Goal: Task Accomplishment & Management: Complete application form

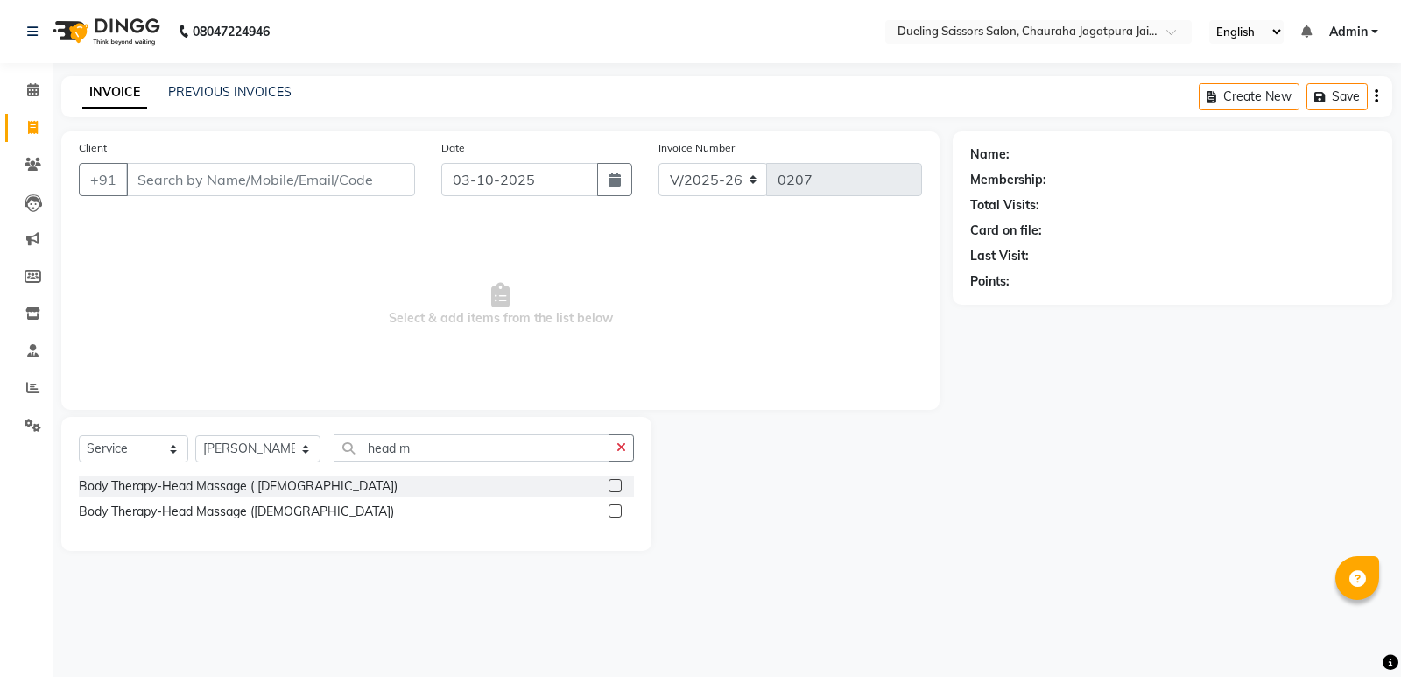
select select "6993"
select select "service"
select select "81703"
click at [162, 186] on input "Client" at bounding box center [270, 179] width 289 height 33
type input "8527885351"
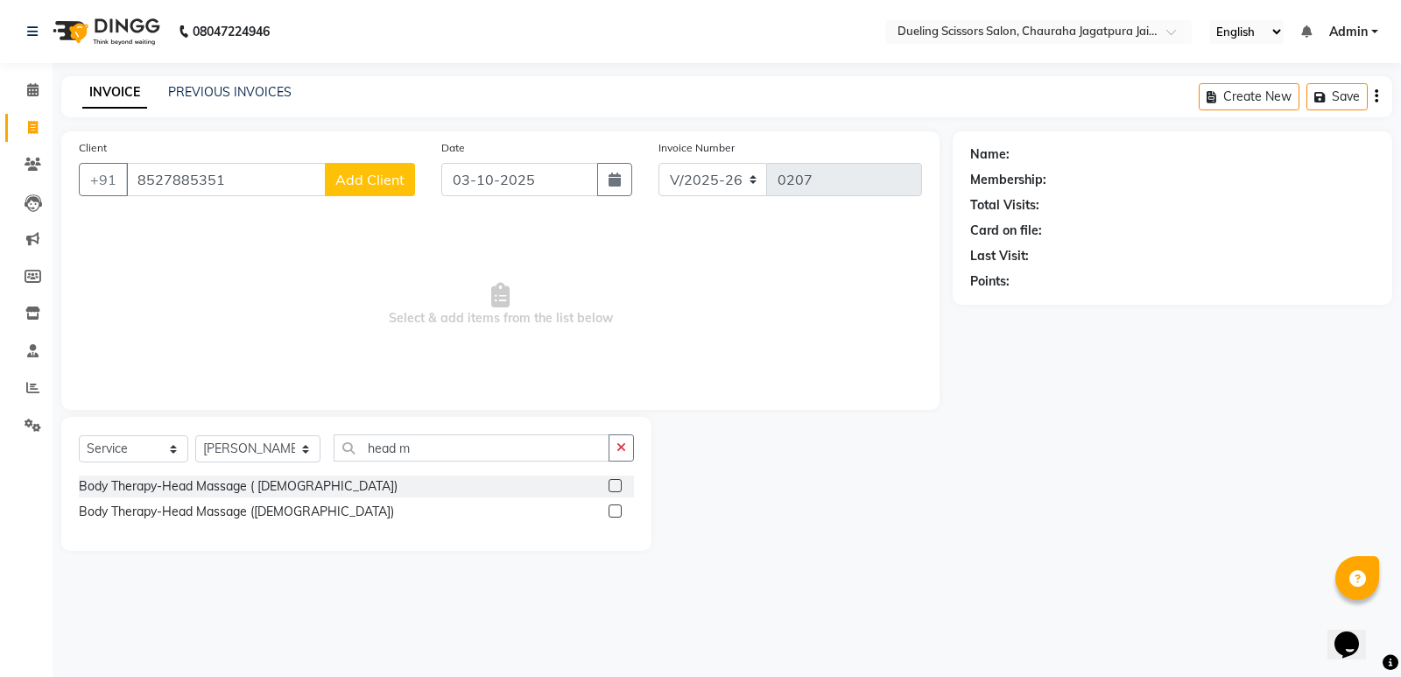
click at [377, 180] on span "Add Client" at bounding box center [369, 180] width 69 height 18
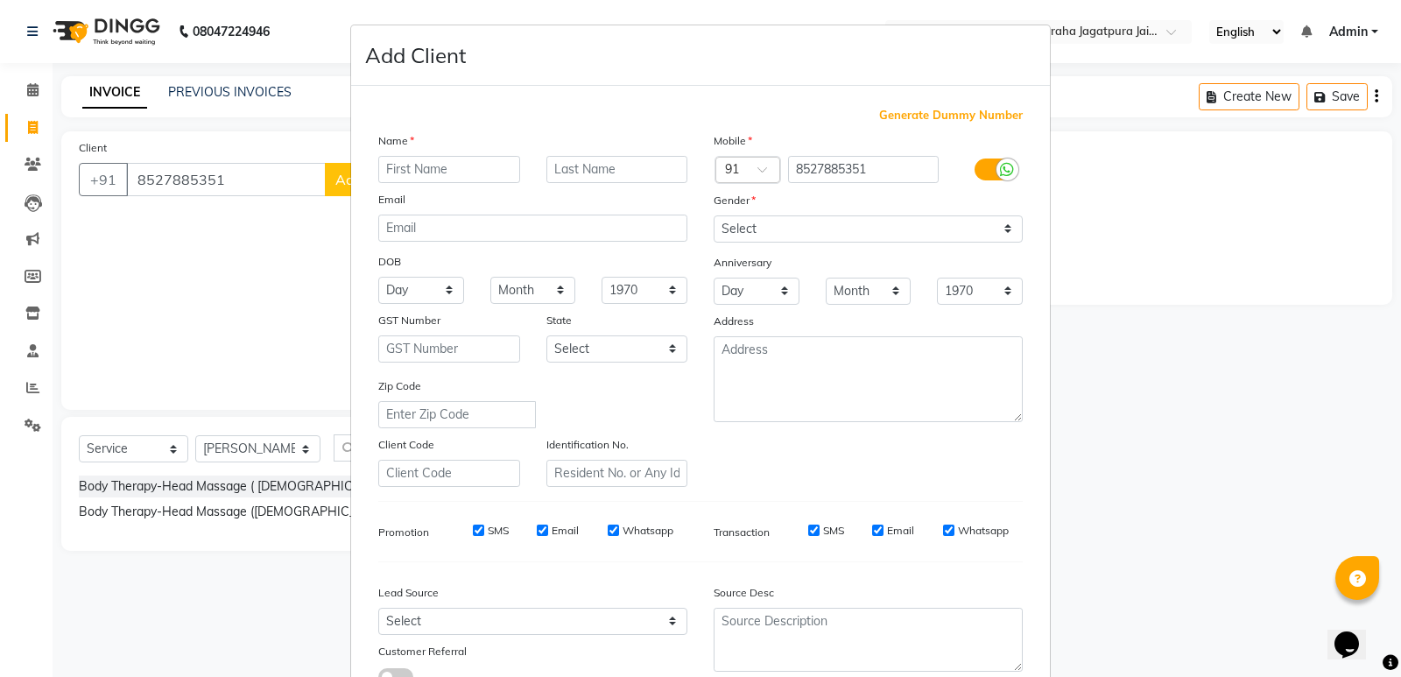
click at [429, 164] on input "text" at bounding box center [449, 169] width 142 height 27
type input "[PERSON_NAME]"
click at [566, 164] on input "text" at bounding box center [617, 169] width 142 height 27
type input "[PERSON_NAME]"
click at [998, 225] on select "Select [DEMOGRAPHIC_DATA] [DEMOGRAPHIC_DATA] Other Prefer Not To Say" at bounding box center [868, 228] width 309 height 27
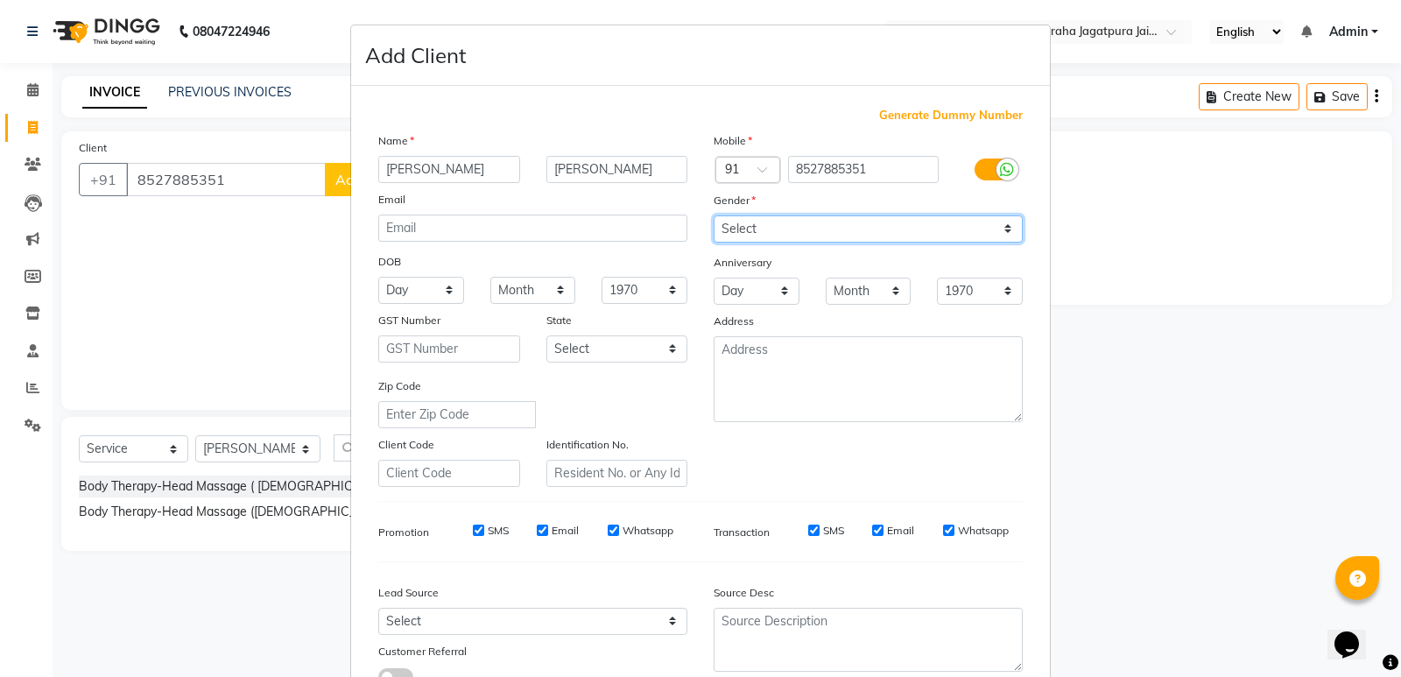
select select "[DEMOGRAPHIC_DATA]"
click at [714, 215] on select "Select [DEMOGRAPHIC_DATA] [DEMOGRAPHIC_DATA] Other Prefer Not To Say" at bounding box center [868, 228] width 309 height 27
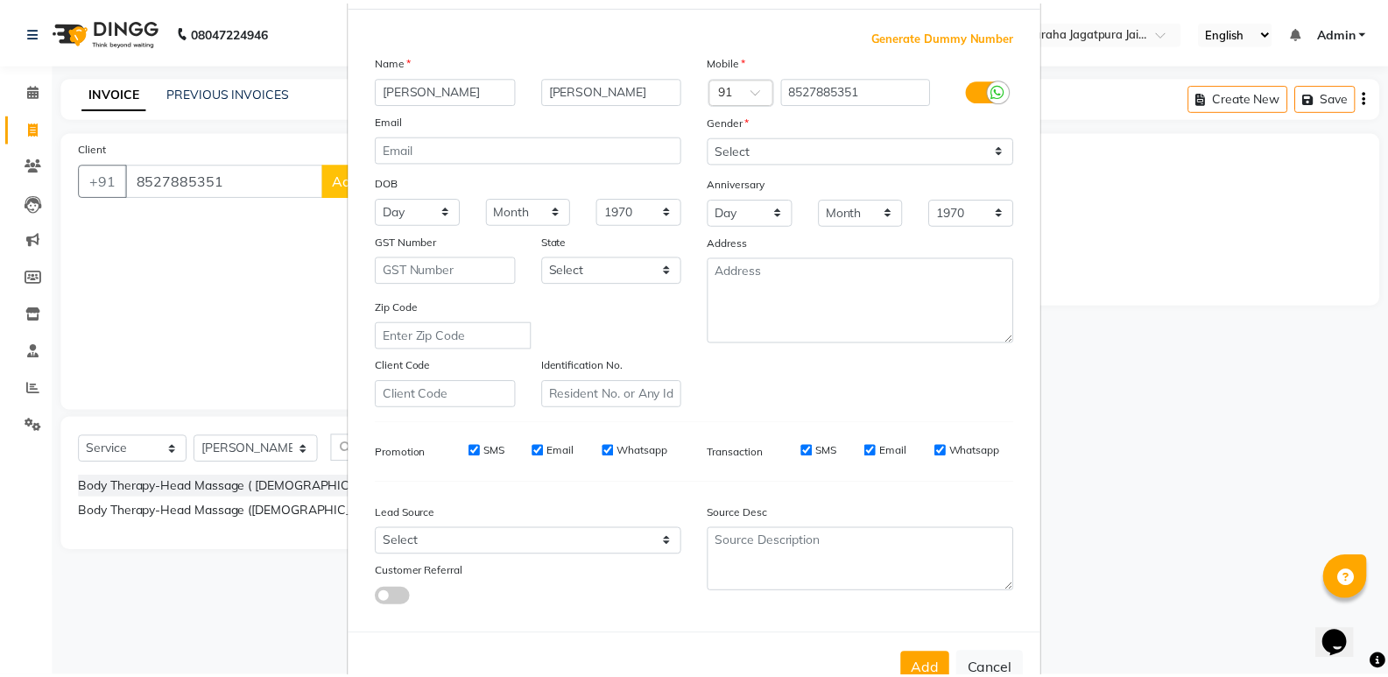
scroll to position [131, 0]
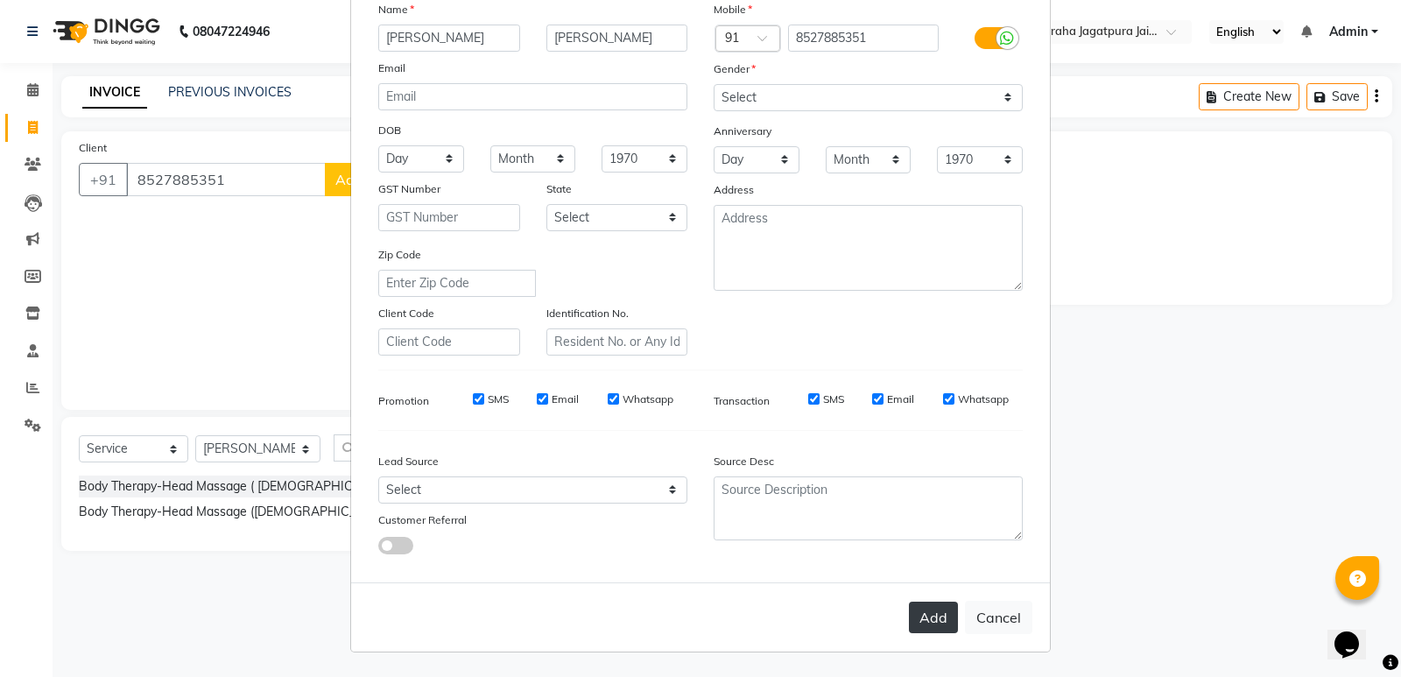
click at [929, 611] on button "Add" at bounding box center [933, 618] width 49 height 32
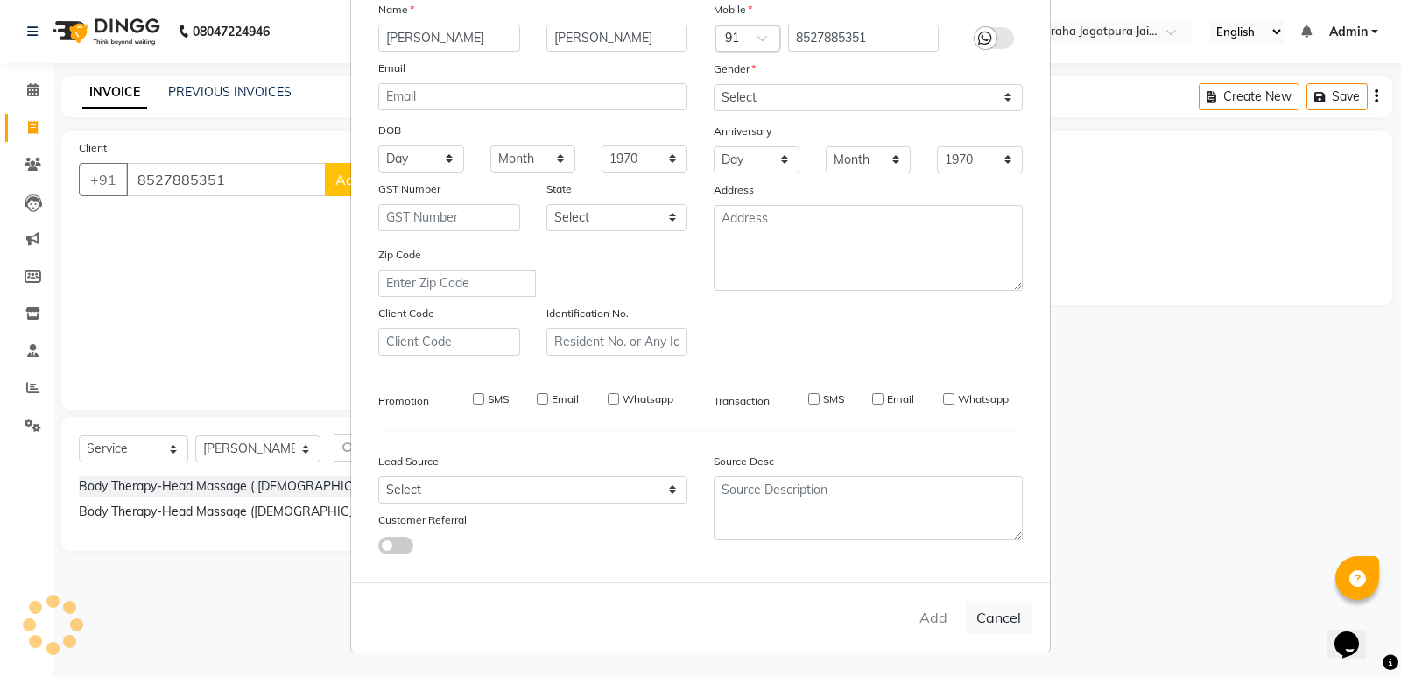
select select
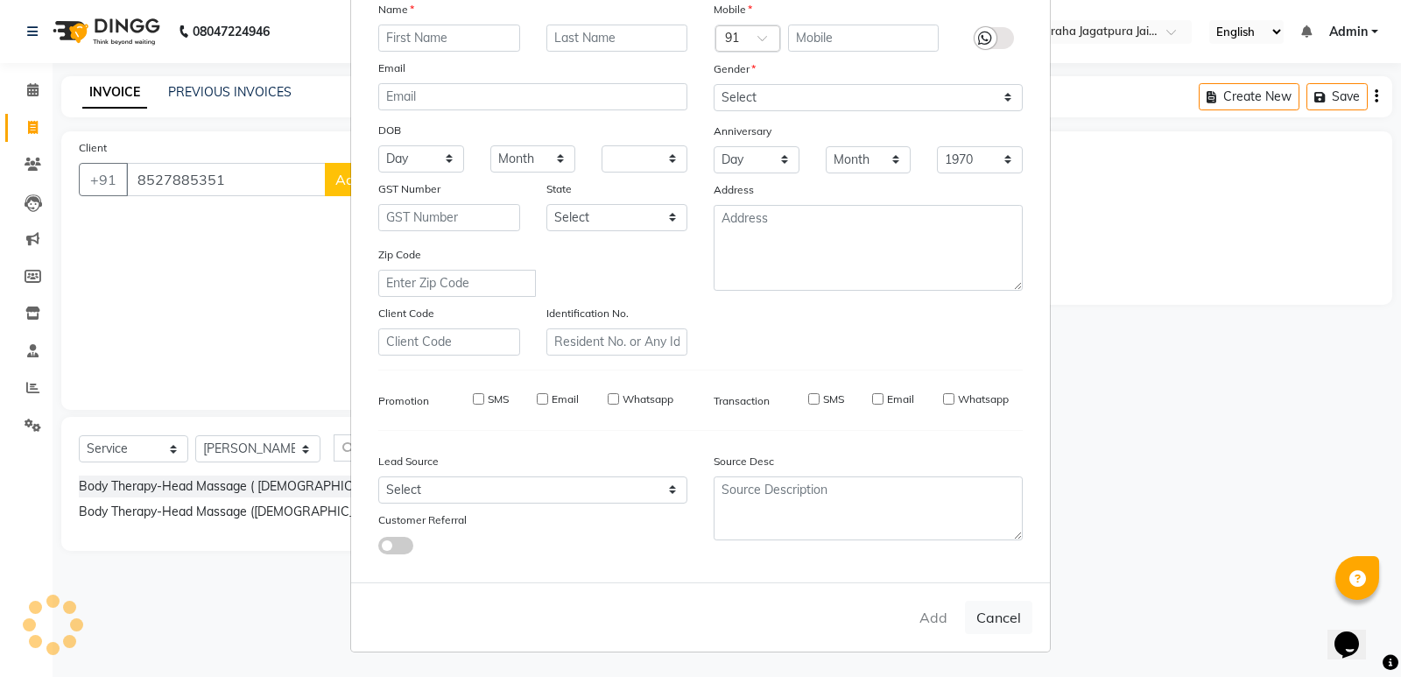
select select
checkbox input "false"
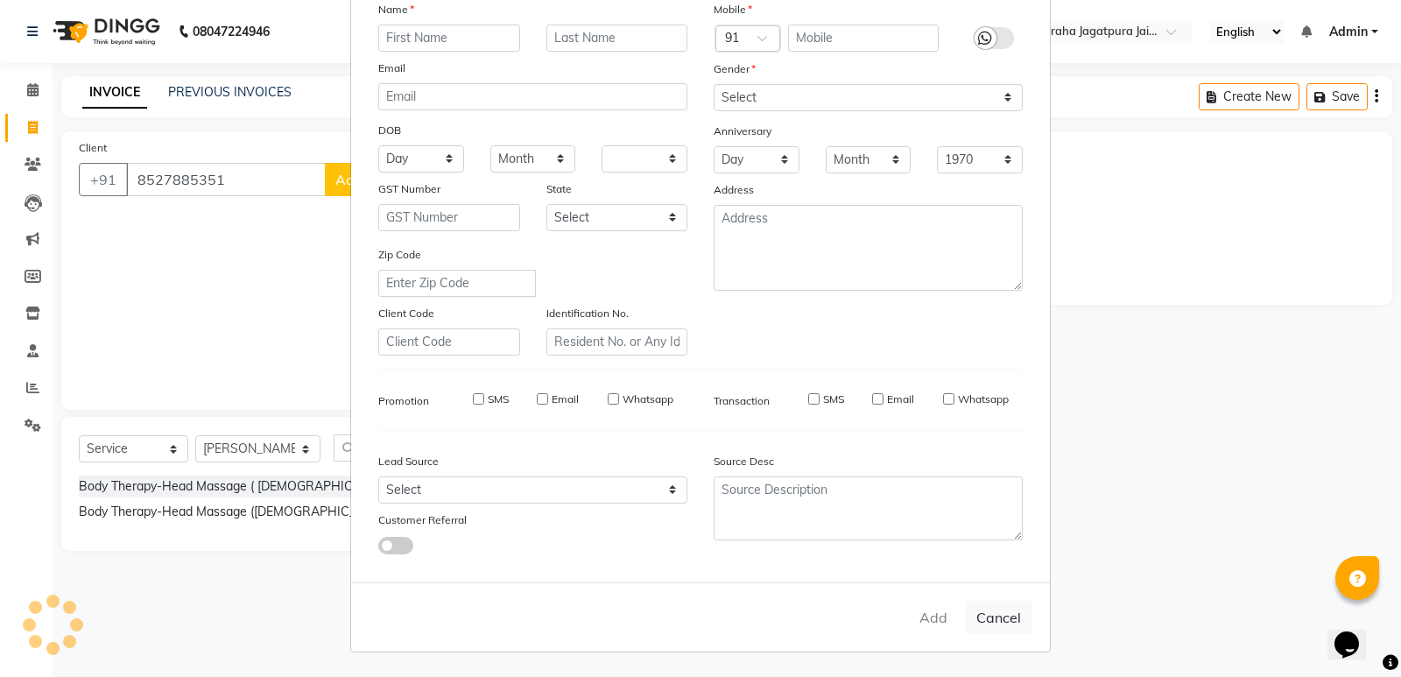
checkbox input "false"
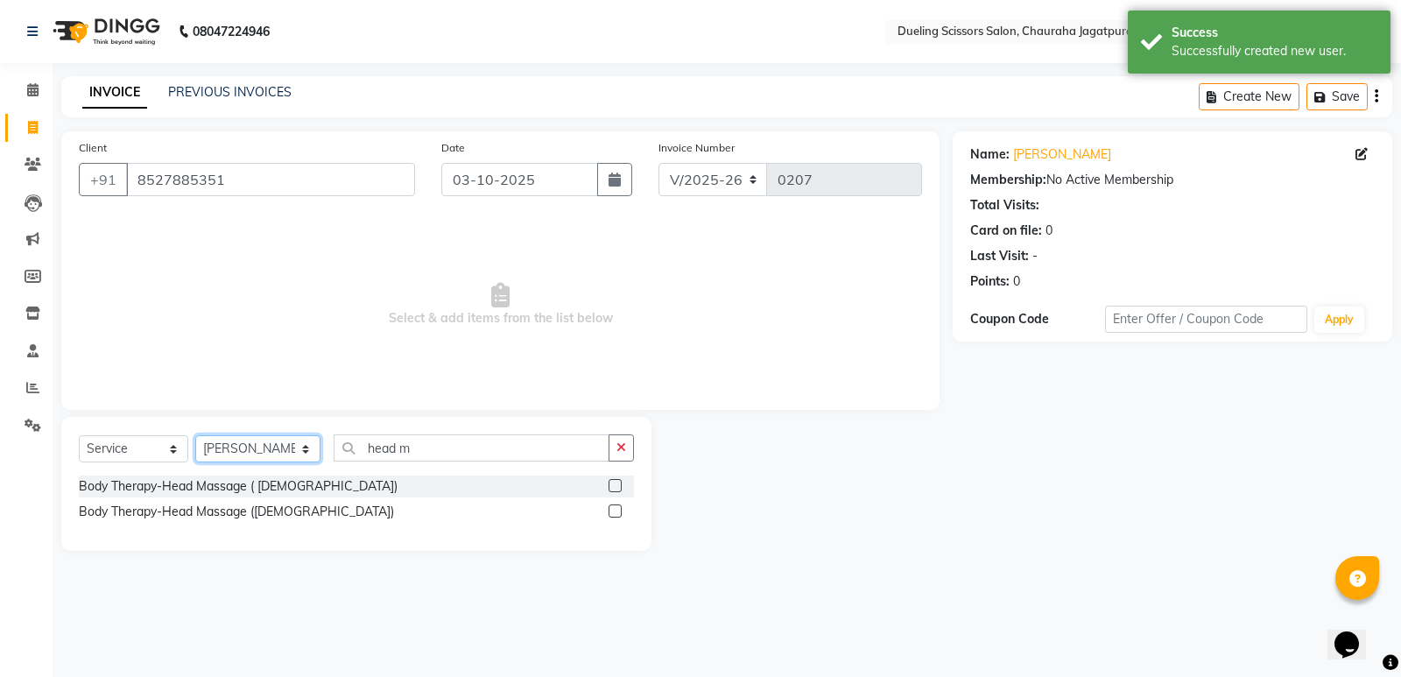
click at [293, 446] on select "Select Stylist [PERSON_NAME] [PERSON_NAME] [PERSON_NAME] [PERSON_NAME] [PERSON_…" at bounding box center [257, 448] width 125 height 27
select select "62033"
click at [195, 435] on select "Select Stylist [PERSON_NAME] [PERSON_NAME] [PERSON_NAME] [PERSON_NAME] [PERSON_…" at bounding box center [257, 448] width 125 height 27
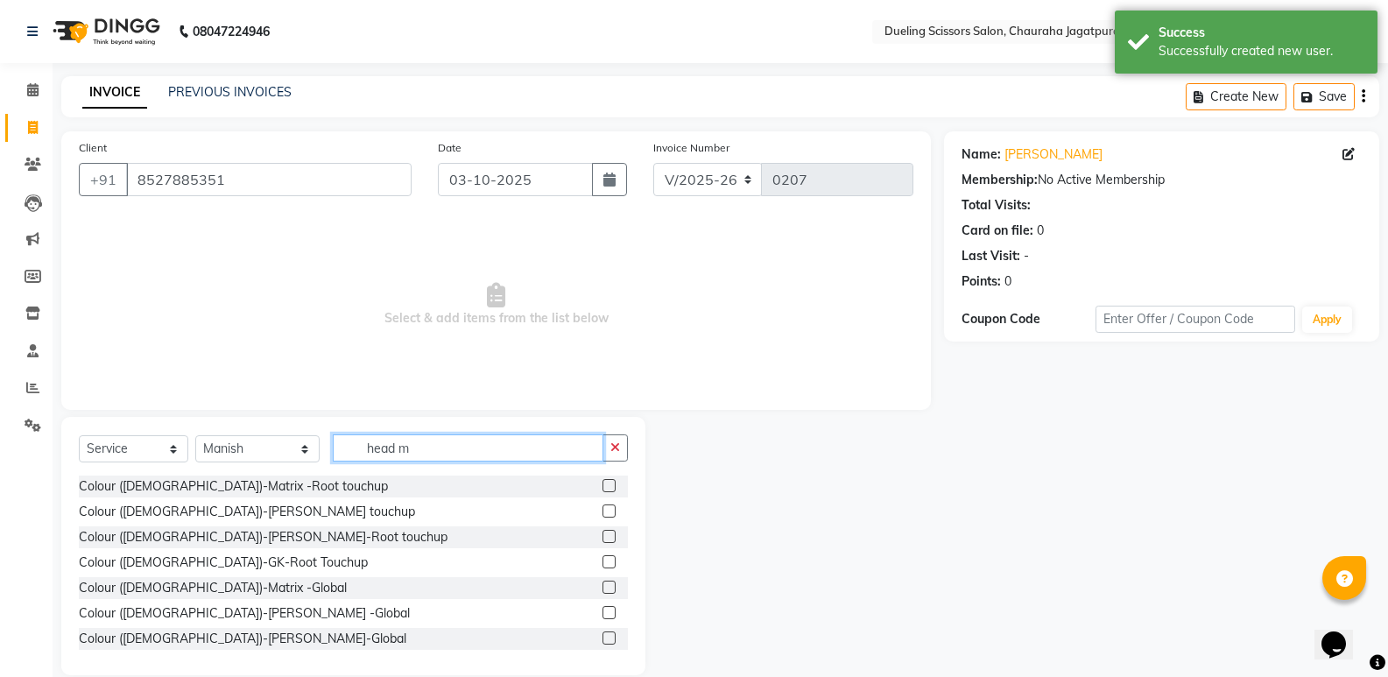
click at [416, 449] on input "head m" at bounding box center [468, 447] width 271 height 27
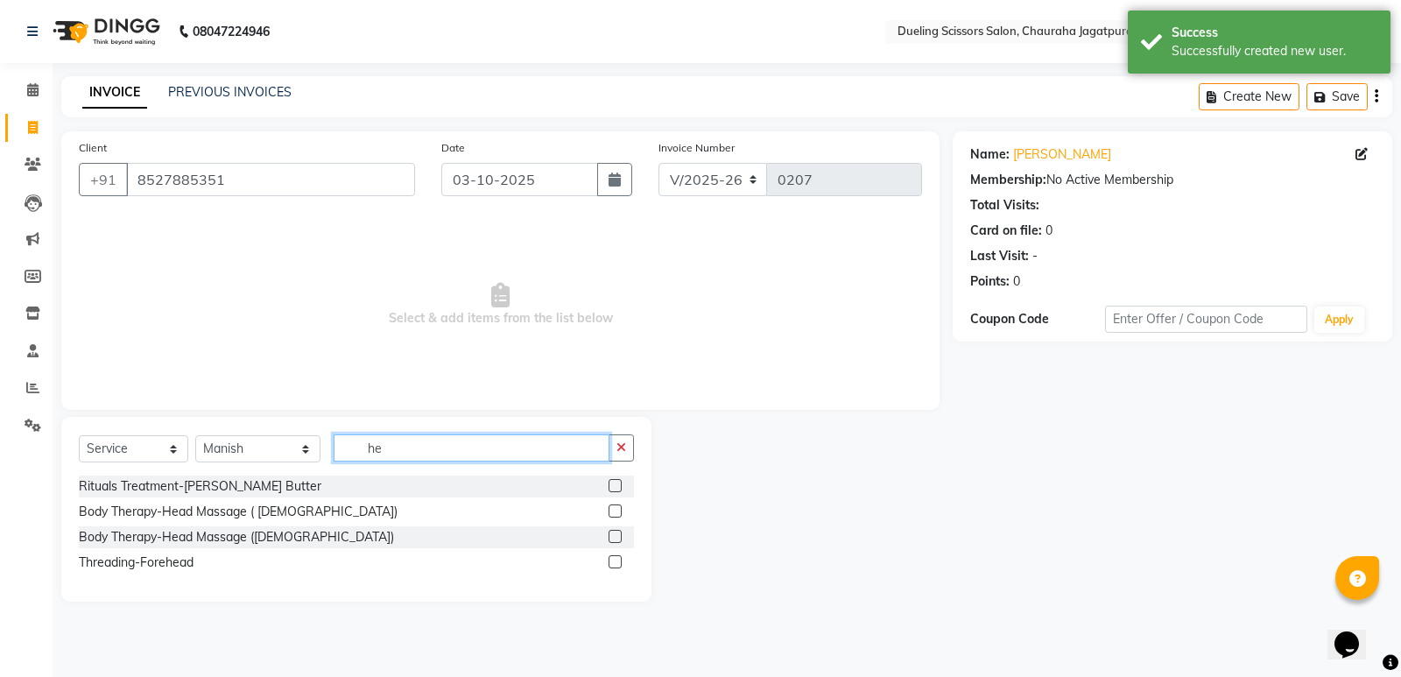
type input "h"
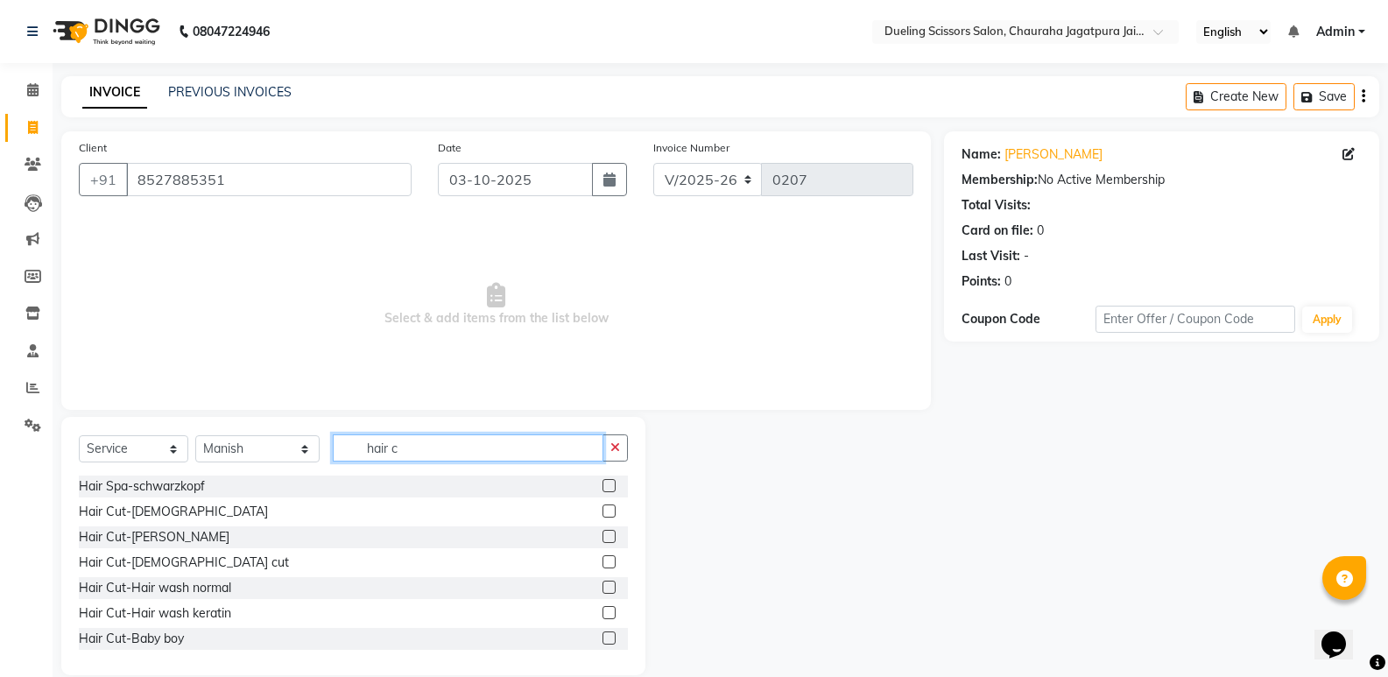
type input "hair c"
click at [603, 509] on label at bounding box center [609, 510] width 13 height 13
click at [603, 509] on input "checkbox" at bounding box center [608, 511] width 11 height 11
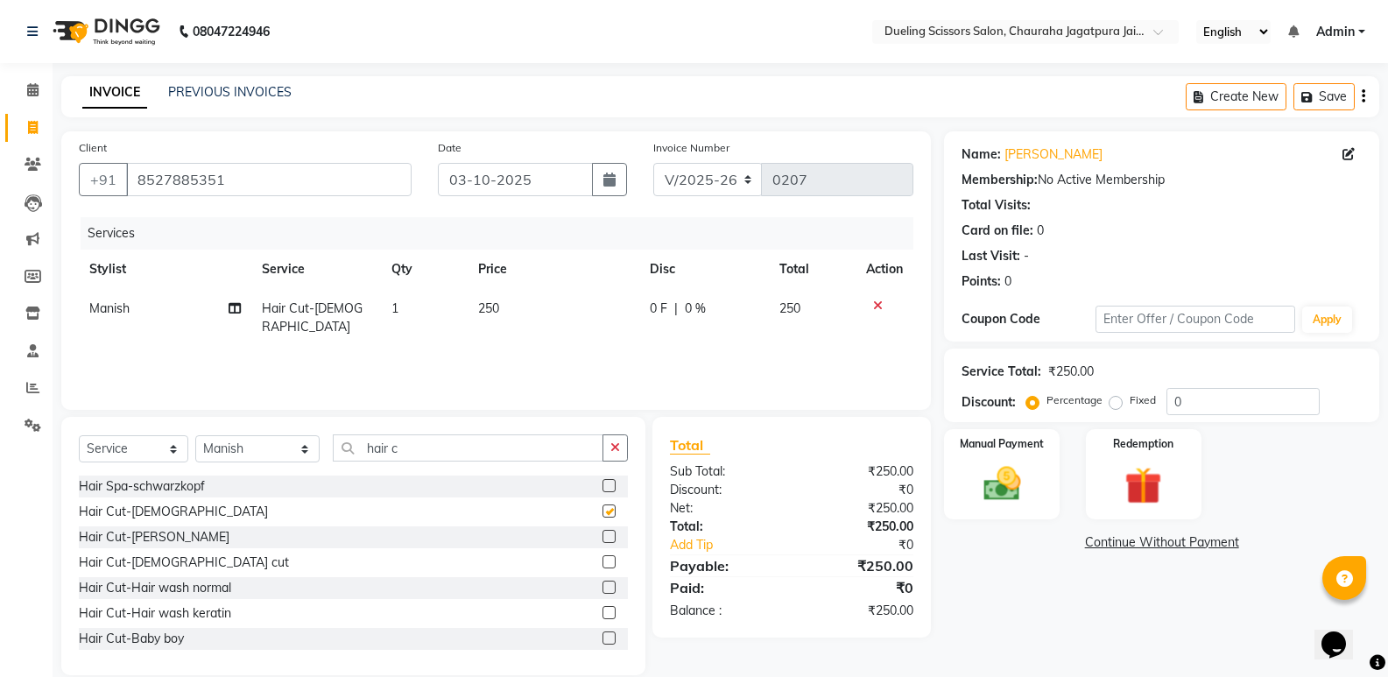
checkbox input "false"
click at [1022, 469] on img at bounding box center [1001, 484] width 62 height 45
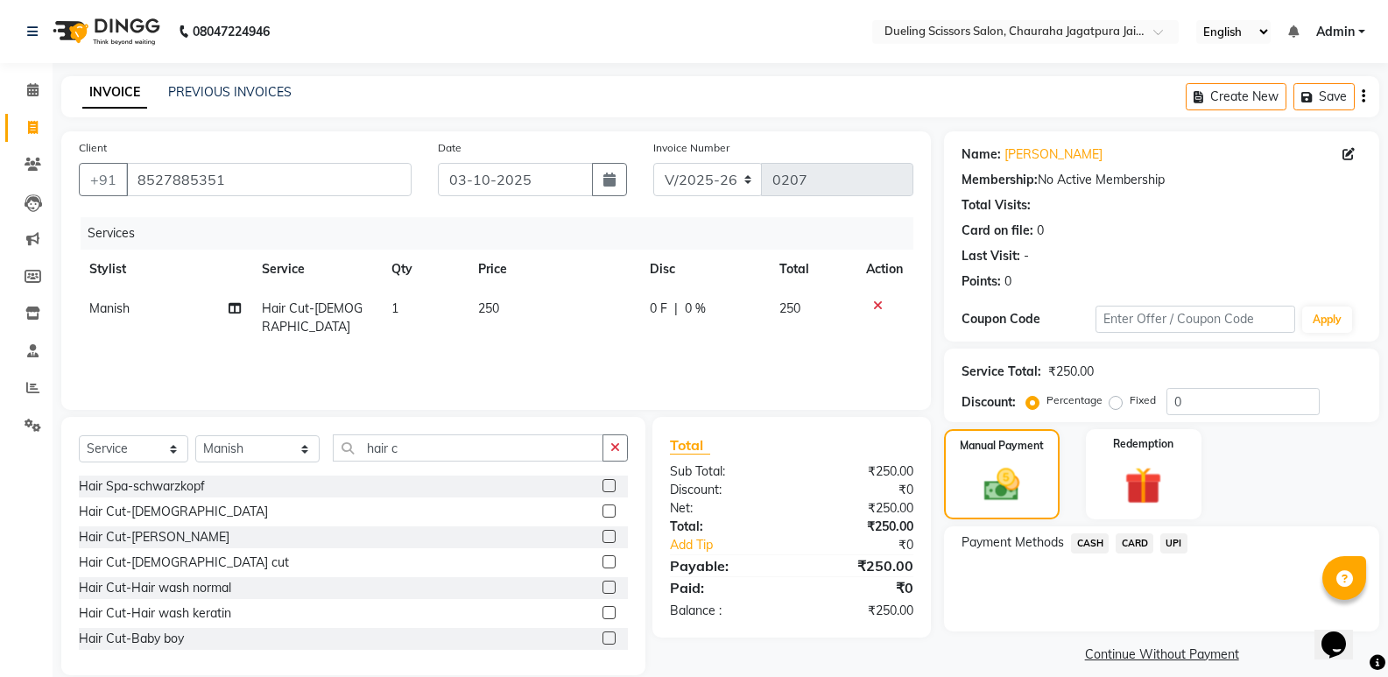
click at [1176, 542] on span "UPI" at bounding box center [1173, 543] width 27 height 20
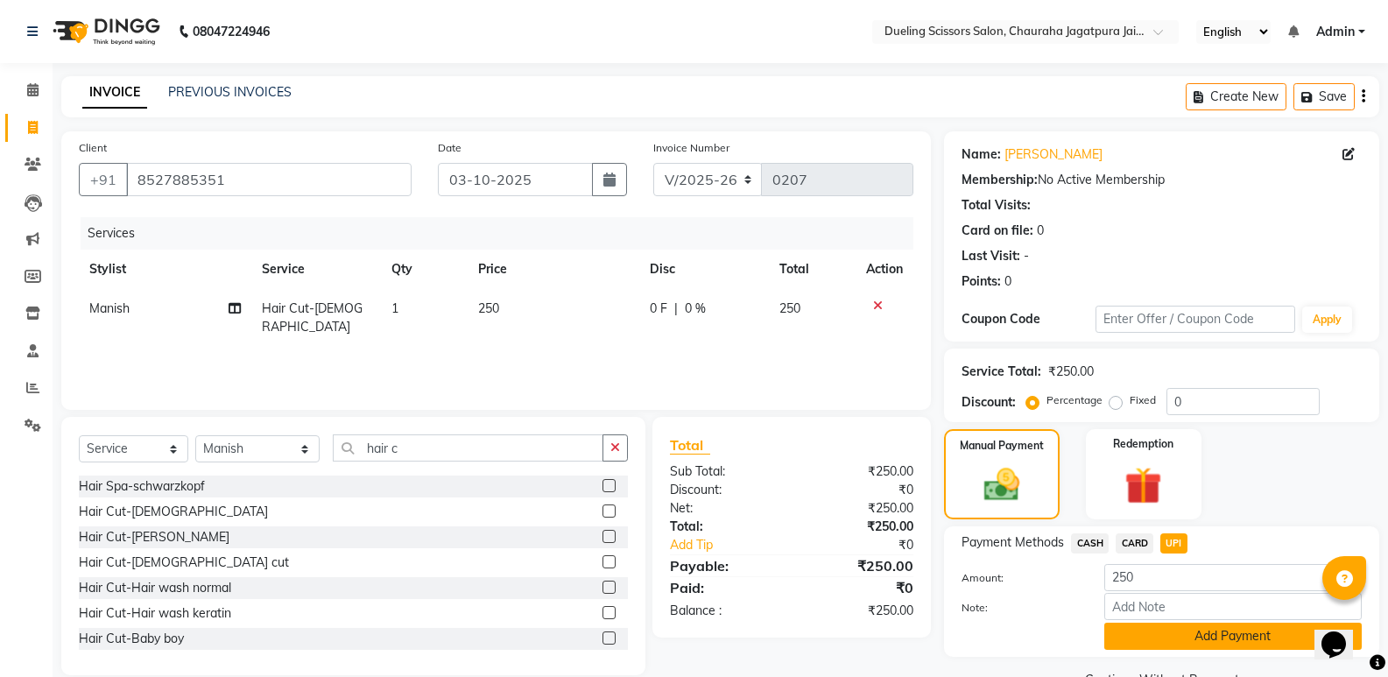
click at [1239, 641] on button "Add Payment" at bounding box center [1232, 636] width 257 height 27
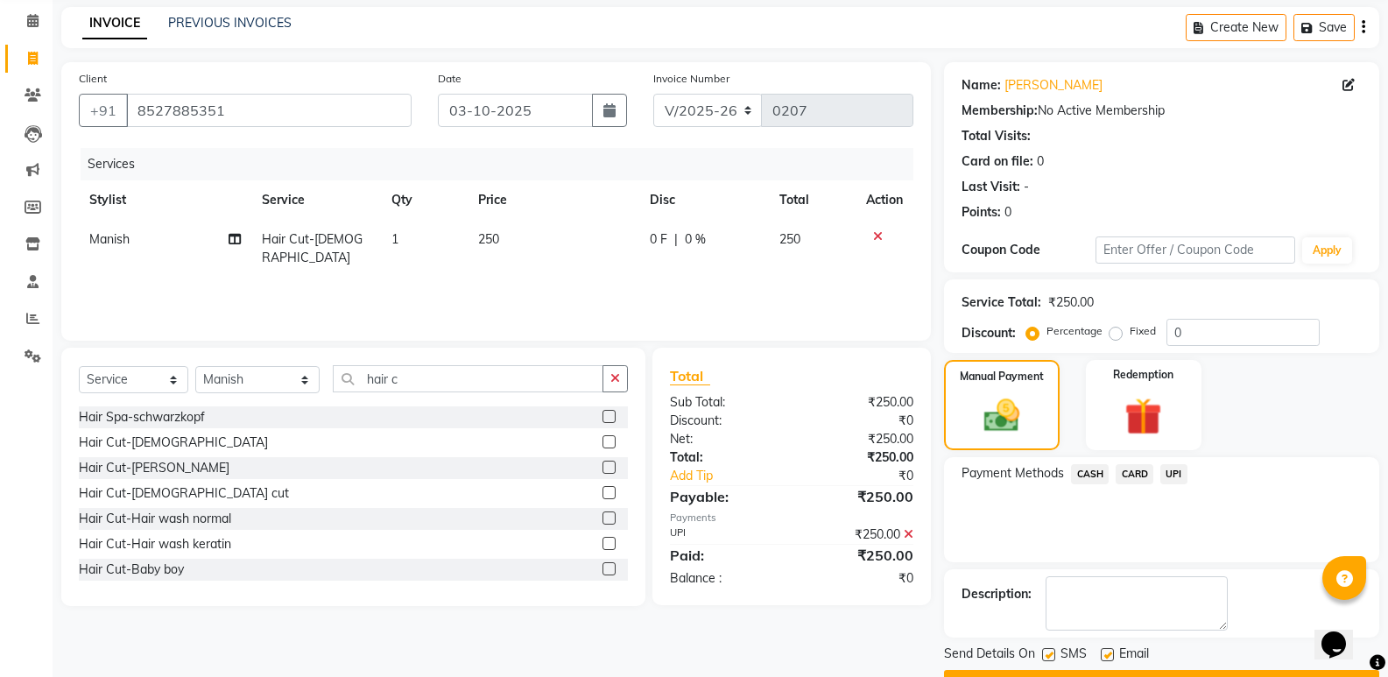
scroll to position [116, 0]
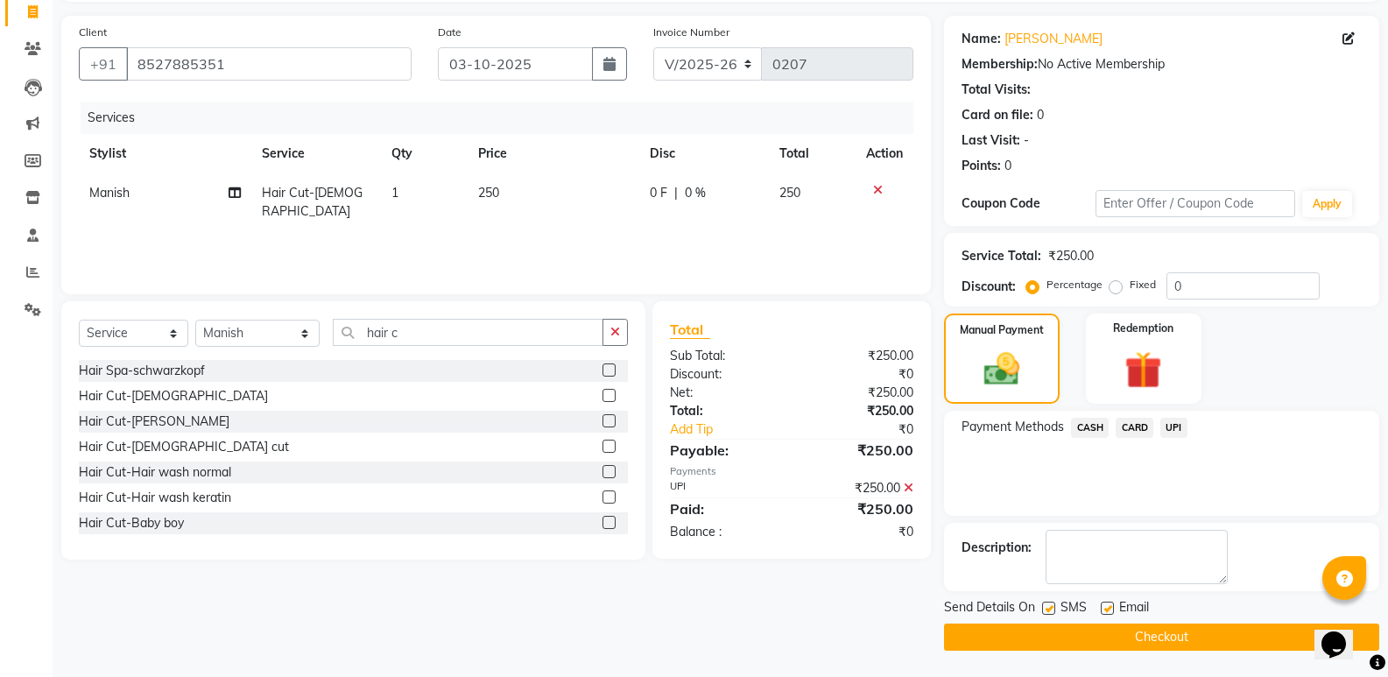
click at [1149, 630] on button "Checkout" at bounding box center [1161, 637] width 435 height 27
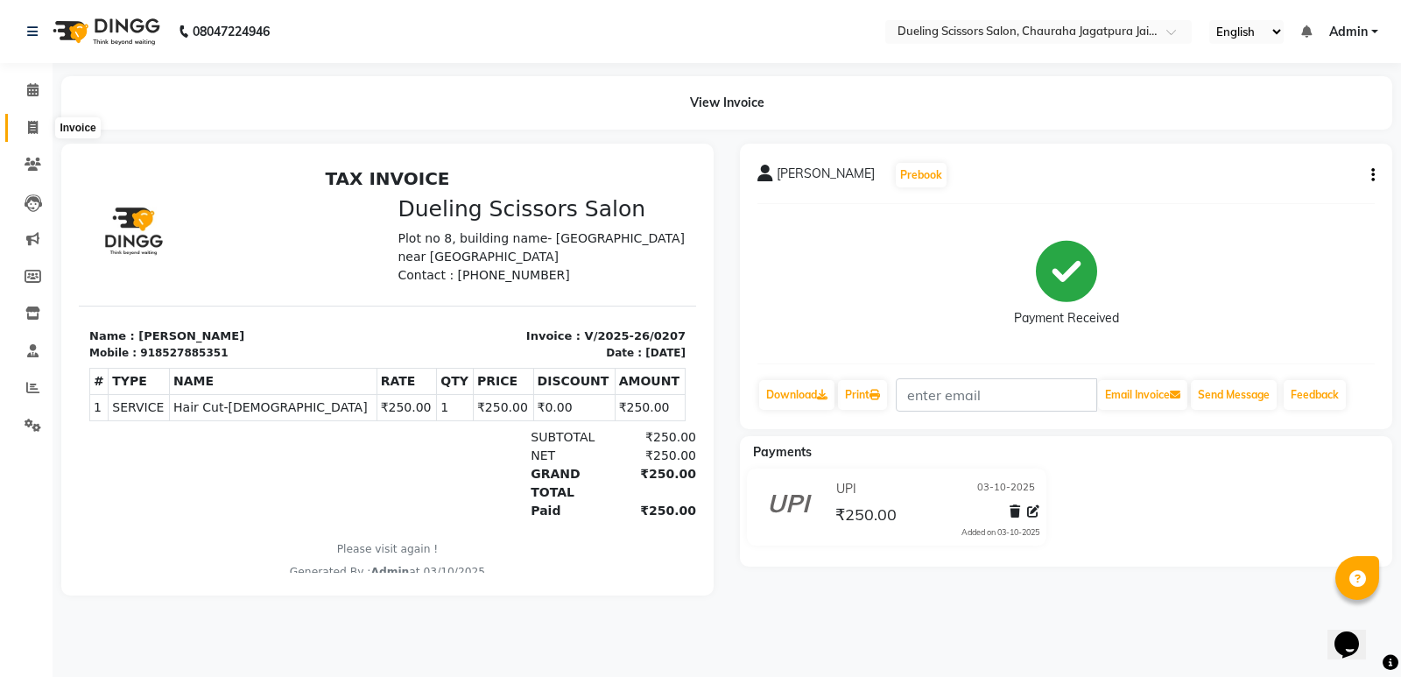
click at [30, 123] on icon at bounding box center [33, 127] width 10 height 13
select select "service"
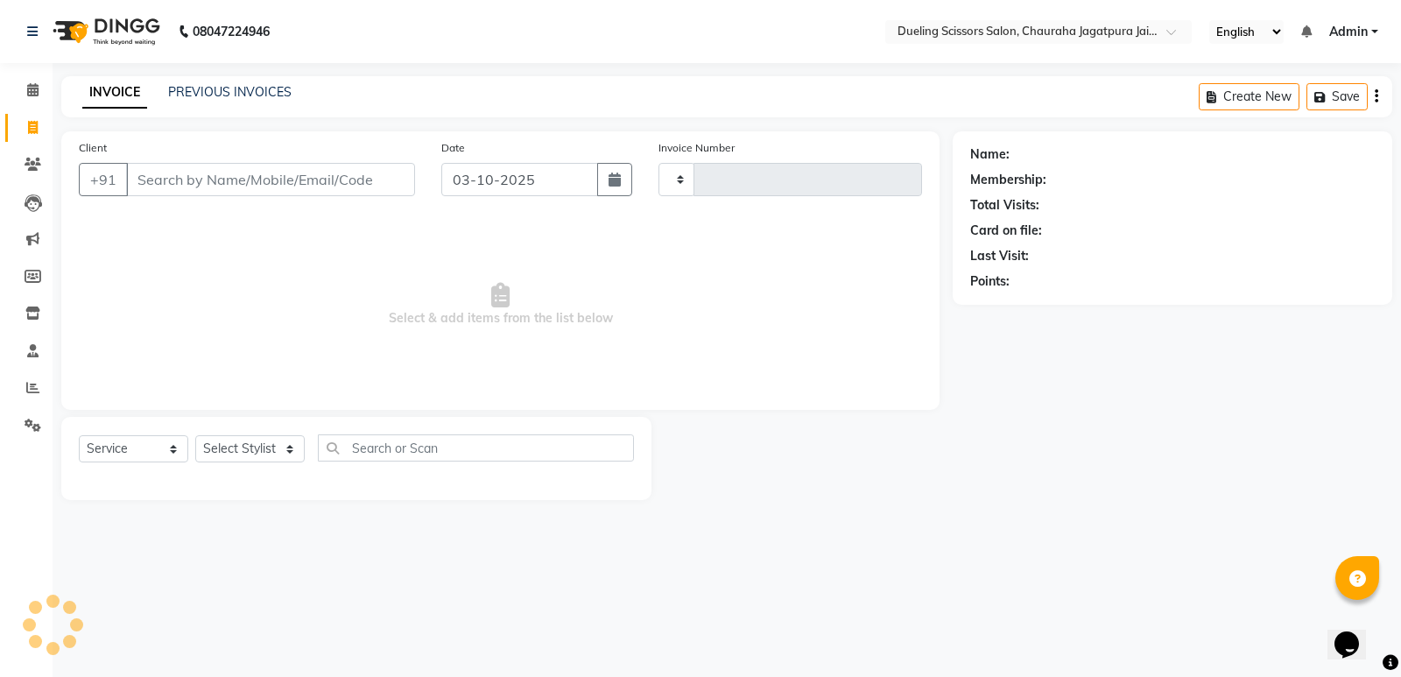
type input "0208"
select select "6993"
click at [187, 187] on input "Client" at bounding box center [270, 179] width 289 height 33
drag, startPoint x: 187, startPoint y: 187, endPoint x: 201, endPoint y: 157, distance: 32.5
click at [201, 157] on div "Client +91" at bounding box center [247, 174] width 363 height 72
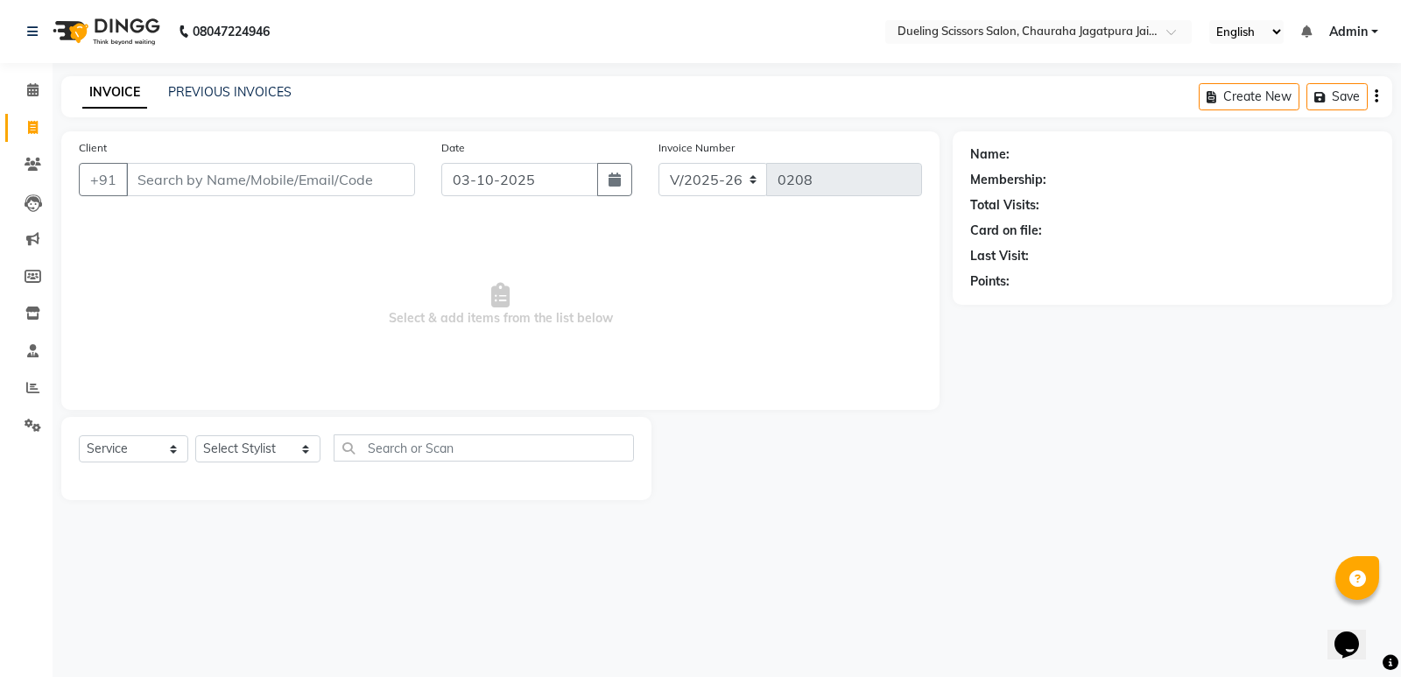
click at [212, 176] on input "Client" at bounding box center [270, 179] width 289 height 33
type input "7424952175"
click at [396, 188] on button "Add Client" at bounding box center [370, 179] width 90 height 33
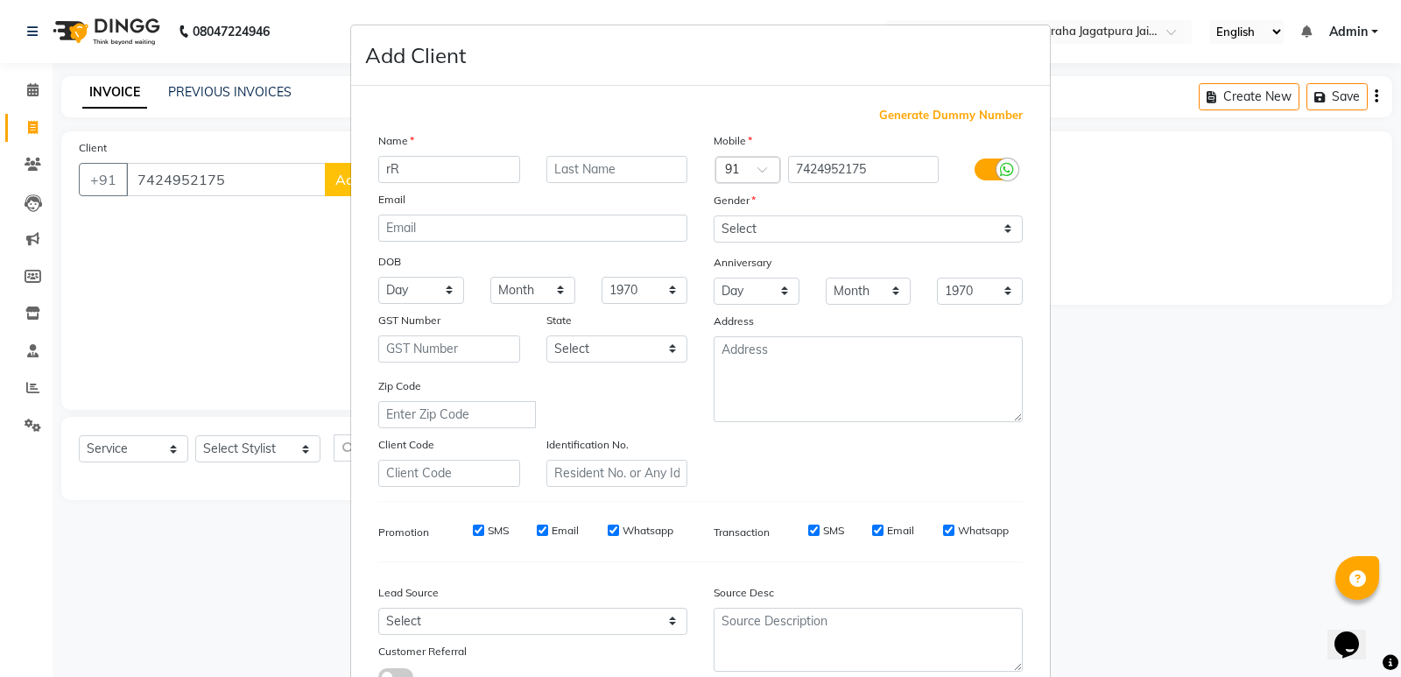
type input "r"
type input "[PERSON_NAME]"
click at [998, 228] on select "Select [DEMOGRAPHIC_DATA] [DEMOGRAPHIC_DATA] Other Prefer Not To Say" at bounding box center [868, 228] width 309 height 27
select select "[DEMOGRAPHIC_DATA]"
click at [714, 215] on select "Select [DEMOGRAPHIC_DATA] [DEMOGRAPHIC_DATA] Other Prefer Not To Say" at bounding box center [868, 228] width 309 height 27
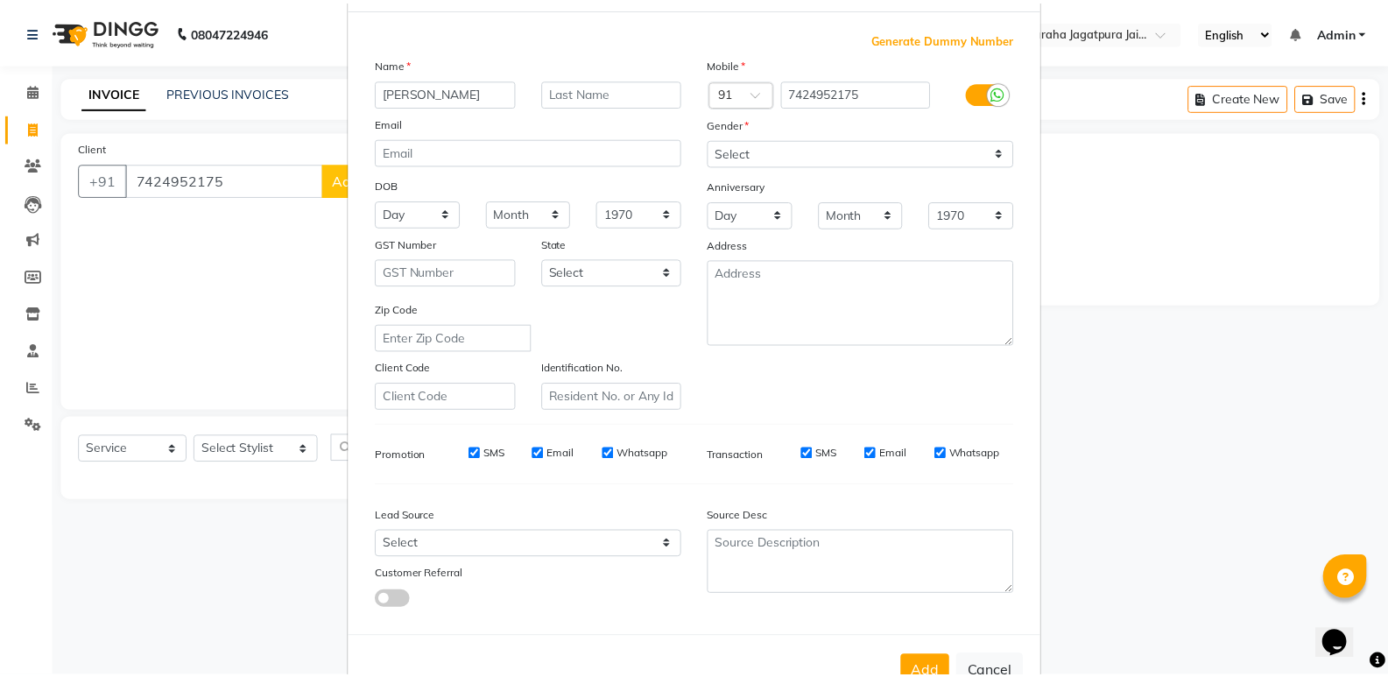
scroll to position [131, 0]
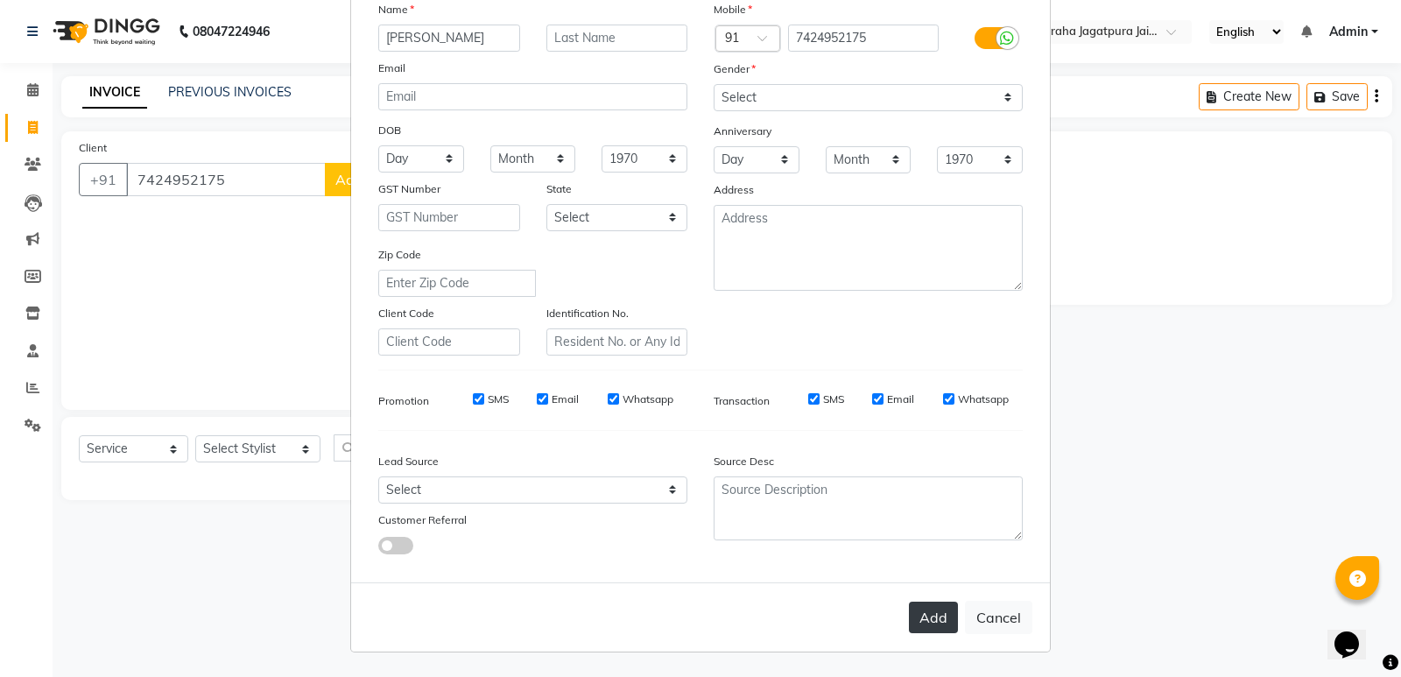
click at [935, 615] on button "Add" at bounding box center [933, 618] width 49 height 32
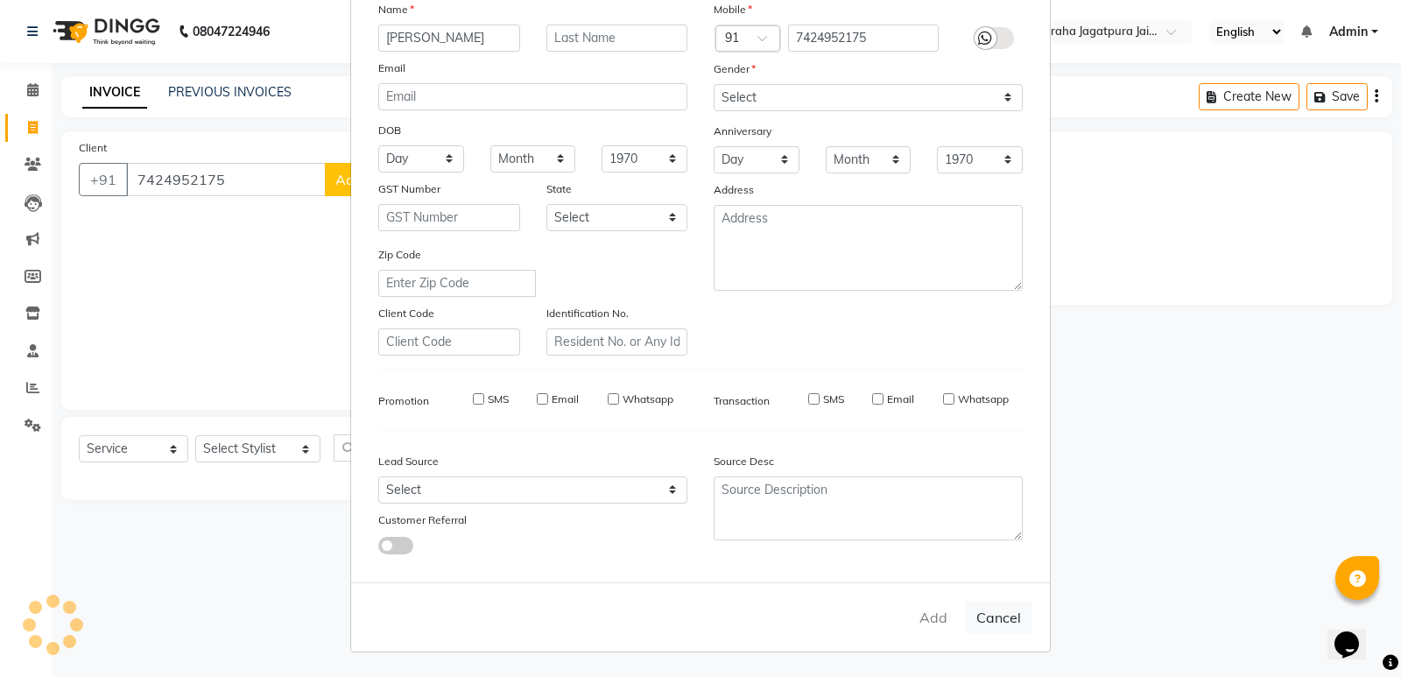
select select
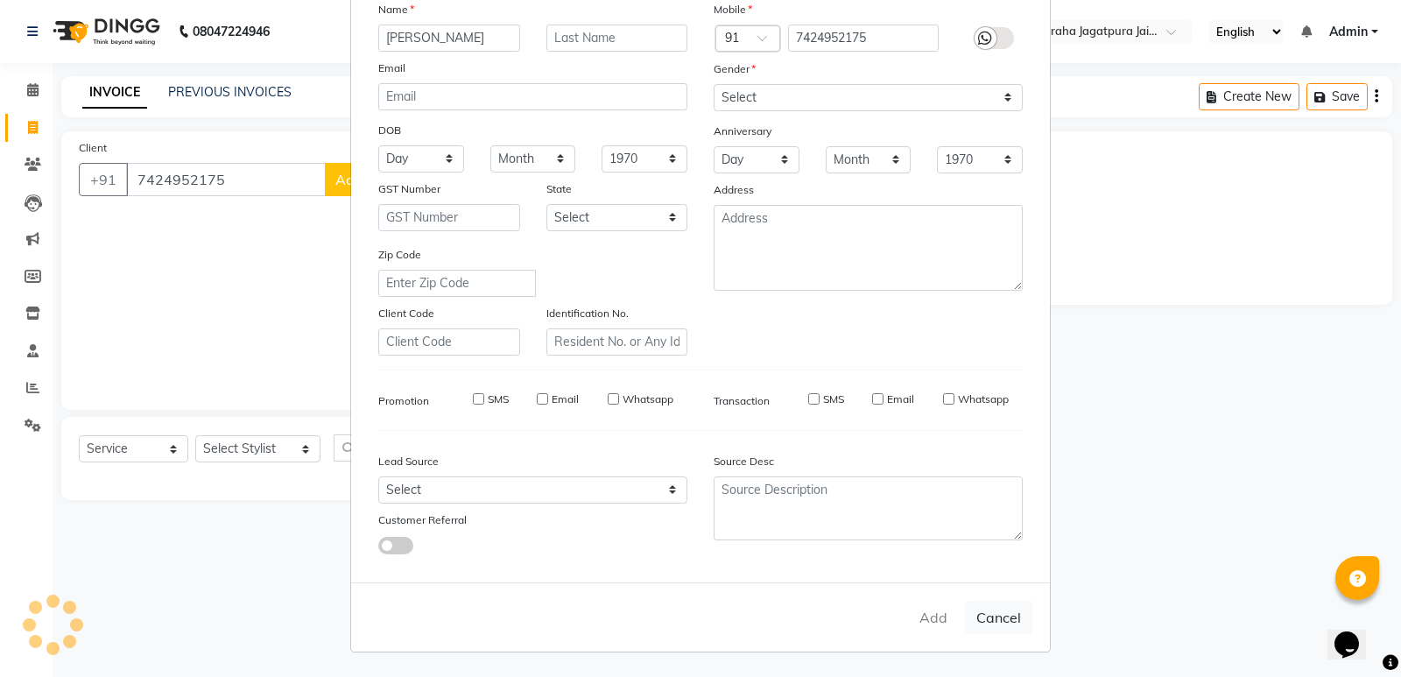
select select
checkbox input "false"
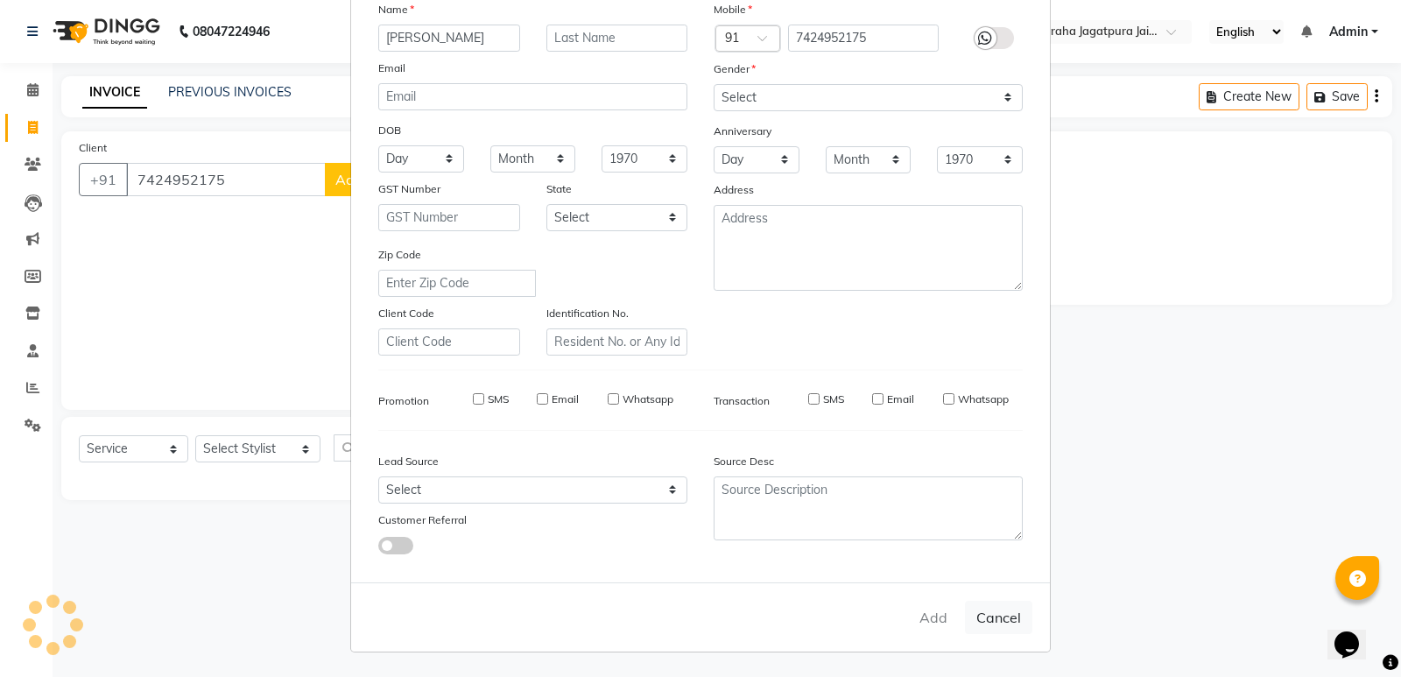
checkbox input "false"
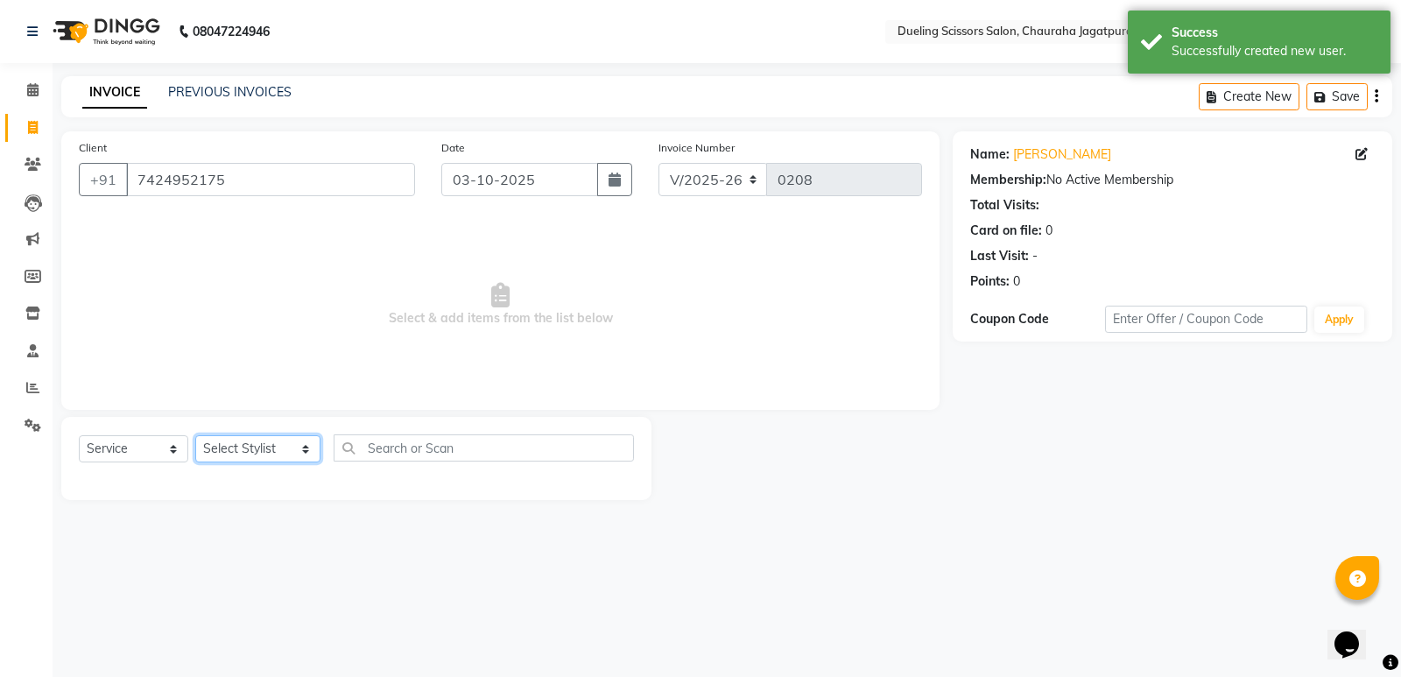
click at [289, 449] on select "Select Stylist [PERSON_NAME] [PERSON_NAME] [PERSON_NAME] [PERSON_NAME] [PERSON_…" at bounding box center [257, 448] width 125 height 27
select select "89783"
click at [195, 435] on select "Select Stylist [PERSON_NAME] [PERSON_NAME] [PERSON_NAME] [PERSON_NAME] [PERSON_…" at bounding box center [257, 448] width 125 height 27
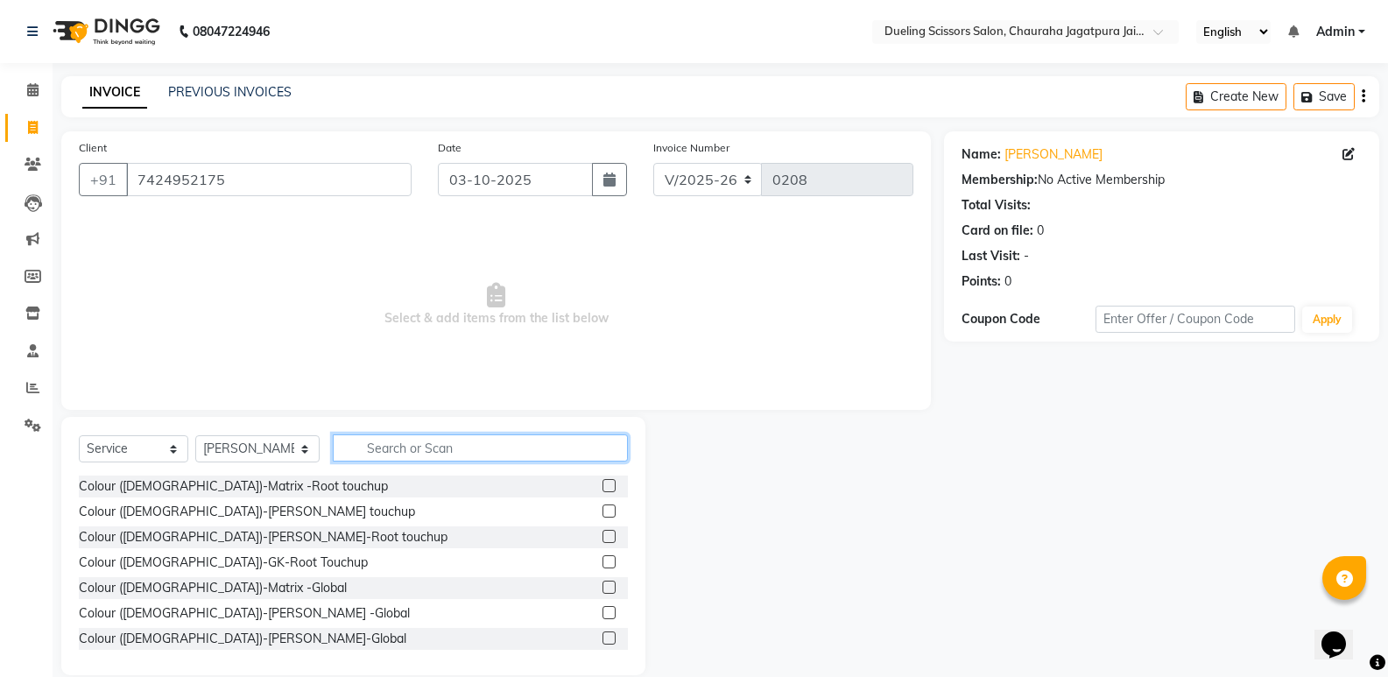
click at [367, 448] on input "text" at bounding box center [480, 447] width 295 height 27
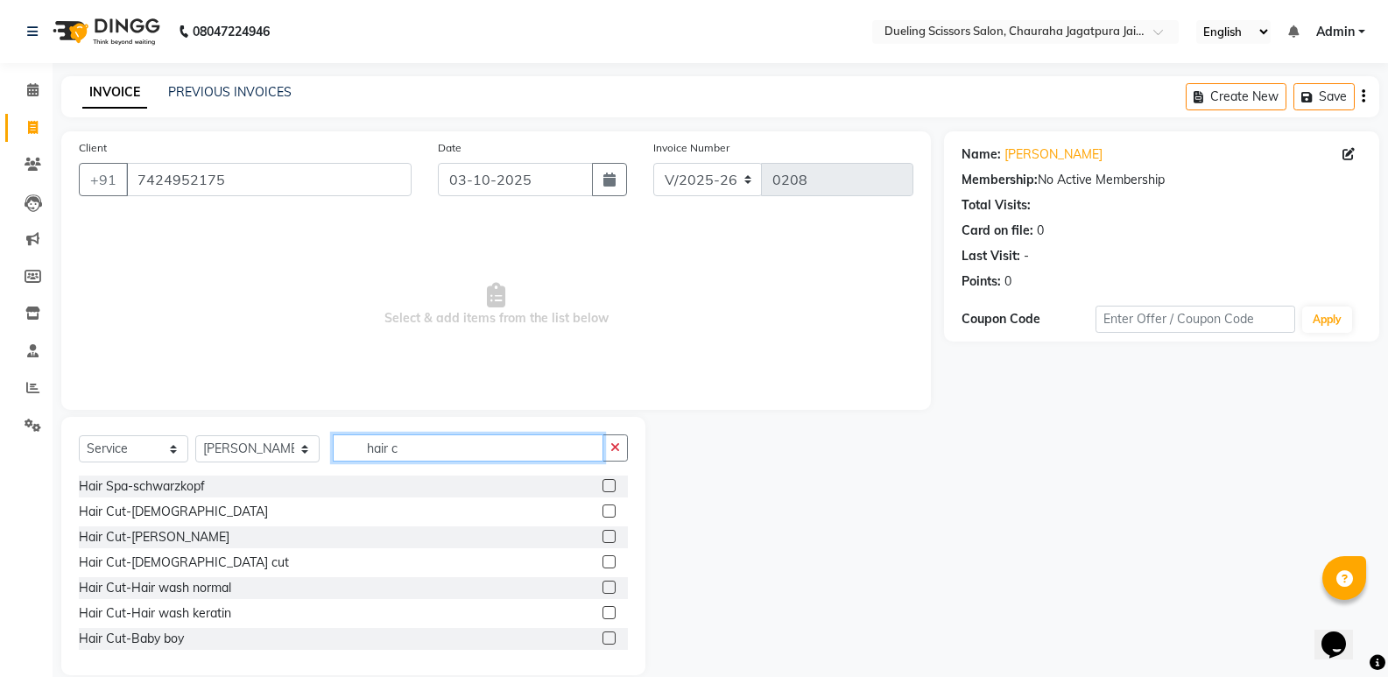
type input "hair c"
click at [603, 507] on label at bounding box center [609, 510] width 13 height 13
click at [603, 507] on input "checkbox" at bounding box center [608, 511] width 11 height 11
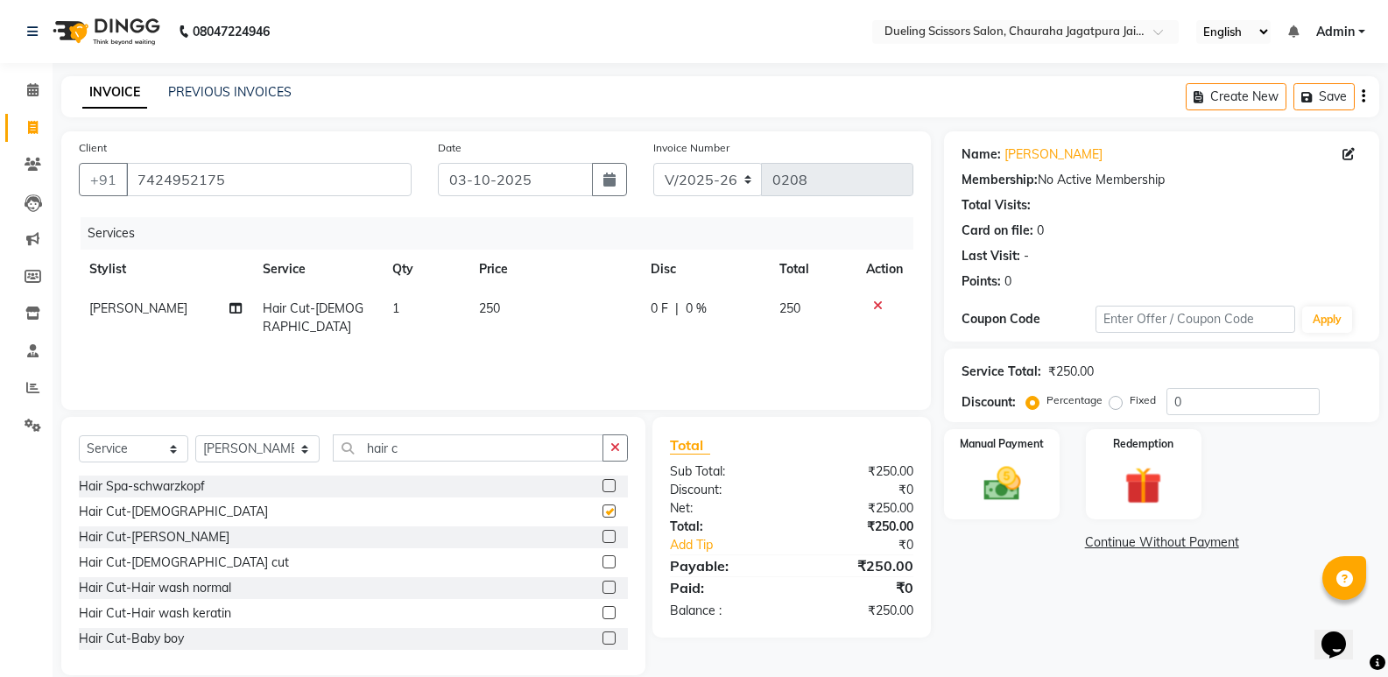
checkbox input "false"
click at [603, 535] on label at bounding box center [609, 536] width 13 height 13
click at [603, 535] on input "checkbox" at bounding box center [608, 537] width 11 height 11
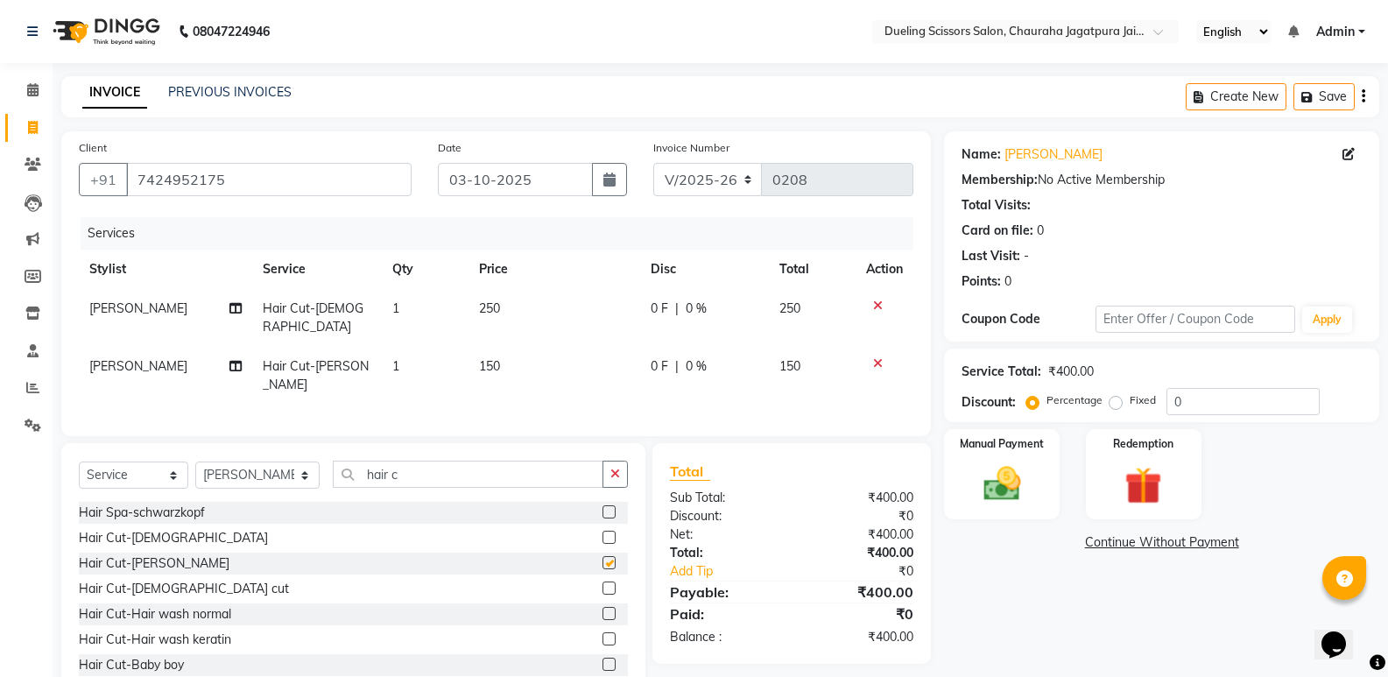
checkbox input "false"
click at [1022, 479] on img at bounding box center [1001, 484] width 62 height 45
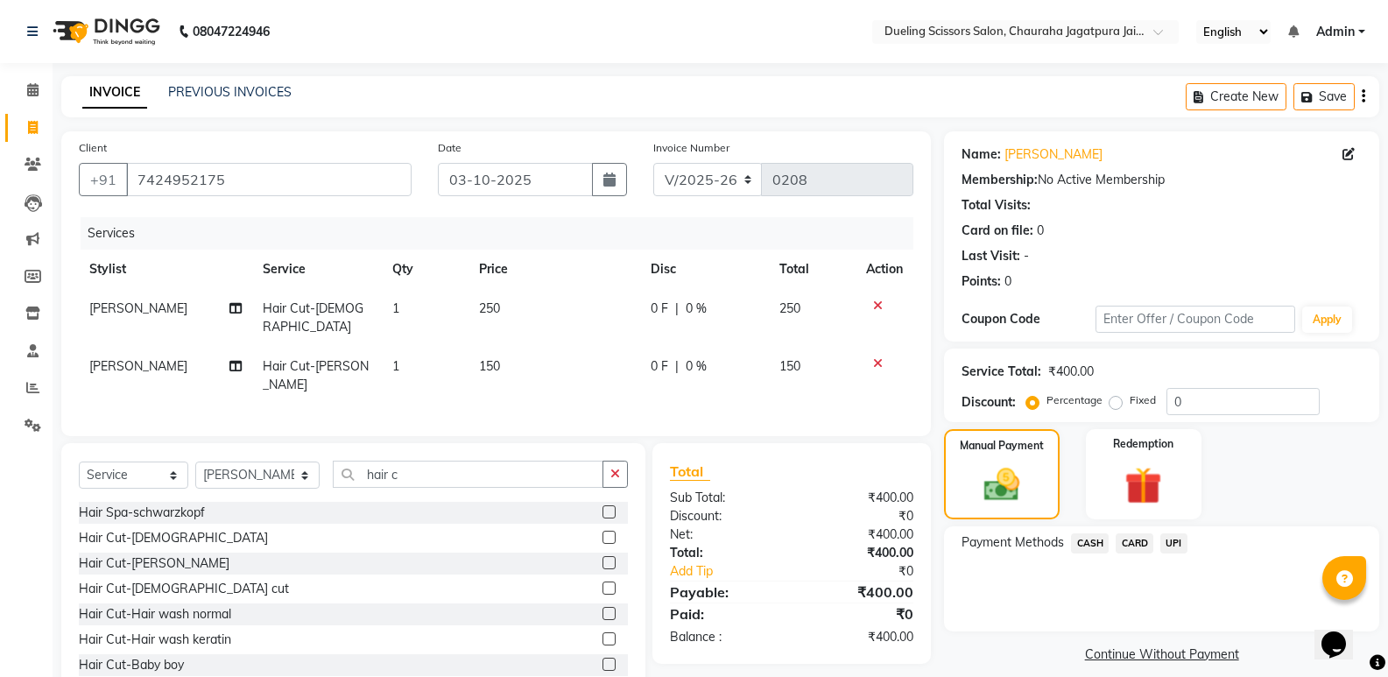
click at [1091, 538] on span "CASH" at bounding box center [1090, 543] width 38 height 20
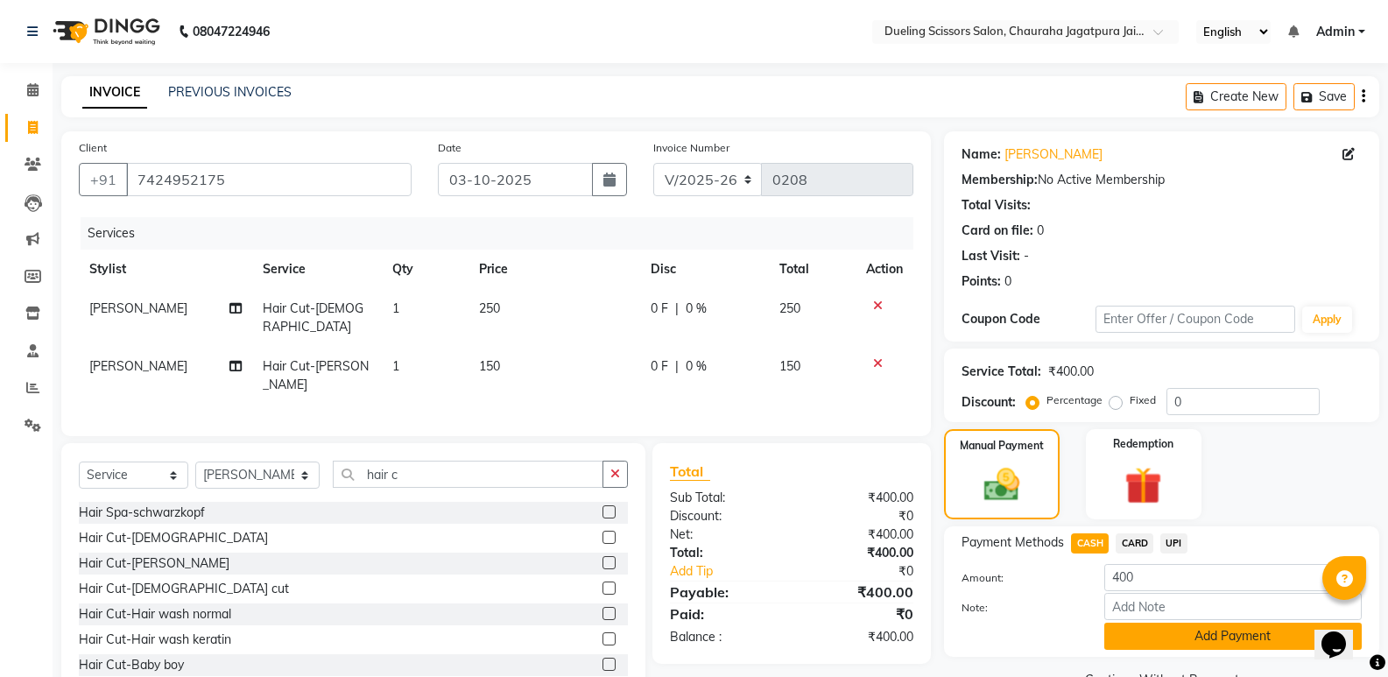
click at [1240, 639] on button "Add Payment" at bounding box center [1232, 636] width 257 height 27
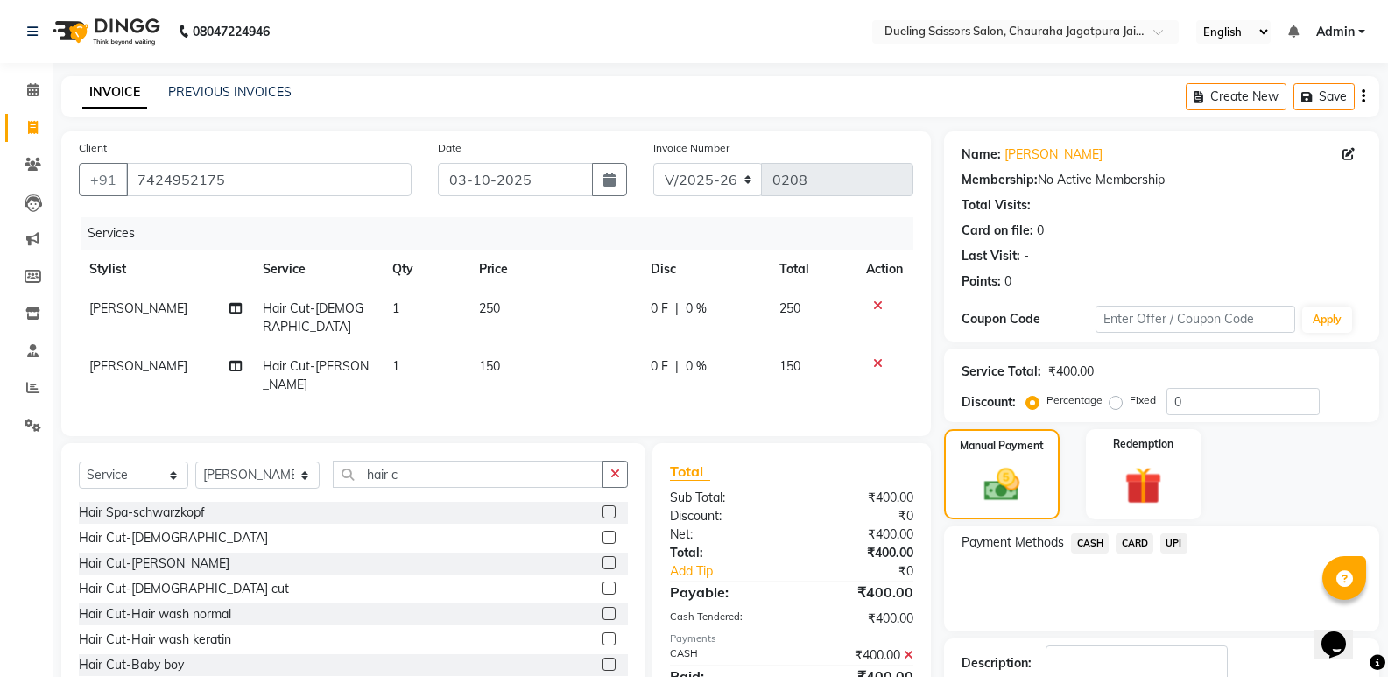
scroll to position [116, 0]
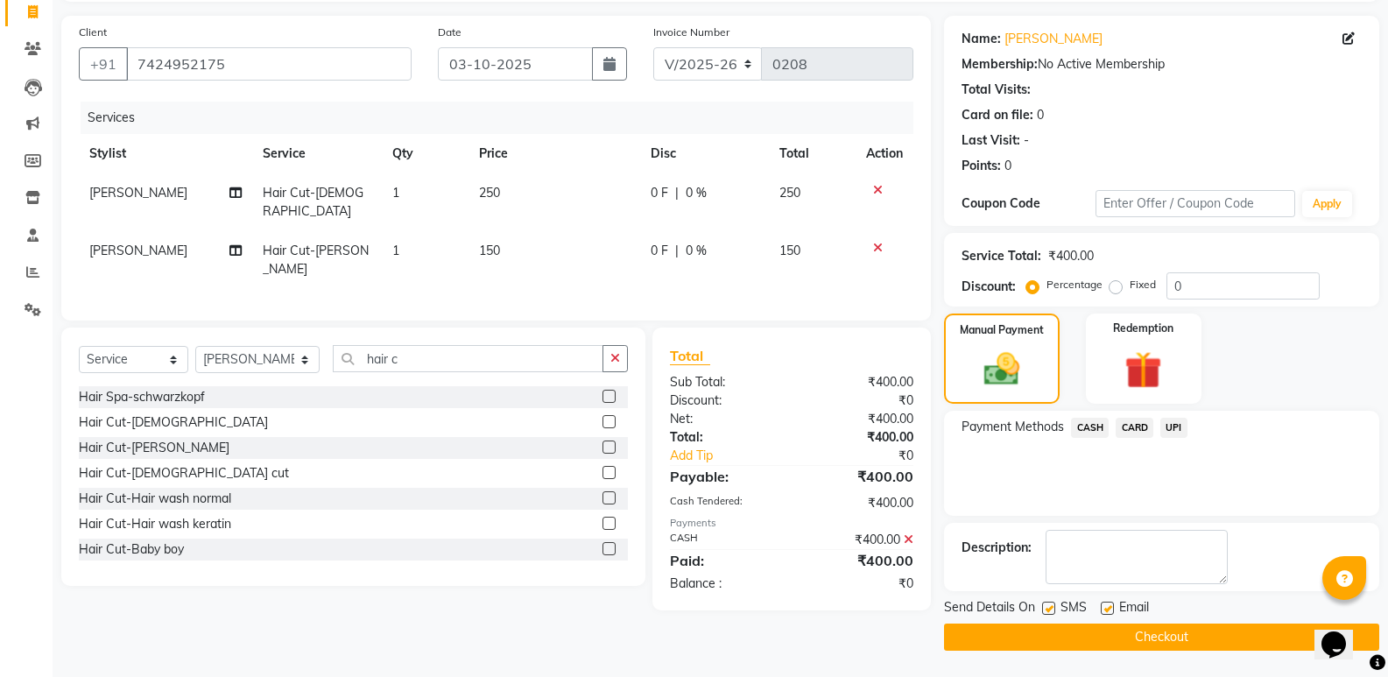
click at [1181, 638] on button "Checkout" at bounding box center [1161, 637] width 435 height 27
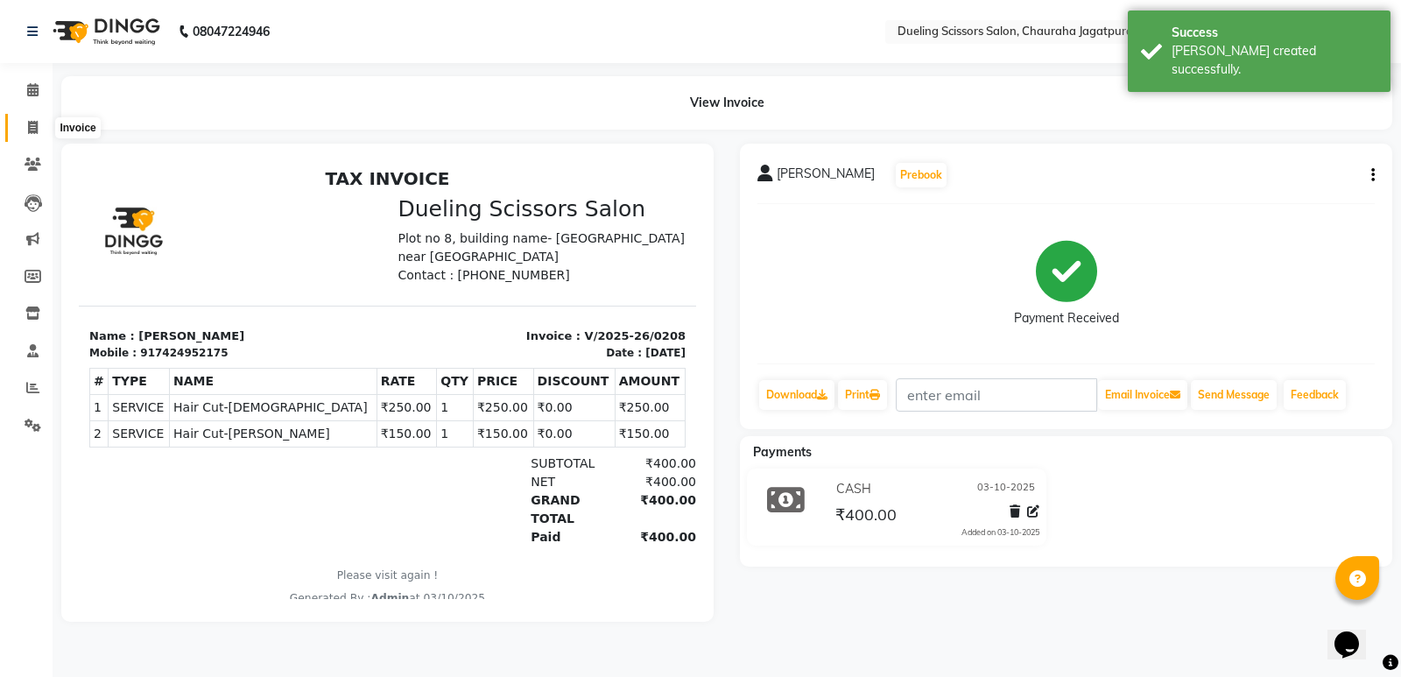
click at [29, 126] on icon at bounding box center [33, 127] width 10 height 13
select select "service"
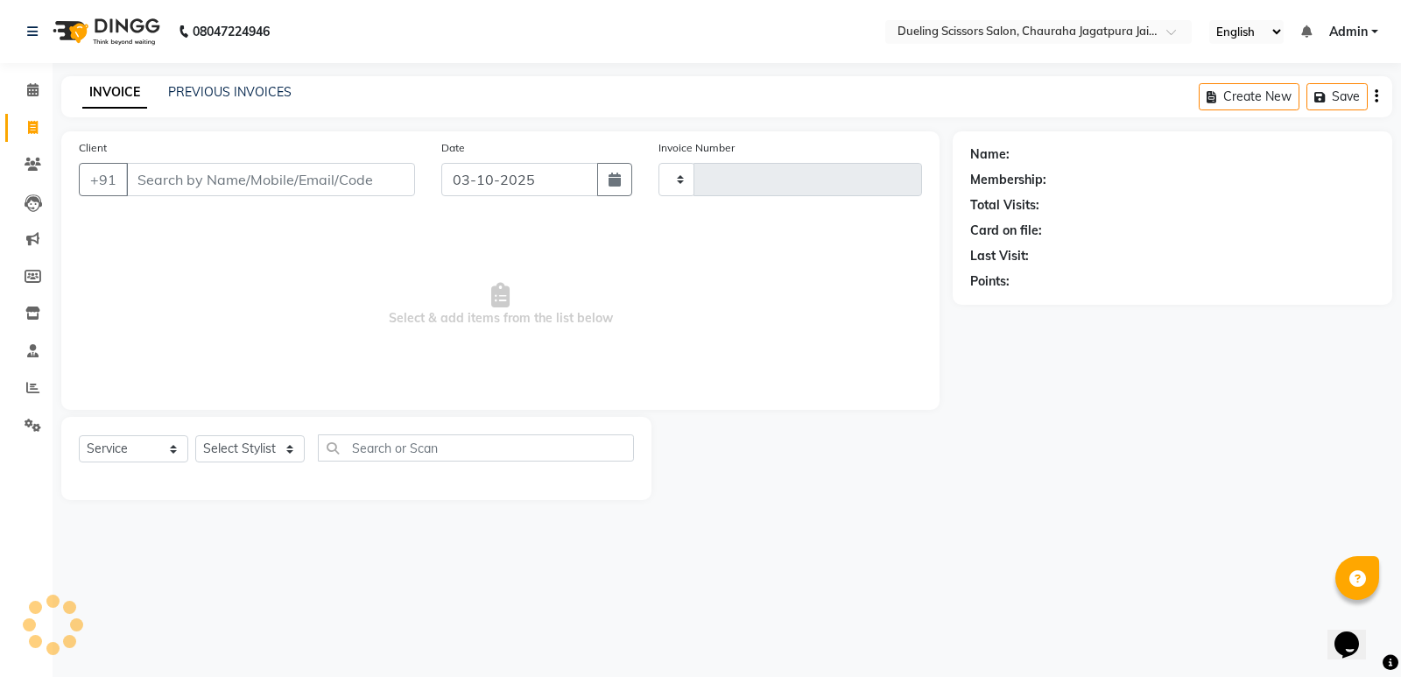
type input "0209"
select select "6993"
click at [194, 182] on input "Client" at bounding box center [270, 179] width 289 height 33
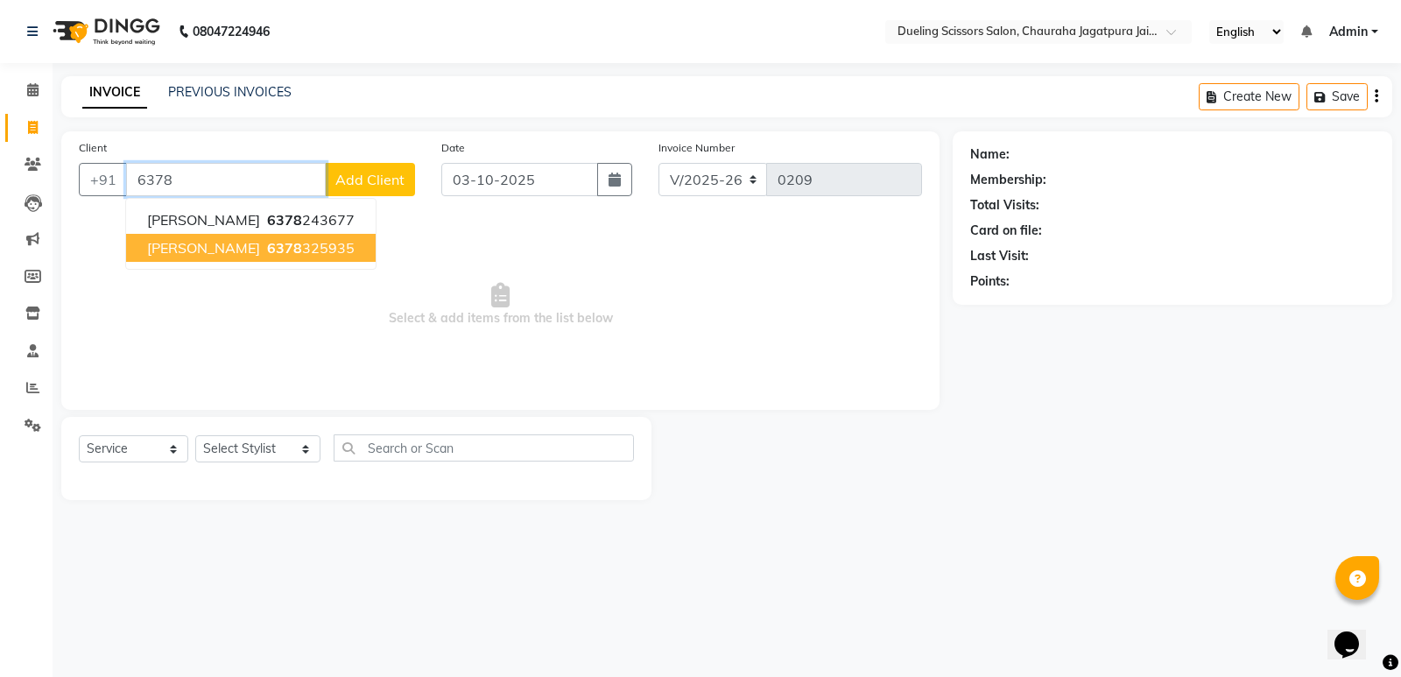
click at [223, 247] on span "[PERSON_NAME]" at bounding box center [203, 248] width 113 height 18
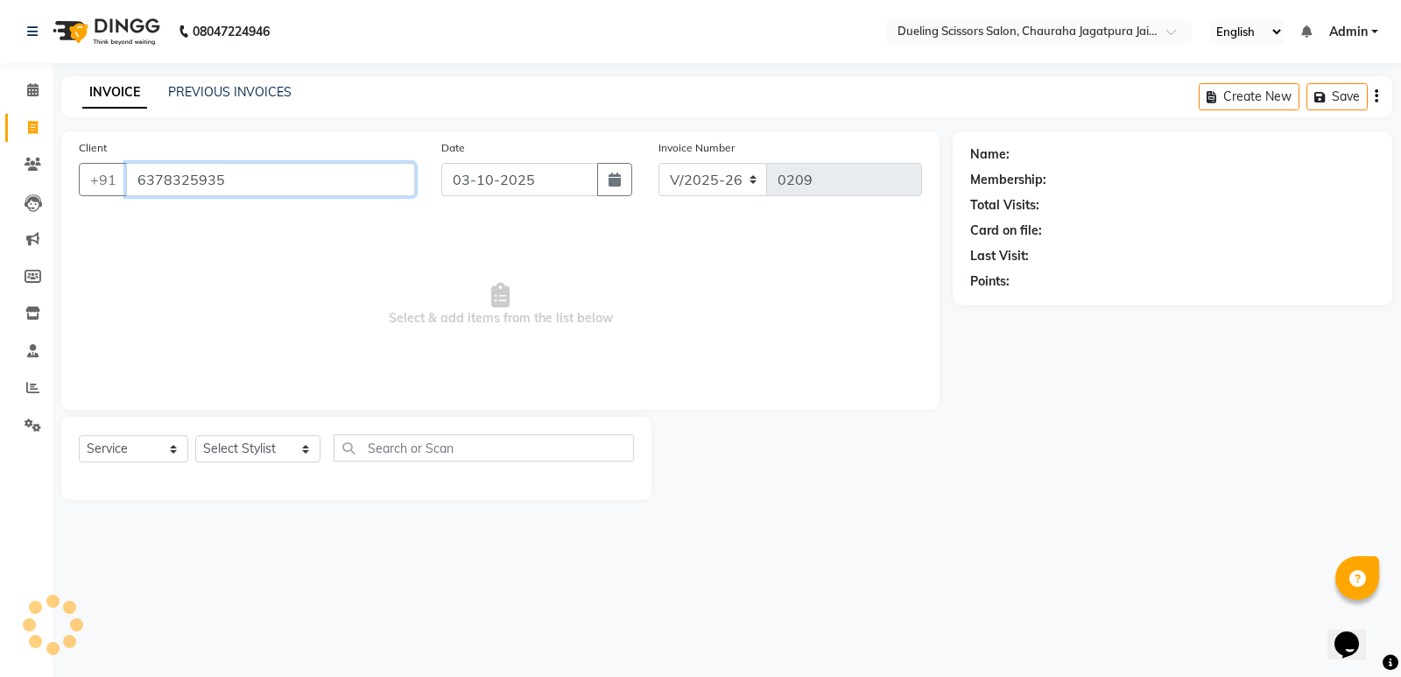
type input "6378325935"
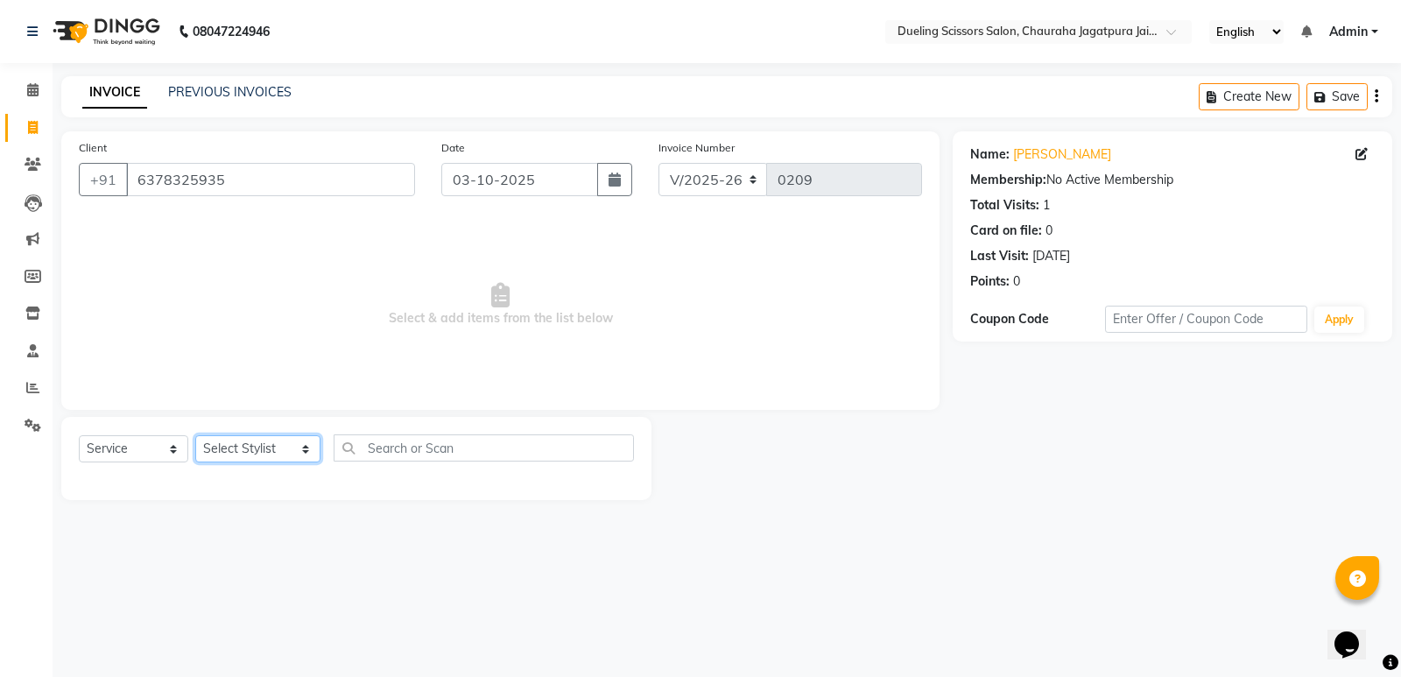
click at [293, 448] on select "Select Stylist [PERSON_NAME] [PERSON_NAME] [PERSON_NAME] [PERSON_NAME] [PERSON_…" at bounding box center [257, 448] width 125 height 27
select select "62032"
click at [195, 435] on select "Select Stylist [PERSON_NAME] [PERSON_NAME] [PERSON_NAME] [PERSON_NAME] [PERSON_…" at bounding box center [257, 448] width 125 height 27
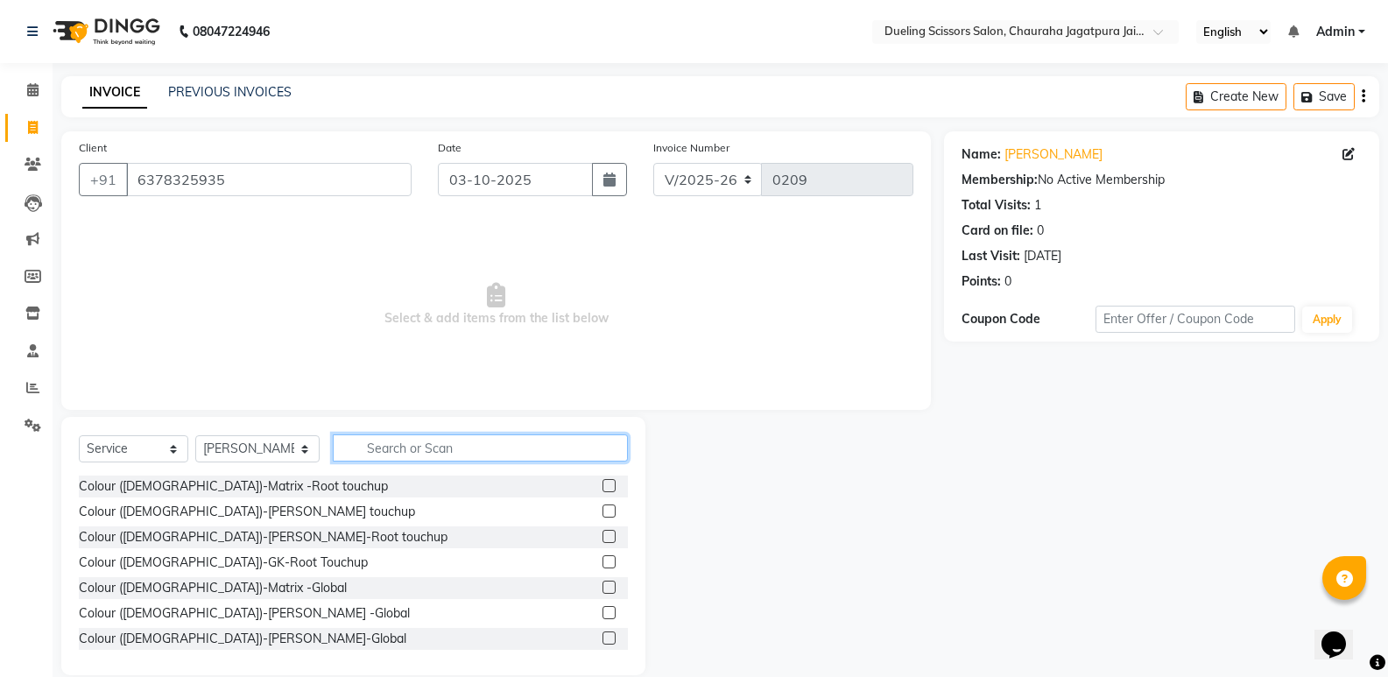
click at [387, 450] on input "text" at bounding box center [480, 447] width 295 height 27
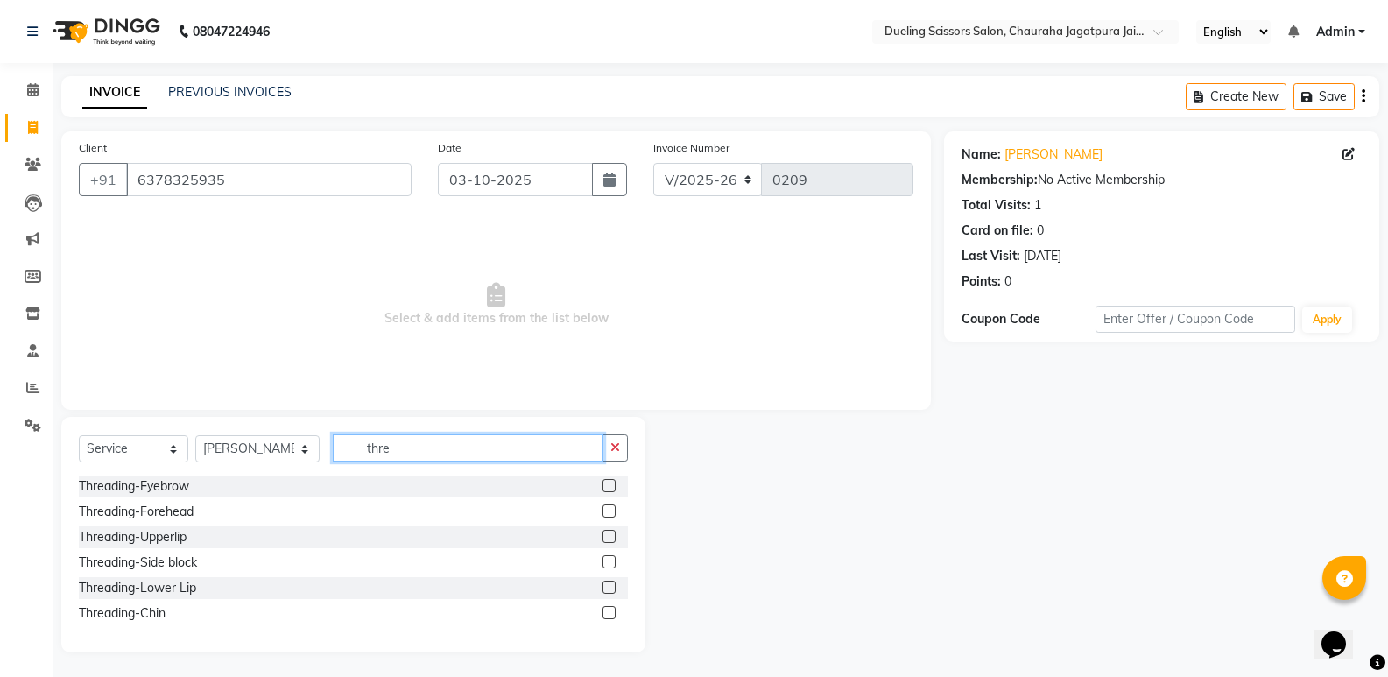
type input "thre"
click at [608, 489] on label at bounding box center [609, 485] width 13 height 13
click at [608, 489] on input "checkbox" at bounding box center [608, 486] width 11 height 11
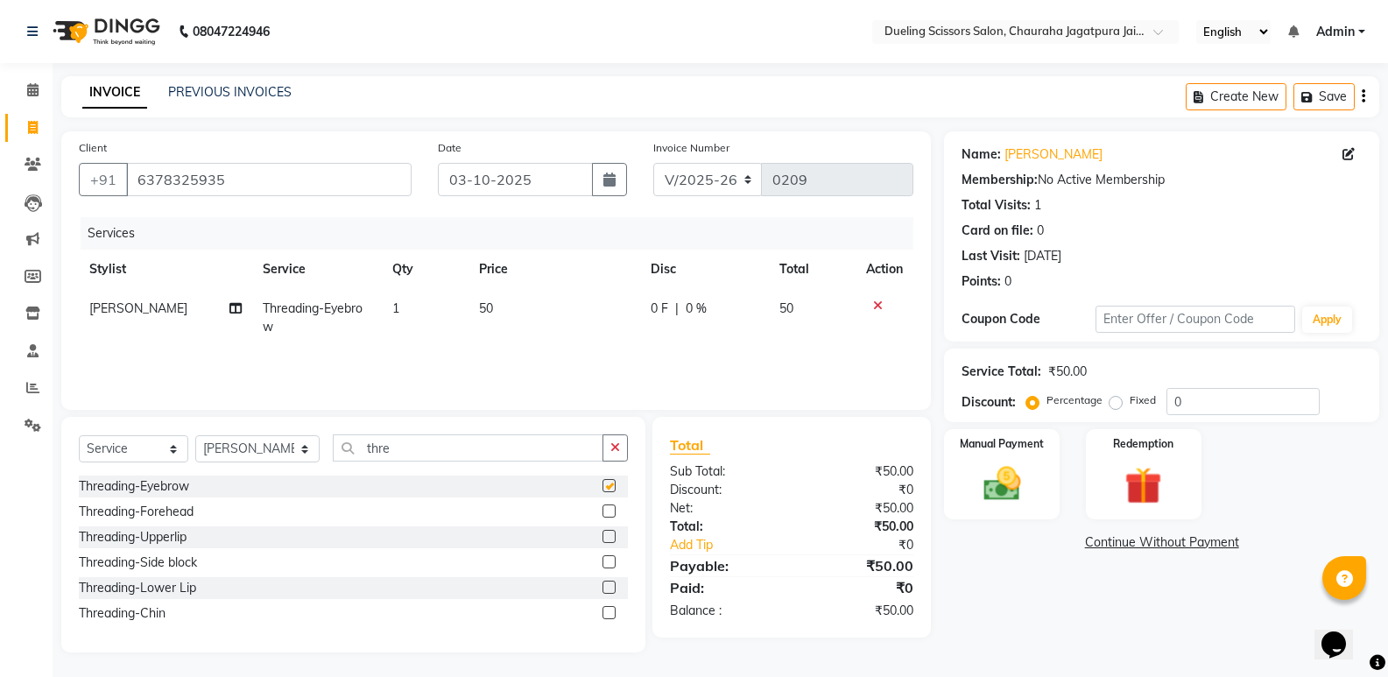
checkbox input "false"
click at [375, 446] on input "thre" at bounding box center [468, 447] width 271 height 27
type input "t"
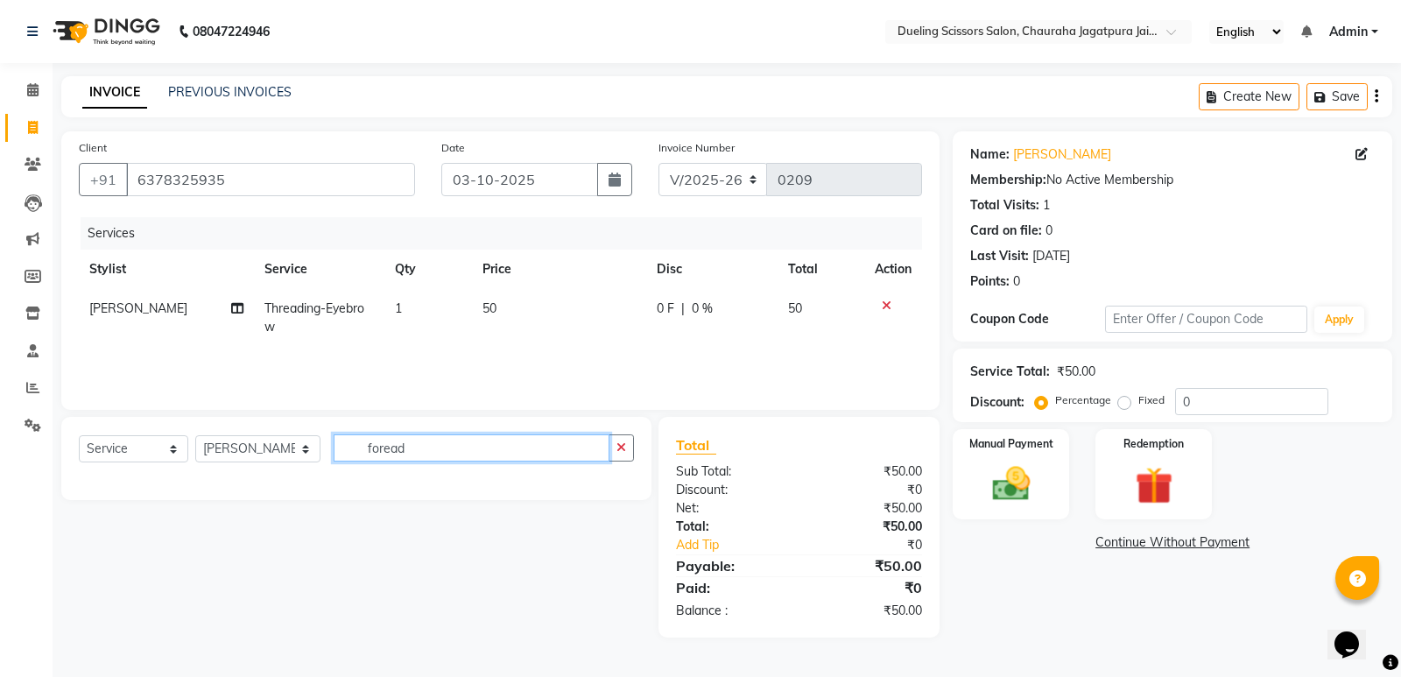
click at [410, 448] on input "foread" at bounding box center [472, 447] width 276 height 27
type input "f"
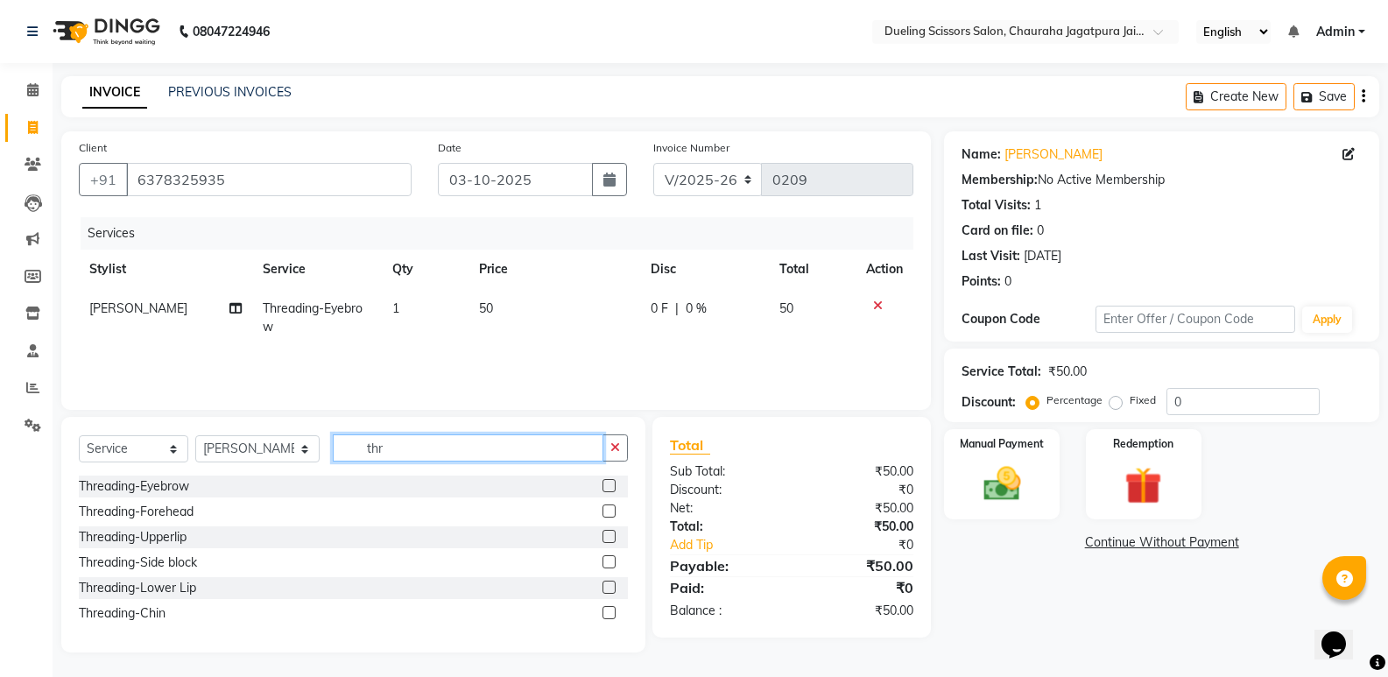
type input "thr"
click at [607, 512] on label at bounding box center [609, 510] width 13 height 13
click at [607, 512] on input "checkbox" at bounding box center [608, 511] width 11 height 11
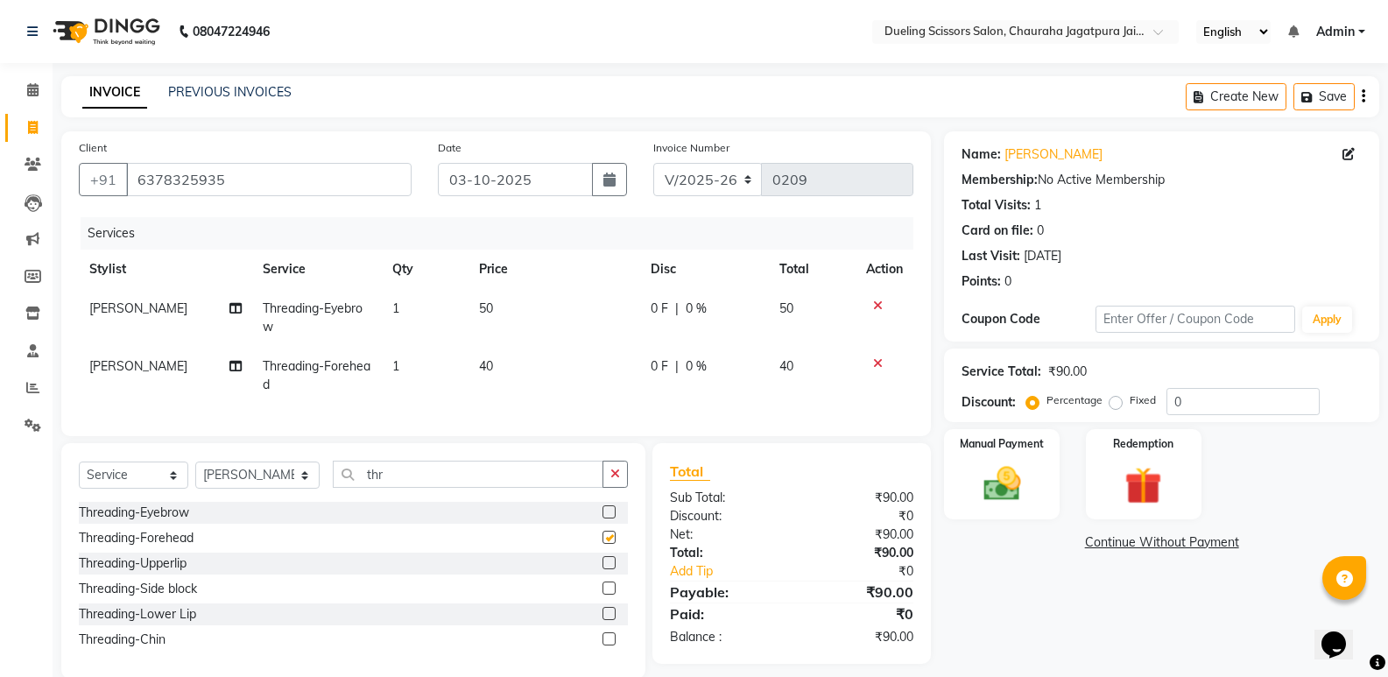
checkbox input "false"
click at [615, 569] on label at bounding box center [609, 562] width 13 height 13
click at [614, 569] on input "checkbox" at bounding box center [608, 563] width 11 height 11
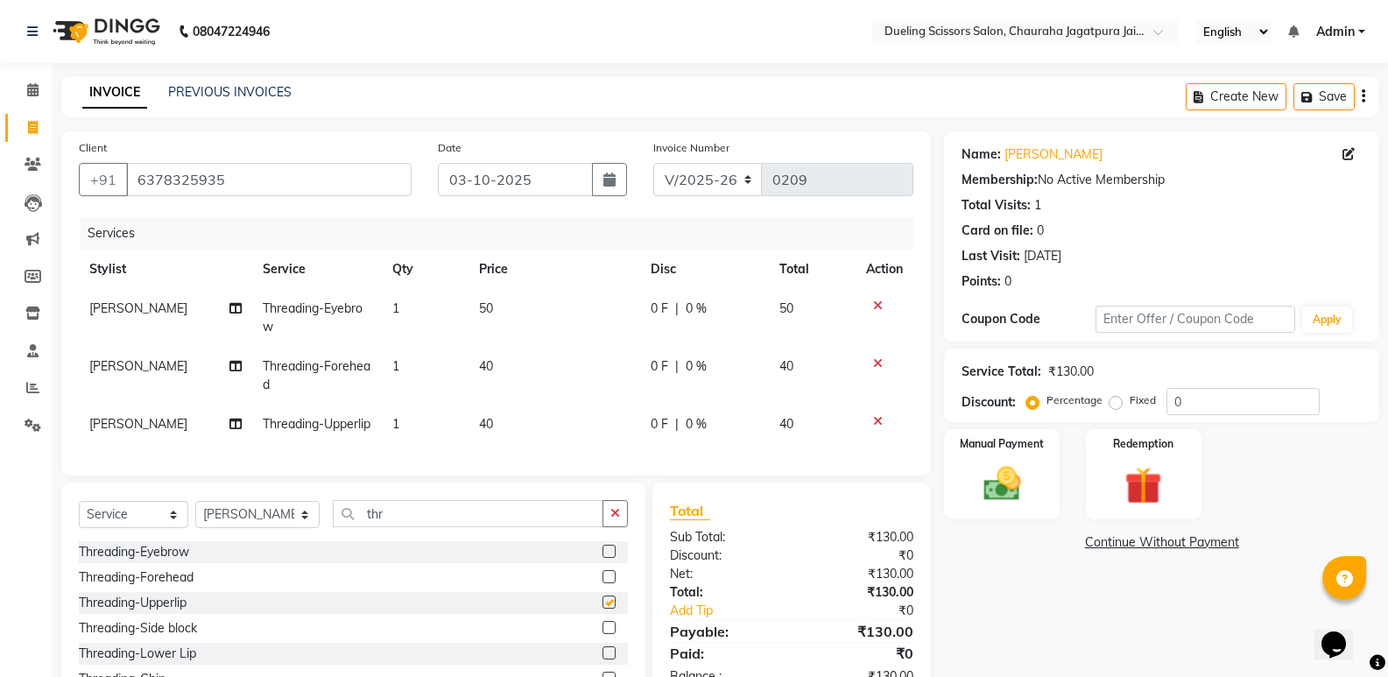
checkbox input "false"
click at [375, 527] on input "thr" at bounding box center [468, 513] width 271 height 27
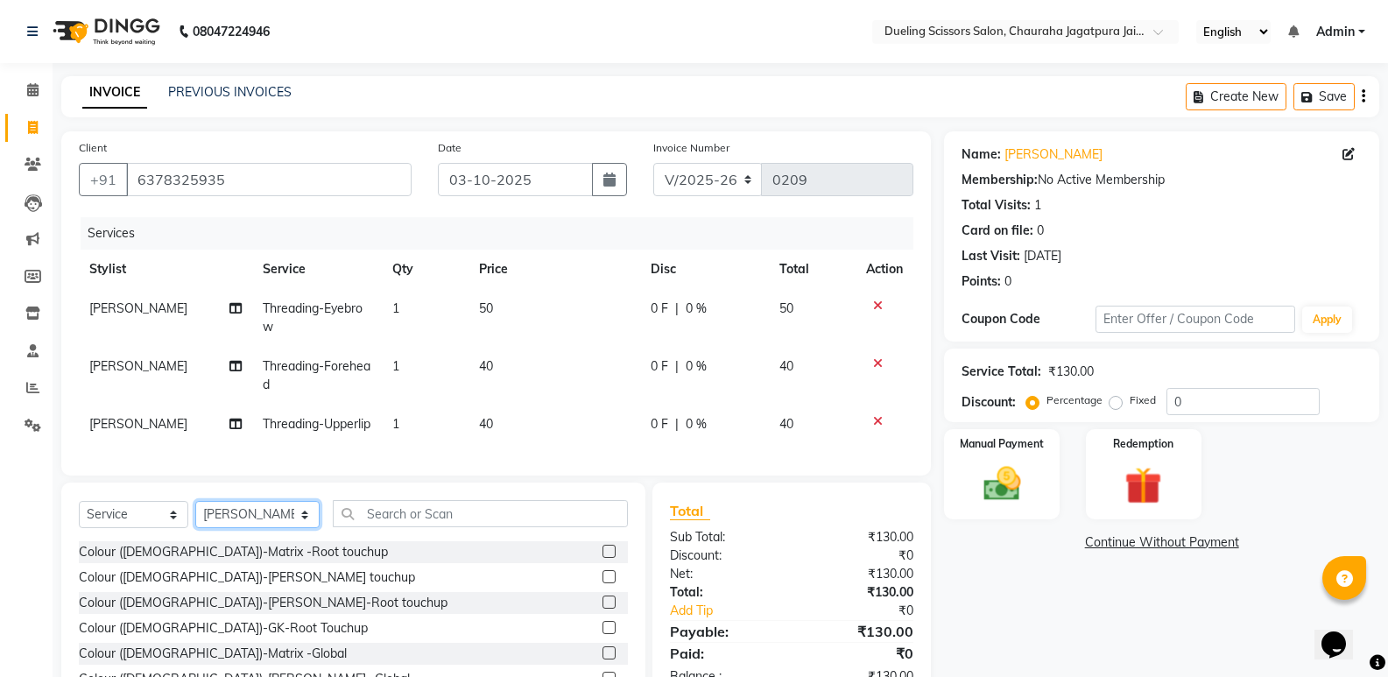
click at [291, 528] on select "Select Stylist [PERSON_NAME] [PERSON_NAME] [PERSON_NAME] [PERSON_NAME] [PERSON_…" at bounding box center [257, 514] width 124 height 27
select select "62036"
click at [195, 528] on select "Select Stylist [PERSON_NAME] [PERSON_NAME] [PERSON_NAME] [PERSON_NAME] [PERSON_…" at bounding box center [257, 514] width 124 height 27
click at [295, 528] on select "Select Stylist [PERSON_NAME] [PERSON_NAME] [PERSON_NAME] [PERSON_NAME] [PERSON_…" at bounding box center [257, 514] width 124 height 27
click at [370, 507] on div "Client [PHONE_NUMBER] Date [DATE] Invoice Number V/2025 V/[PHONE_NUMBER] Servic…" at bounding box center [496, 436] width 896 height 610
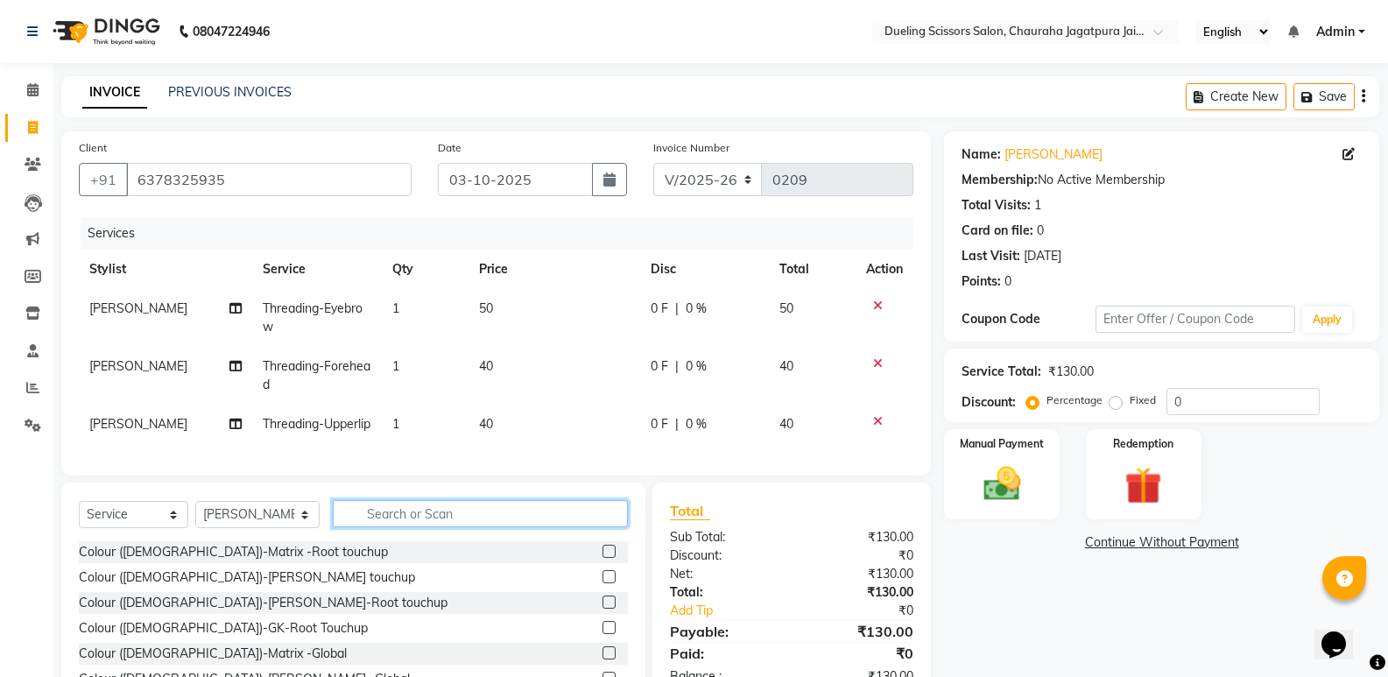
click at [442, 527] on input "text" at bounding box center [480, 513] width 295 height 27
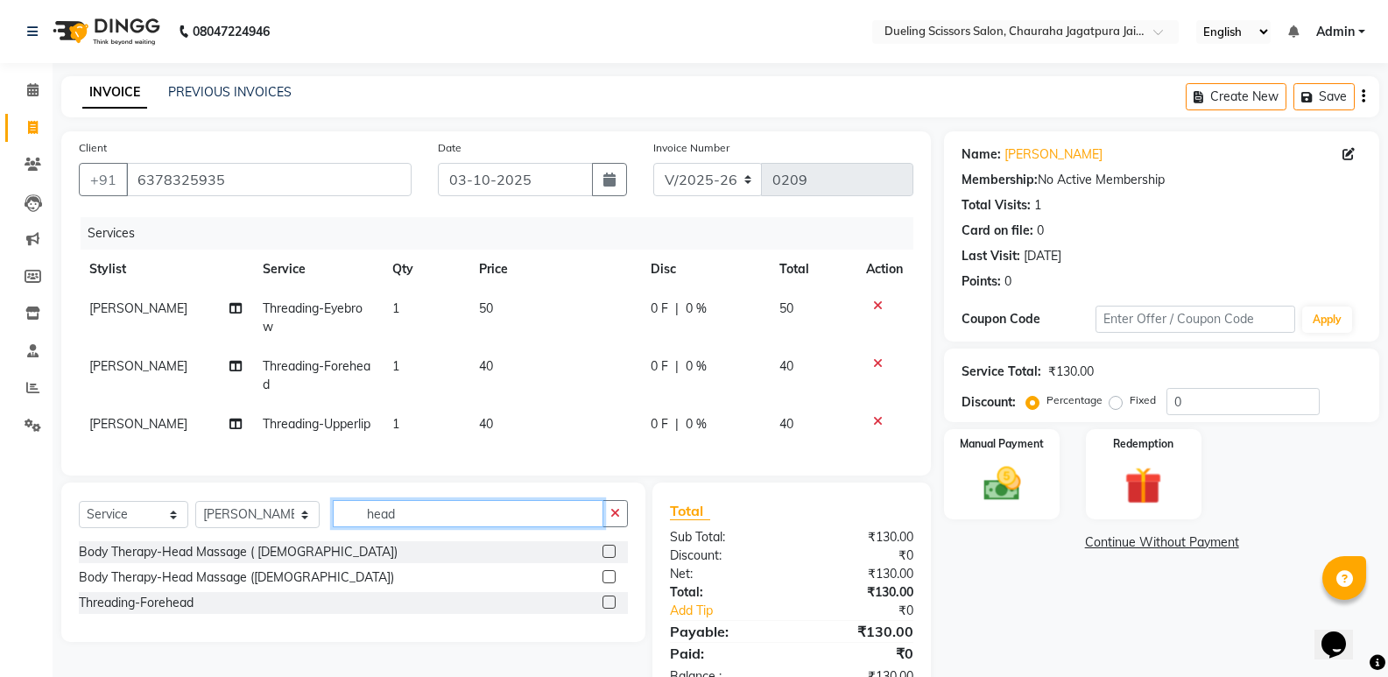
type input "head"
click at [608, 583] on label at bounding box center [609, 576] width 13 height 13
click at [608, 583] on input "checkbox" at bounding box center [608, 577] width 11 height 11
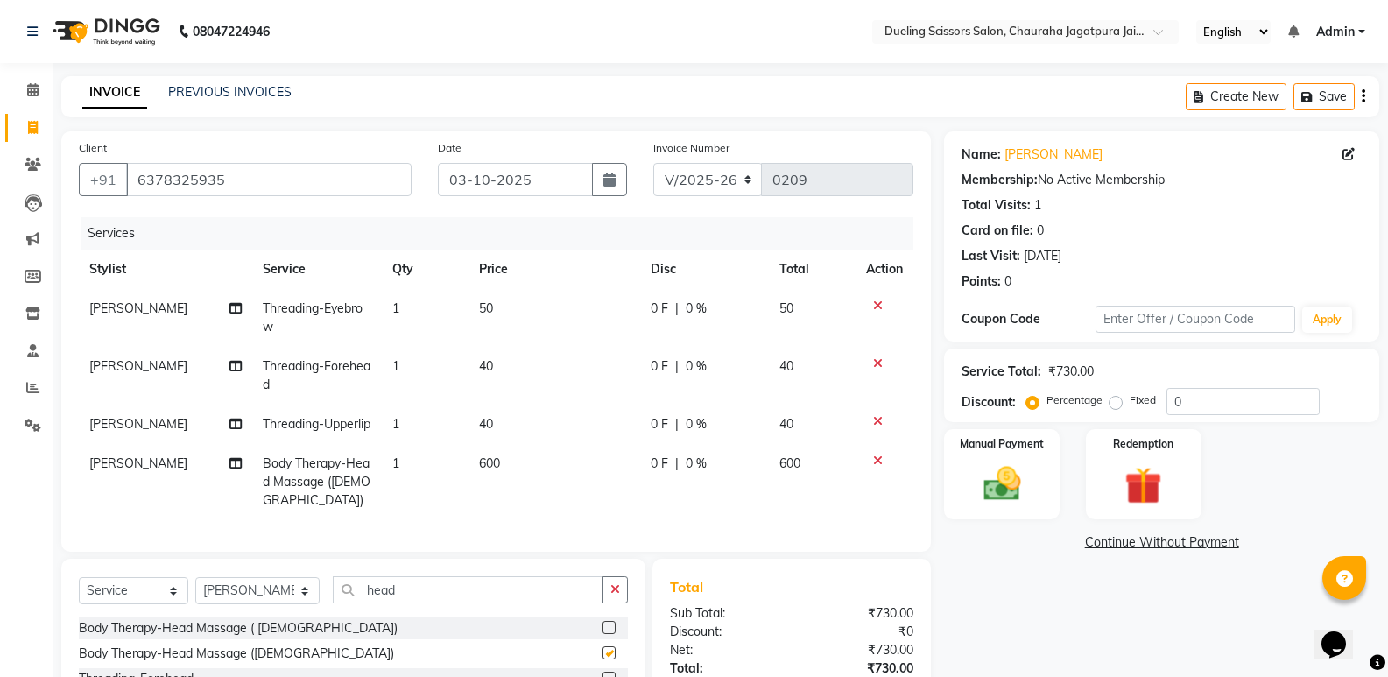
checkbox input "false"
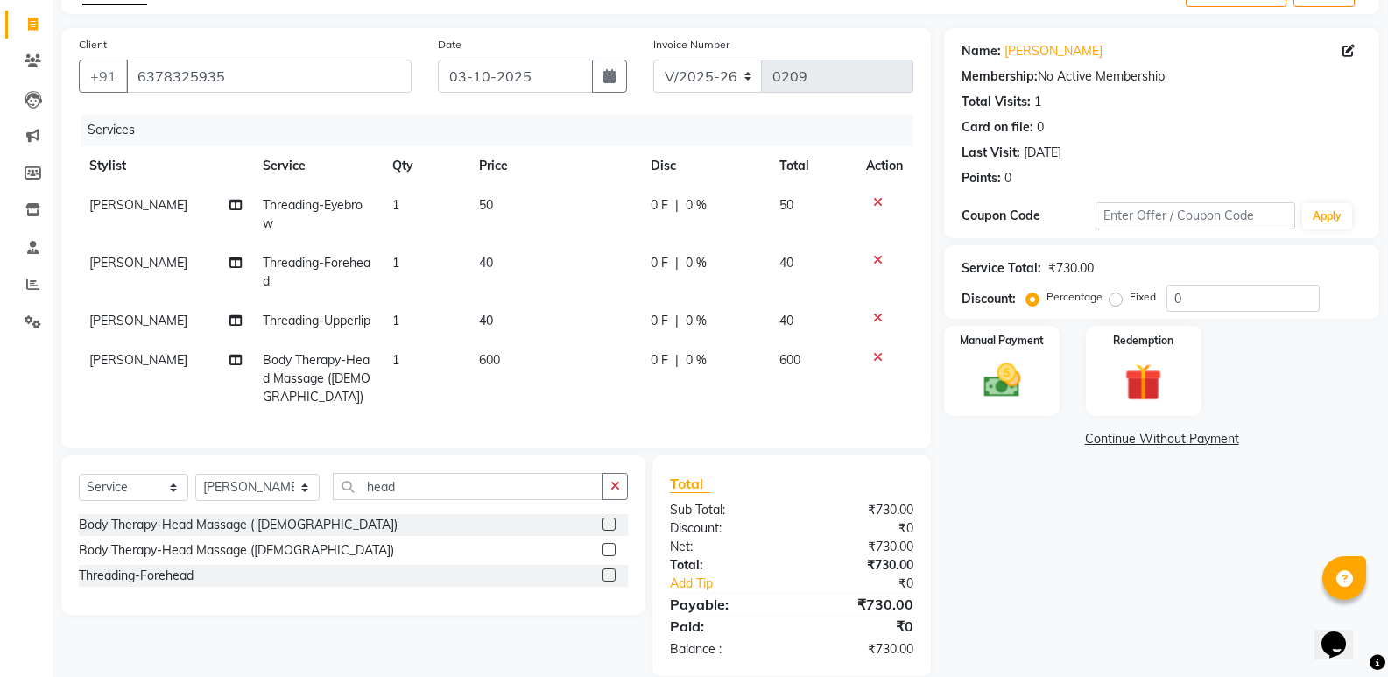
scroll to position [160, 0]
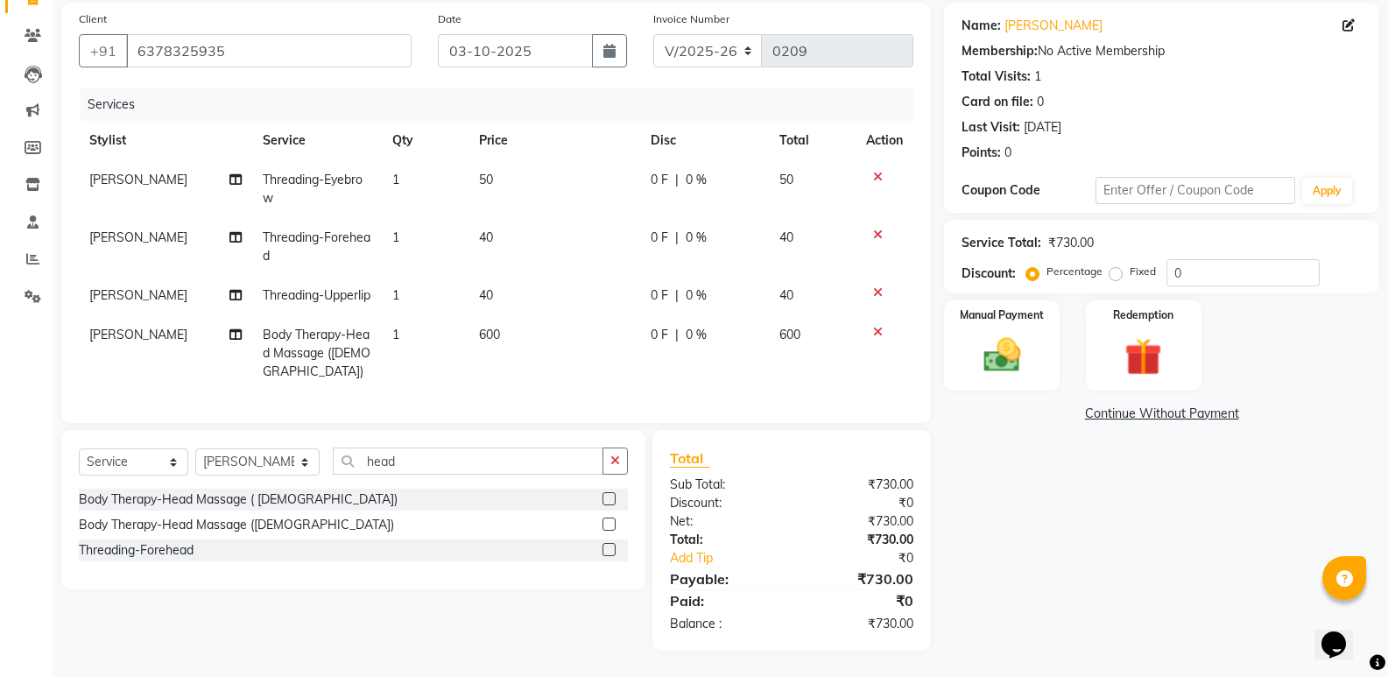
click at [1130, 264] on label "Fixed" at bounding box center [1143, 272] width 26 height 16
click at [1117, 265] on input "Fixed" at bounding box center [1119, 271] width 12 height 12
radio input "true"
click at [1195, 259] on input "0" at bounding box center [1243, 272] width 153 height 27
type input "030"
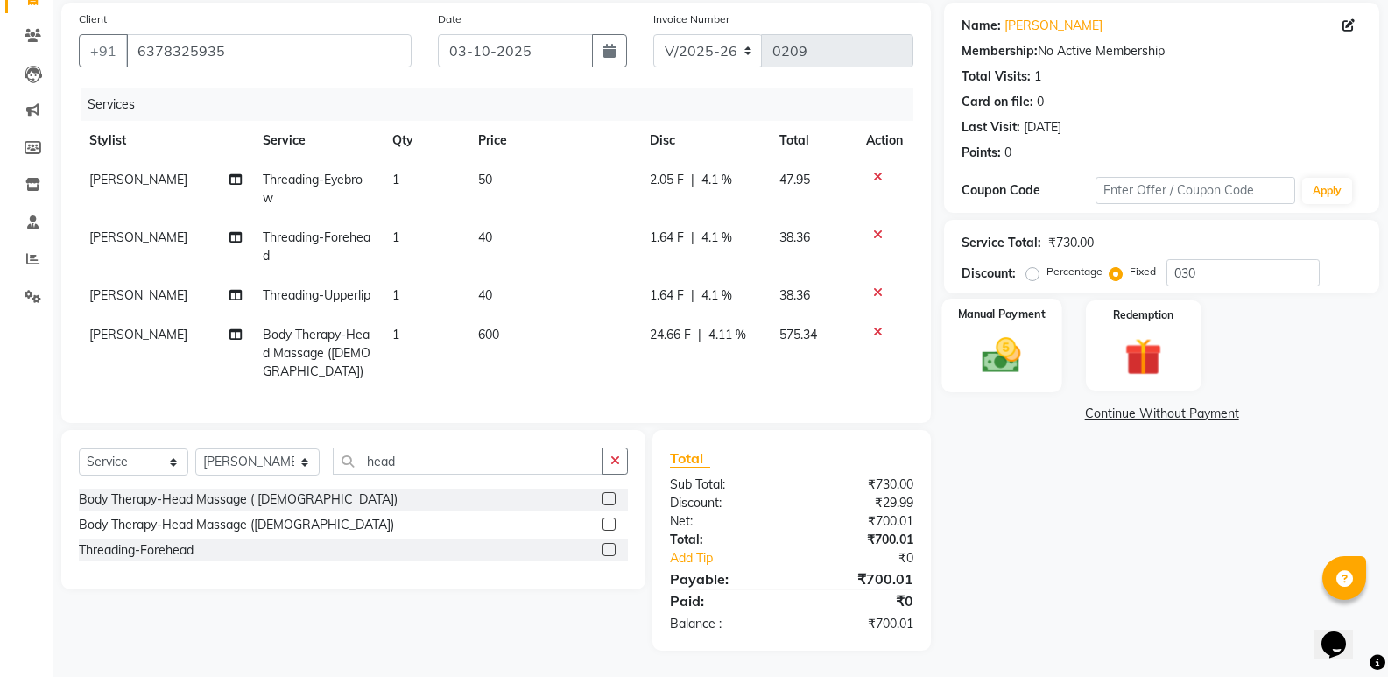
click at [998, 333] on img at bounding box center [1001, 355] width 62 height 45
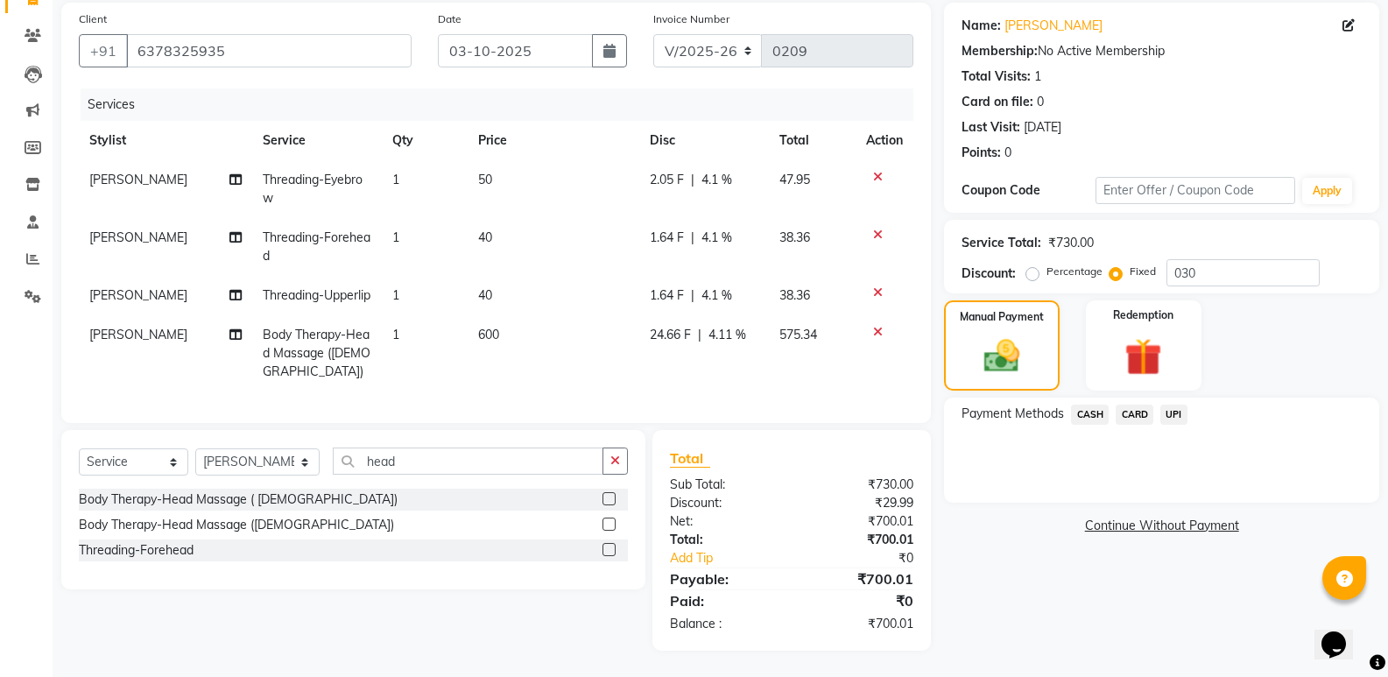
click at [1172, 405] on span "UPI" at bounding box center [1173, 415] width 27 height 20
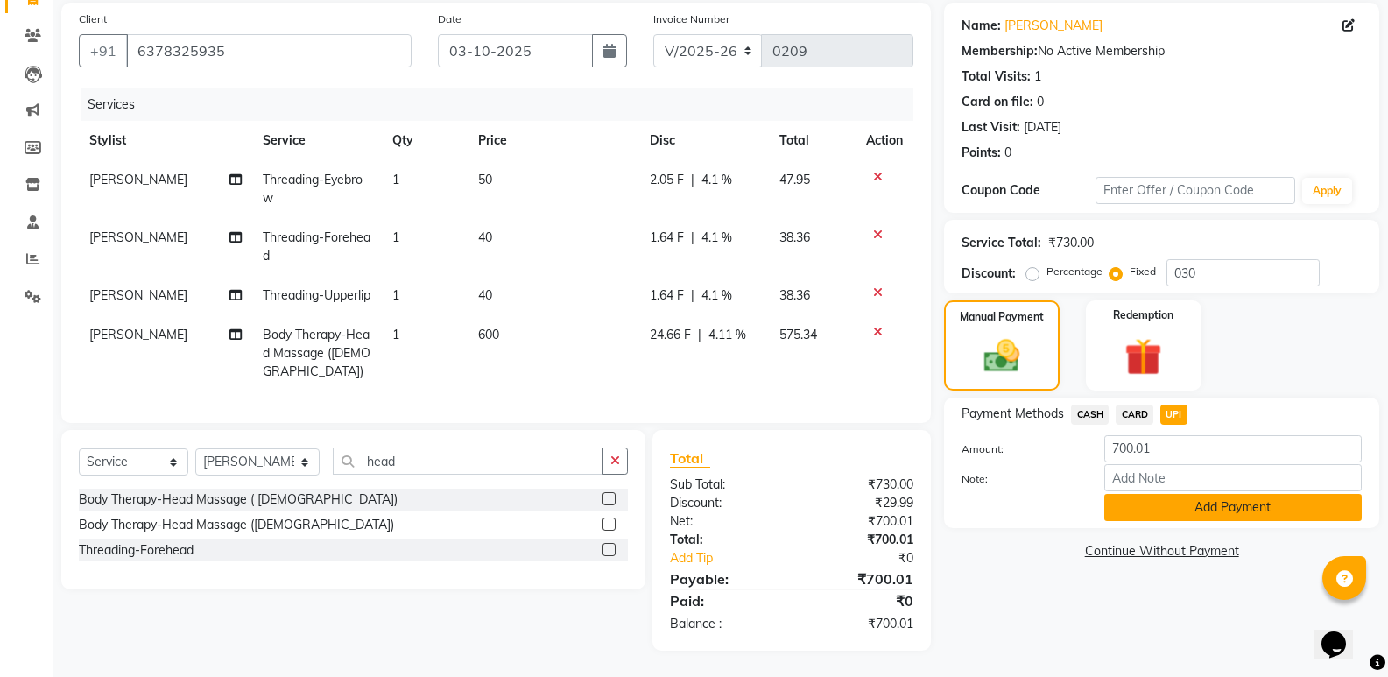
click at [1211, 494] on button "Add Payment" at bounding box center [1232, 507] width 257 height 27
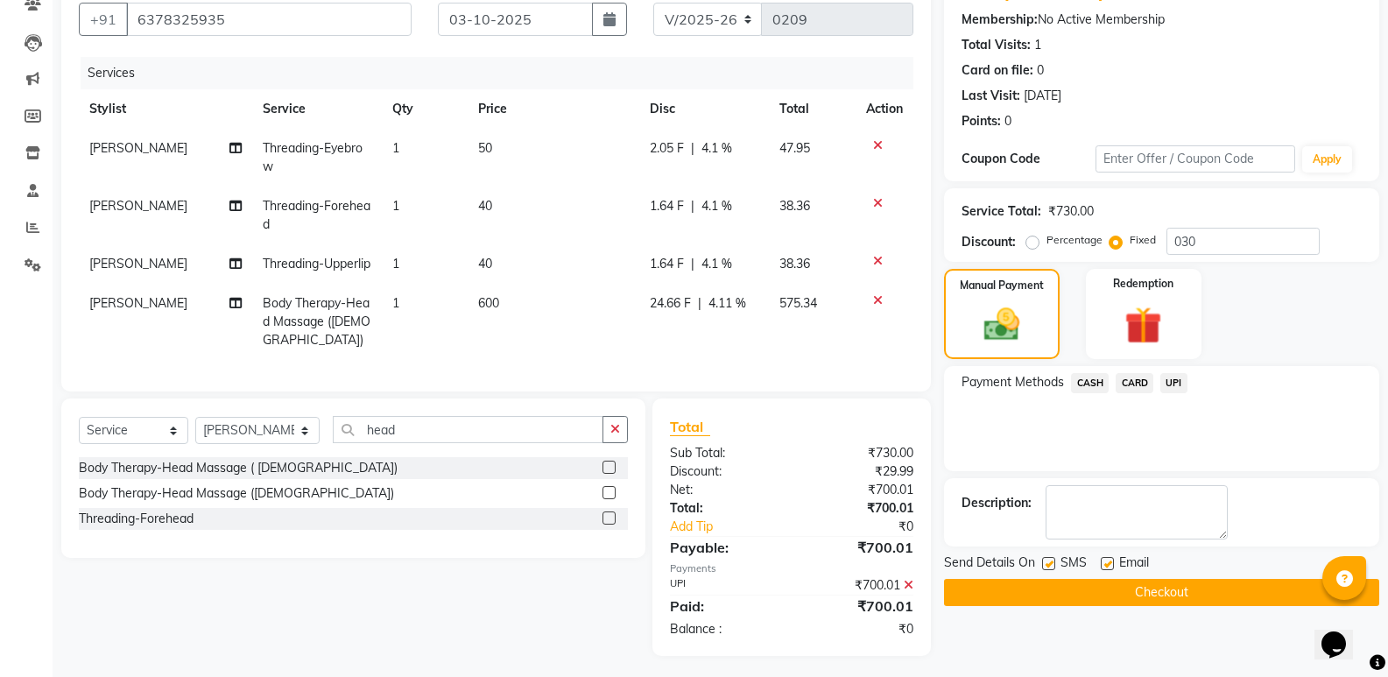
click at [1220, 588] on button "Checkout" at bounding box center [1161, 592] width 435 height 27
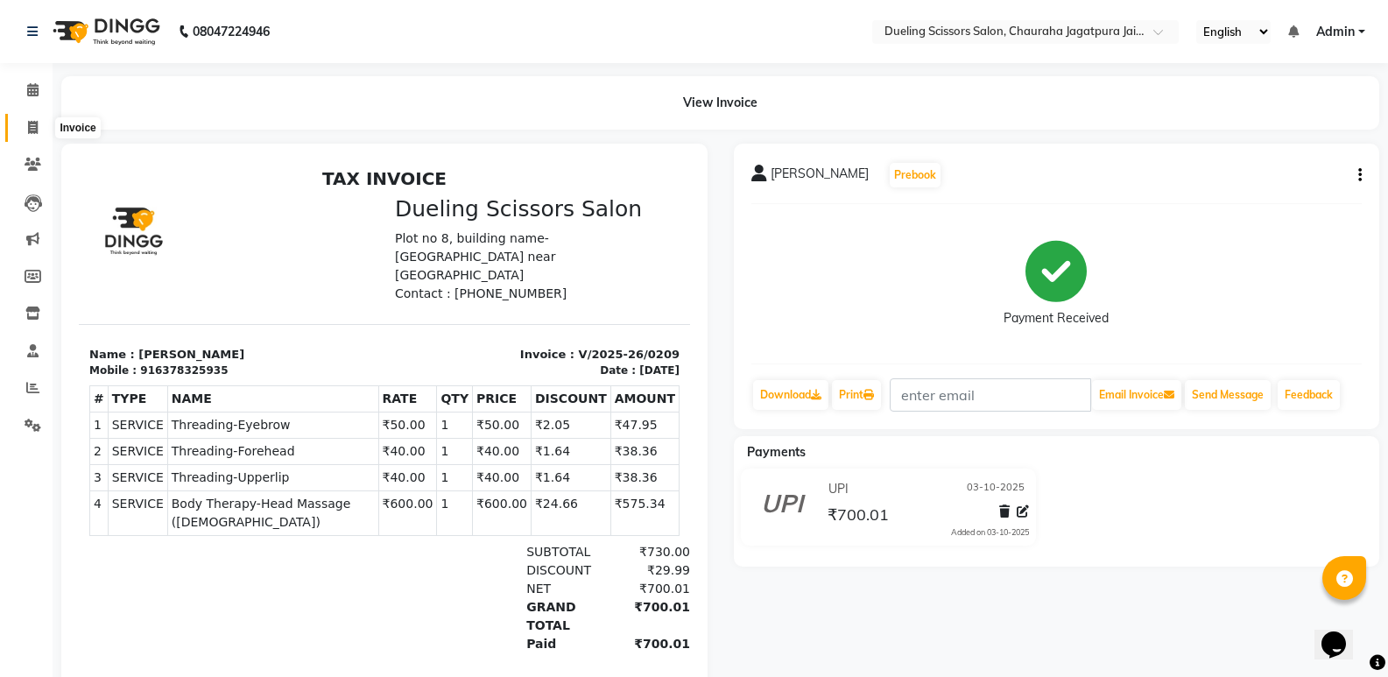
click at [29, 127] on icon at bounding box center [33, 127] width 10 height 13
select select "service"
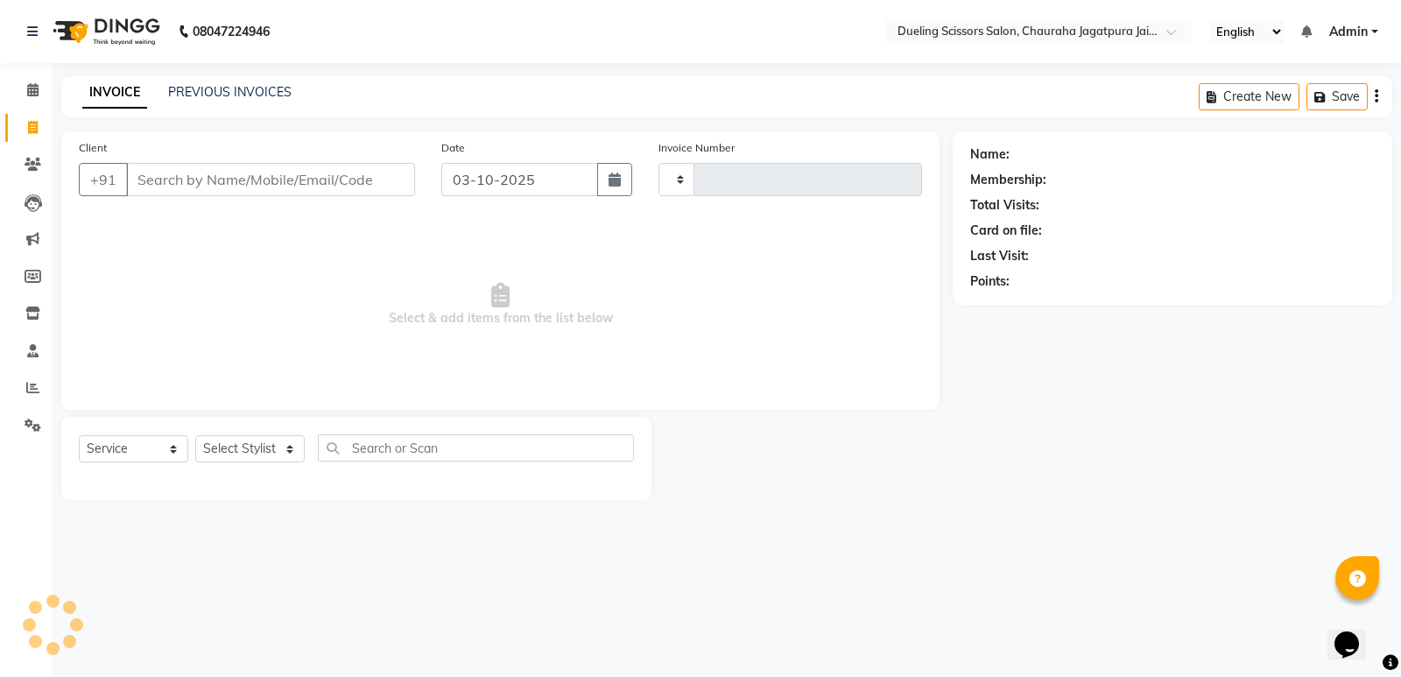
type input "0210"
select select "6993"
click at [227, 177] on input "Client" at bounding box center [270, 179] width 289 height 33
click at [299, 180] on input "Client" at bounding box center [270, 179] width 289 height 33
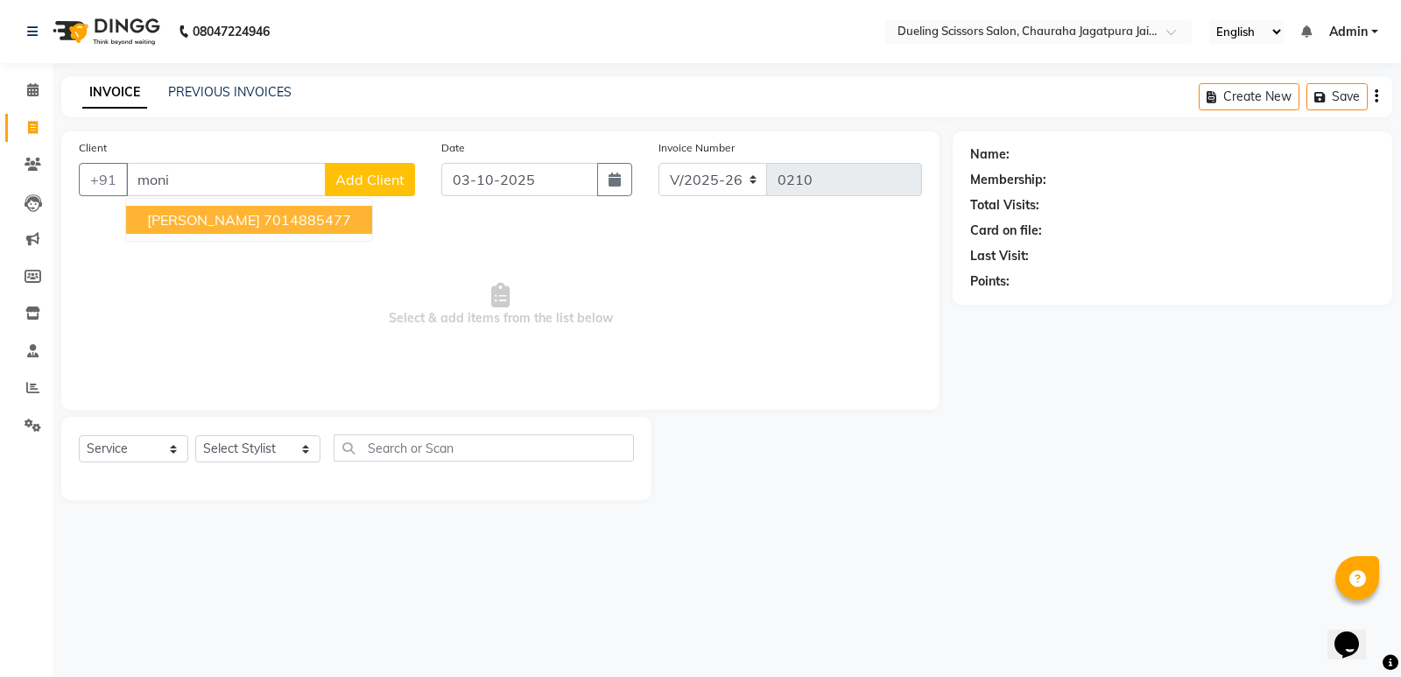
click at [319, 223] on ngb-highlight "7014885477" at bounding box center [308, 220] width 88 height 18
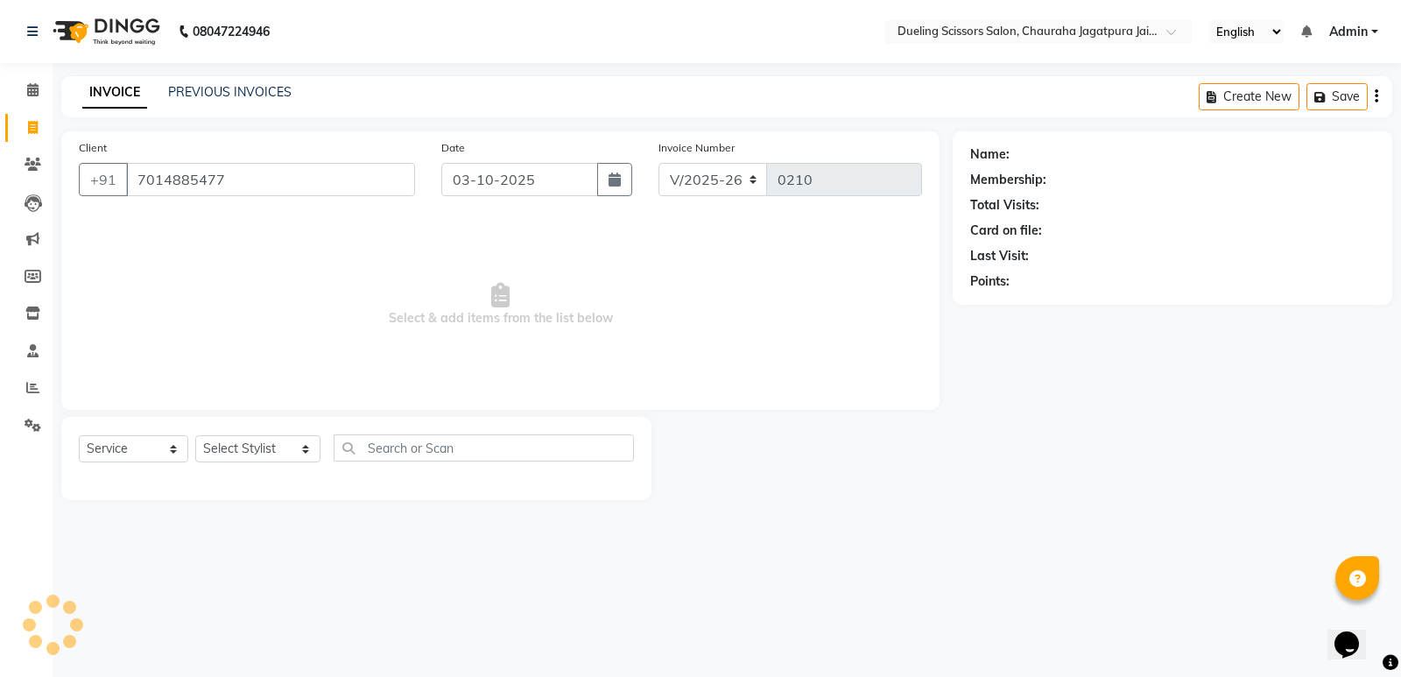
type input "7014885477"
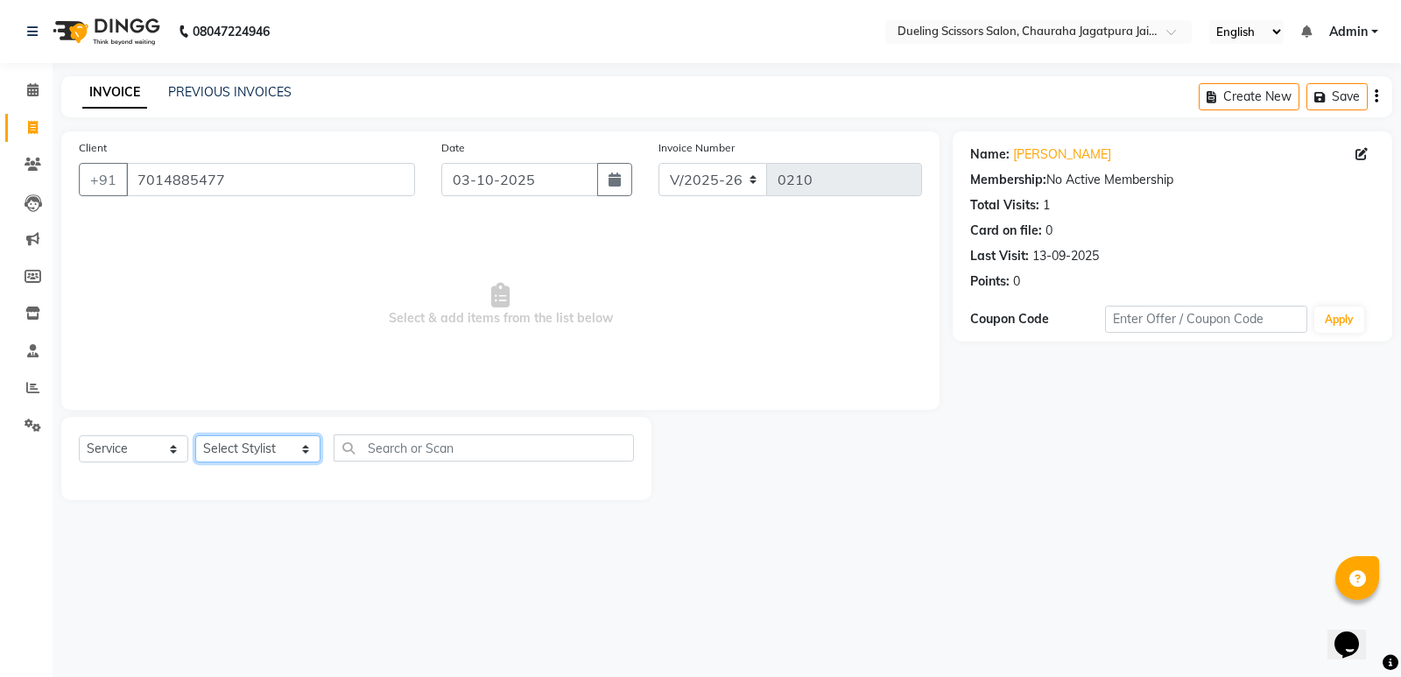
click at [288, 451] on select "Select Stylist [PERSON_NAME] [PERSON_NAME] [PERSON_NAME] [PERSON_NAME] [PERSON_…" at bounding box center [257, 448] width 125 height 27
select select "89785"
click at [195, 435] on select "Select Stylist [PERSON_NAME] [PERSON_NAME] [PERSON_NAME] [PERSON_NAME] [PERSON_…" at bounding box center [257, 448] width 125 height 27
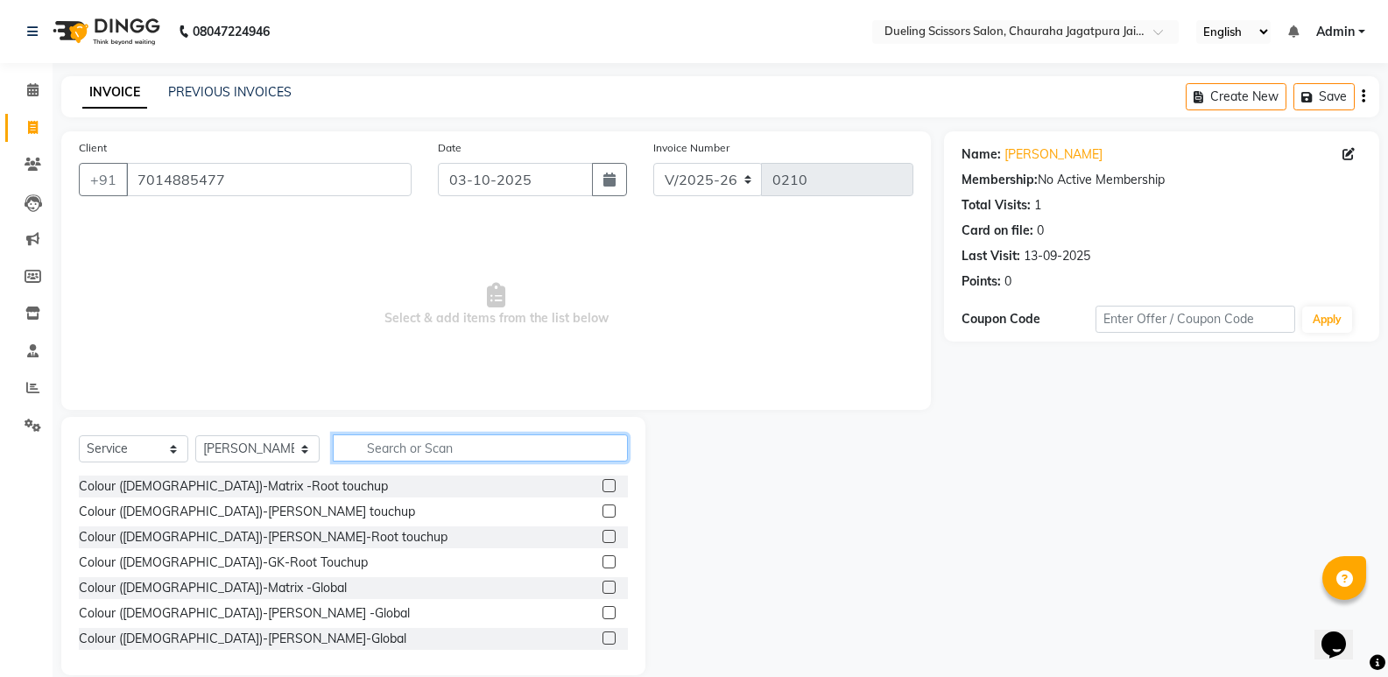
click at [354, 445] on input "text" at bounding box center [480, 447] width 295 height 27
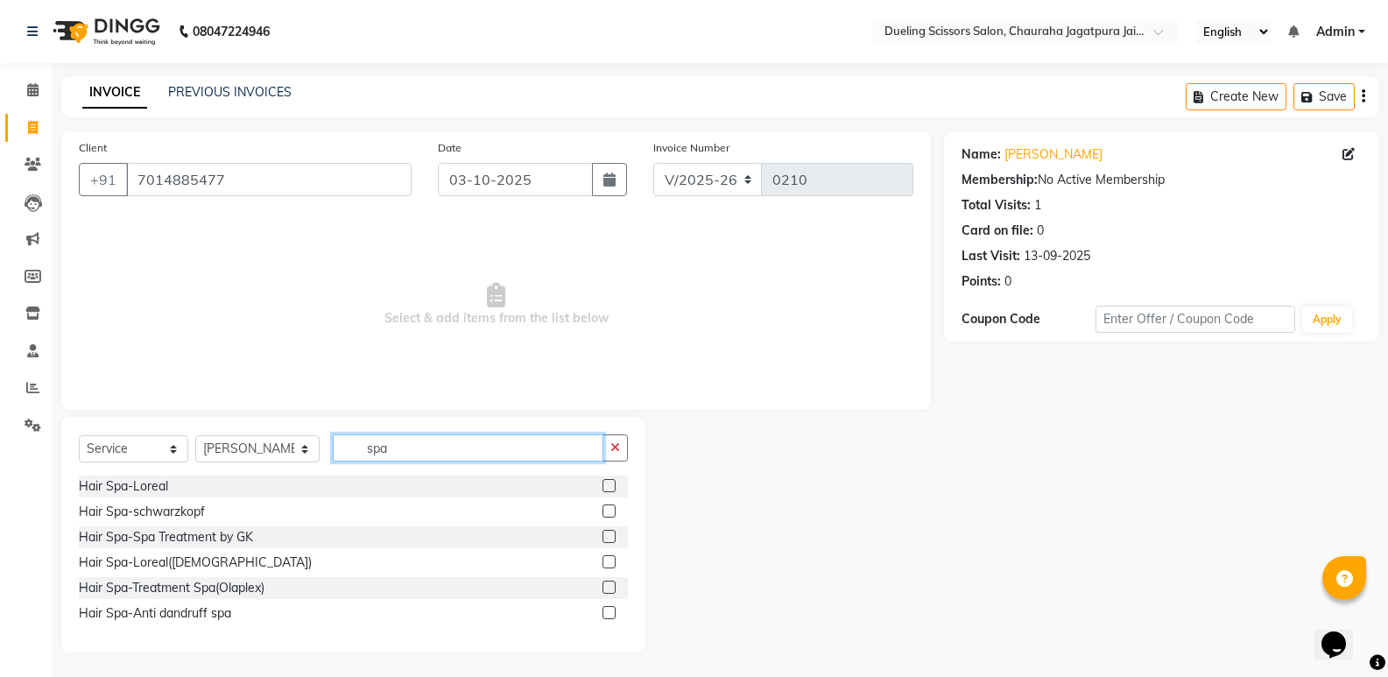
type input "spa"
click at [610, 484] on label at bounding box center [609, 485] width 13 height 13
click at [610, 484] on input "checkbox" at bounding box center [608, 486] width 11 height 11
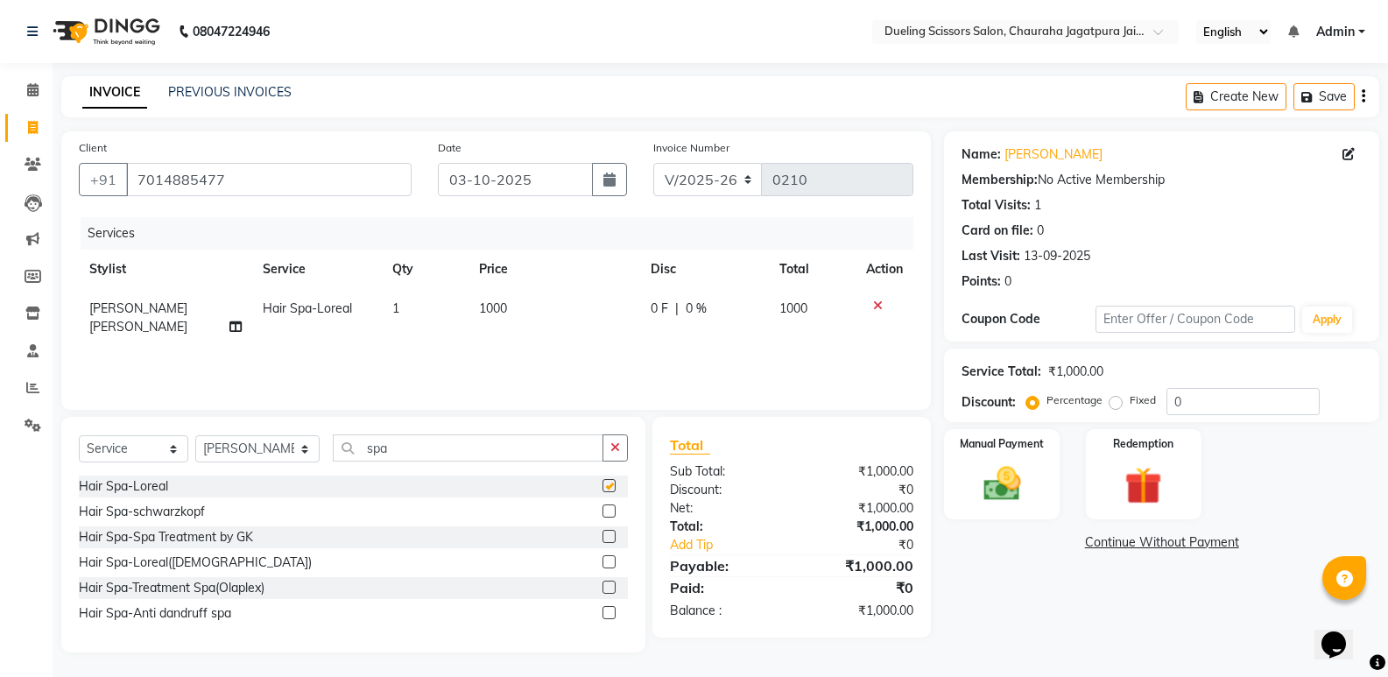
checkbox input "false"
click at [987, 483] on img at bounding box center [1001, 484] width 62 height 45
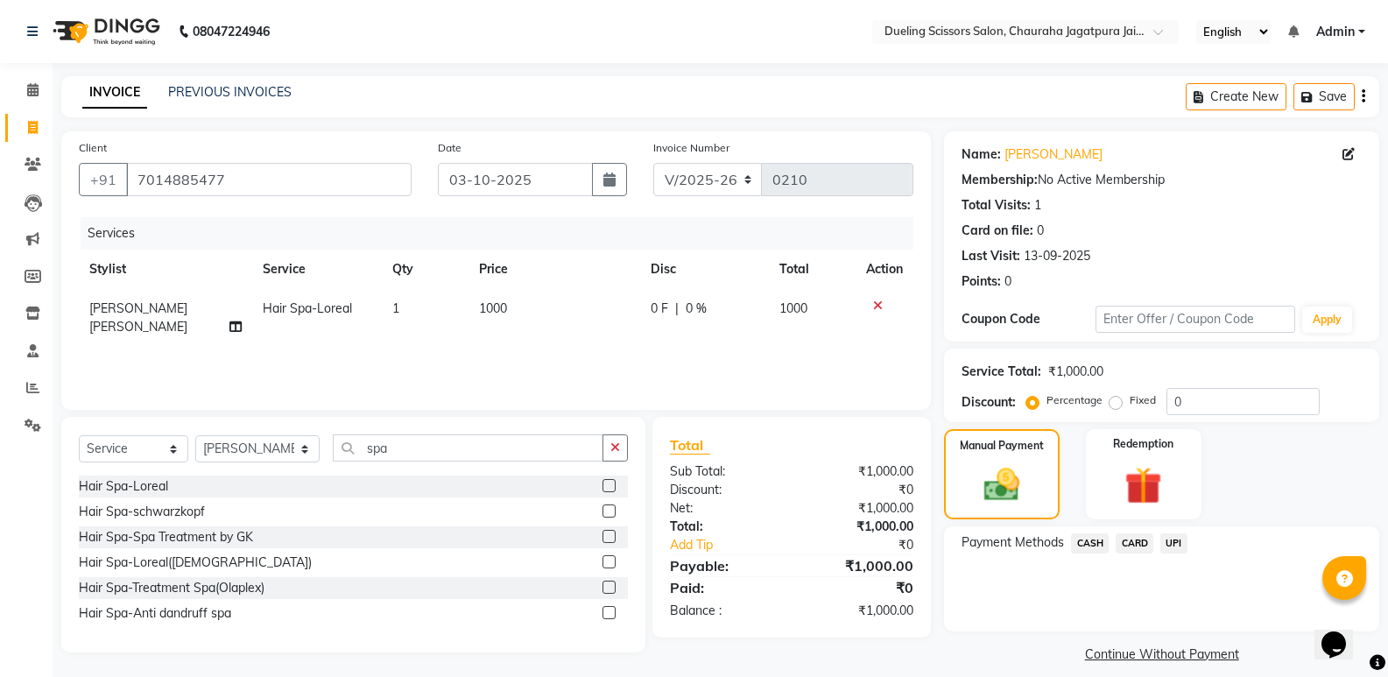
click at [1174, 548] on span "UPI" at bounding box center [1173, 543] width 27 height 20
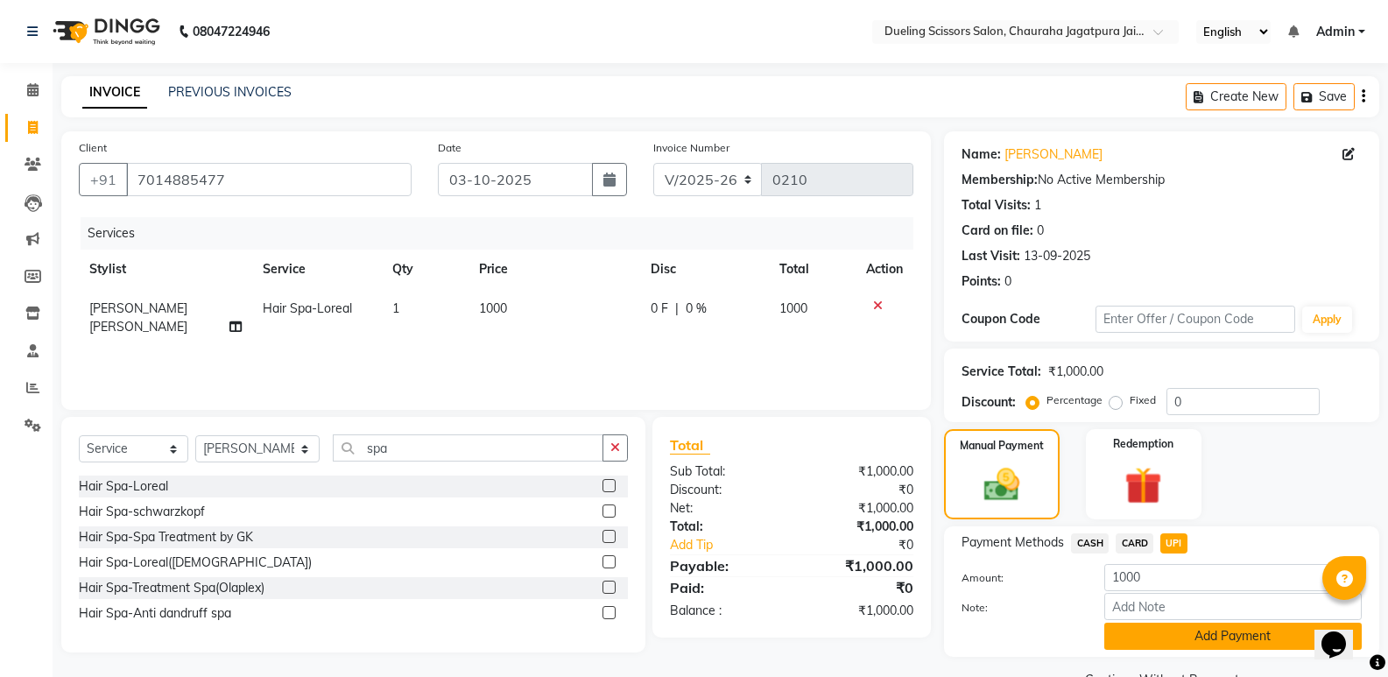
click at [1251, 638] on button "Add Payment" at bounding box center [1232, 636] width 257 height 27
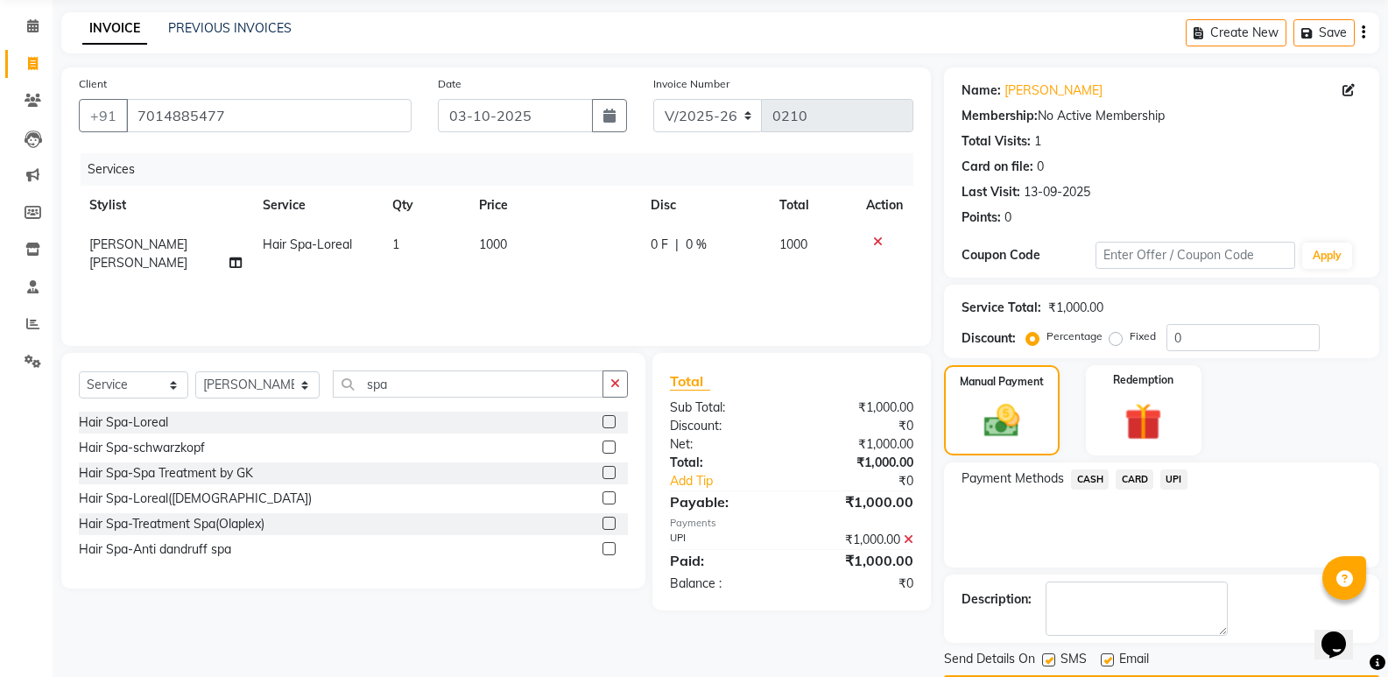
scroll to position [116, 0]
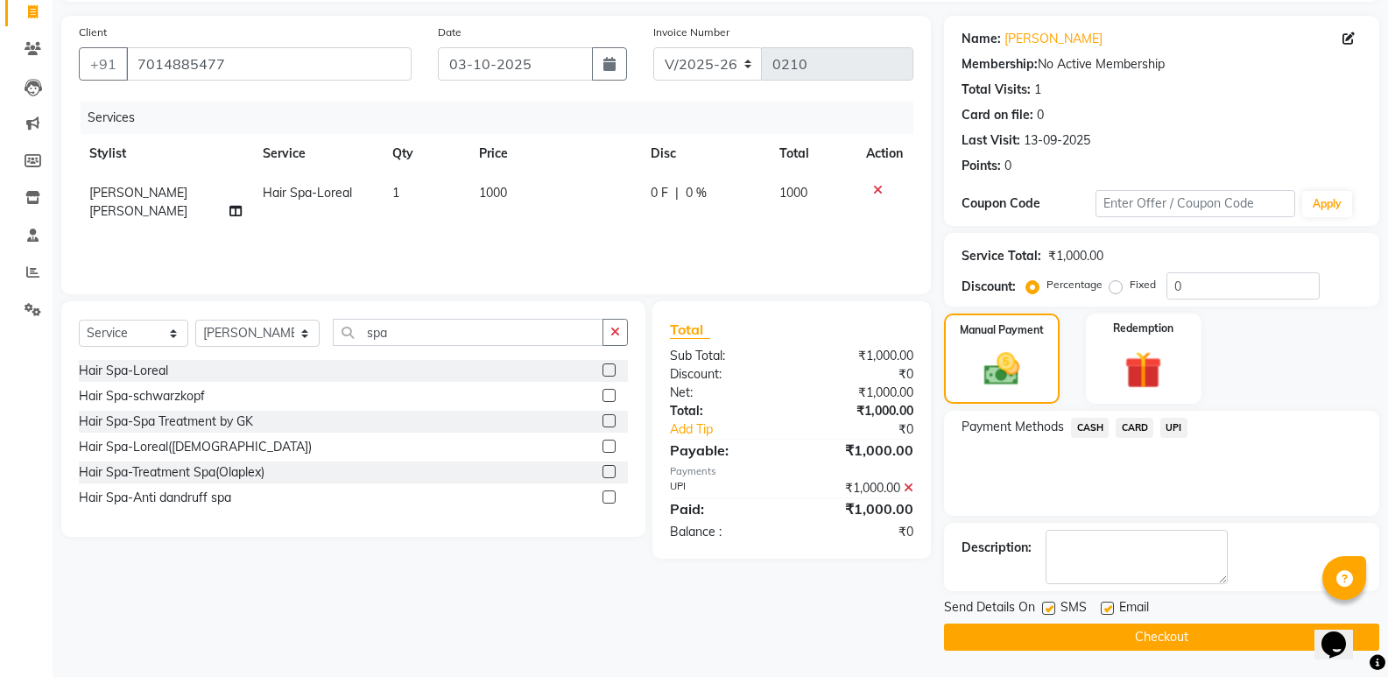
click at [1157, 628] on button "Checkout" at bounding box center [1161, 637] width 435 height 27
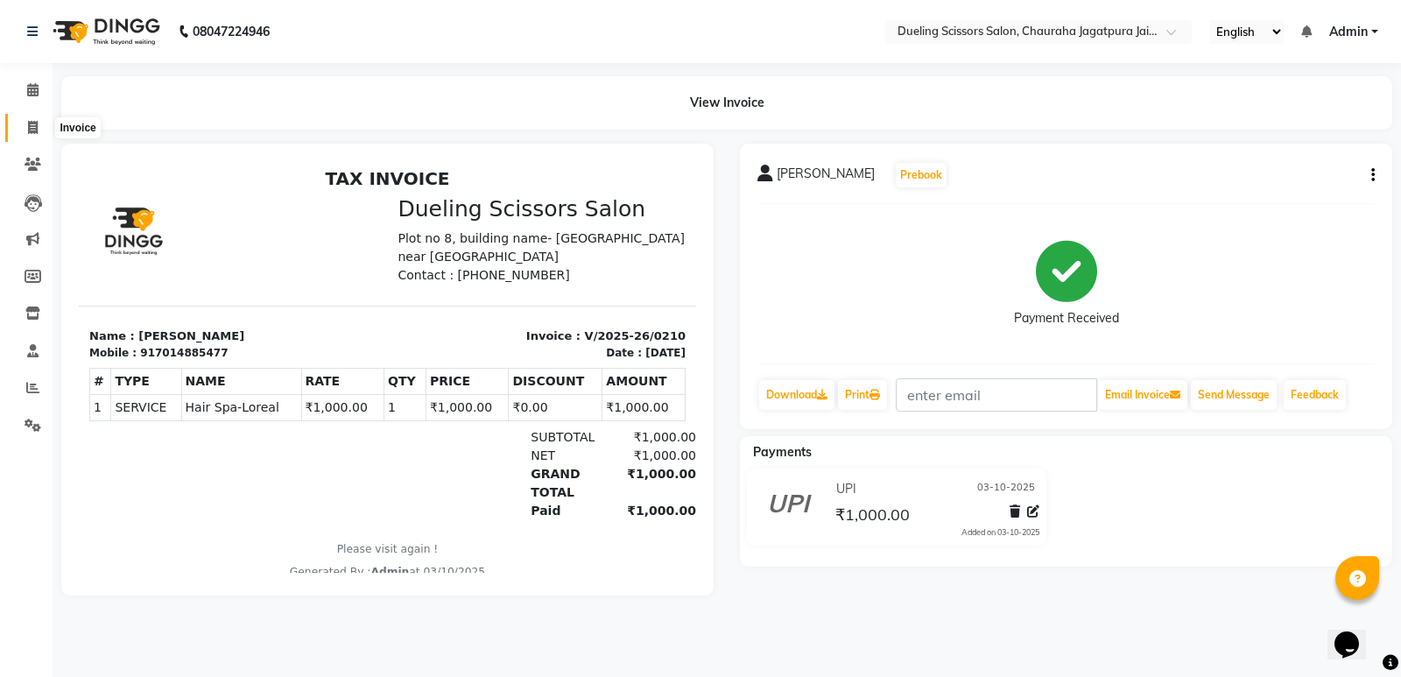
click at [32, 121] on icon at bounding box center [33, 127] width 10 height 13
select select "service"
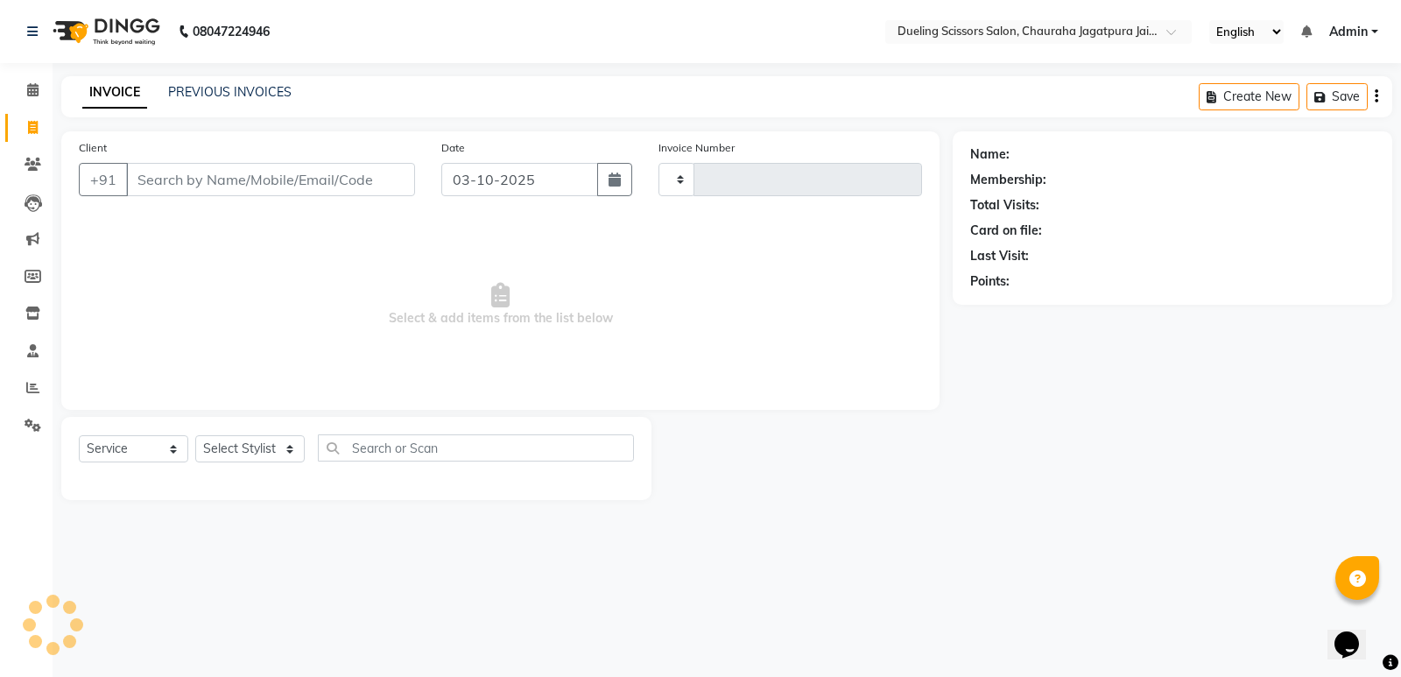
type input "0211"
select select "6993"
click at [270, 184] on input "Client" at bounding box center [270, 179] width 289 height 33
click at [267, 173] on input "Client" at bounding box center [270, 179] width 289 height 33
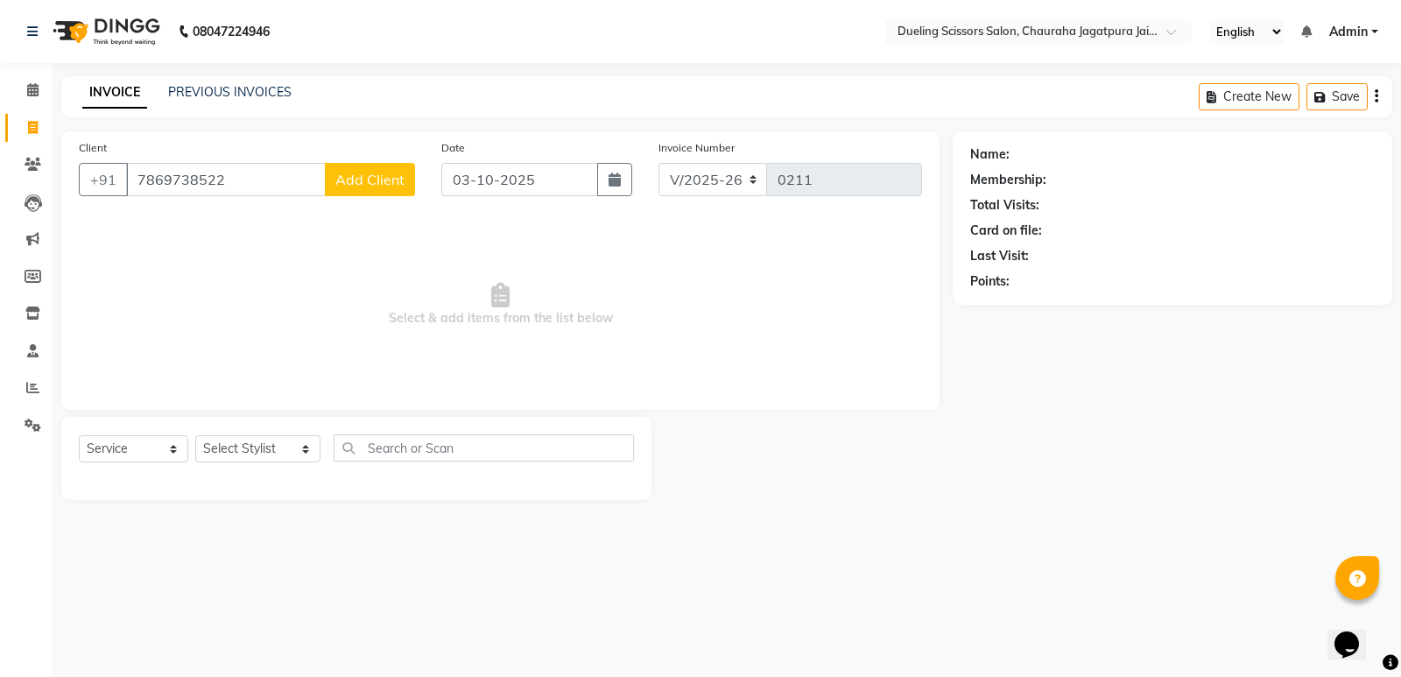
type input "7869738522"
click at [374, 174] on span "Add Client" at bounding box center [369, 180] width 69 height 18
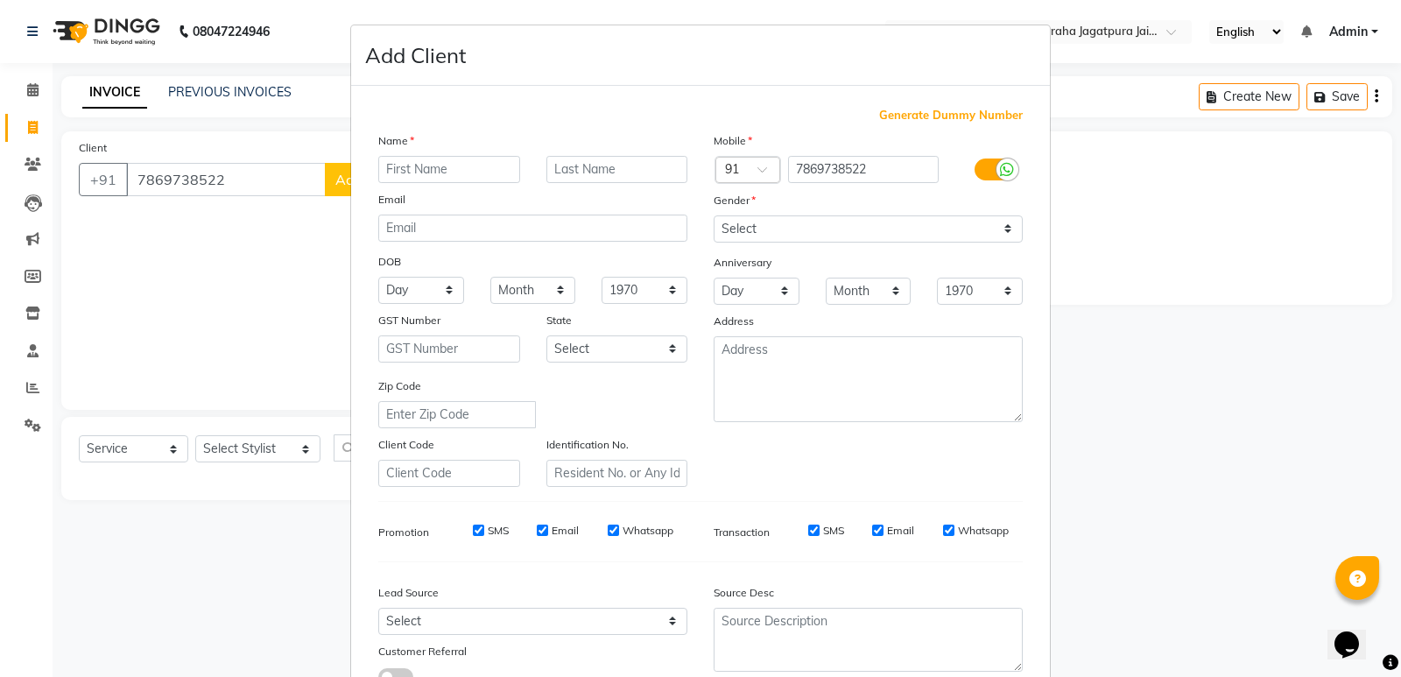
click at [453, 173] on input "text" at bounding box center [449, 169] width 142 height 27
type input "[PERSON_NAME]"
click at [1001, 229] on select "Select [DEMOGRAPHIC_DATA] [DEMOGRAPHIC_DATA] Other Prefer Not To Say" at bounding box center [868, 228] width 309 height 27
select select "[DEMOGRAPHIC_DATA]"
click at [714, 215] on select "Select [DEMOGRAPHIC_DATA] [DEMOGRAPHIC_DATA] Other Prefer Not To Say" at bounding box center [868, 228] width 309 height 27
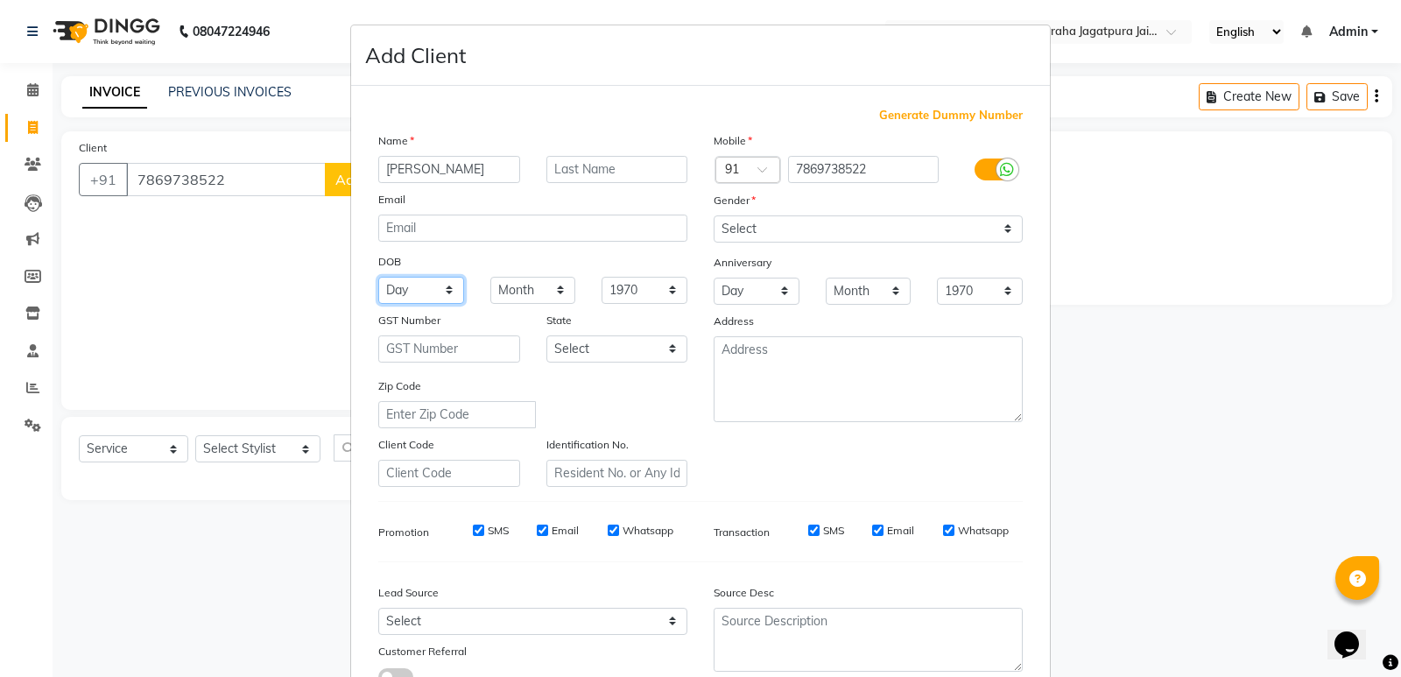
click at [441, 293] on select "Day 01 02 03 04 05 06 07 08 09 10 11 12 13 14 15 16 17 18 19 20 21 22 23 24 25 …" at bounding box center [421, 290] width 86 height 27
select select "20"
click at [378, 277] on select "Day 01 02 03 04 05 06 07 08 09 10 11 12 13 14 15 16 17 18 19 20 21 22 23 24 25 …" at bounding box center [421, 290] width 86 height 27
click at [550, 293] on select "Month January February March April May June July August September October Novem…" at bounding box center [533, 290] width 86 height 27
select select "05"
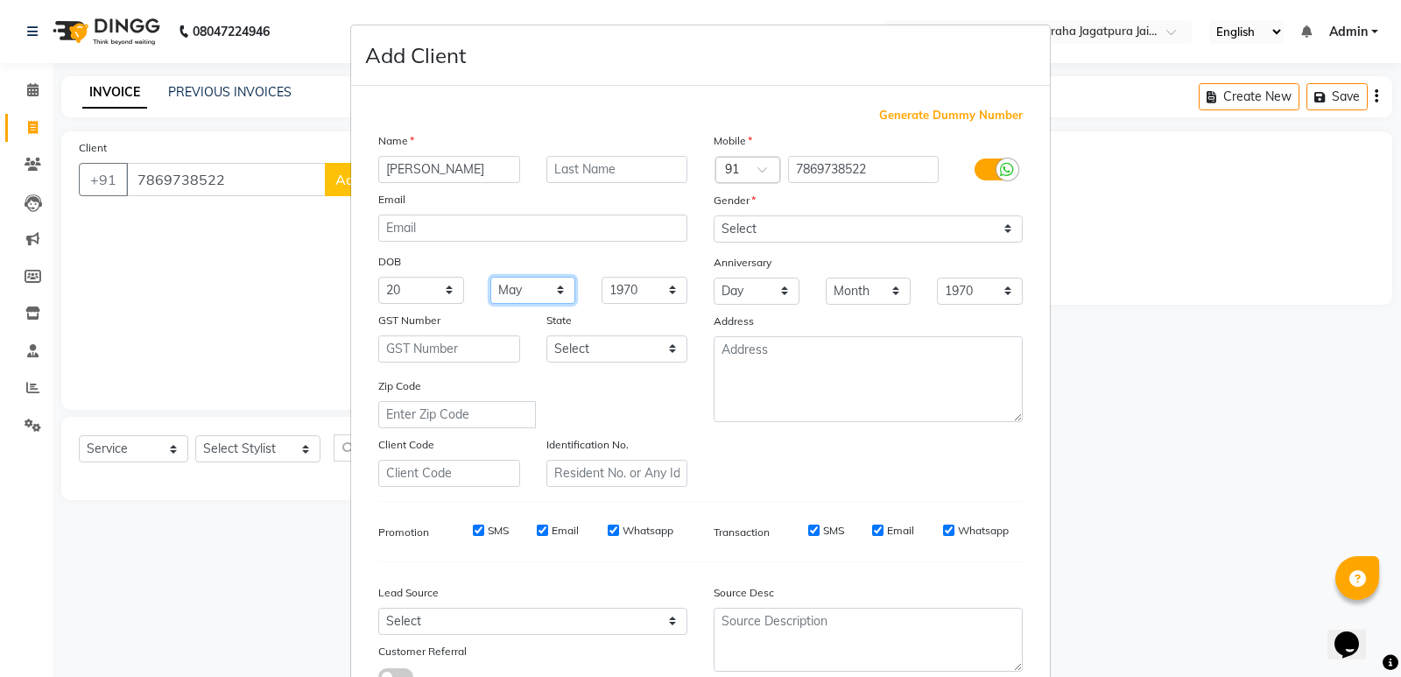
click at [490, 277] on select "Month January February March April May June July August September October Novem…" at bounding box center [533, 290] width 86 height 27
click at [664, 296] on select "1940 1941 1942 1943 1944 1945 1946 1947 1948 1949 1950 1951 1952 1953 1954 1955…" at bounding box center [645, 290] width 86 height 27
select select "1996"
click at [602, 277] on select "1940 1941 1942 1943 1944 1945 1946 1947 1948 1949 1950 1951 1952 1953 1954 1955…" at bounding box center [645, 290] width 86 height 27
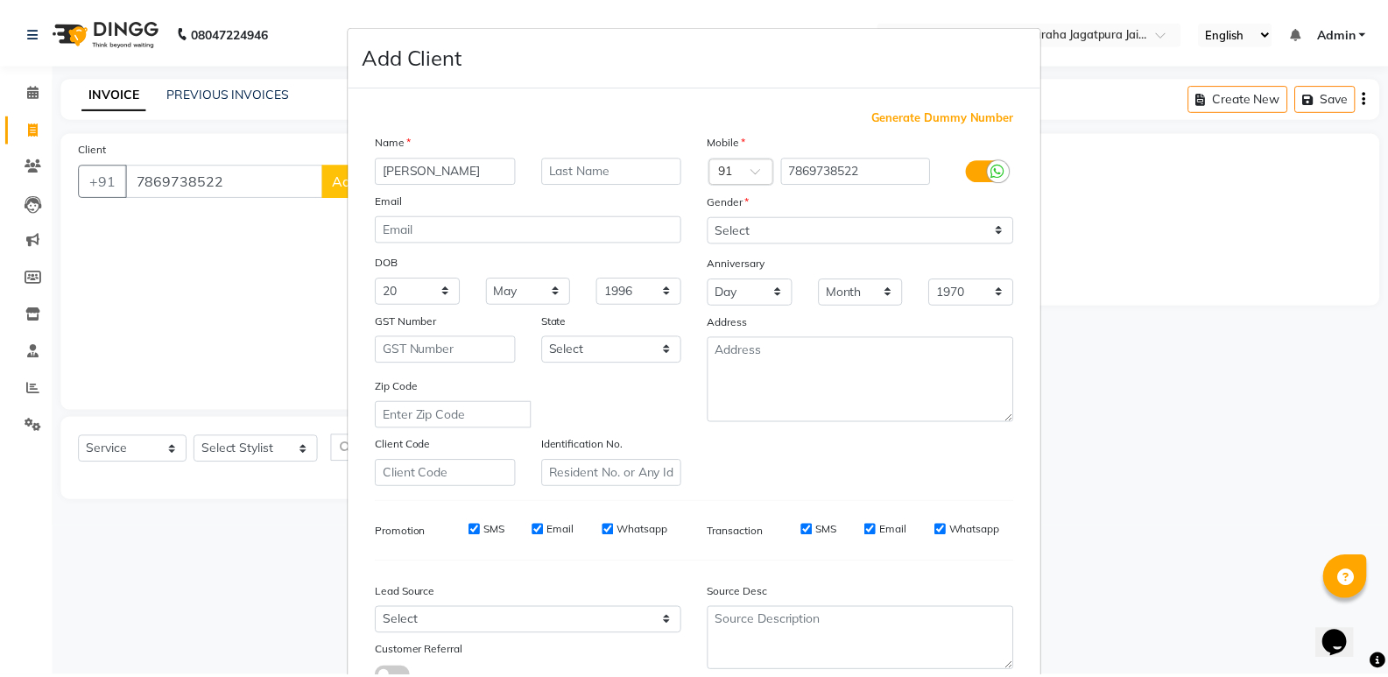
scroll to position [131, 0]
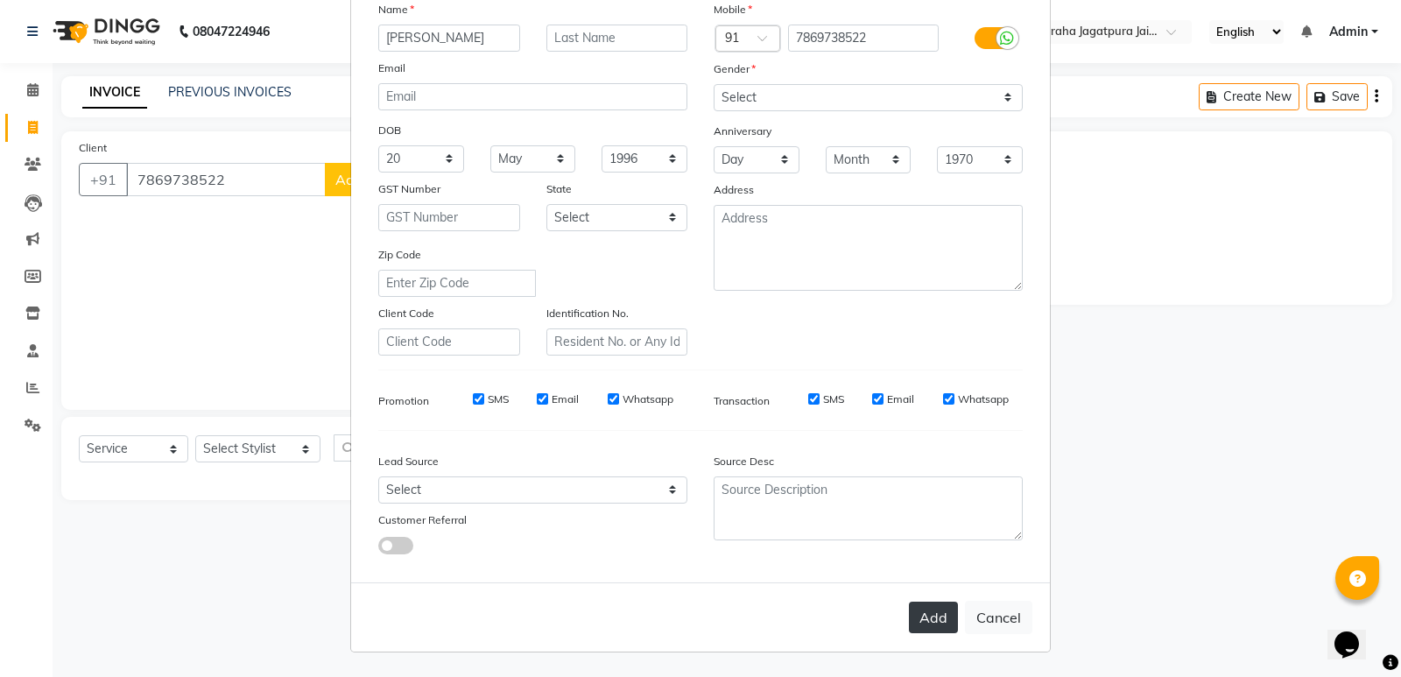
click at [933, 621] on button "Add" at bounding box center [933, 618] width 49 height 32
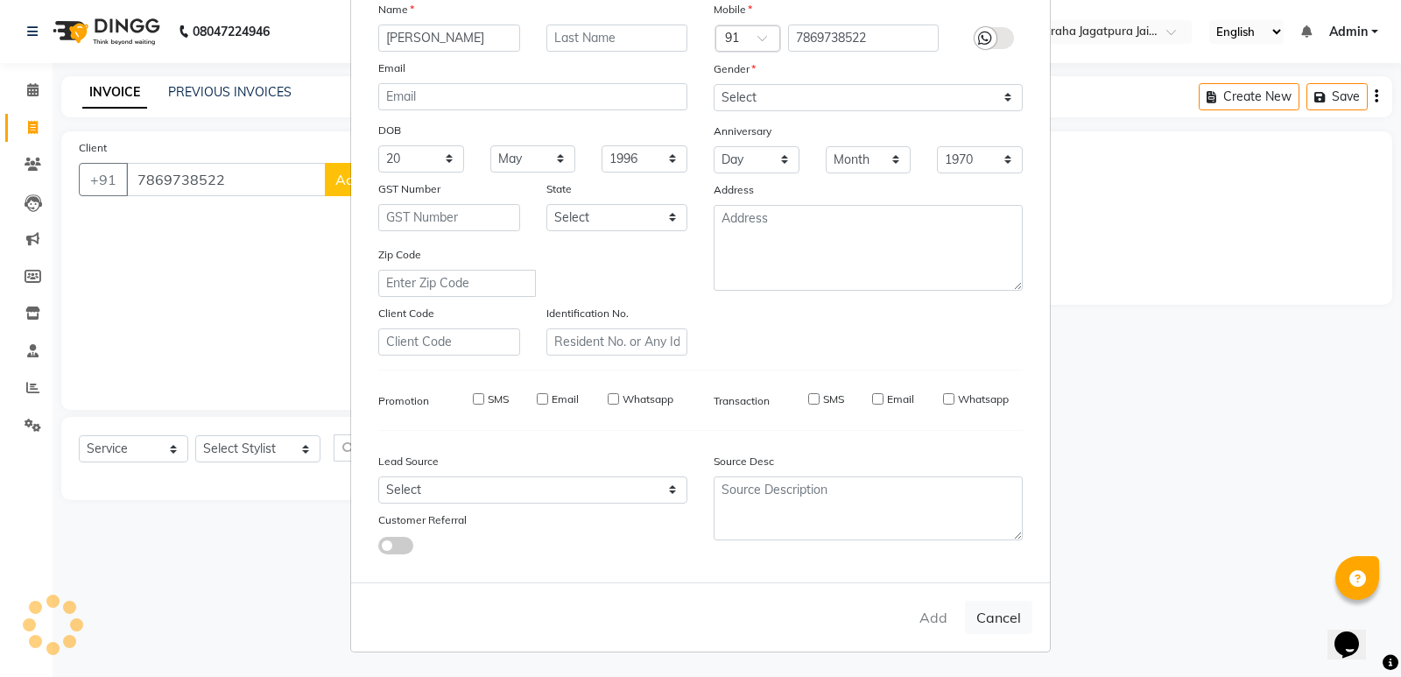
select select
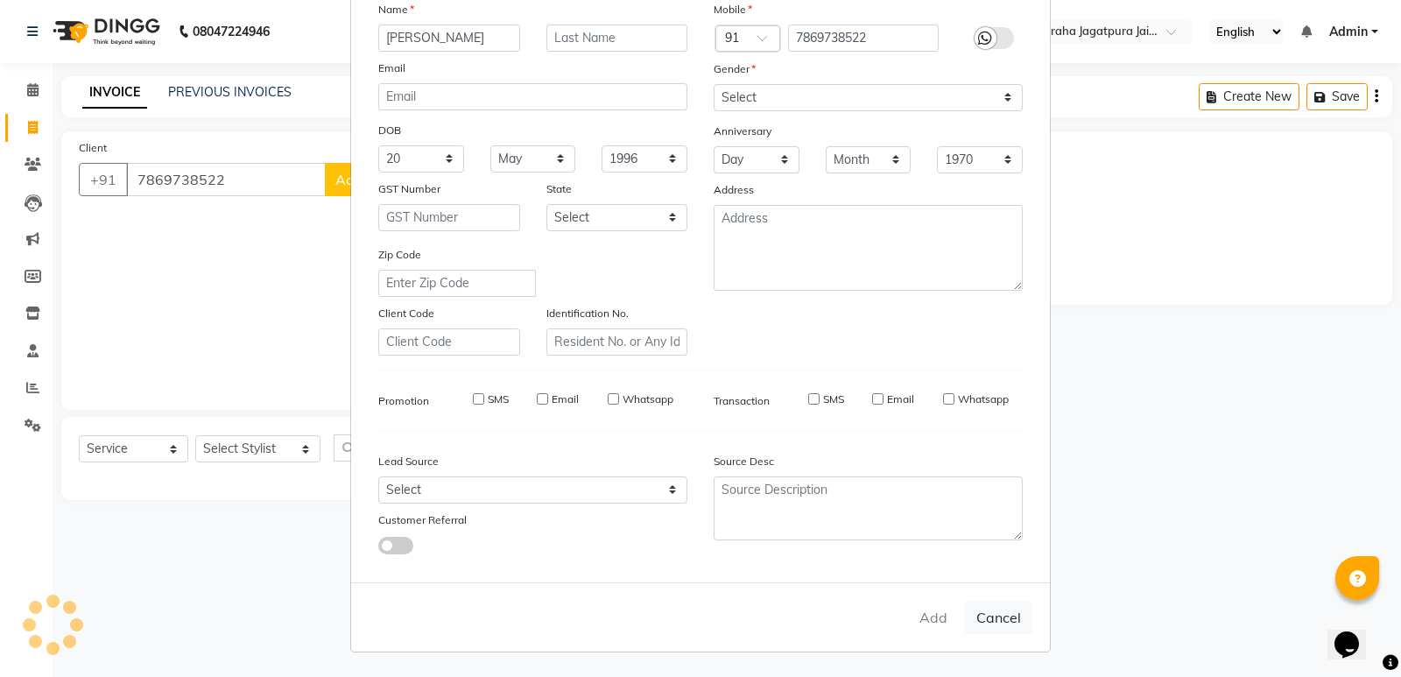
select select
checkbox input "false"
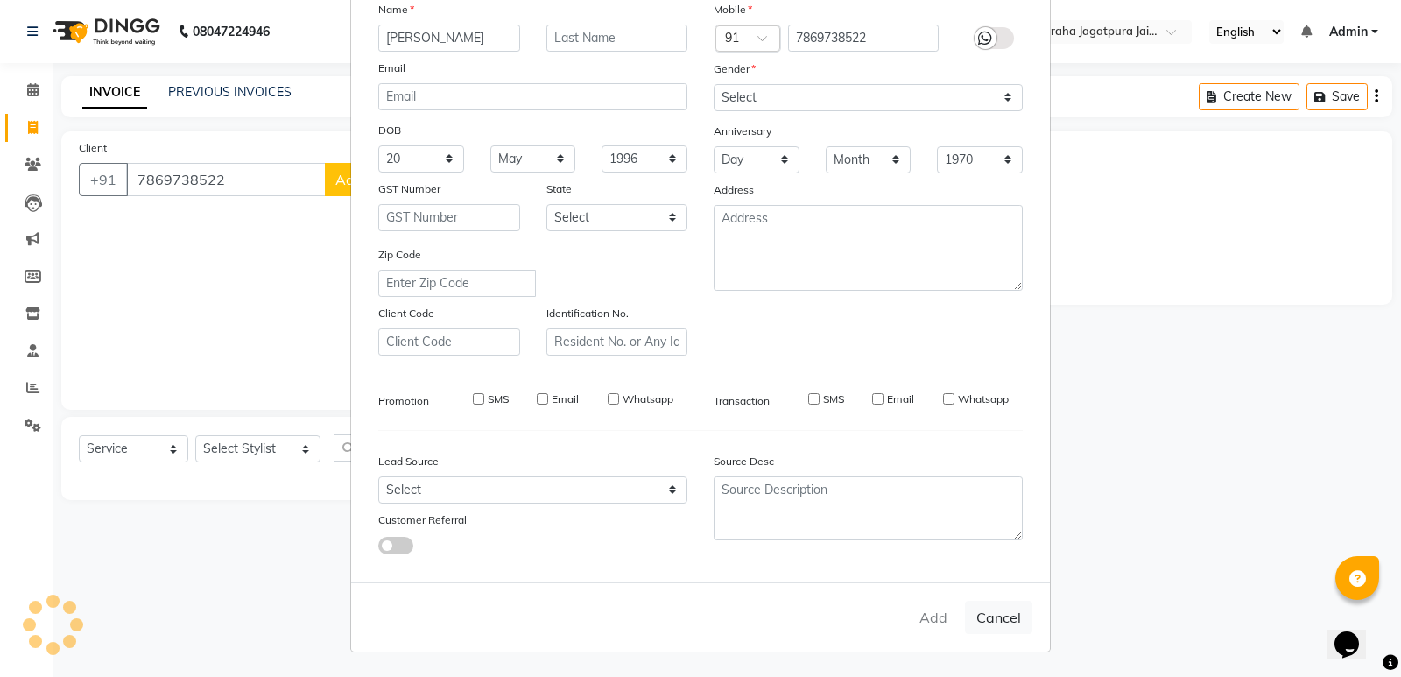
checkbox input "false"
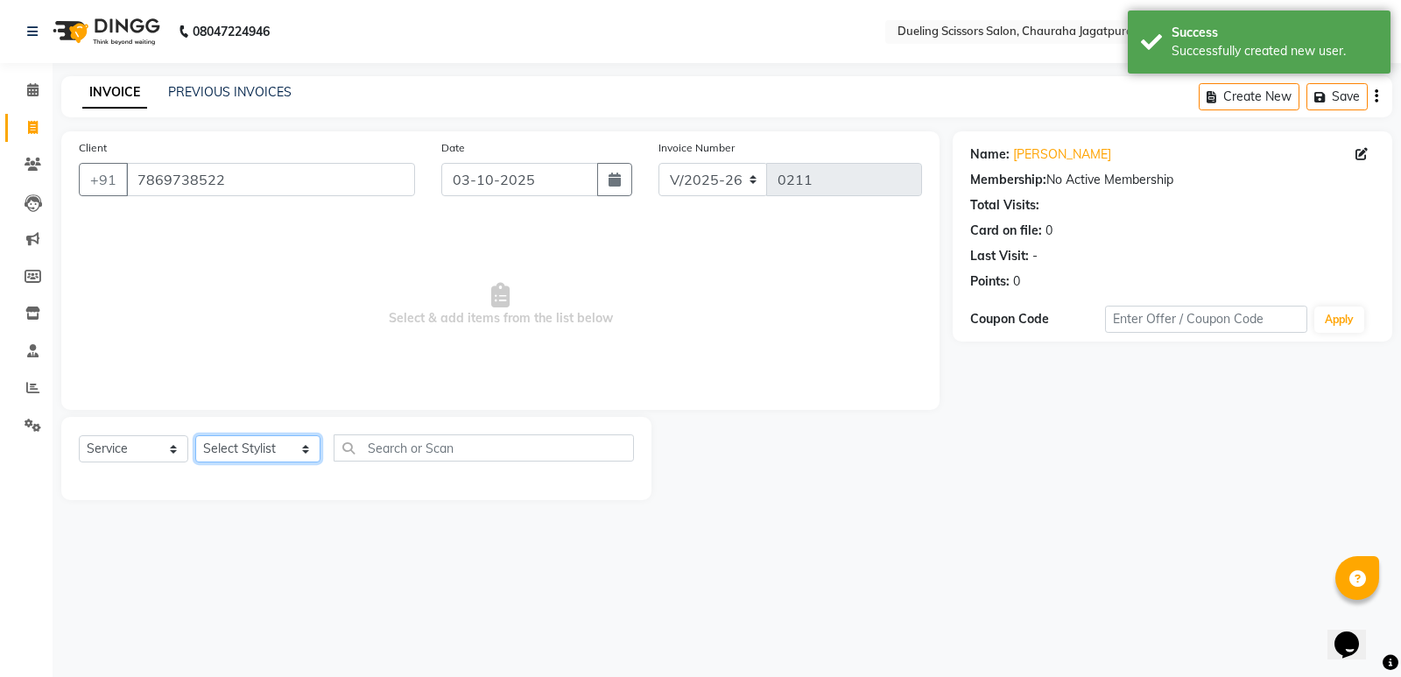
click at [283, 448] on select "Select Stylist [PERSON_NAME] [PERSON_NAME] [PERSON_NAME] [PERSON_NAME] [PERSON_…" at bounding box center [257, 448] width 125 height 27
select select "89783"
click at [195, 435] on select "Select Stylist [PERSON_NAME] [PERSON_NAME] [PERSON_NAME] [PERSON_NAME] [PERSON_…" at bounding box center [257, 448] width 125 height 27
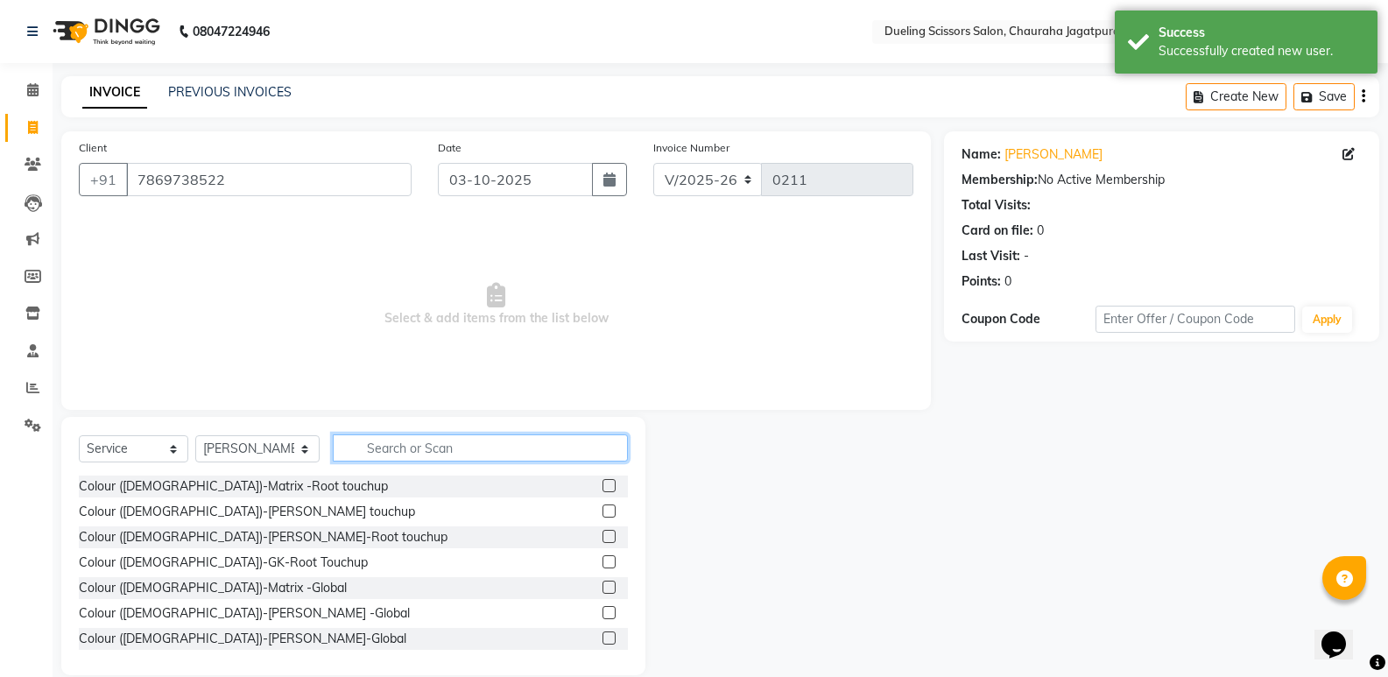
click at [371, 443] on input "text" at bounding box center [480, 447] width 295 height 27
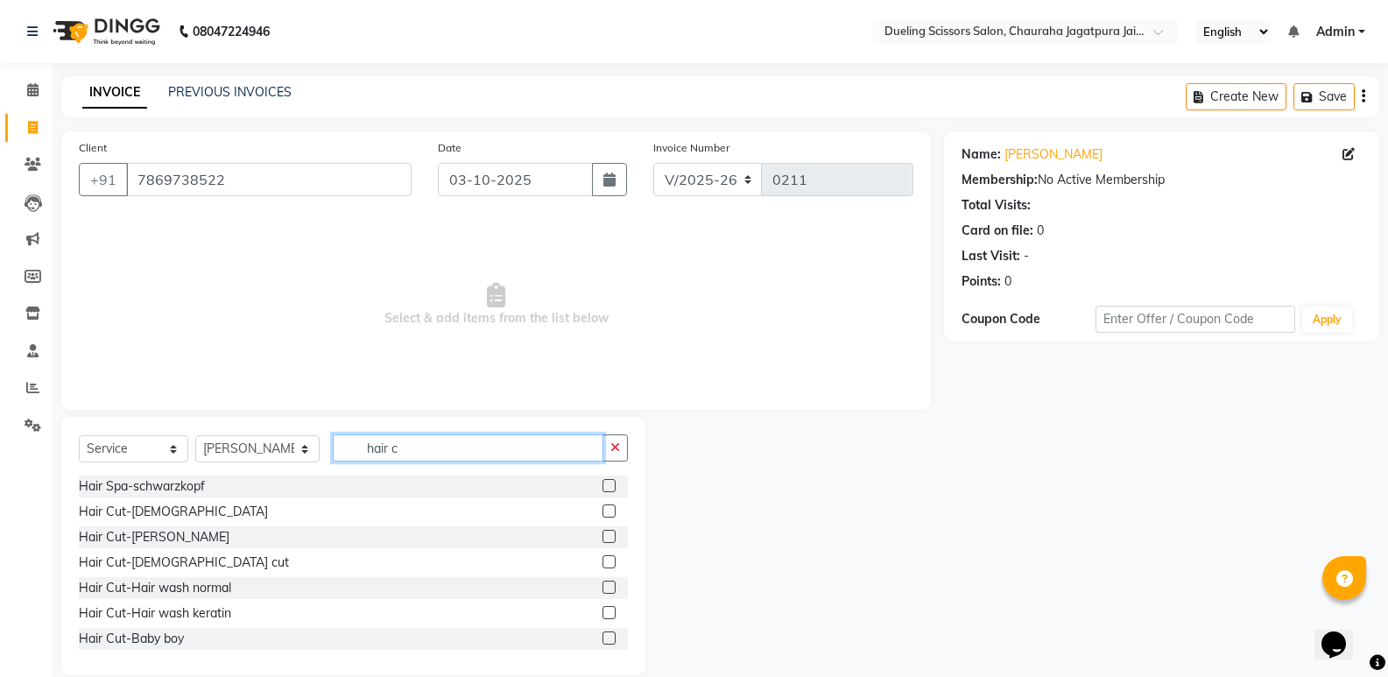
type input "hair c"
click at [603, 508] on label at bounding box center [609, 510] width 13 height 13
click at [603, 508] on input "checkbox" at bounding box center [608, 511] width 11 height 11
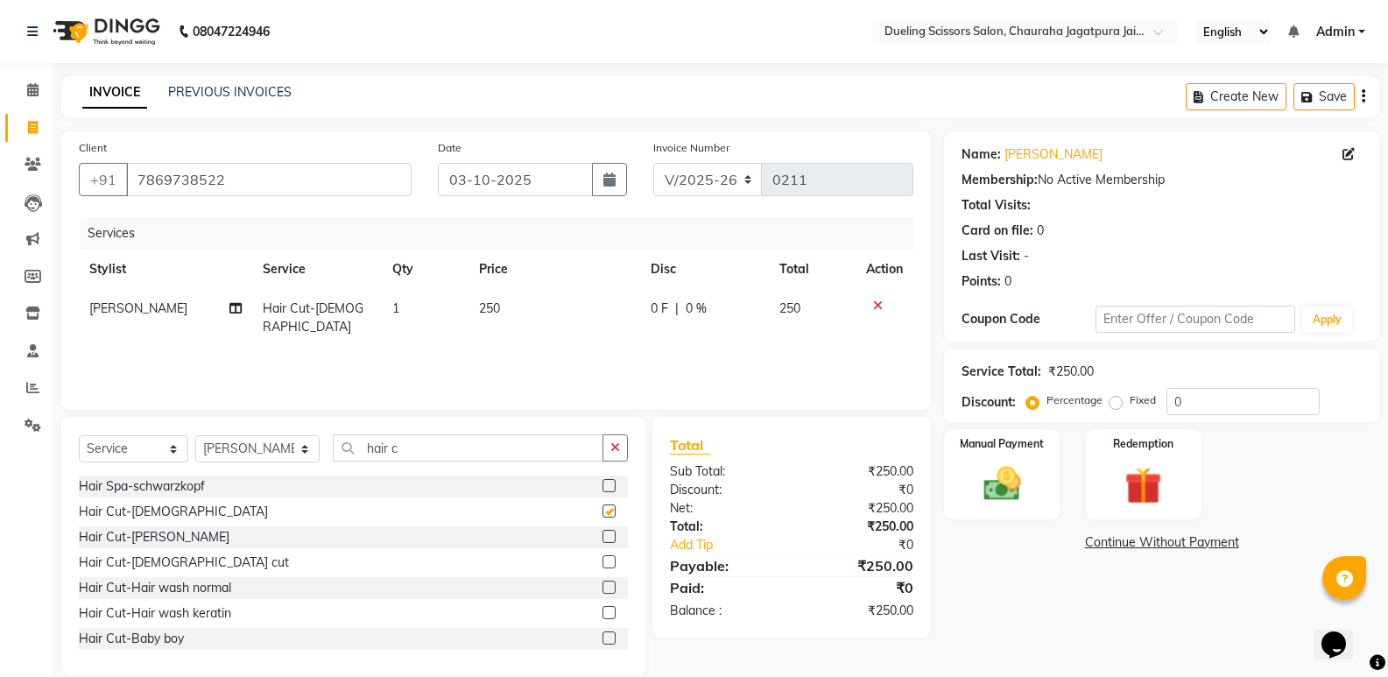
checkbox input "false"
click at [603, 538] on label at bounding box center [609, 536] width 13 height 13
click at [603, 538] on input "checkbox" at bounding box center [608, 537] width 11 height 11
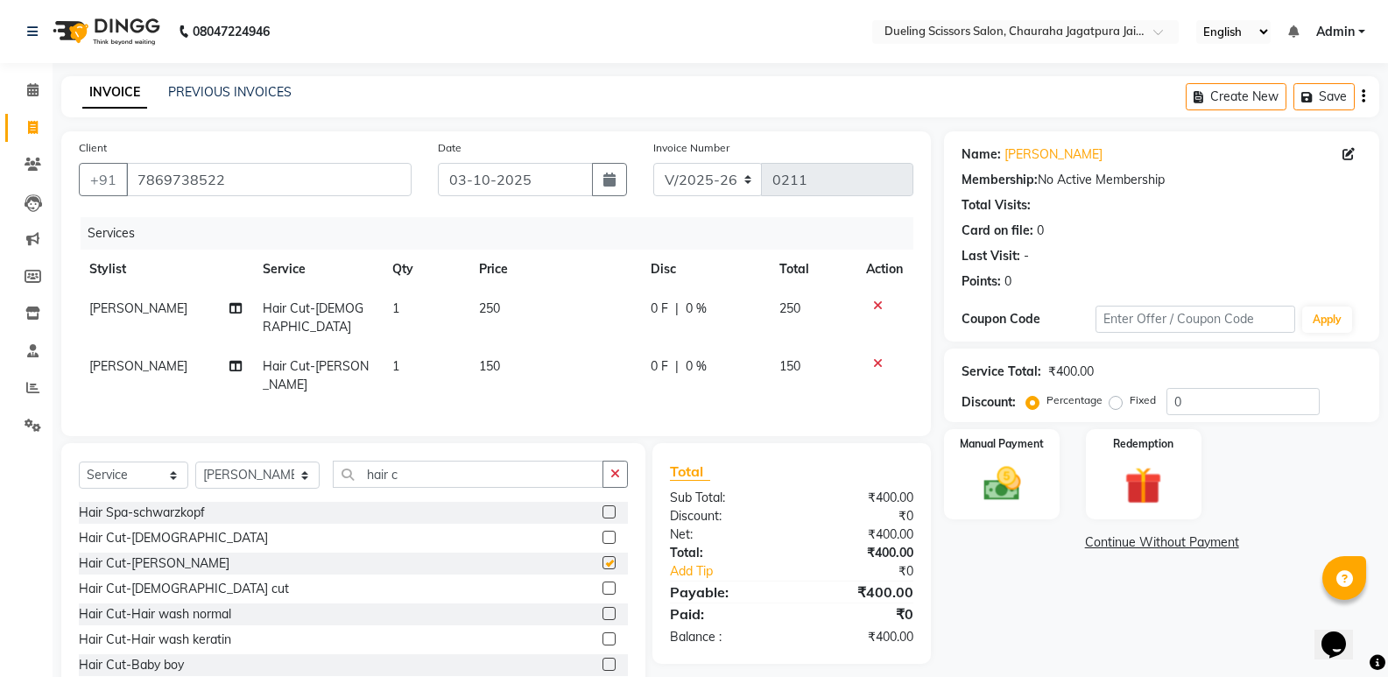
checkbox input "false"
click at [1021, 497] on img at bounding box center [1001, 484] width 62 height 45
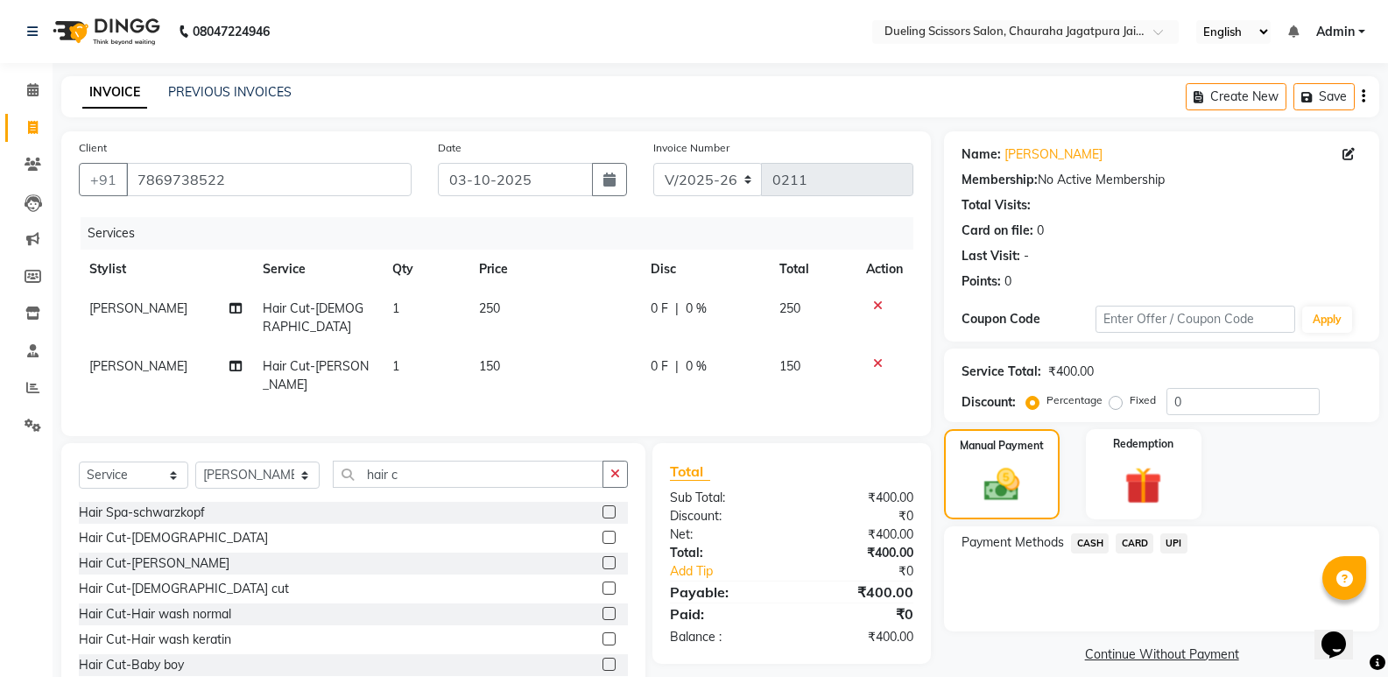
click at [1095, 550] on span "CASH" at bounding box center [1090, 543] width 38 height 20
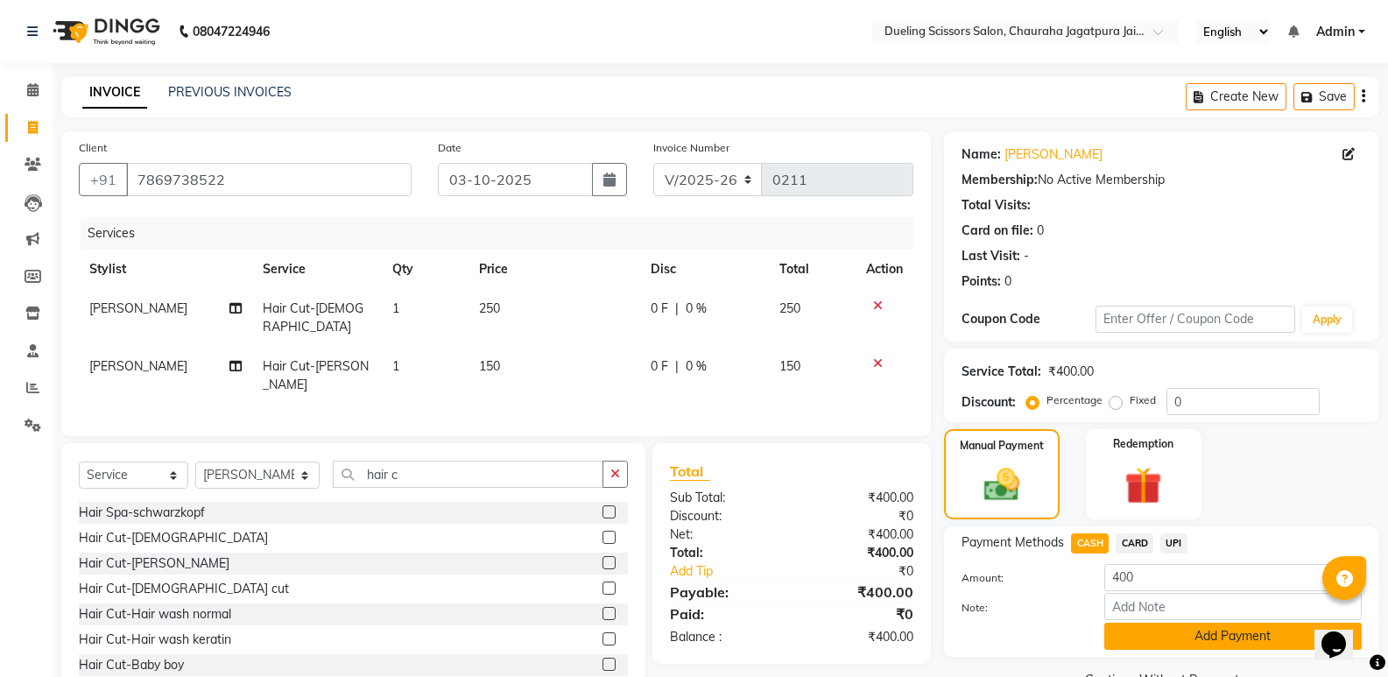
click at [1195, 635] on button "Add Payment" at bounding box center [1232, 636] width 257 height 27
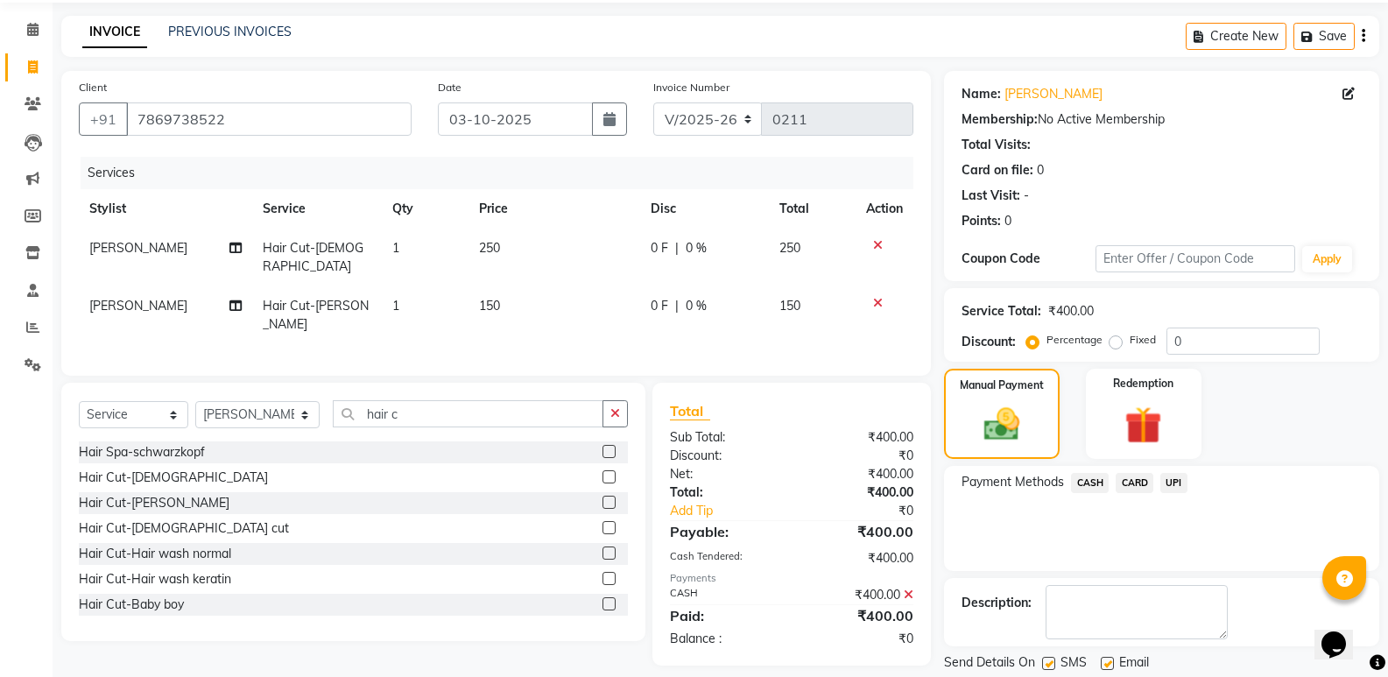
scroll to position [116, 0]
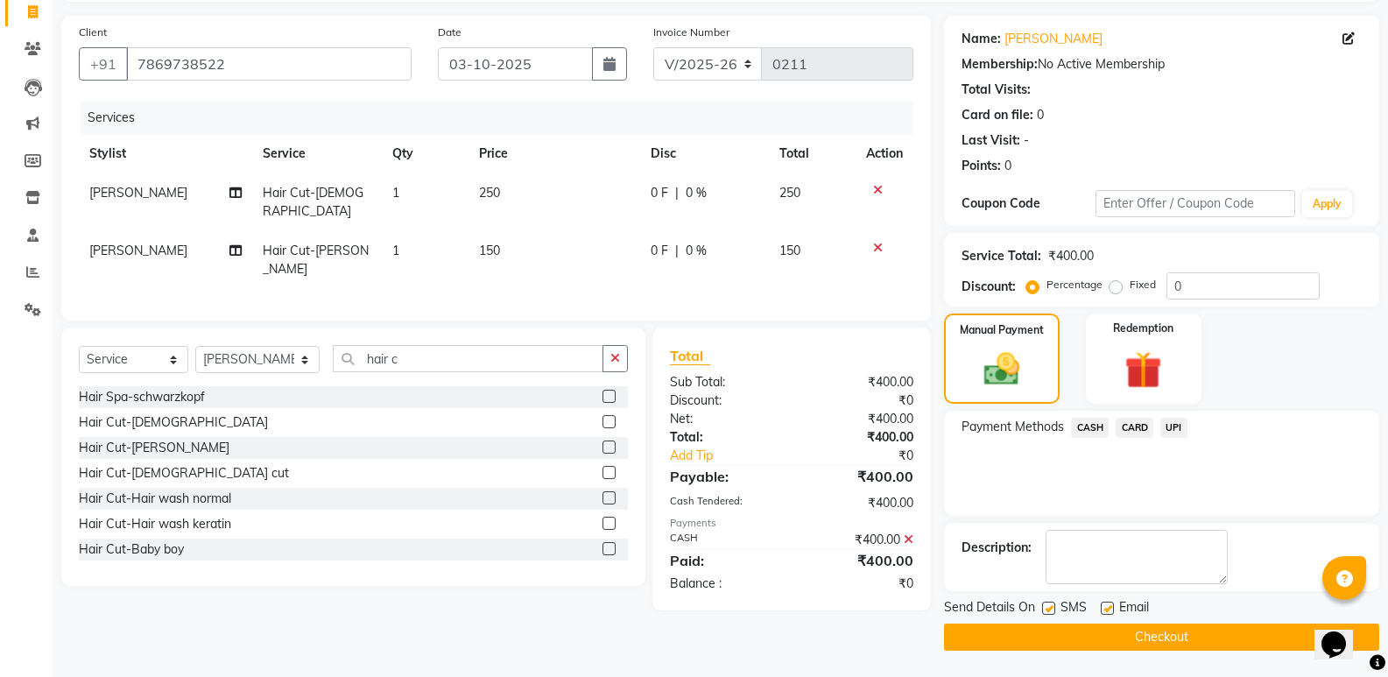
click at [1125, 631] on button "Checkout" at bounding box center [1161, 637] width 435 height 27
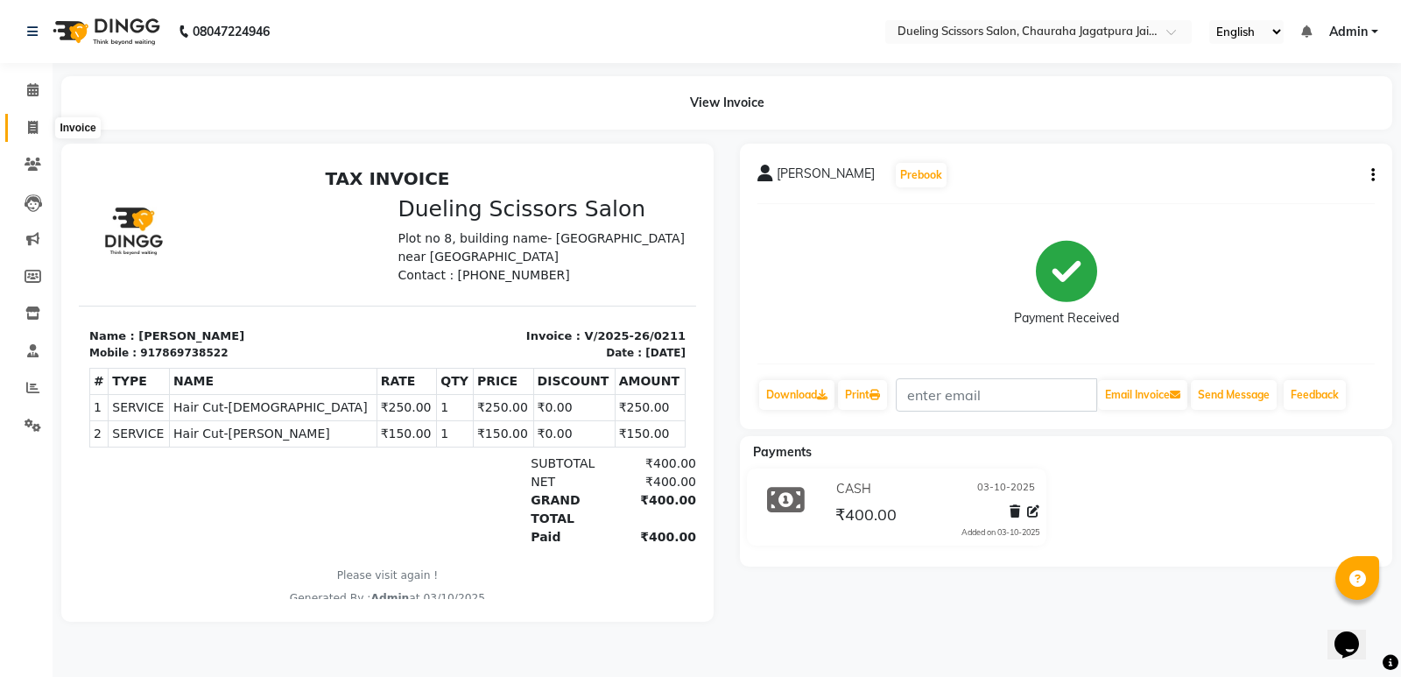
click at [30, 121] on icon at bounding box center [33, 127] width 10 height 13
select select "service"
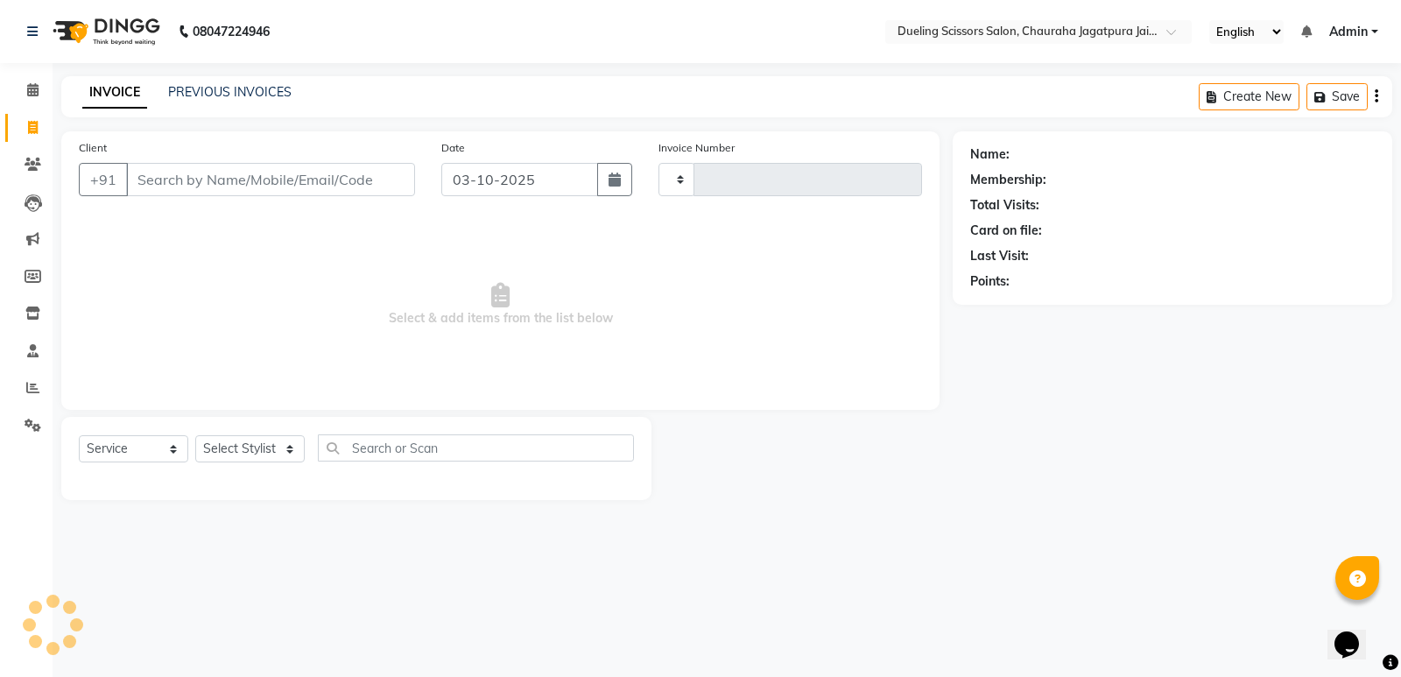
type input "0212"
select select "6993"
click at [210, 184] on input "Client" at bounding box center [270, 179] width 289 height 33
type input "8233550453"
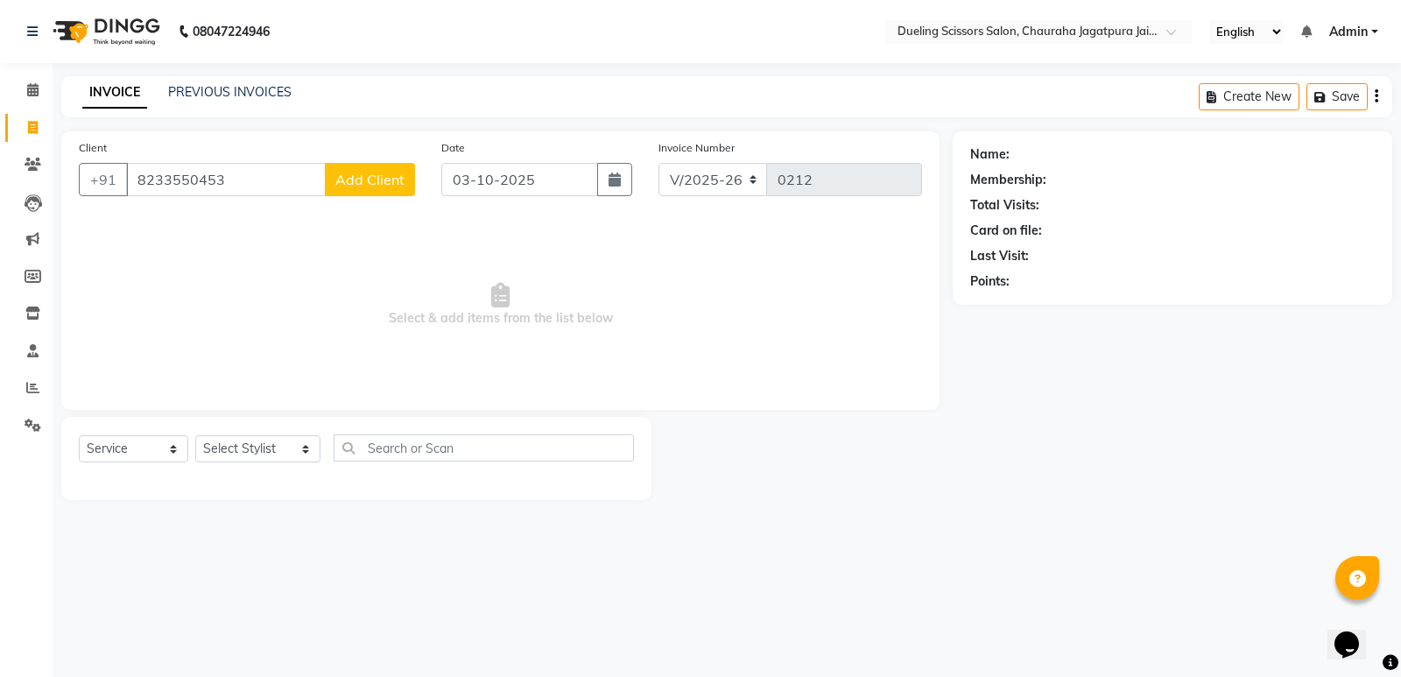
click at [364, 184] on span "Add Client" at bounding box center [369, 180] width 69 height 18
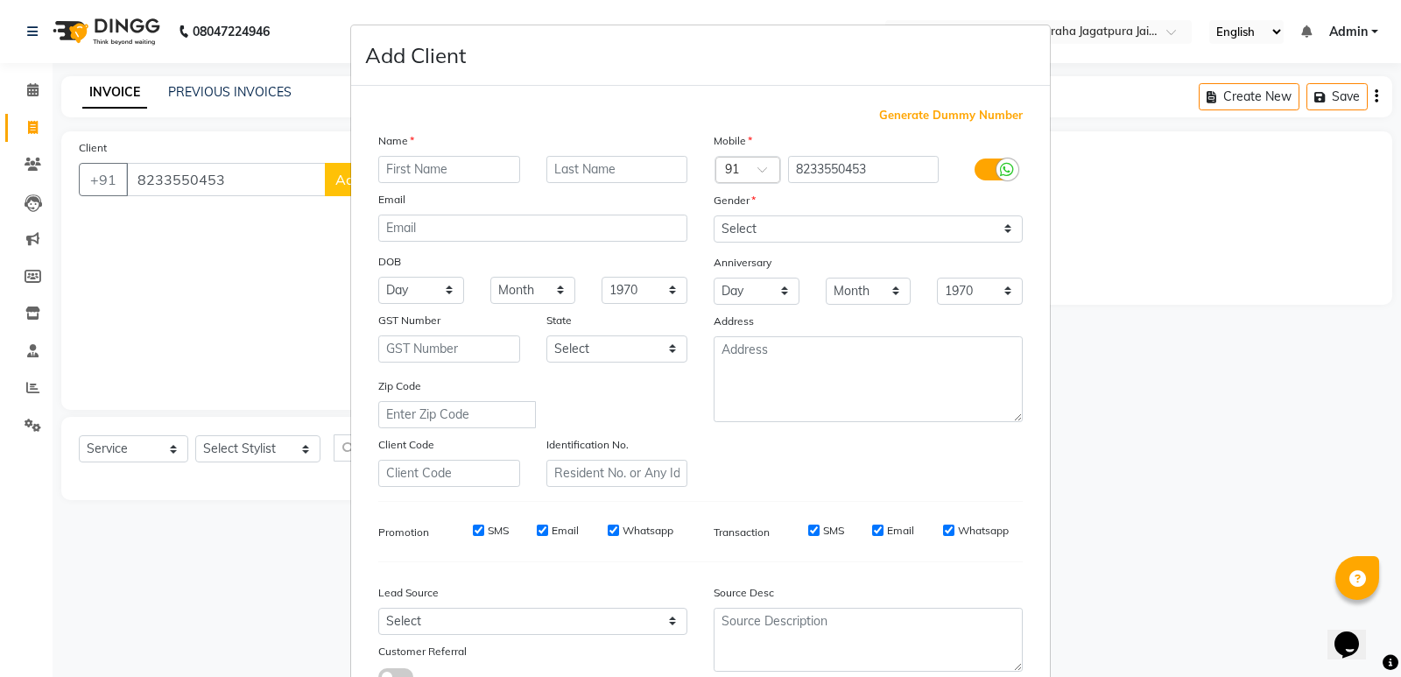
click at [446, 163] on input "text" at bounding box center [449, 169] width 142 height 27
click at [447, 172] on input "text" at bounding box center [449, 169] width 142 height 27
type input "Arnav"
click at [441, 287] on select "Day 01 02 03 04 05 06 07 08 09 10 11 12 13 14 15 16 17 18 19 20 21 22 23 24 25 …" at bounding box center [421, 290] width 86 height 27
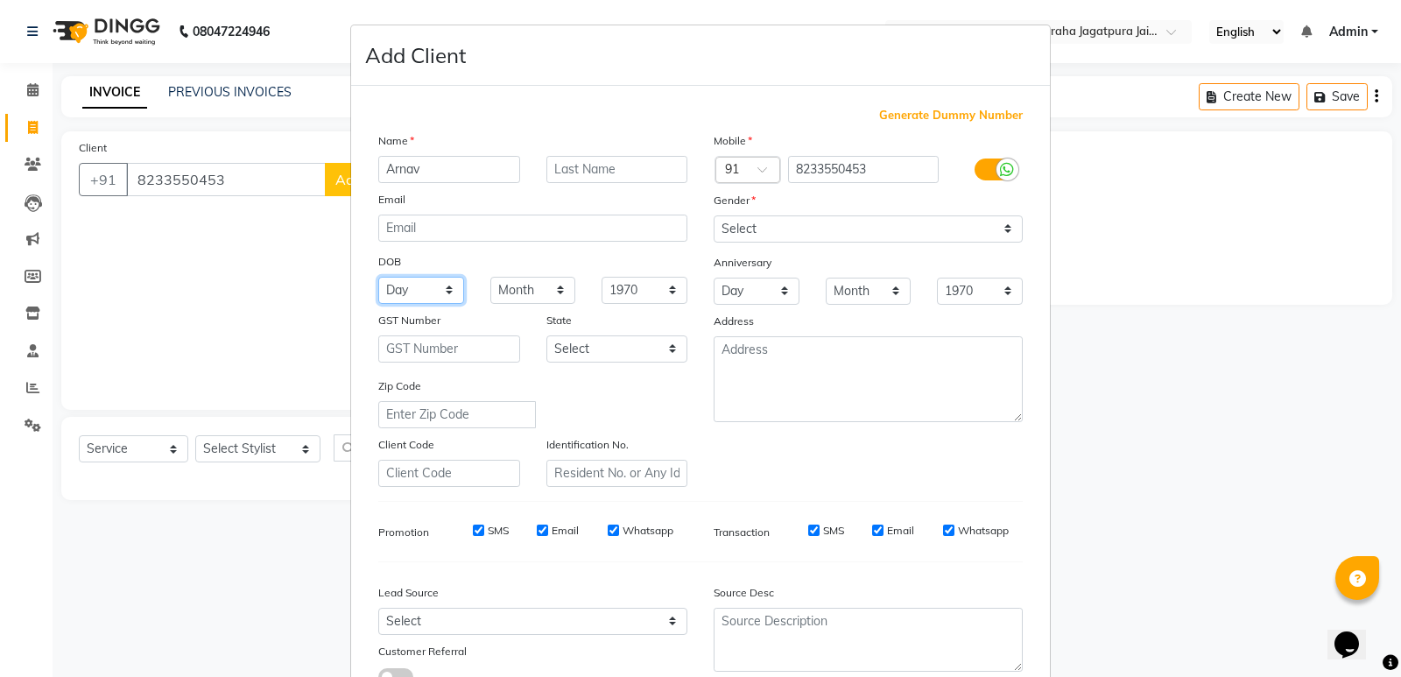
select select "10"
click at [378, 277] on select "Day 01 02 03 04 05 06 07 08 09 10 11 12 13 14 15 16 17 18 19 20 21 22 23 24 25 …" at bounding box center [421, 290] width 86 height 27
click at [553, 280] on select "Month January February March April May June July August September October Novem…" at bounding box center [533, 290] width 86 height 27
select select "01"
click at [490, 277] on select "Month January February March April May June July August September October Novem…" at bounding box center [533, 290] width 86 height 27
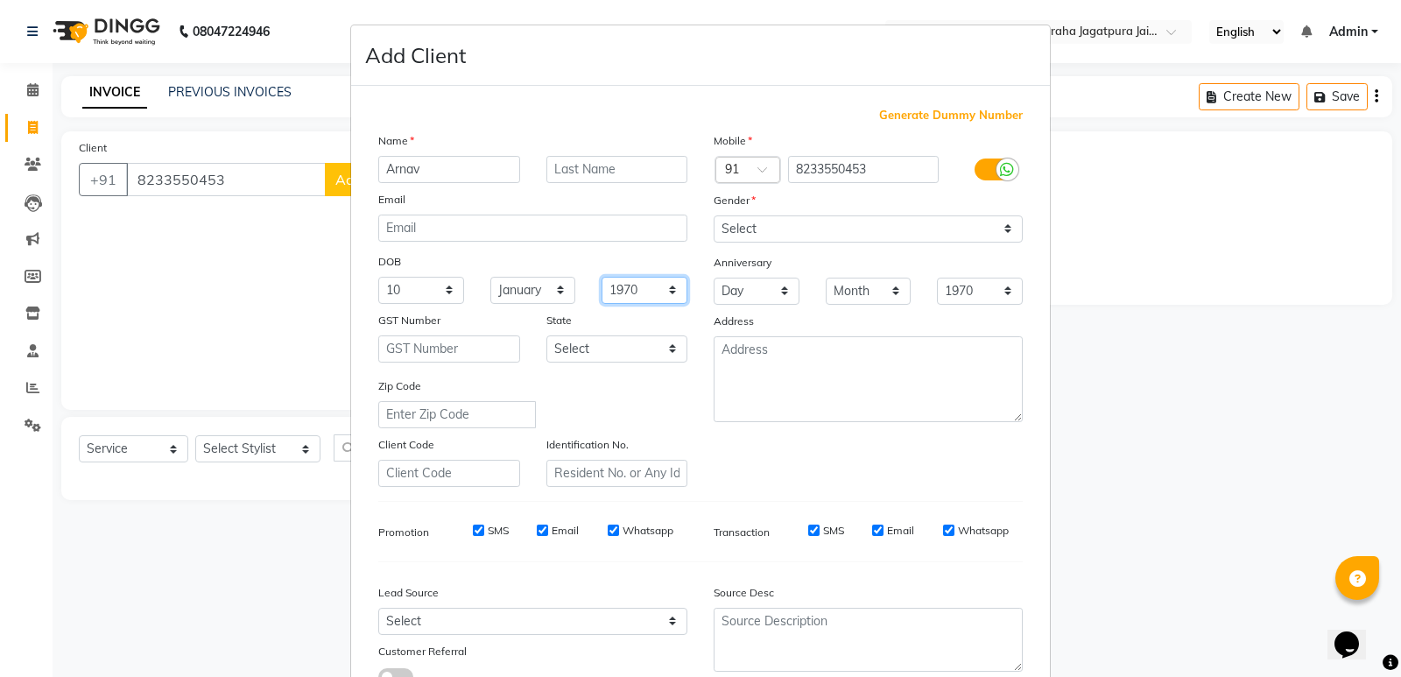
click at [666, 283] on select "1940 1941 1942 1943 1944 1945 1946 1947 1948 1949 1950 1951 1952 1953 1954 1955…" at bounding box center [645, 290] width 86 height 27
select select "2009"
click at [602, 277] on select "1940 1941 1942 1943 1944 1945 1946 1947 1948 1949 1950 1951 1952 1953 1954 1955…" at bounding box center [645, 290] width 86 height 27
click at [1001, 231] on select "Select [DEMOGRAPHIC_DATA] [DEMOGRAPHIC_DATA] Other Prefer Not To Say" at bounding box center [868, 228] width 309 height 27
select select "[DEMOGRAPHIC_DATA]"
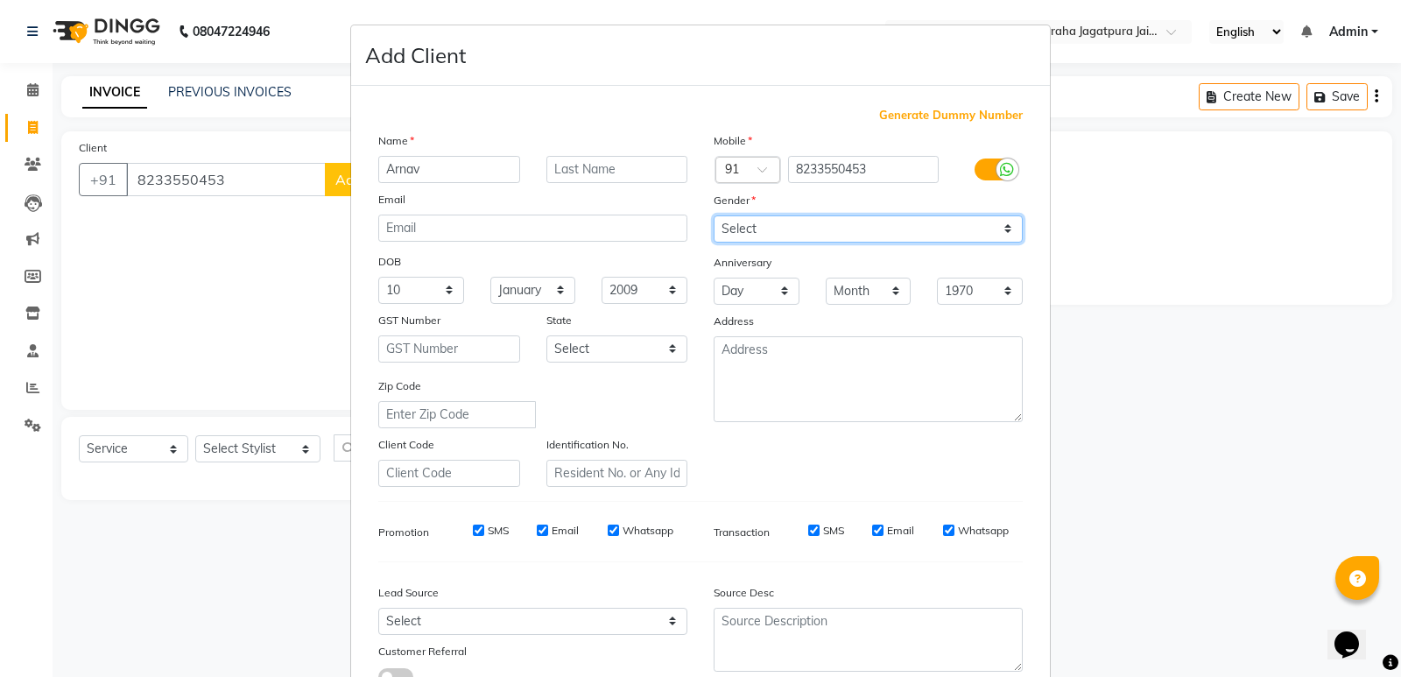
click at [714, 215] on select "Select [DEMOGRAPHIC_DATA] [DEMOGRAPHIC_DATA] Other Prefer Not To Say" at bounding box center [868, 228] width 309 height 27
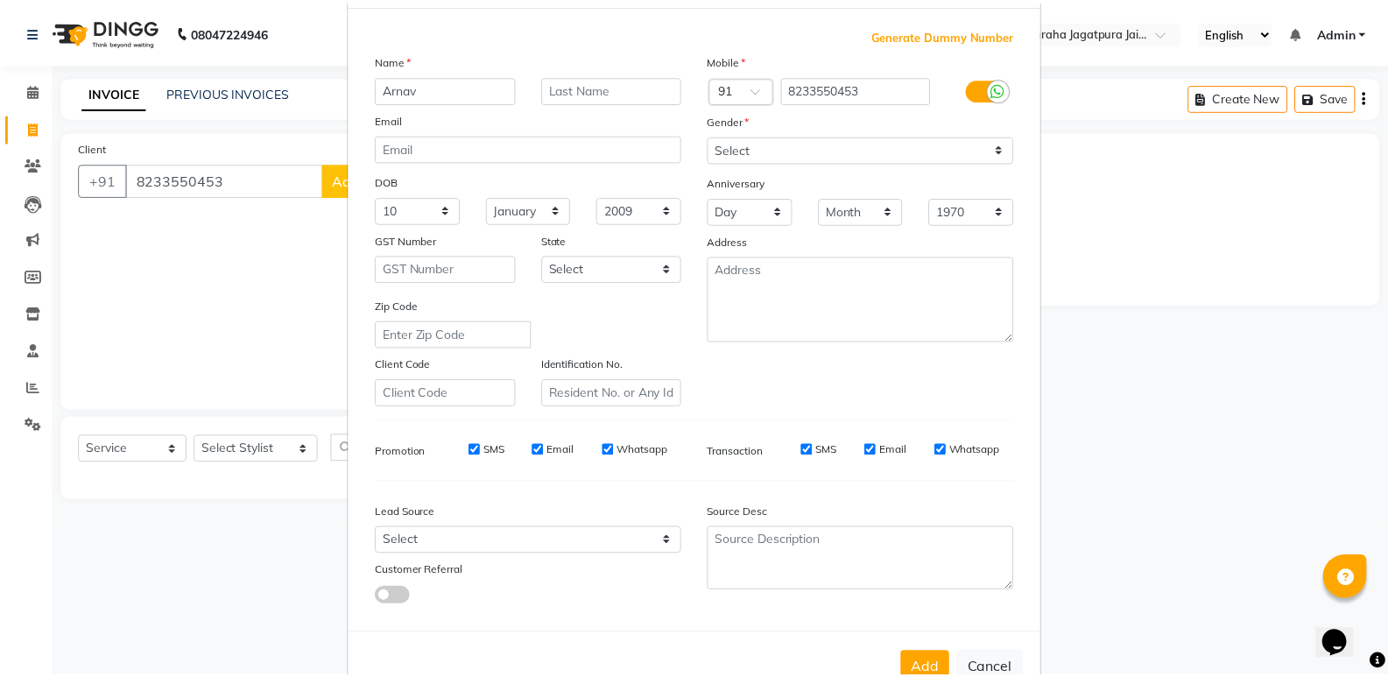
scroll to position [131, 0]
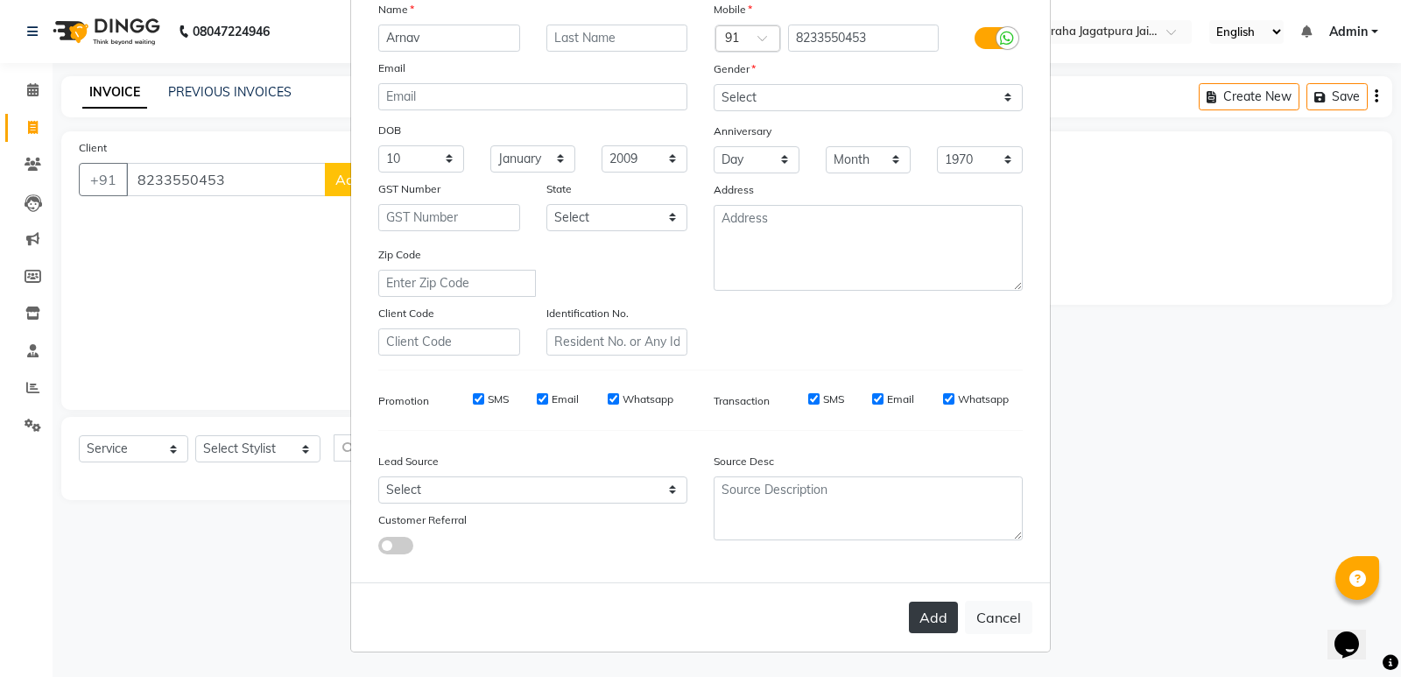
click at [920, 621] on button "Add" at bounding box center [933, 618] width 49 height 32
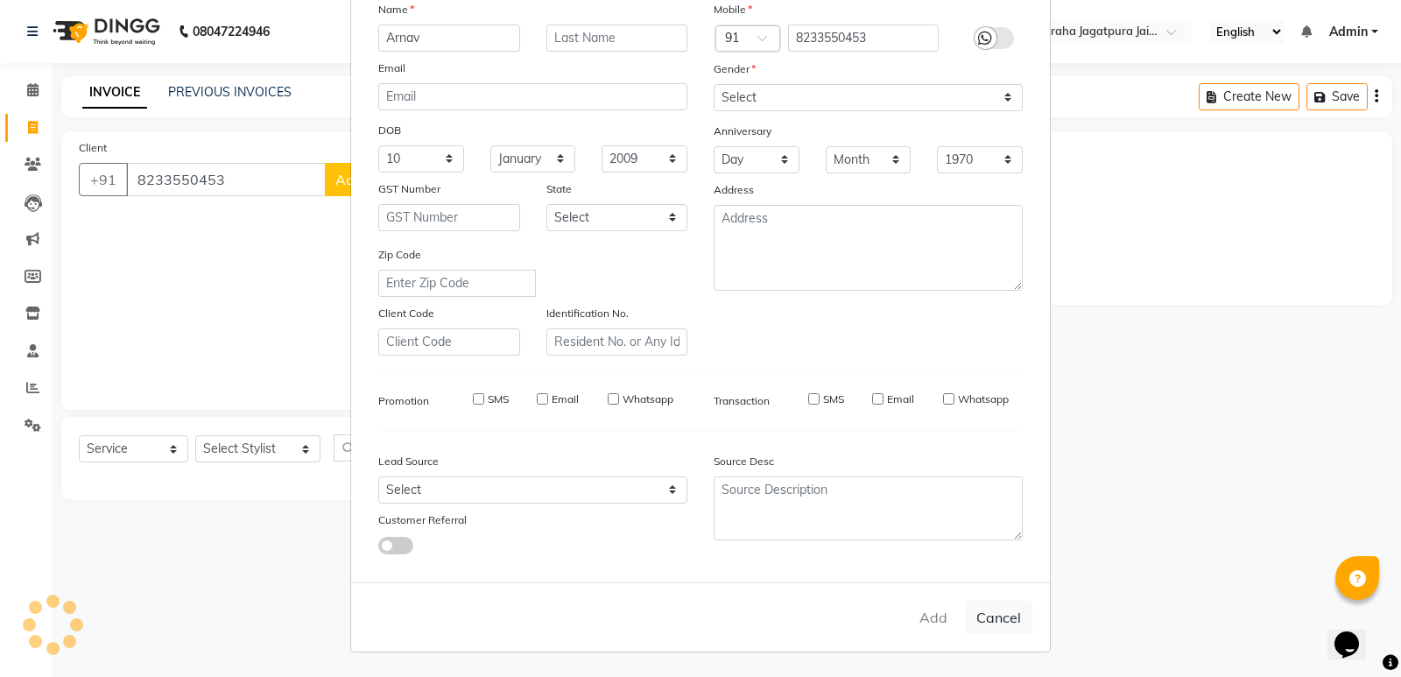
select select
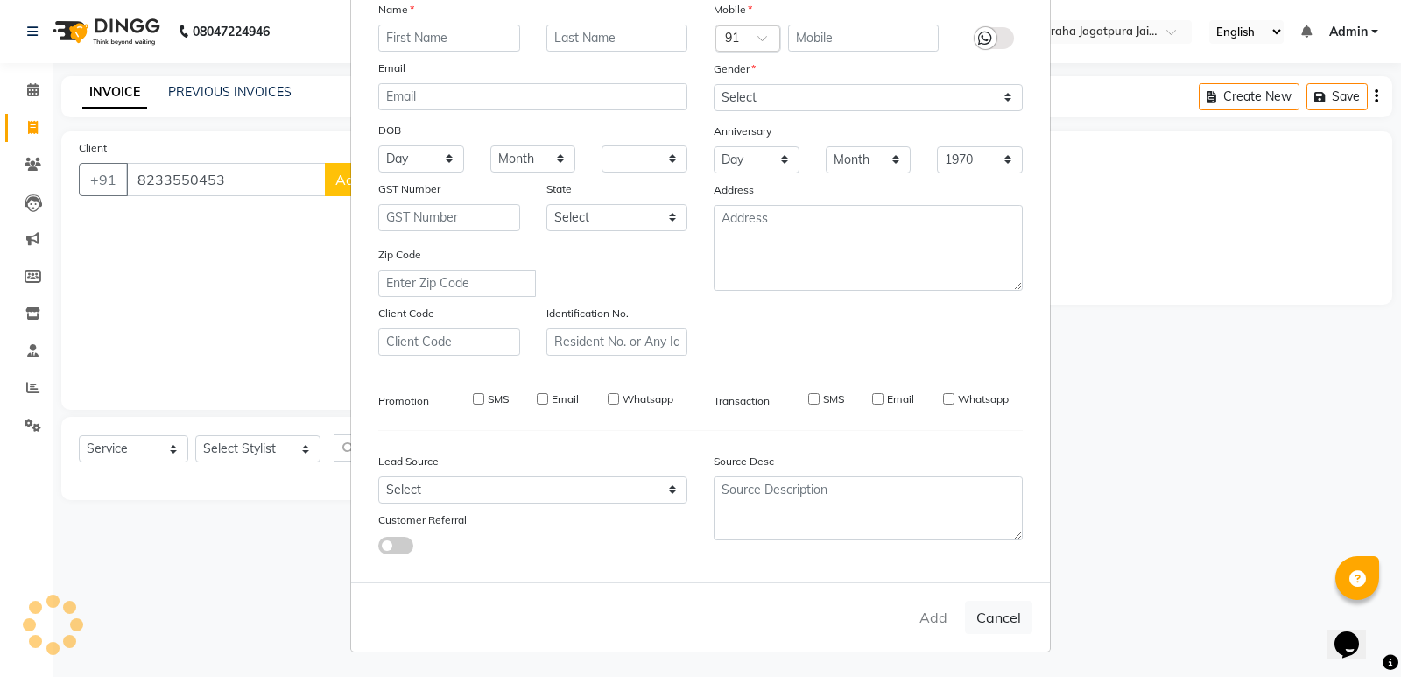
select select
checkbox input "false"
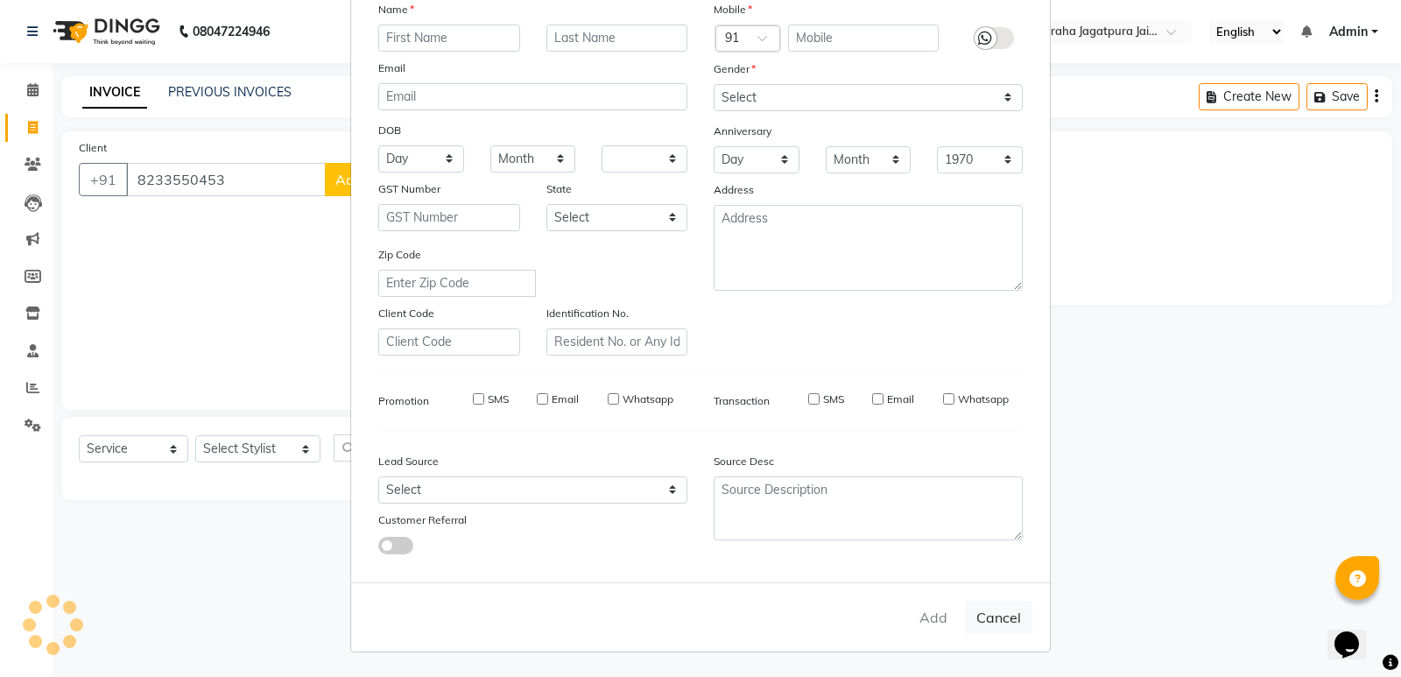
checkbox input "false"
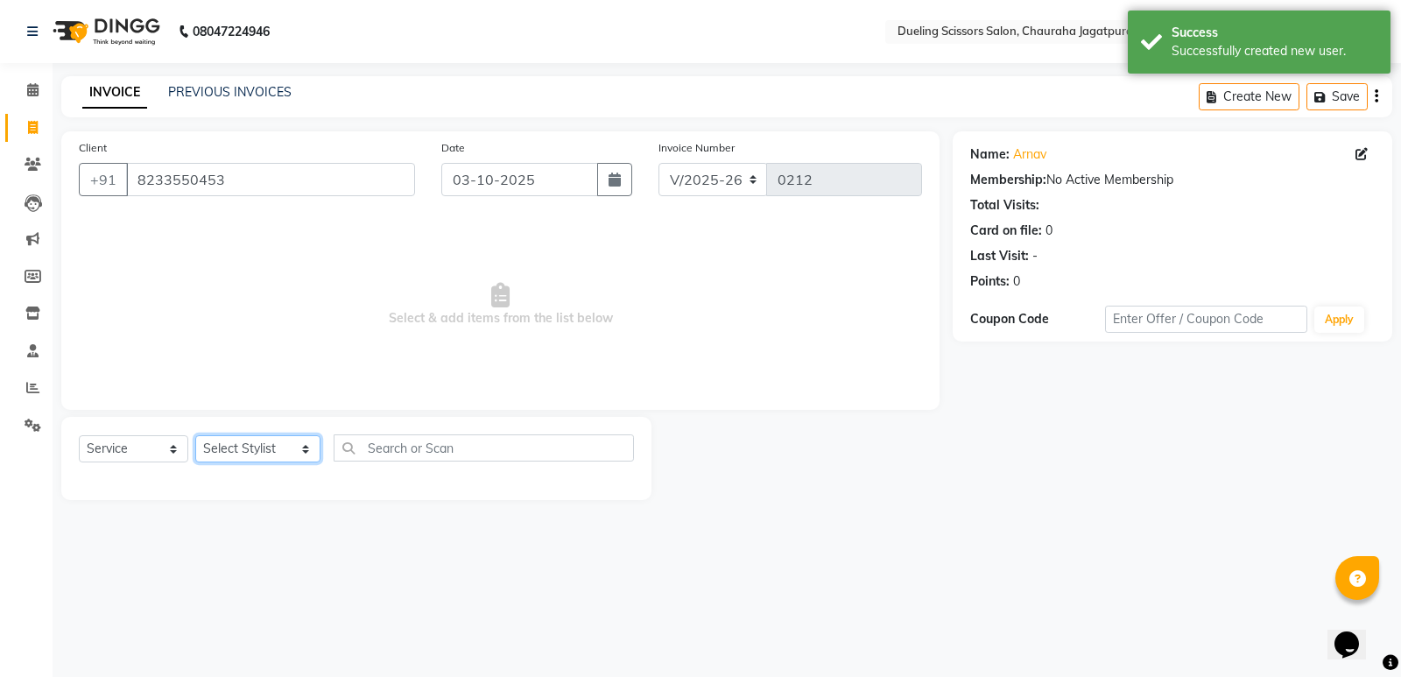
click at [291, 447] on select "Select Stylist [PERSON_NAME] [PERSON_NAME] [PERSON_NAME] [PERSON_NAME] [PERSON_…" at bounding box center [257, 448] width 125 height 27
select select "81703"
click at [195, 435] on select "Select Stylist [PERSON_NAME] [PERSON_NAME] [PERSON_NAME] [PERSON_NAME] [PERSON_…" at bounding box center [257, 448] width 125 height 27
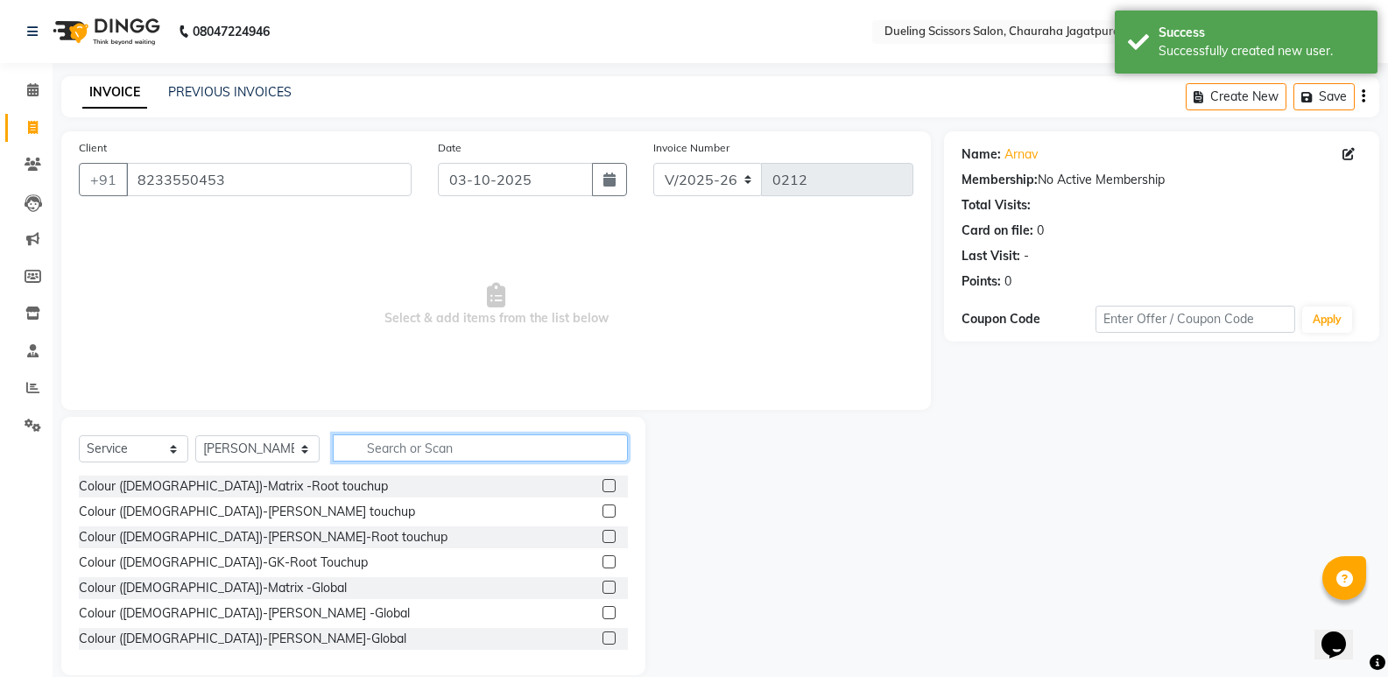
click at [347, 452] on input "text" at bounding box center [480, 447] width 295 height 27
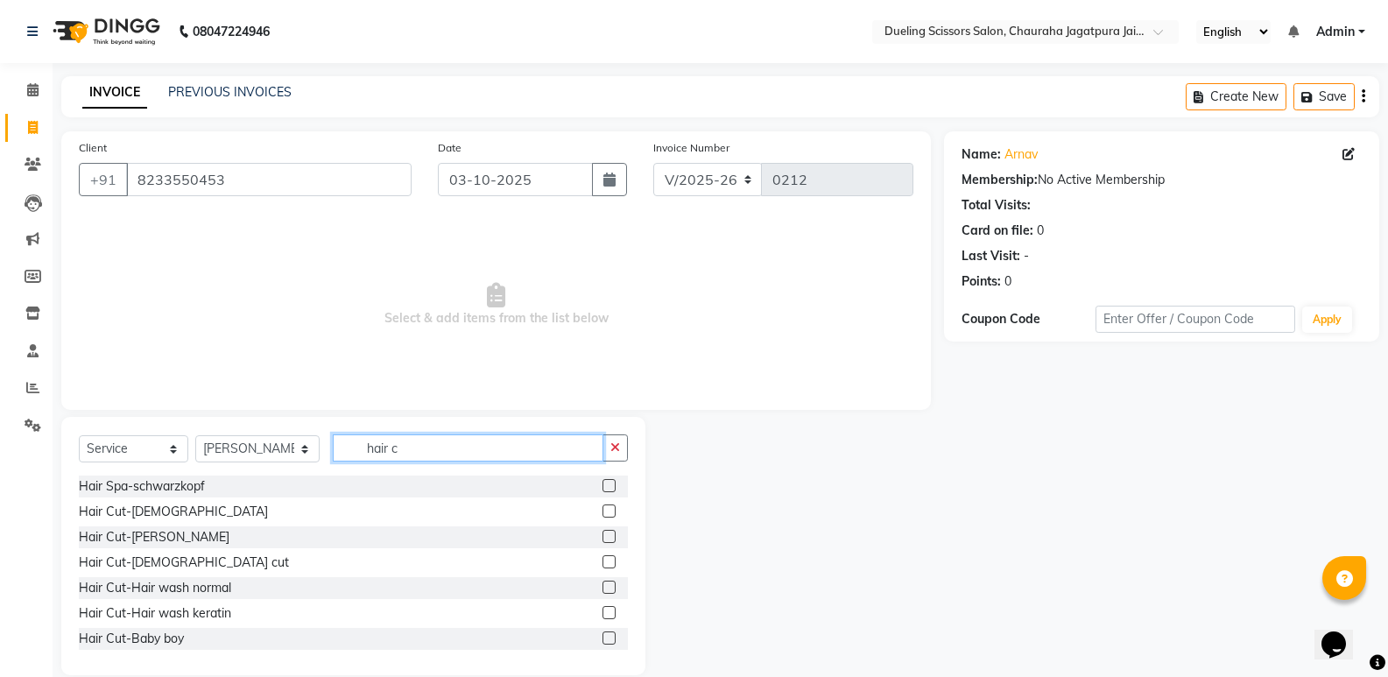
type input "hair c"
click at [603, 504] on div at bounding box center [615, 512] width 25 height 22
click at [603, 510] on label at bounding box center [609, 510] width 13 height 13
click at [603, 510] on input "checkbox" at bounding box center [608, 511] width 11 height 11
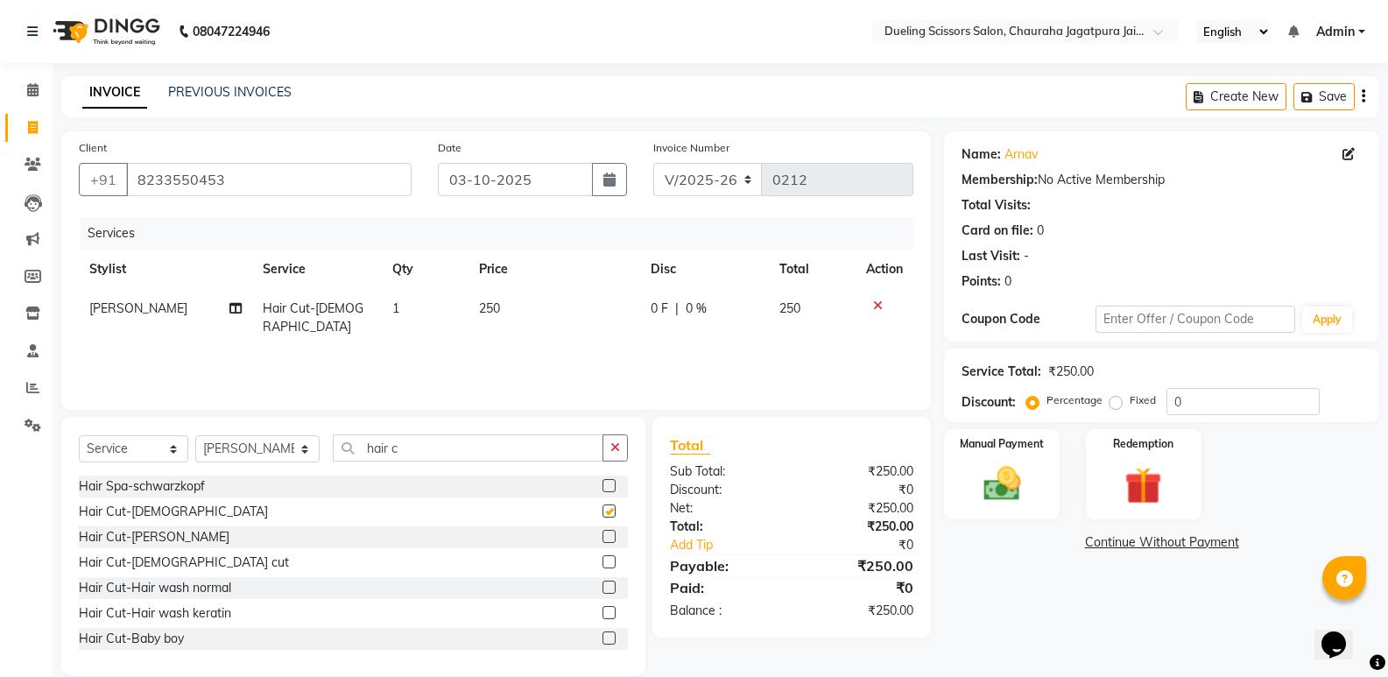
checkbox input "false"
click at [964, 446] on label "Manual Payment" at bounding box center [1002, 442] width 88 height 17
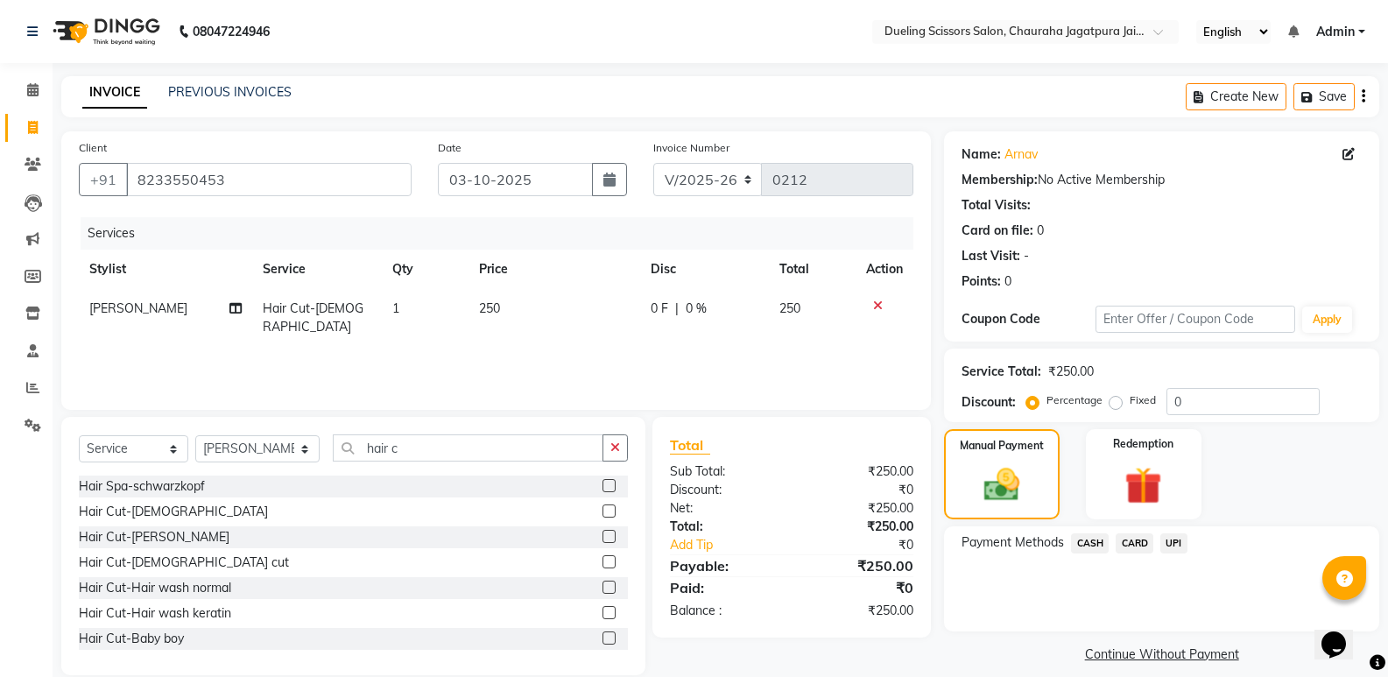
click at [1093, 544] on span "CASH" at bounding box center [1090, 543] width 38 height 20
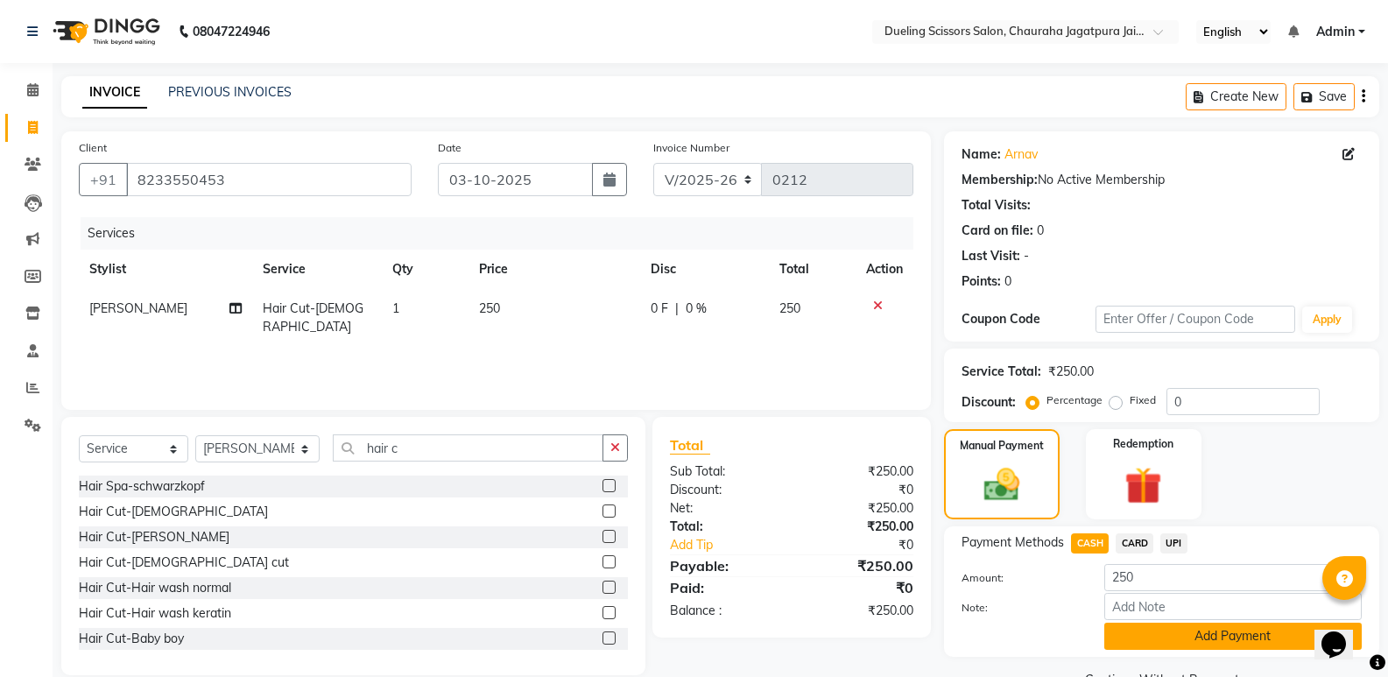
click at [1271, 632] on button "Add Payment" at bounding box center [1232, 636] width 257 height 27
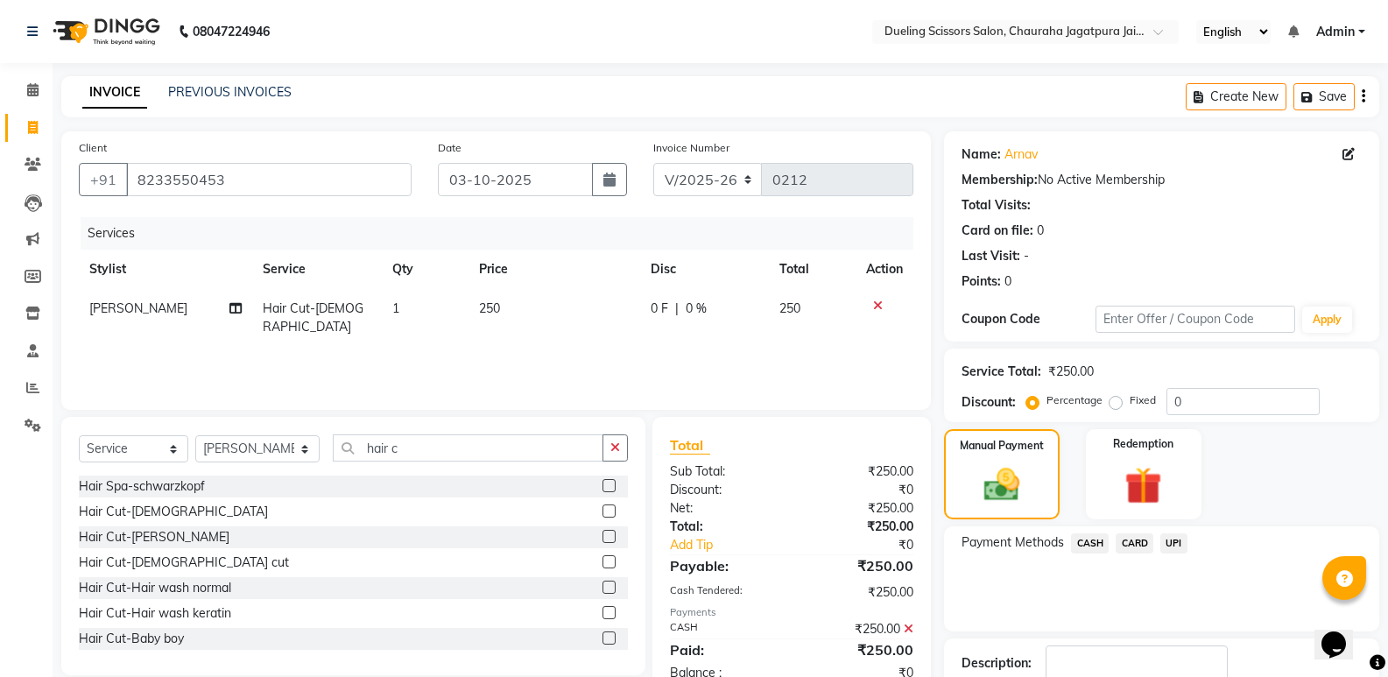
scroll to position [116, 0]
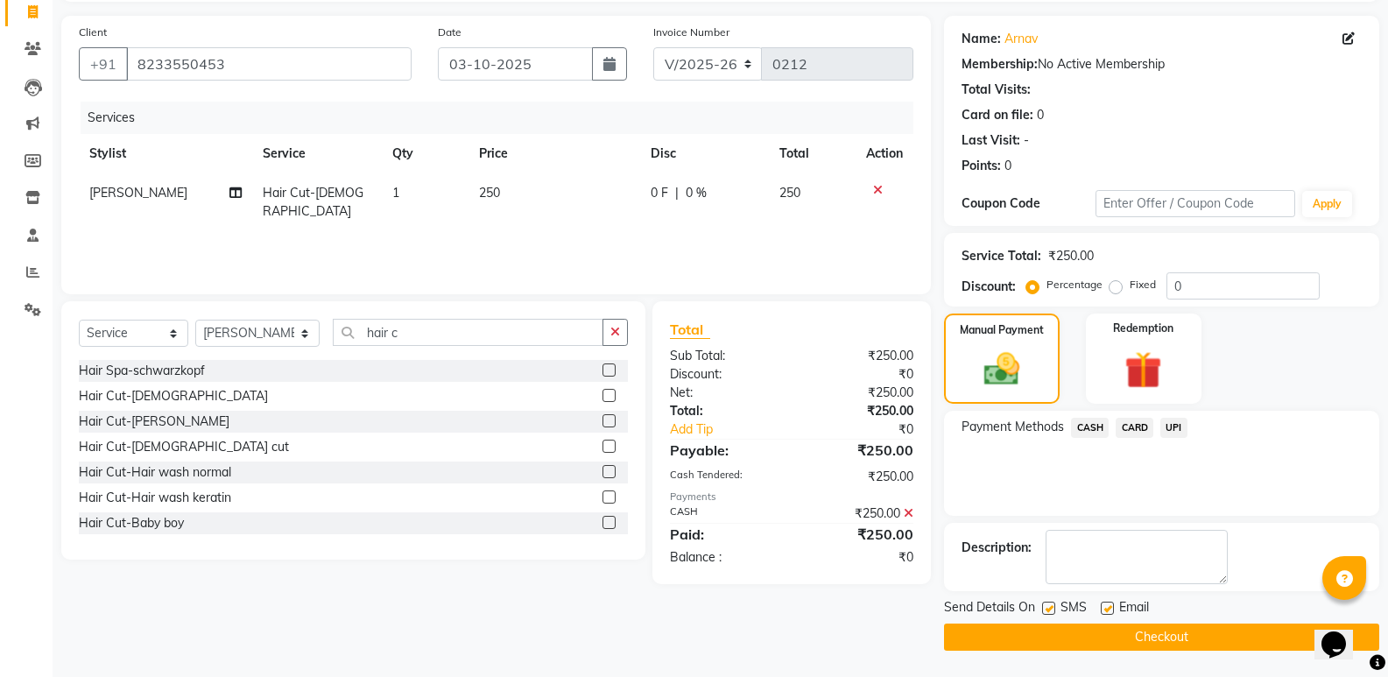
click at [1132, 643] on button "Checkout" at bounding box center [1161, 637] width 435 height 27
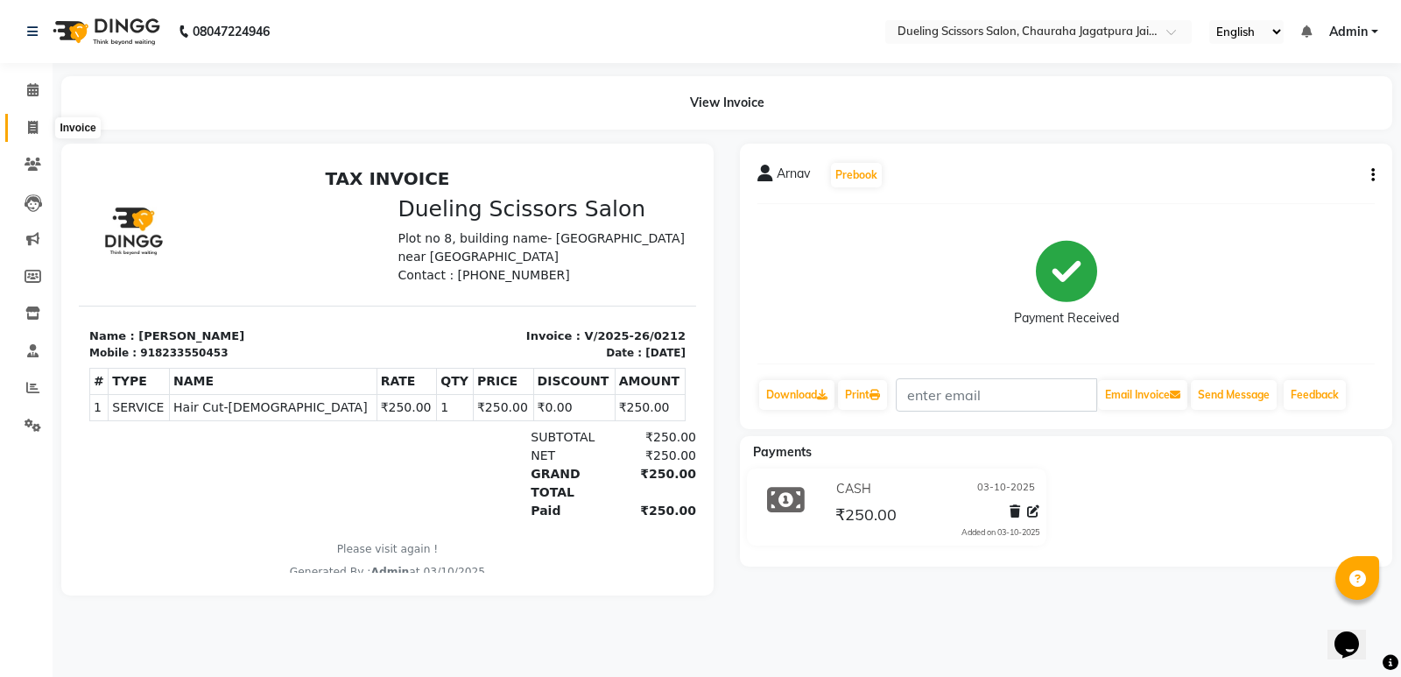
click at [36, 130] on icon at bounding box center [33, 127] width 10 height 13
select select "service"
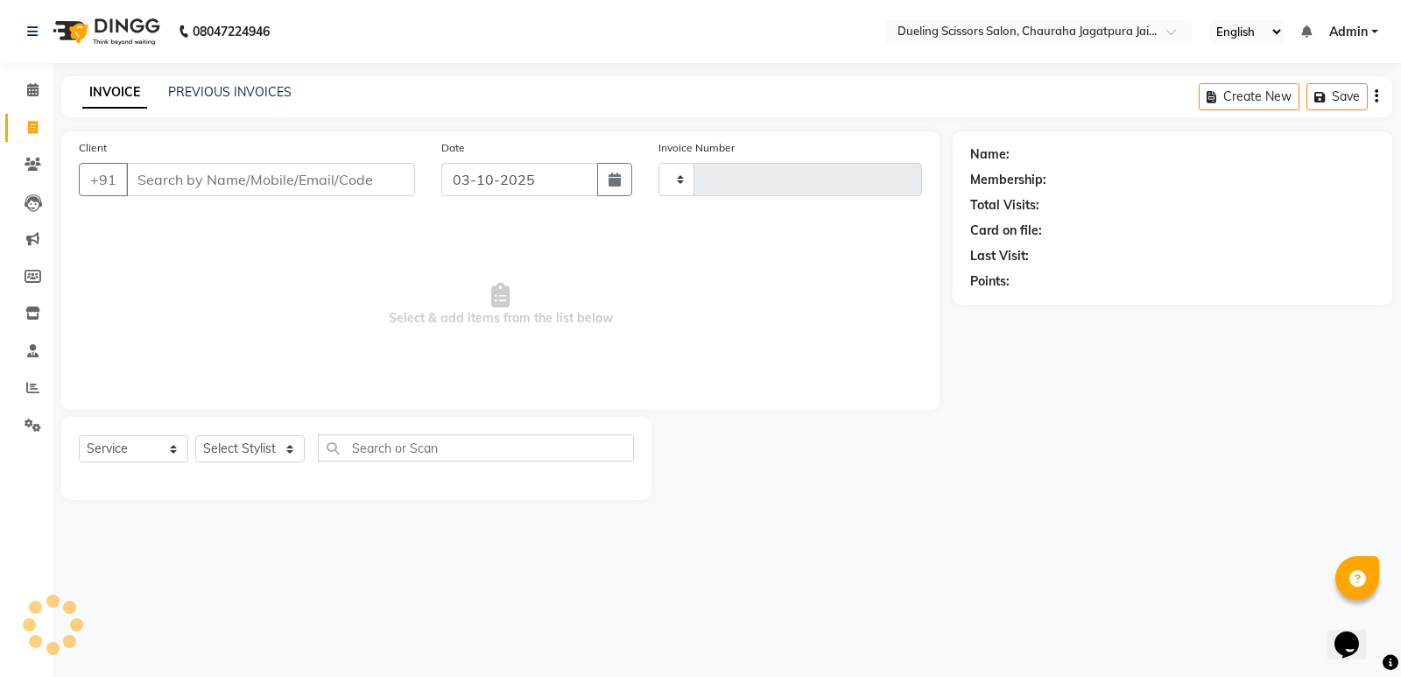
type input "0213"
select select "6993"
click at [239, 190] on input "Client" at bounding box center [270, 179] width 289 height 33
type input "8"
type input "7877583328"
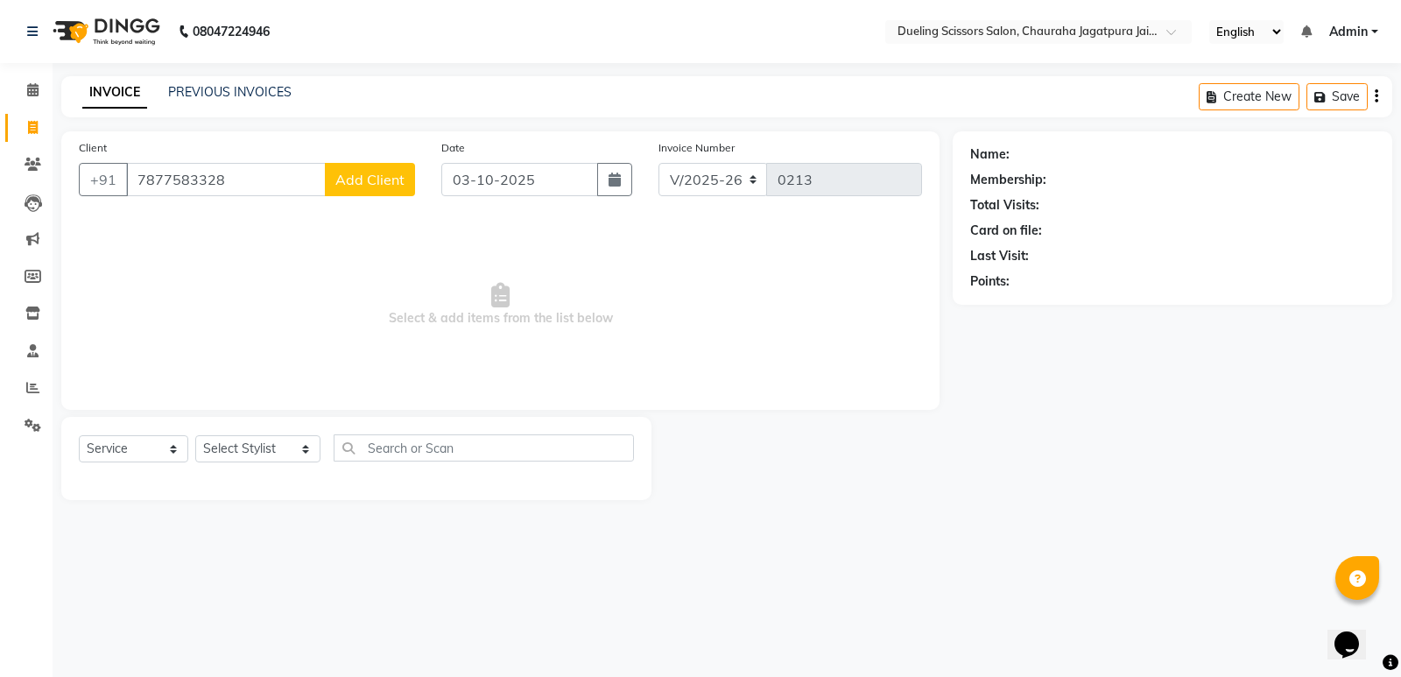
click at [359, 185] on span "Add Client" at bounding box center [369, 180] width 69 height 18
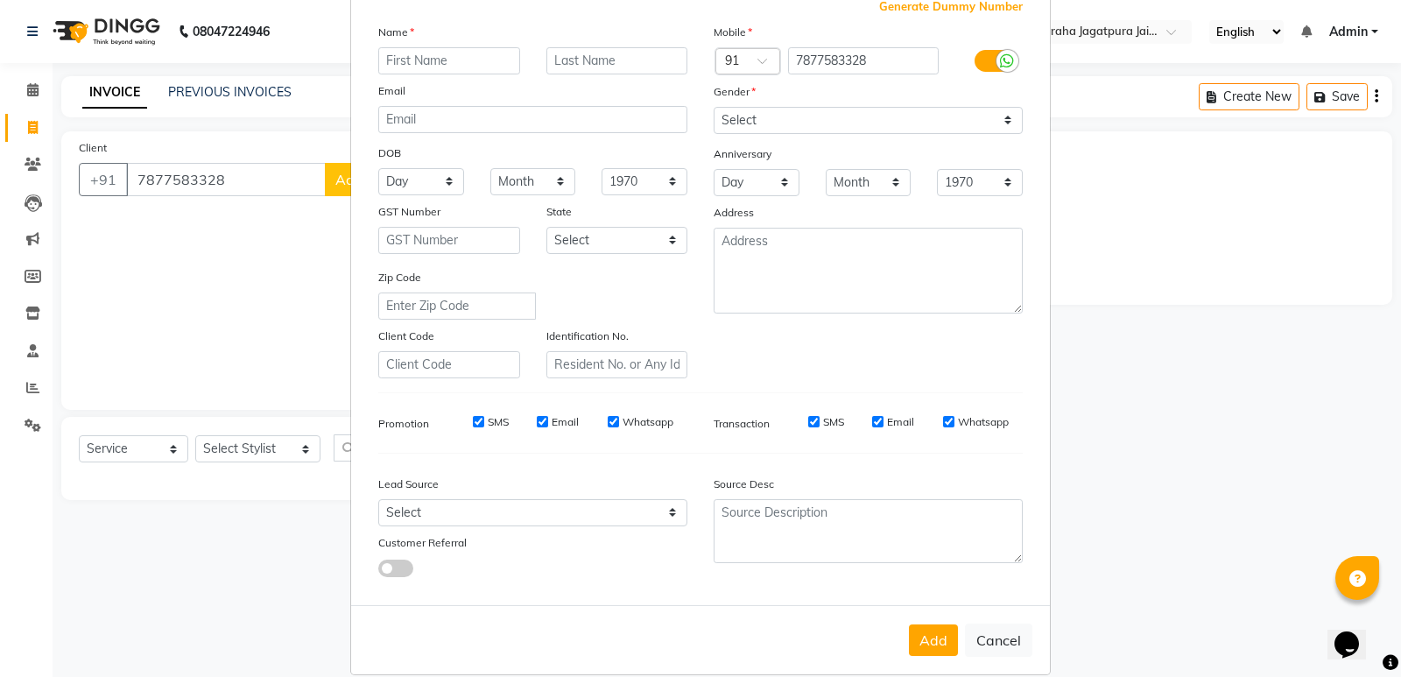
scroll to position [131, 0]
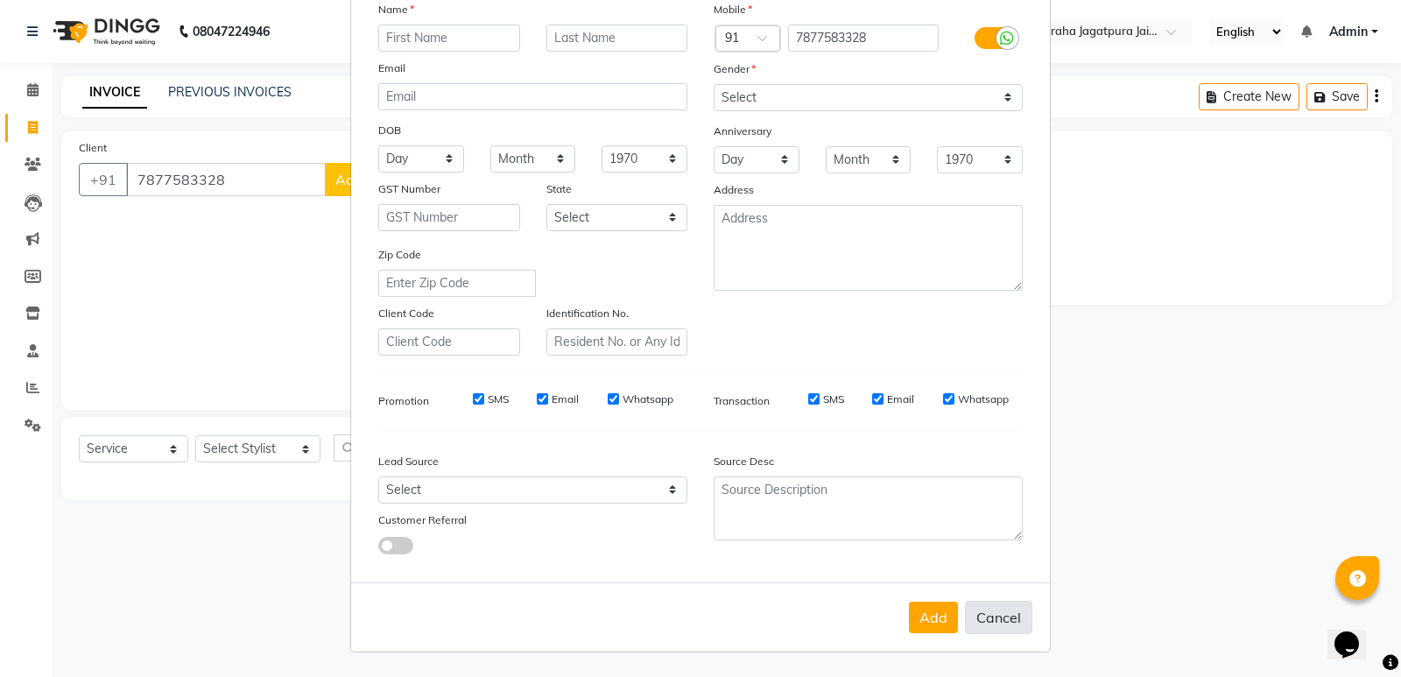
click at [1012, 623] on button "Cancel" at bounding box center [998, 617] width 67 height 33
select select
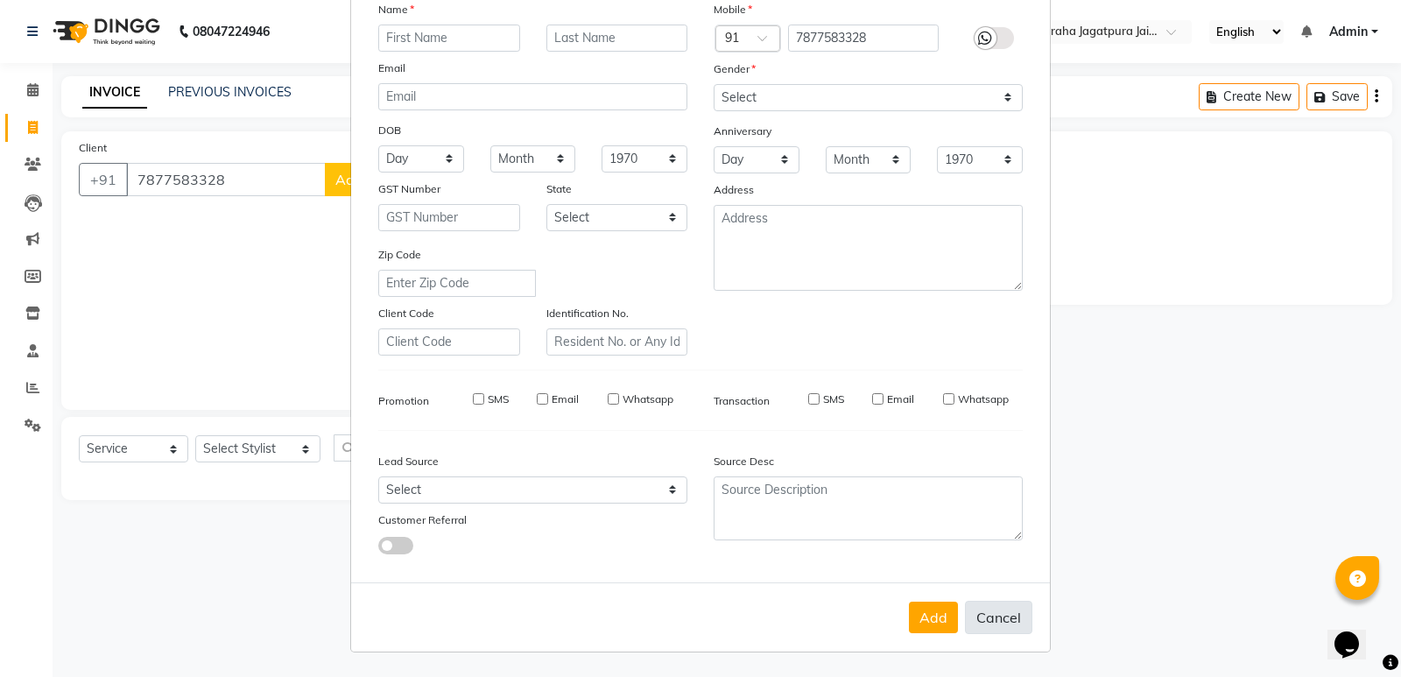
select select
checkbox input "false"
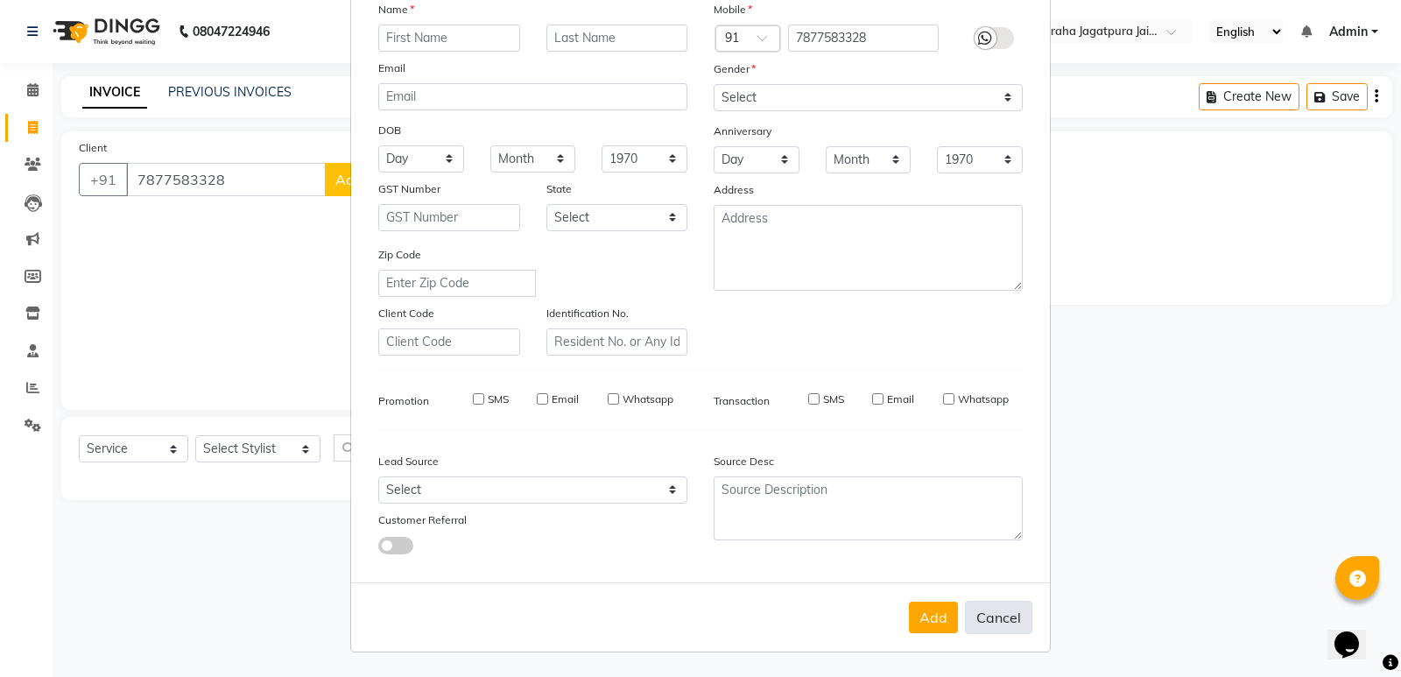
checkbox input "false"
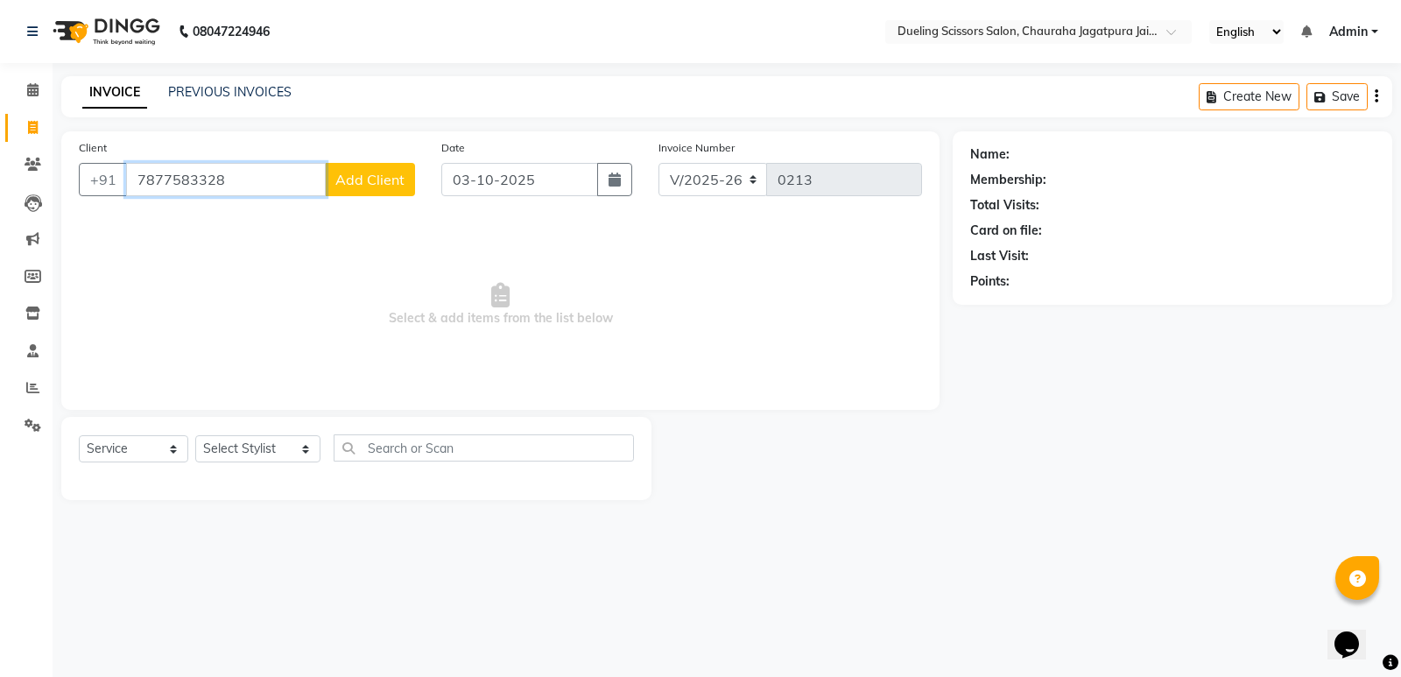
click at [260, 178] on input "7877583328" at bounding box center [226, 179] width 200 height 33
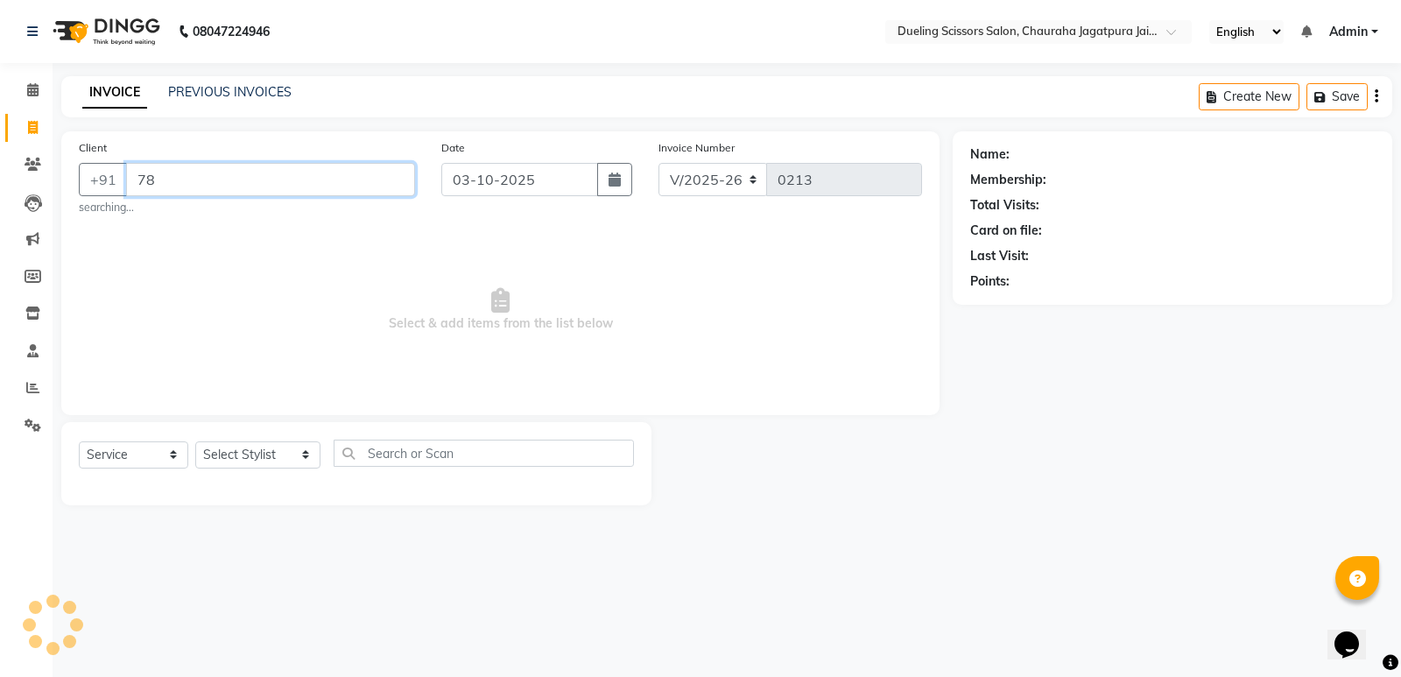
type input "7"
type input "6"
type input "7877583328"
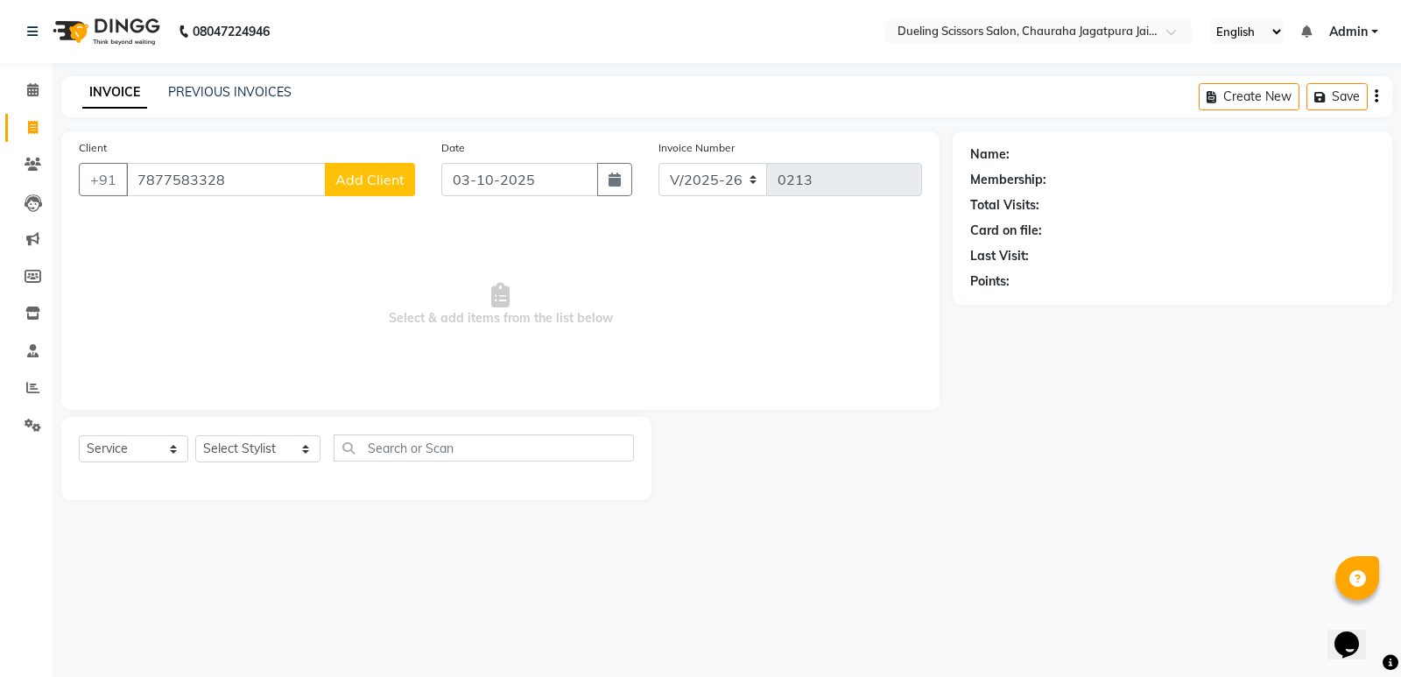
click at [370, 186] on span "Add Client" at bounding box center [369, 180] width 69 height 18
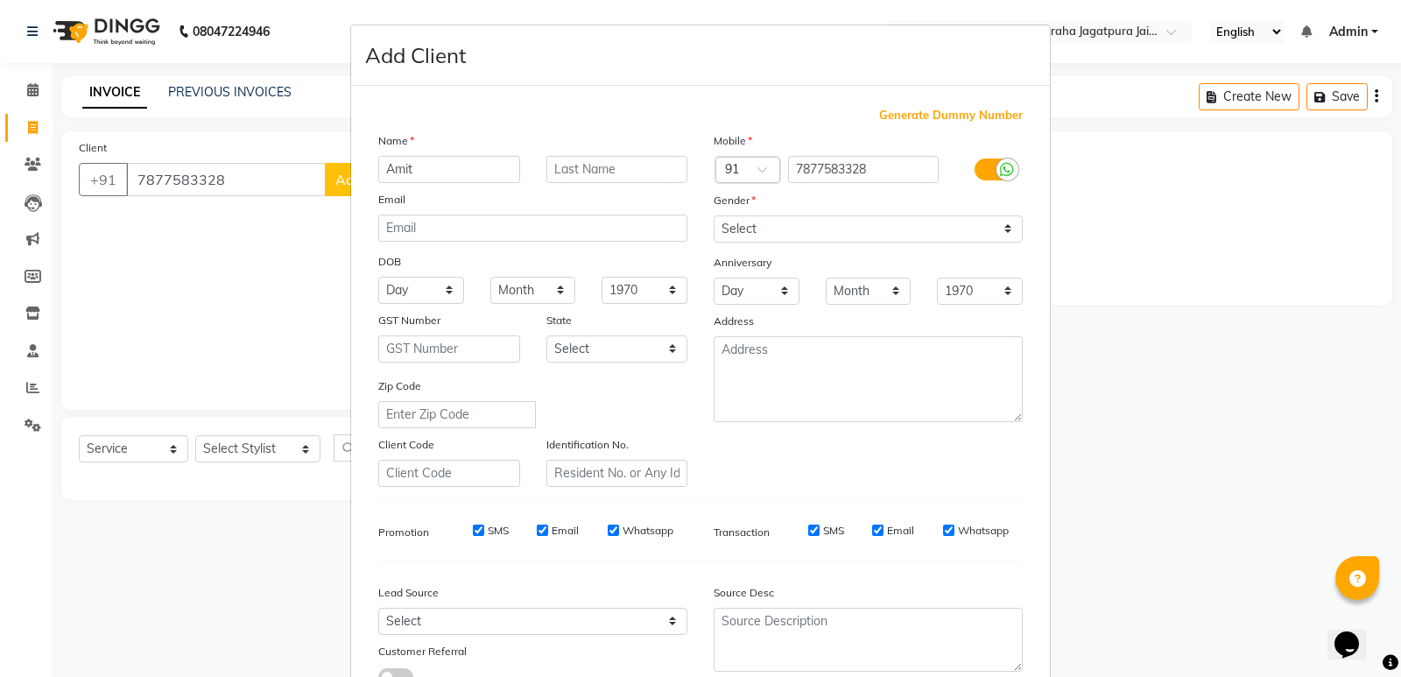
type input "Amit"
click at [562, 170] on input "text" at bounding box center [617, 169] width 142 height 27
type input "Purohit"
click at [814, 222] on select "Select [DEMOGRAPHIC_DATA] [DEMOGRAPHIC_DATA] Other Prefer Not To Say" at bounding box center [868, 228] width 309 height 27
select select "[DEMOGRAPHIC_DATA]"
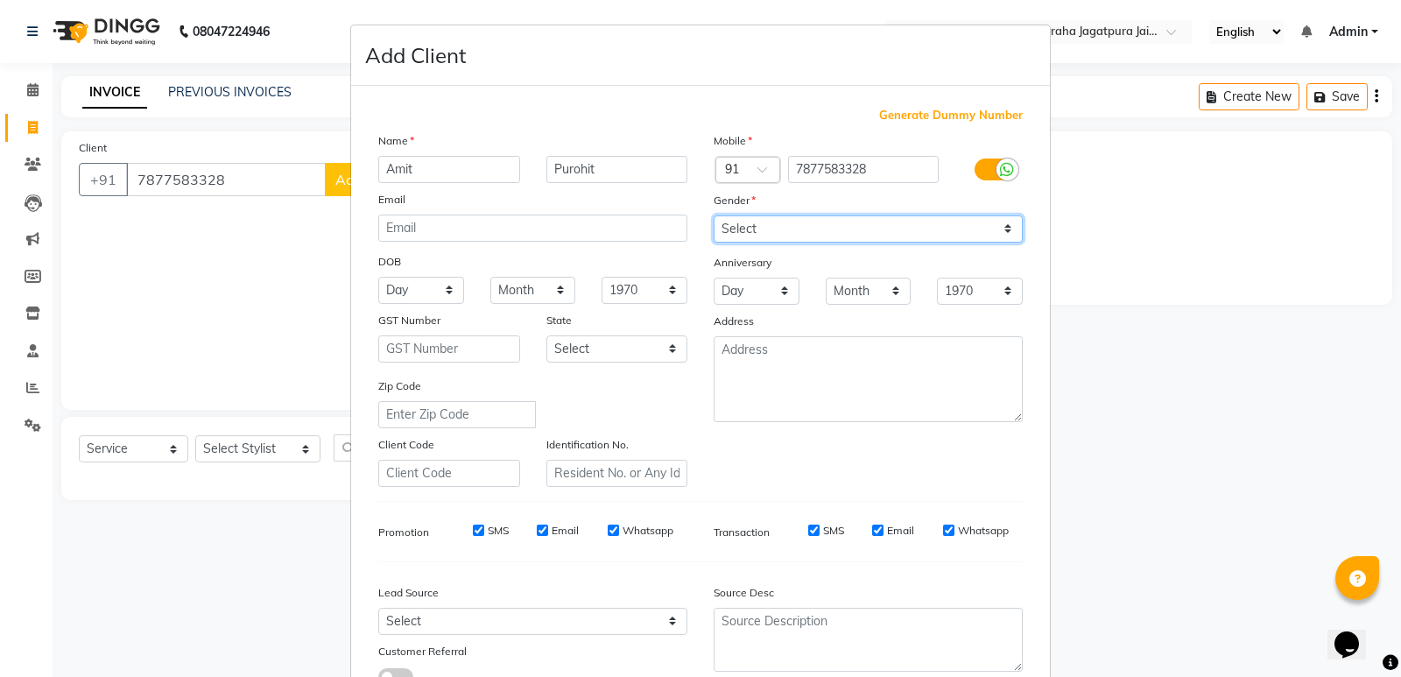
click at [714, 215] on select "Select [DEMOGRAPHIC_DATA] [DEMOGRAPHIC_DATA] Other Prefer Not To Say" at bounding box center [868, 228] width 309 height 27
click at [433, 294] on select "Day 01 02 03 04 05 06 07 08 09 10 11 12 13 14 15 16 17 18 19 20 21 22 23 24 25 …" at bounding box center [421, 290] width 86 height 27
select select "11"
click at [378, 277] on select "Day 01 02 03 04 05 06 07 08 09 10 11 12 13 14 15 16 17 18 19 20 21 22 23 24 25 …" at bounding box center [421, 290] width 86 height 27
click at [530, 287] on select "Month January February March April May June July August September October Novem…" at bounding box center [533, 290] width 86 height 27
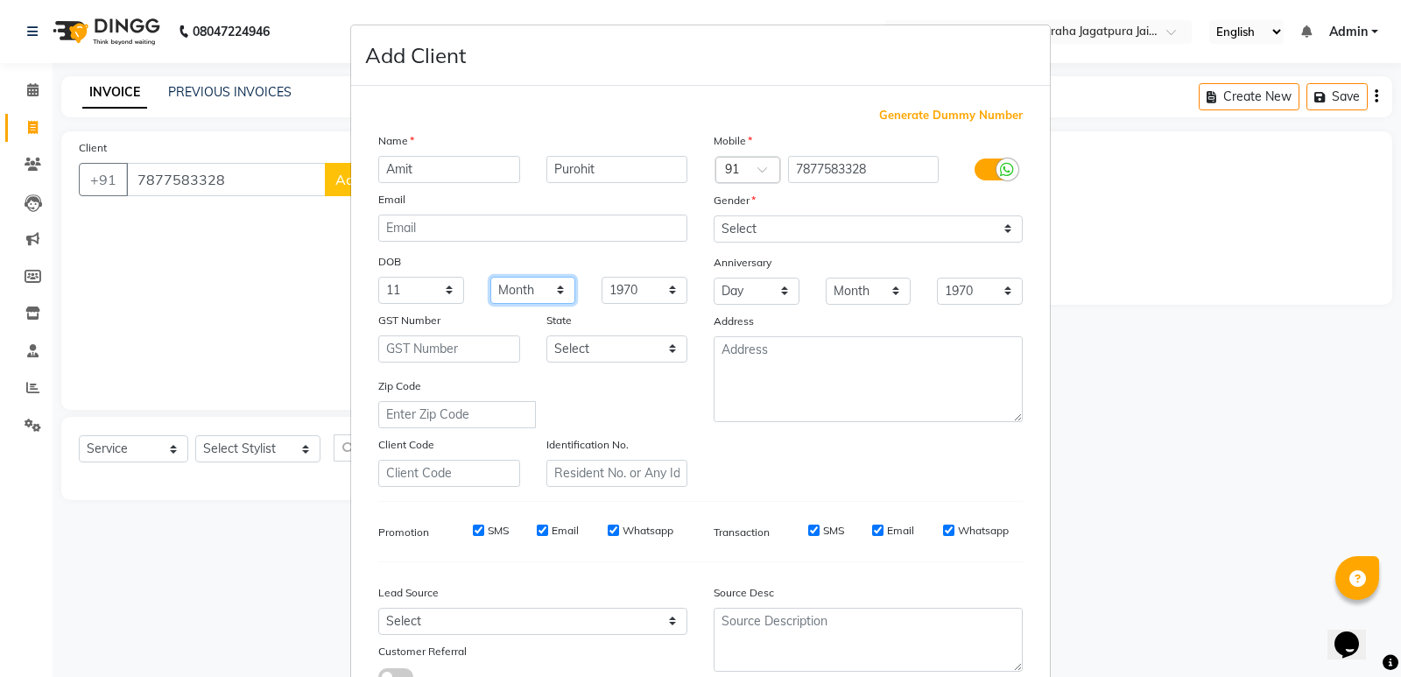
select select "09"
click at [490, 277] on select "Month January February March April May June July August September October Novem…" at bounding box center [533, 290] width 86 height 27
click at [663, 286] on select "1940 1941 1942 1943 1944 1945 1946 1947 1948 1949 1950 1951 1952 1953 1954 1955…" at bounding box center [645, 290] width 86 height 27
select select "1995"
click at [602, 277] on select "1940 1941 1942 1943 1944 1945 1946 1947 1948 1949 1950 1951 1952 1953 1954 1955…" at bounding box center [645, 290] width 86 height 27
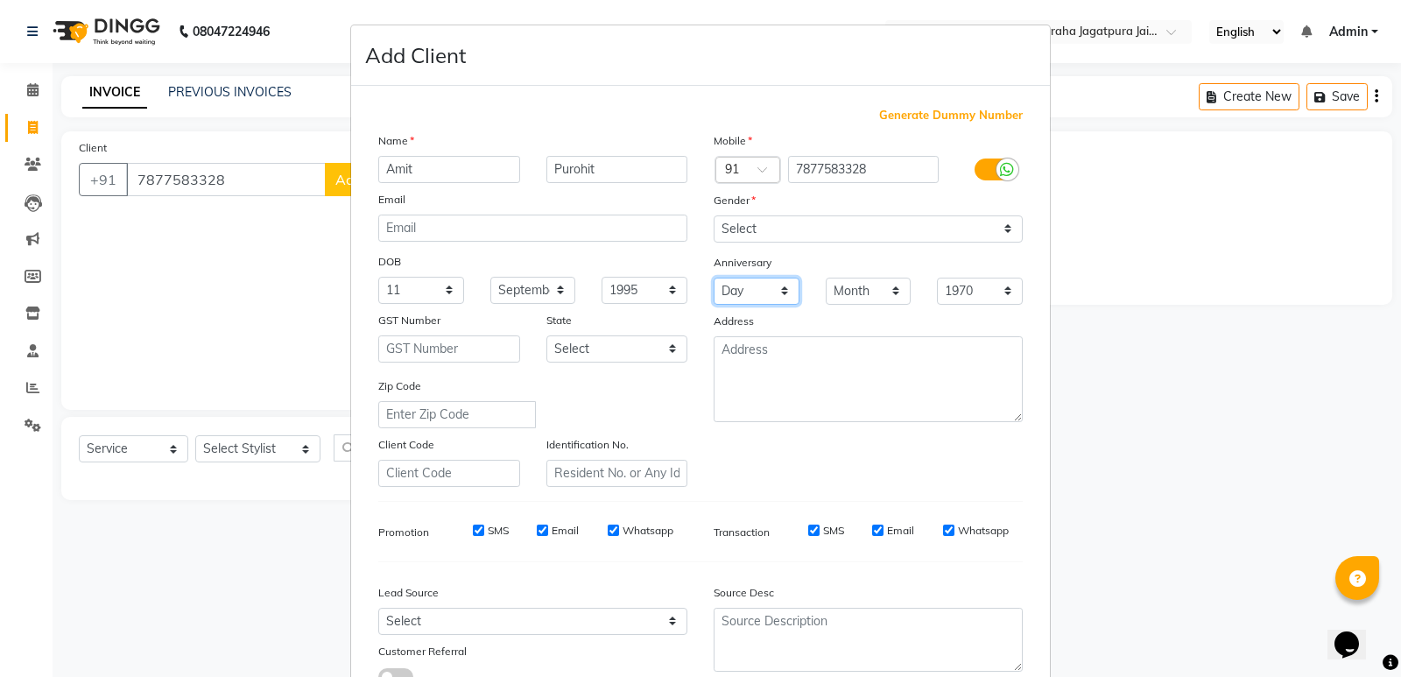
click at [762, 302] on select "Day 01 02 03 04 05 06 07 08 09 10 11 12 13 14 15 16 17 18 19 20 21 22 23 24 25 …" at bounding box center [757, 291] width 86 height 27
select select "09"
click at [714, 278] on select "Day 01 02 03 04 05 06 07 08 09 10 11 12 13 14 15 16 17 18 19 20 21 22 23 24 25 …" at bounding box center [757, 291] width 86 height 27
click at [881, 300] on select "Month January February March April May June July August September October Novem…" at bounding box center [869, 291] width 86 height 27
select select "02"
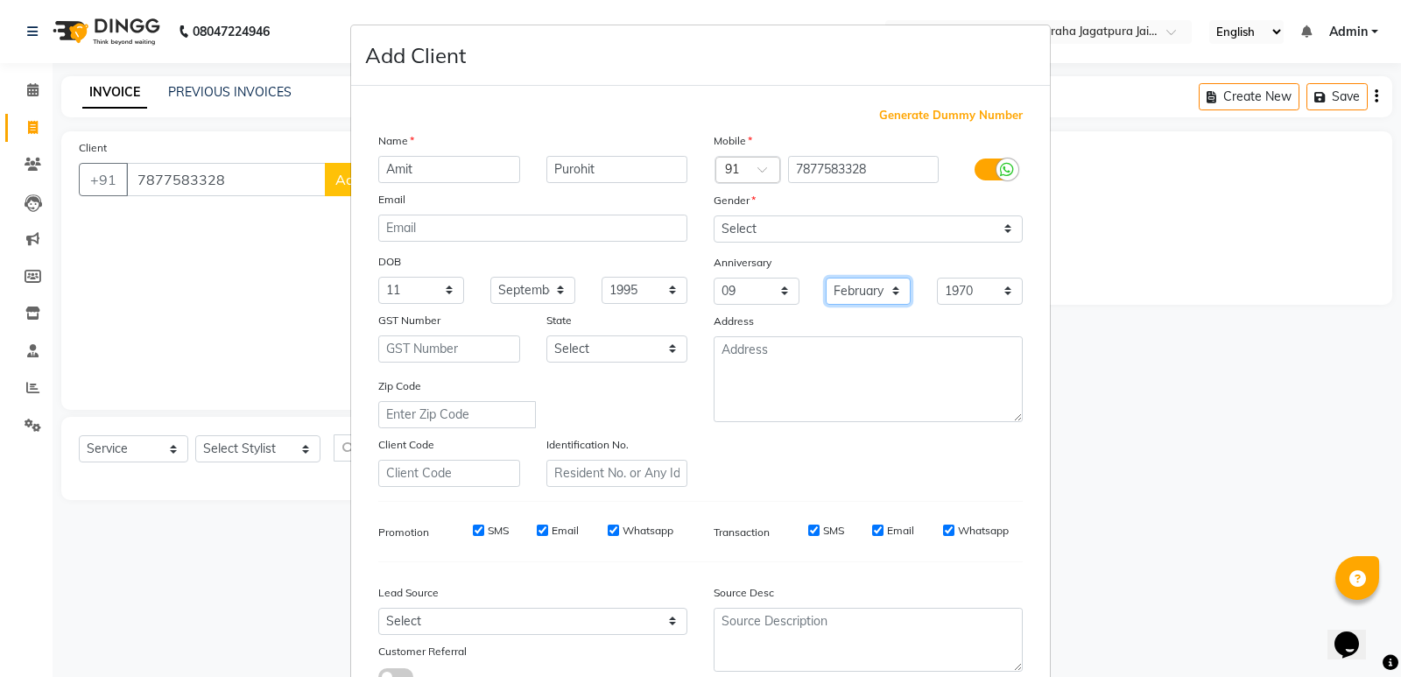
click at [826, 278] on select "Month January February March April May June July August September October Novem…" at bounding box center [869, 291] width 86 height 27
click at [985, 296] on select "1970 1971 1972 1973 1974 1975 1976 1977 1978 1979 1980 1981 1982 1983 1984 1985…" at bounding box center [980, 291] width 86 height 27
select select "2023"
click at [937, 278] on select "1970 1971 1972 1973 1974 1975 1976 1977 1978 1979 1980 1981 1982 1983 1984 1985…" at bounding box center [980, 291] width 86 height 27
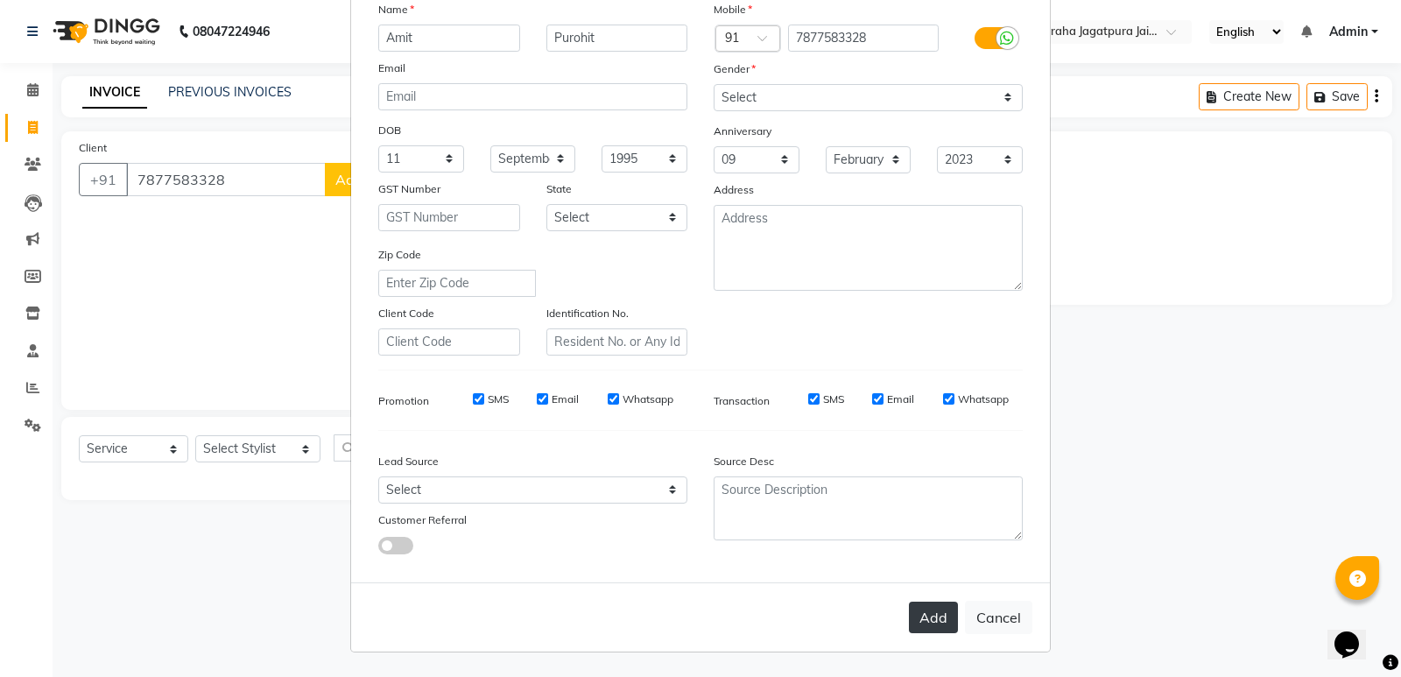
click at [920, 619] on button "Add" at bounding box center [933, 618] width 49 height 32
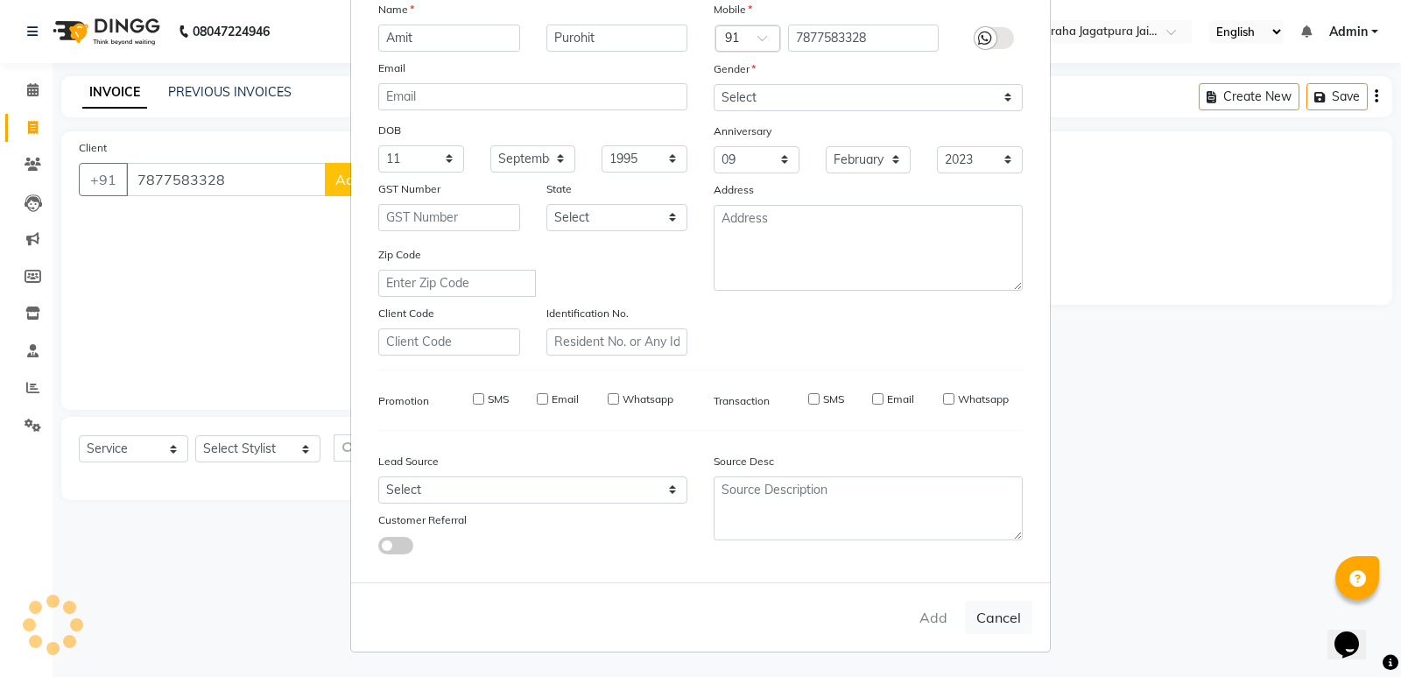
select select
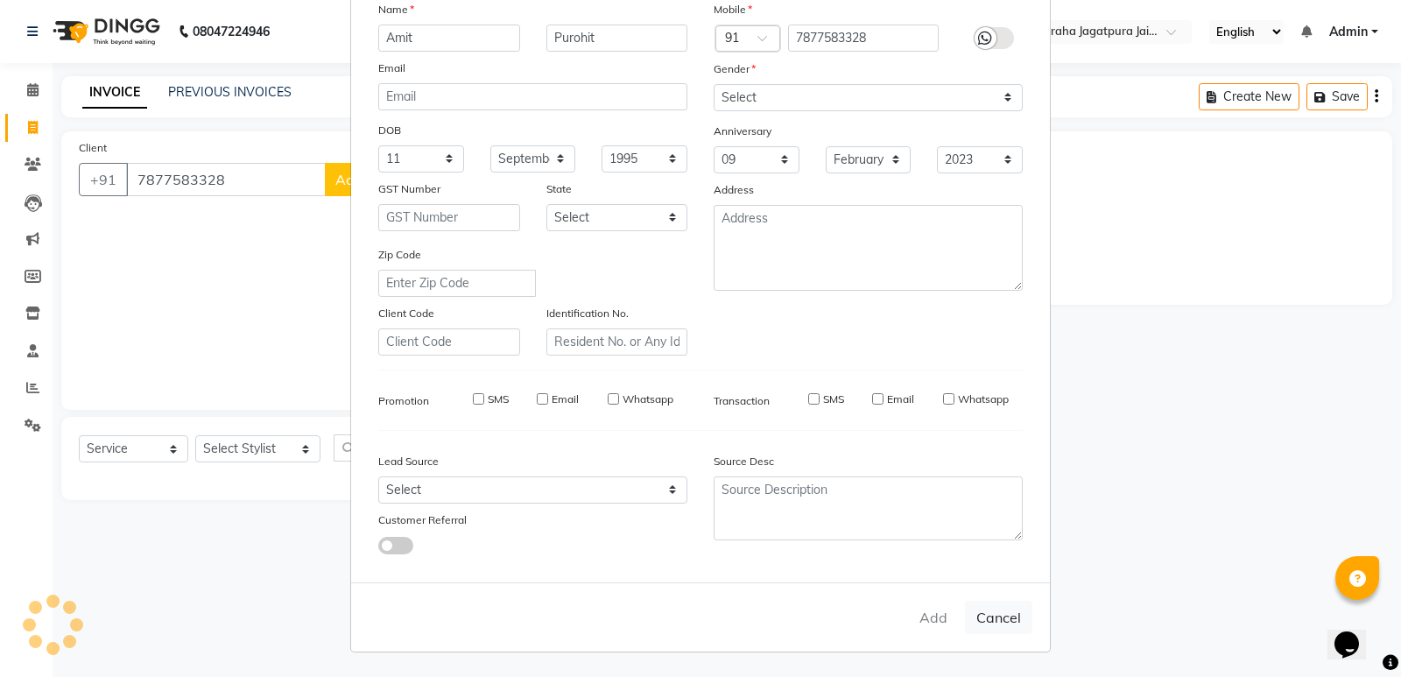
select select
checkbox input "false"
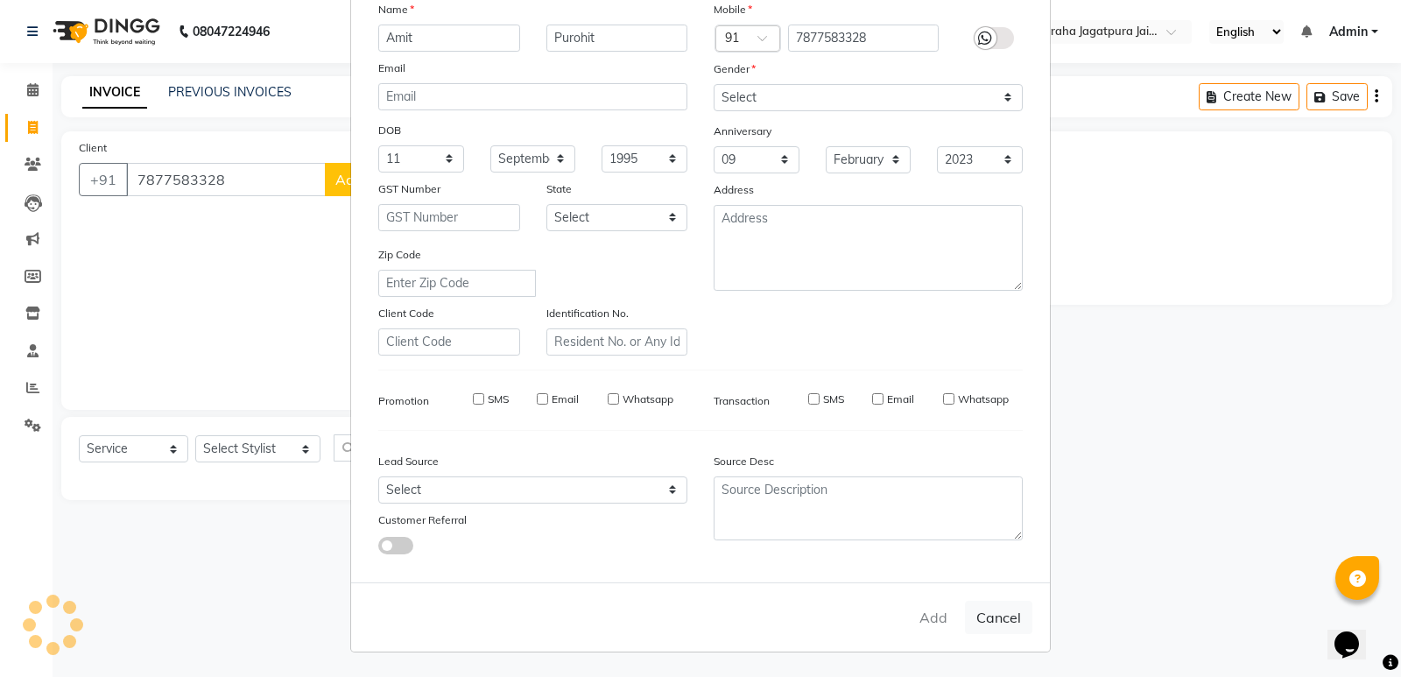
checkbox input "false"
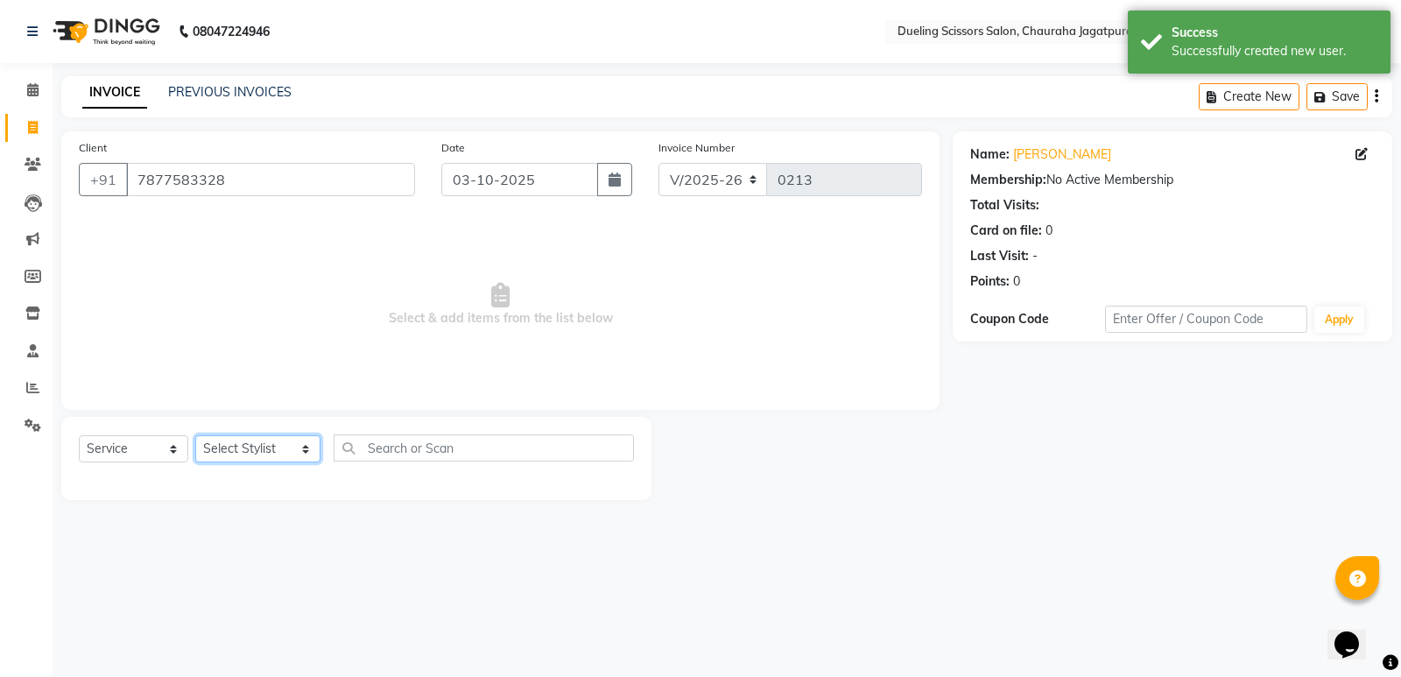
click at [274, 448] on select "Select Stylist [PERSON_NAME] [PERSON_NAME] [PERSON_NAME] [PERSON_NAME] [PERSON_…" at bounding box center [257, 448] width 125 height 27
select select "81703"
click at [195, 435] on select "Select Stylist [PERSON_NAME] [PERSON_NAME] [PERSON_NAME] [PERSON_NAME] [PERSON_…" at bounding box center [257, 448] width 125 height 27
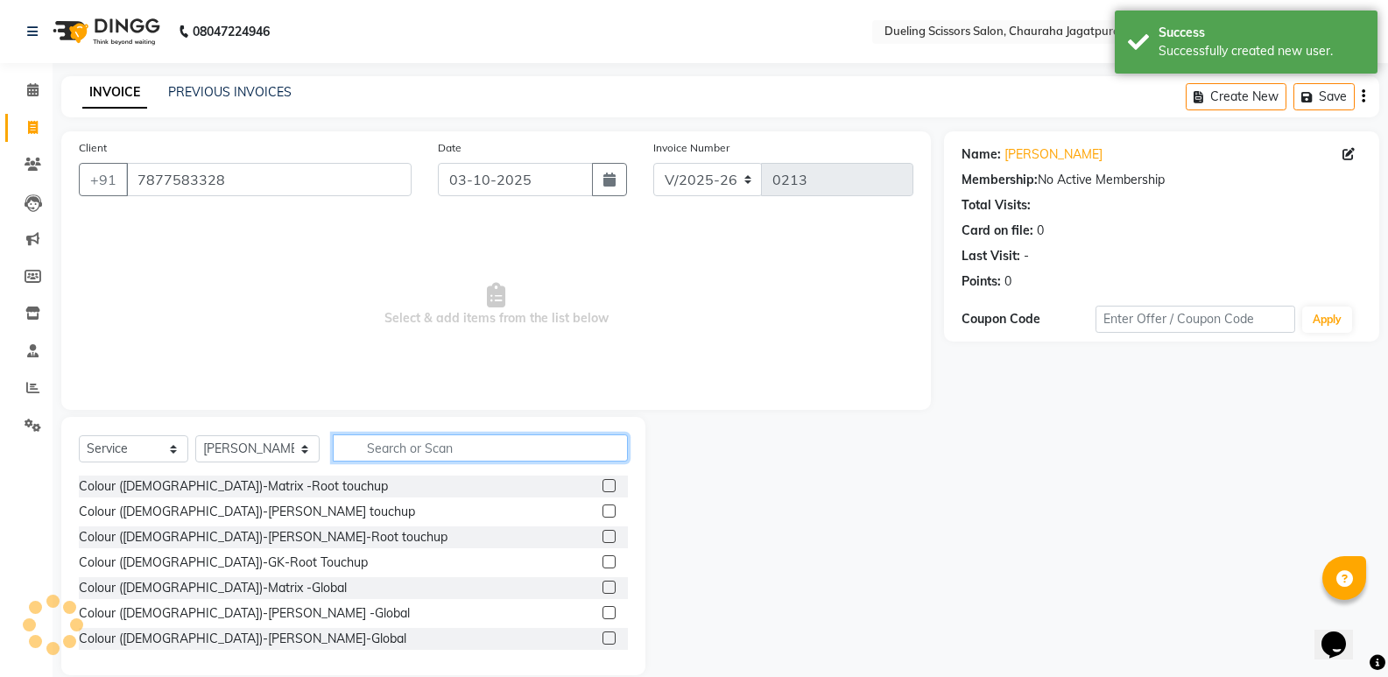
click at [465, 446] on input "text" at bounding box center [480, 447] width 295 height 27
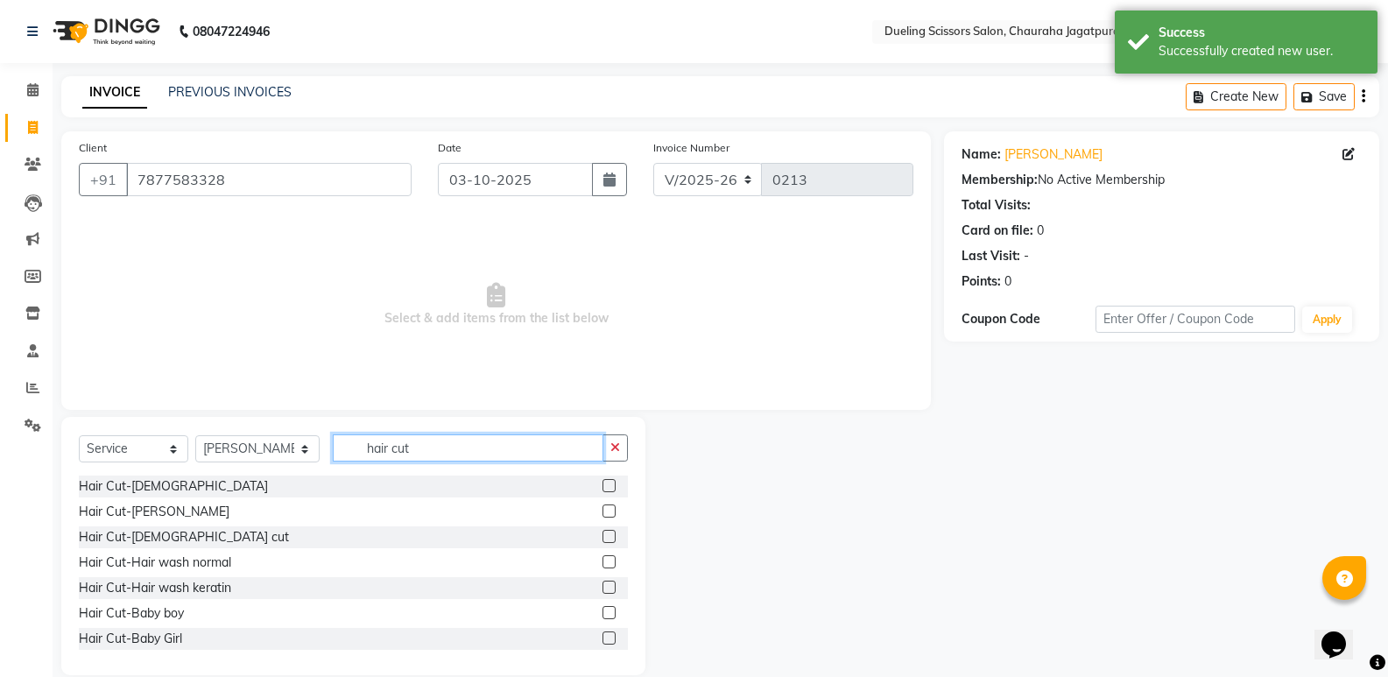
type input "hair cut"
click at [603, 508] on label at bounding box center [609, 510] width 13 height 13
click at [603, 508] on input "checkbox" at bounding box center [608, 511] width 11 height 11
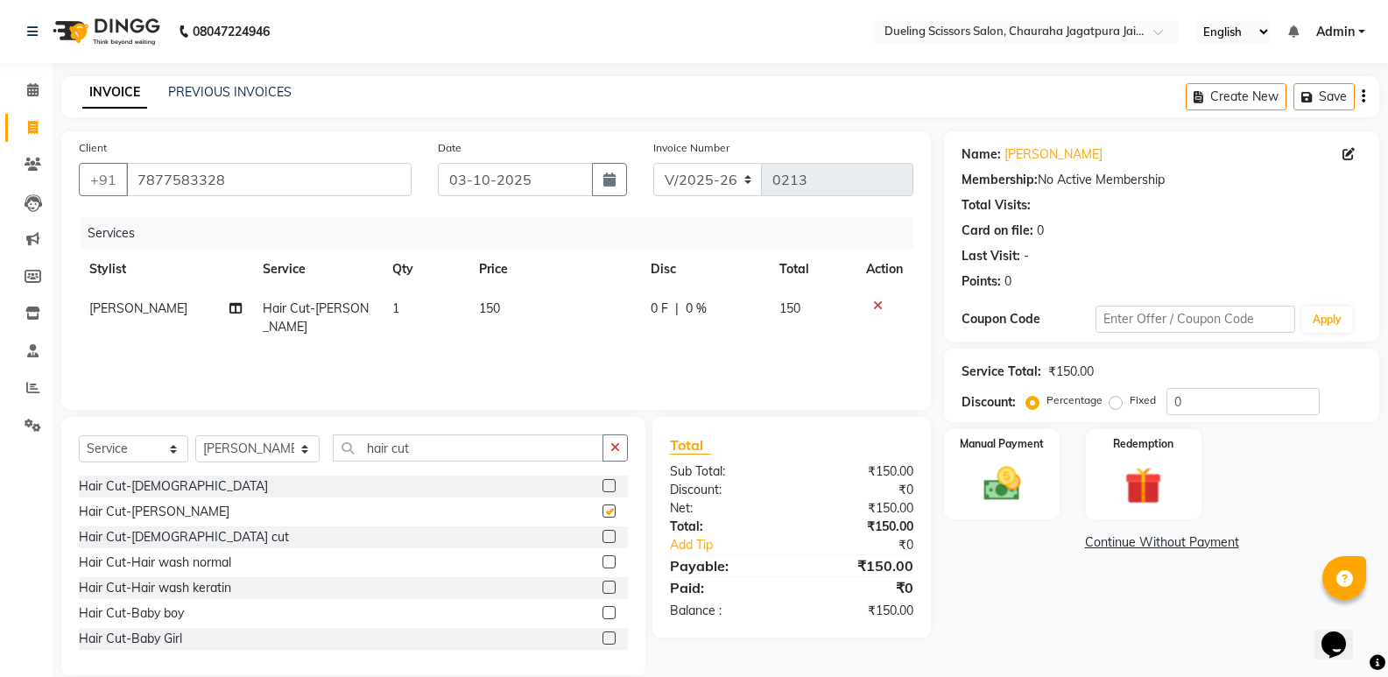
checkbox input "false"
click at [1026, 457] on div "Manual Payment" at bounding box center [1002, 474] width 120 height 94
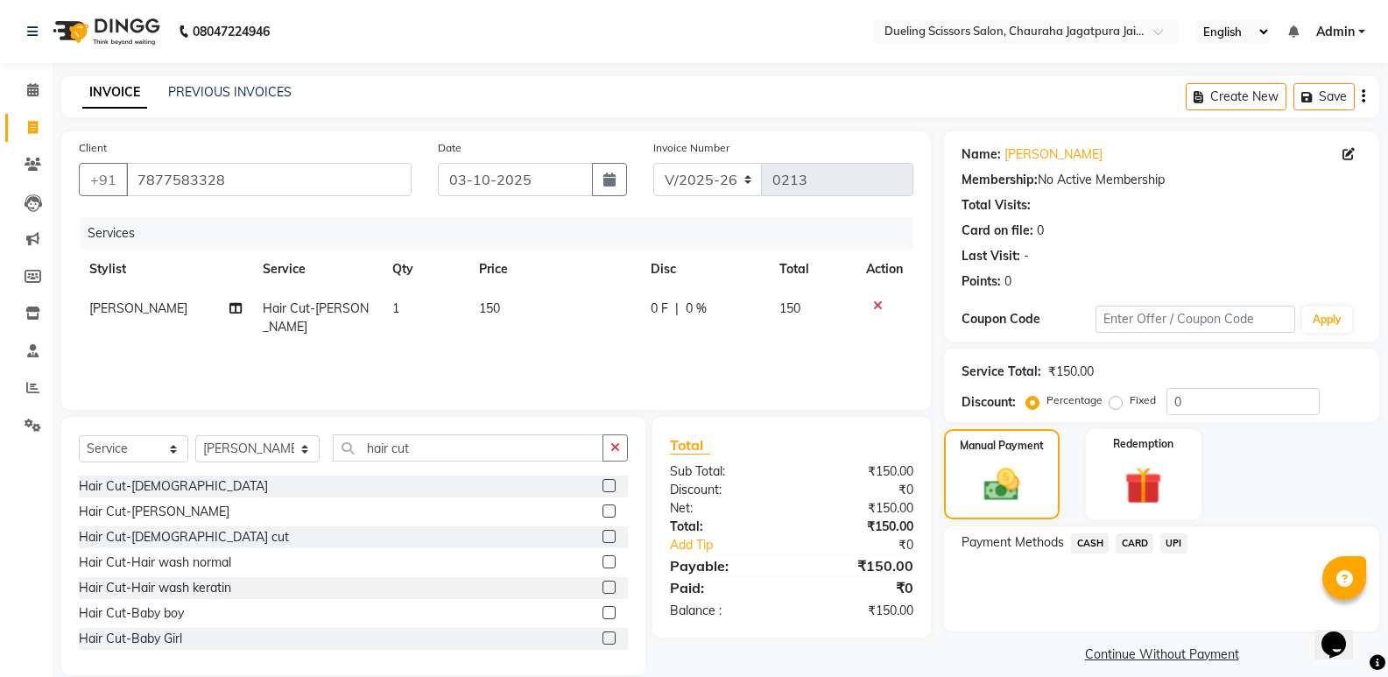
click at [1172, 548] on span "UPI" at bounding box center [1173, 543] width 27 height 20
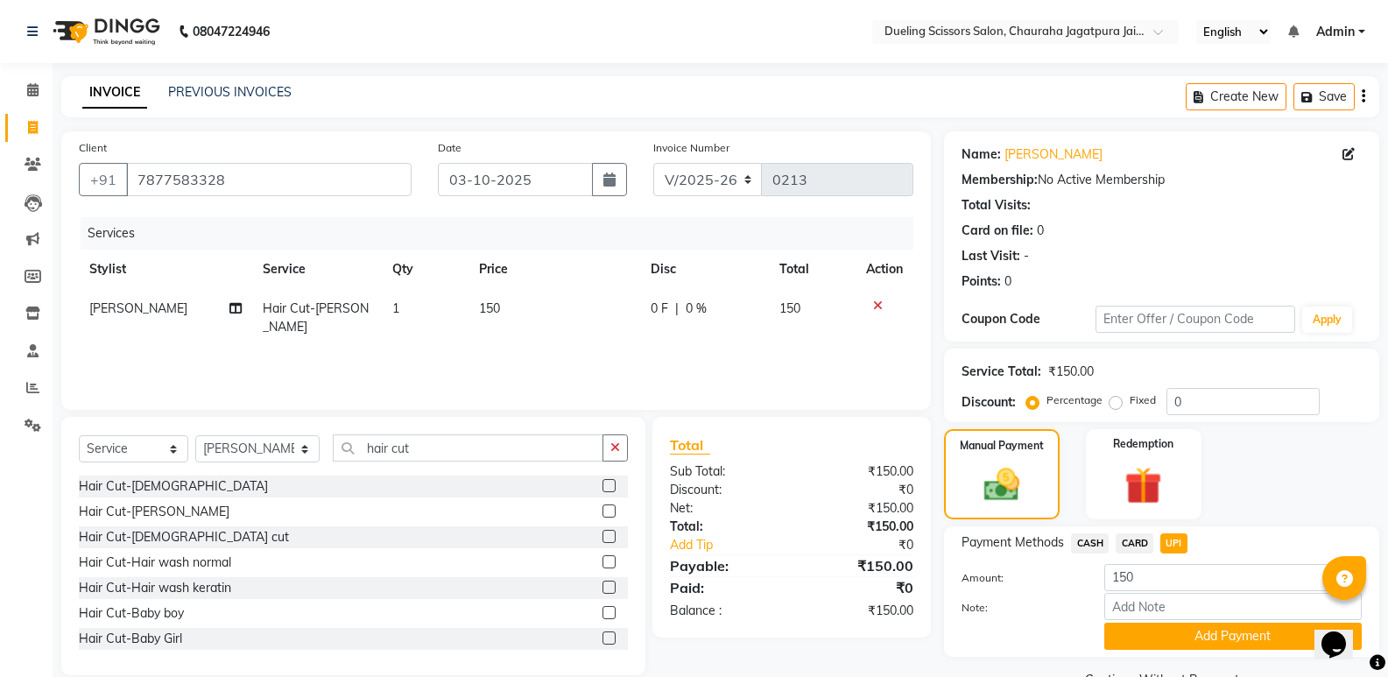
scroll to position [42, 0]
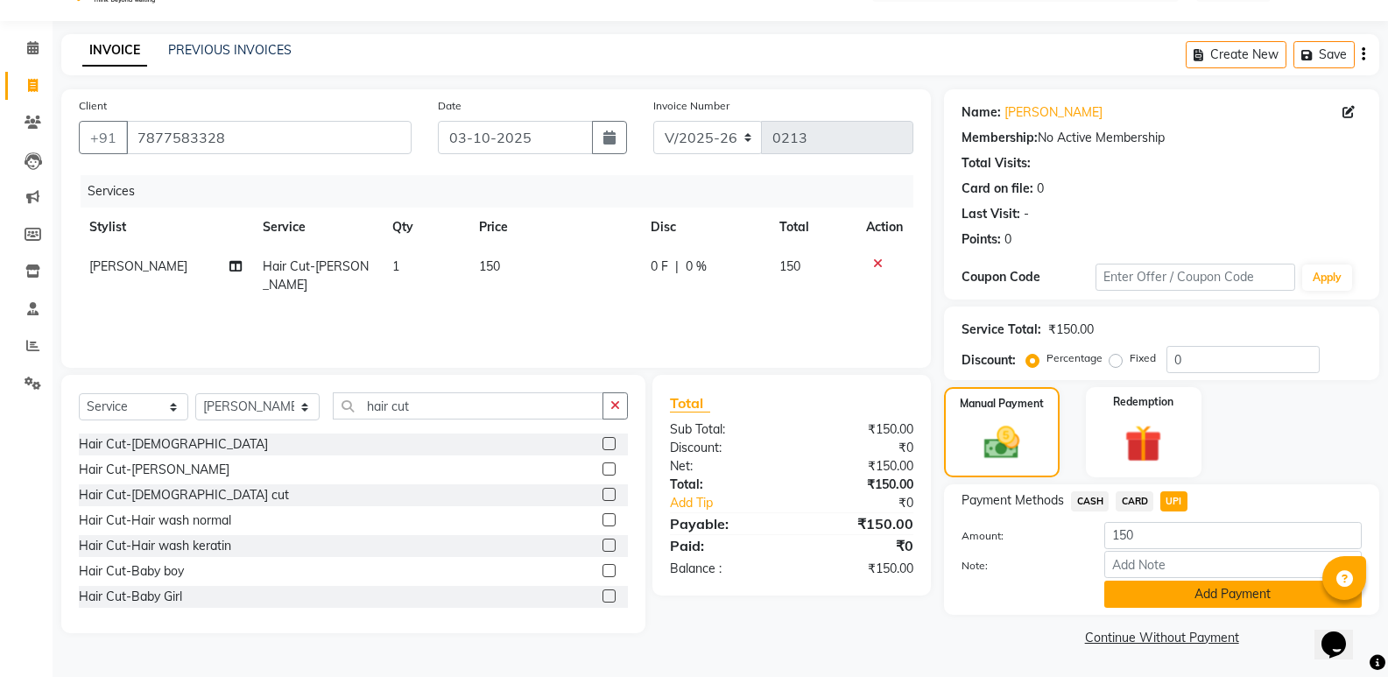
click at [1237, 593] on button "Add Payment" at bounding box center [1232, 594] width 257 height 27
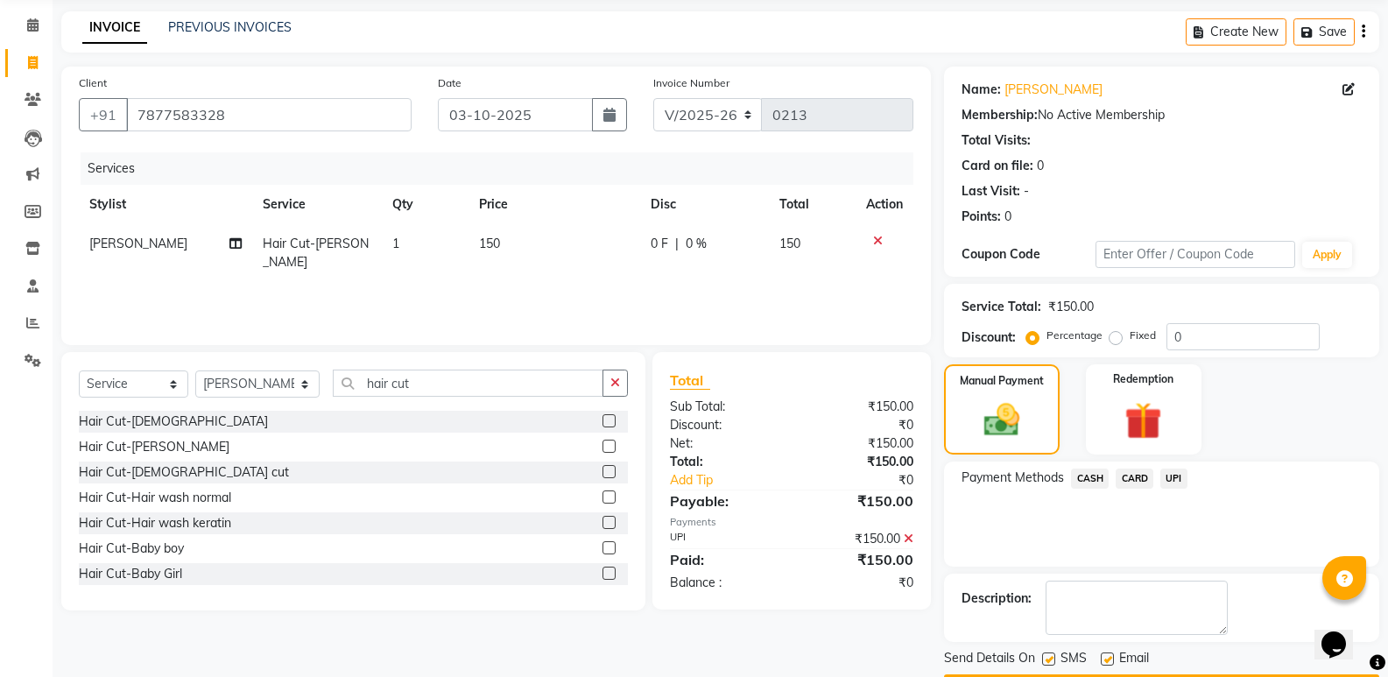
scroll to position [116, 0]
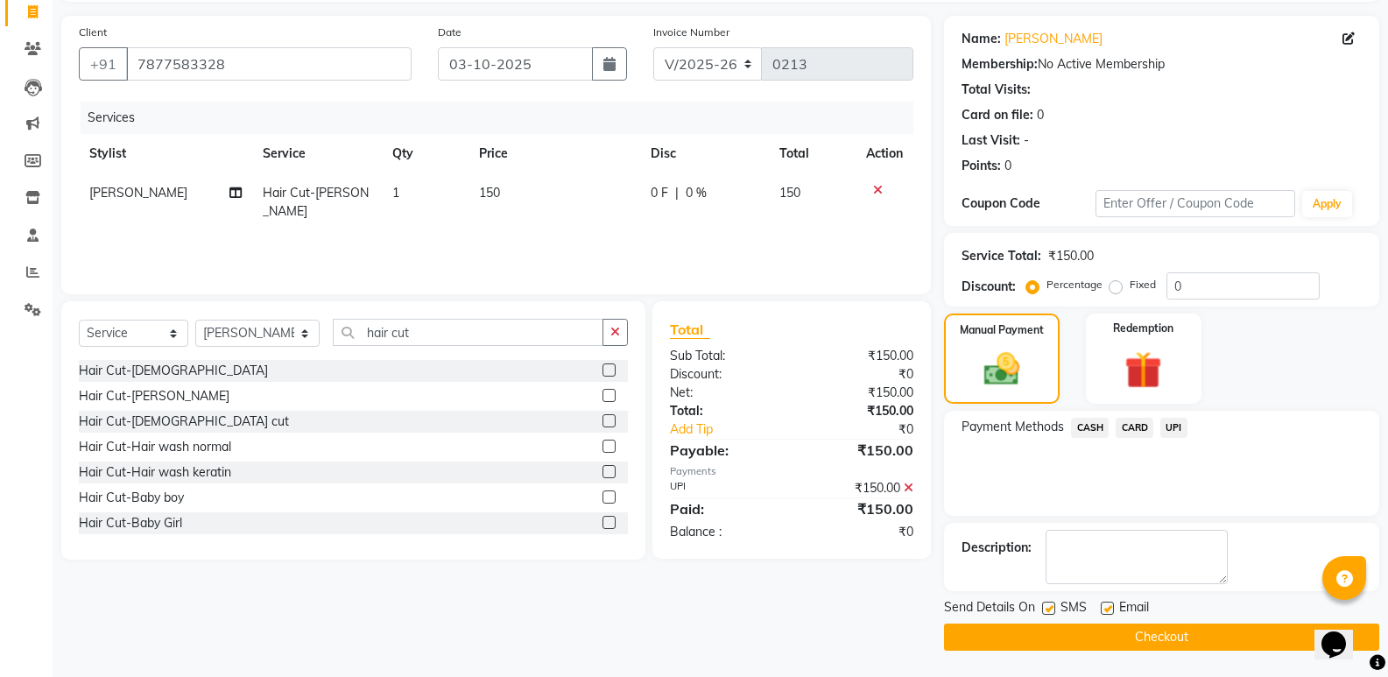
click at [1195, 628] on button "Checkout" at bounding box center [1161, 637] width 435 height 27
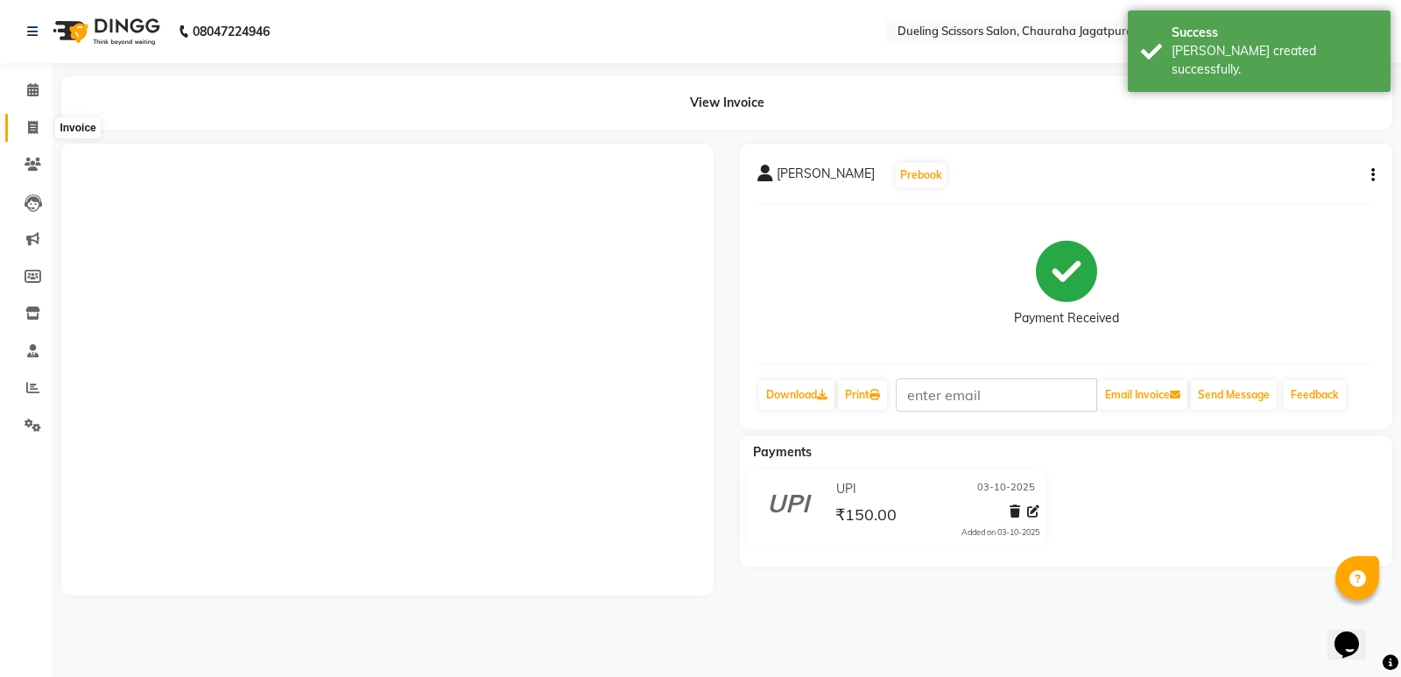
click at [38, 123] on icon at bounding box center [33, 127] width 10 height 13
select select "service"
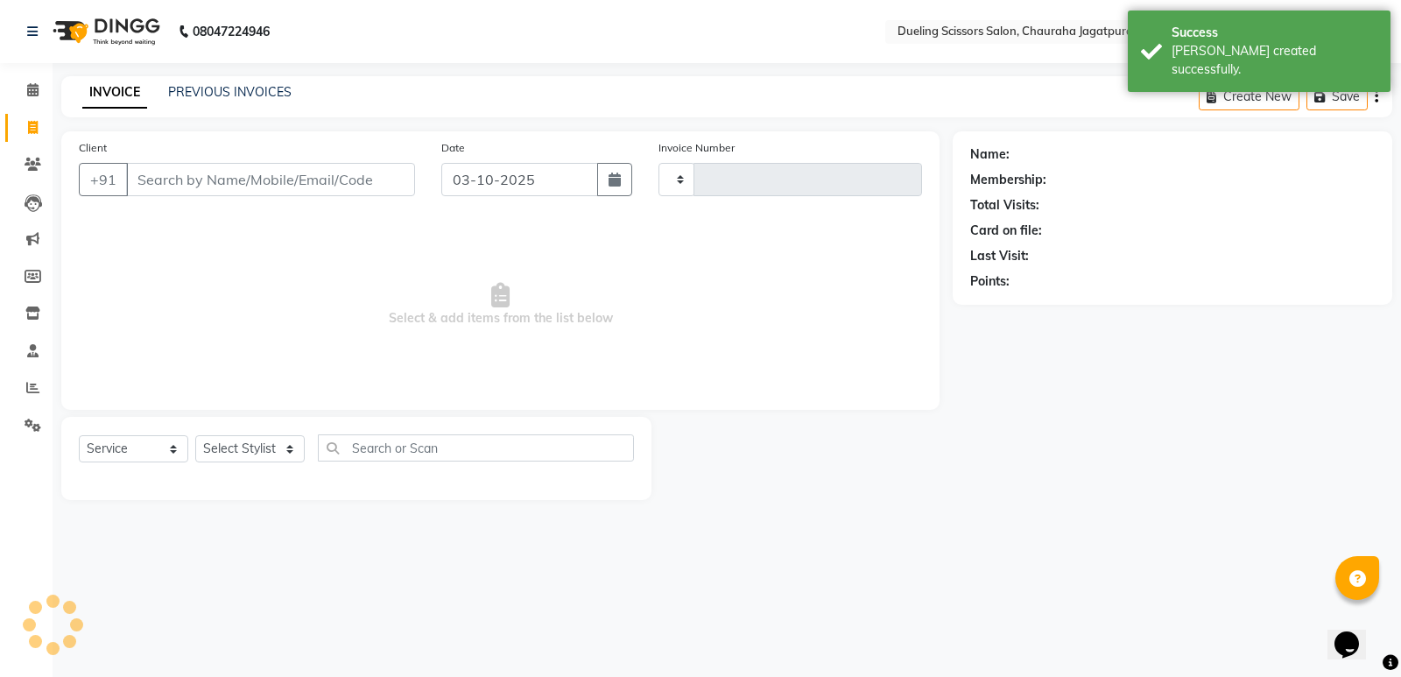
type input "0214"
select select "6993"
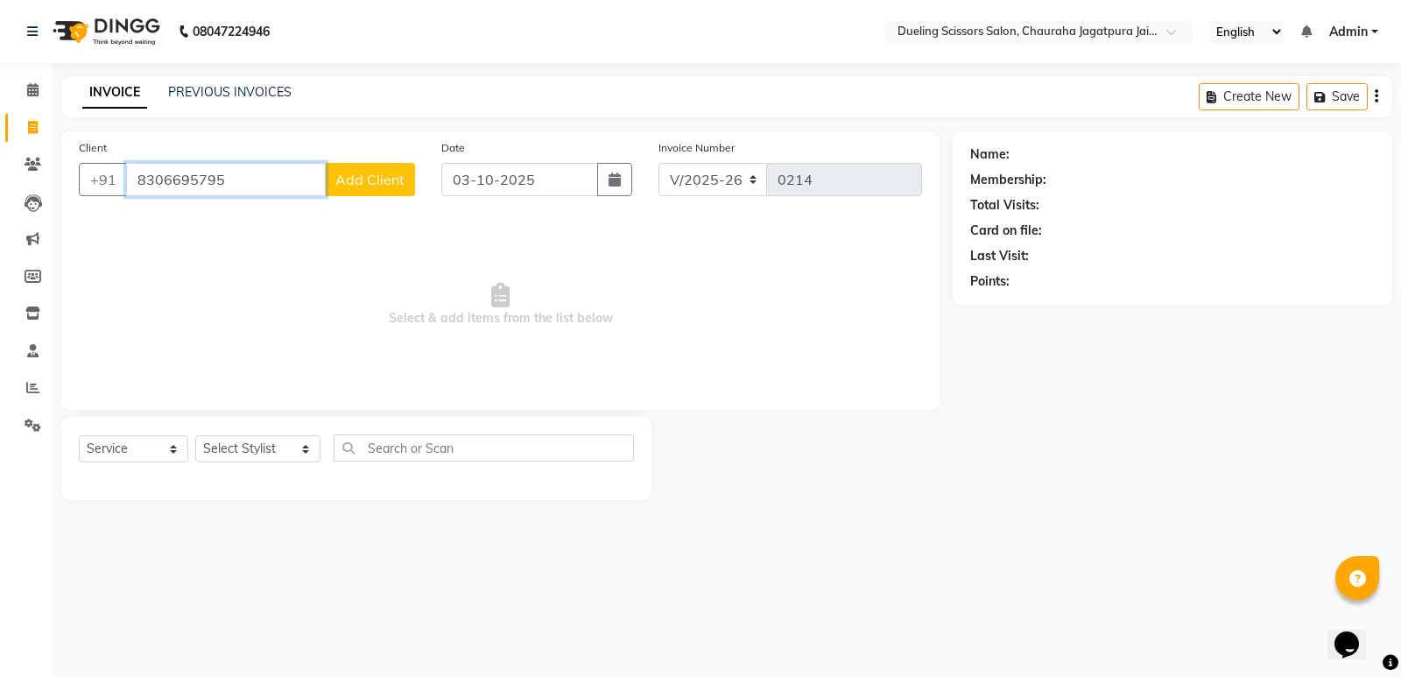
type input "8306695795"
click at [378, 198] on div "Client [PHONE_NUMBER] Add Client" at bounding box center [247, 174] width 363 height 72
click at [378, 184] on span "Add Client" at bounding box center [369, 180] width 69 height 18
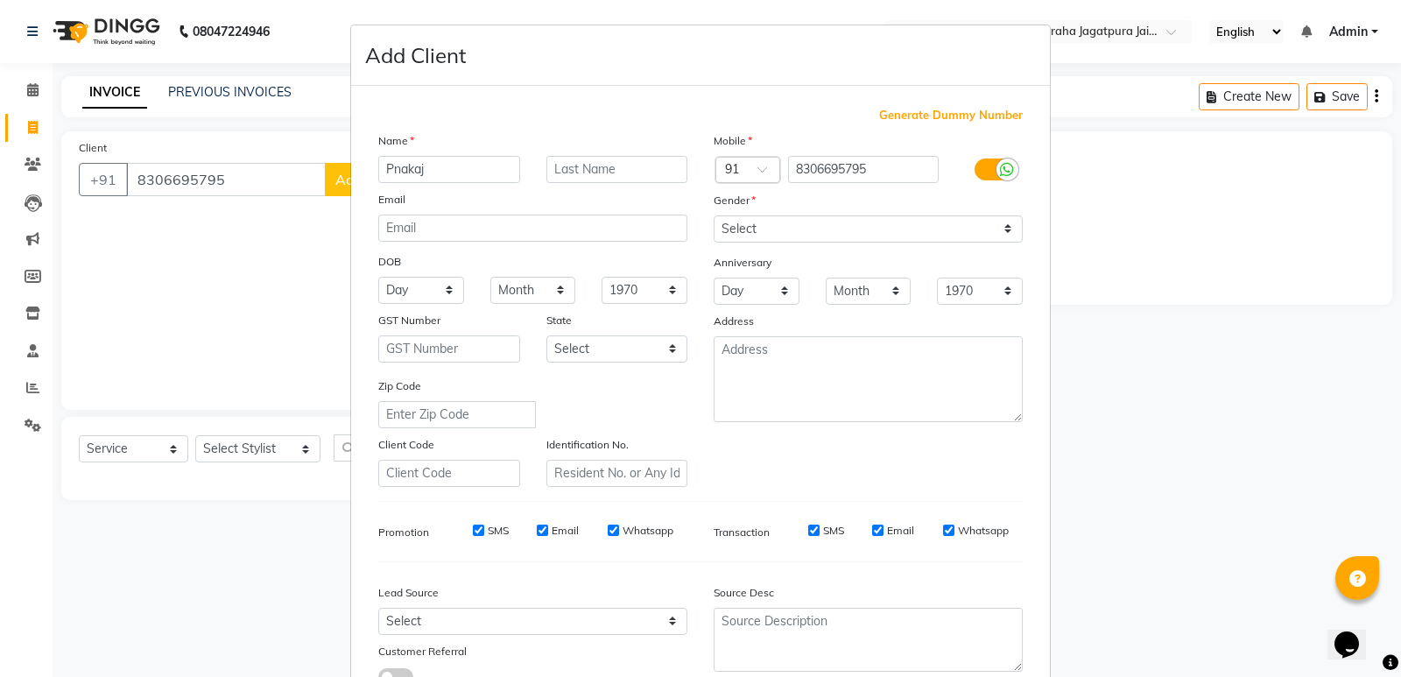
type input "Pnakaj"
click at [813, 223] on select "Select [DEMOGRAPHIC_DATA] [DEMOGRAPHIC_DATA] Other Prefer Not To Say" at bounding box center [868, 228] width 309 height 27
select select "[DEMOGRAPHIC_DATA]"
click at [714, 215] on select "Select [DEMOGRAPHIC_DATA] [DEMOGRAPHIC_DATA] Other Prefer Not To Say" at bounding box center [868, 228] width 309 height 27
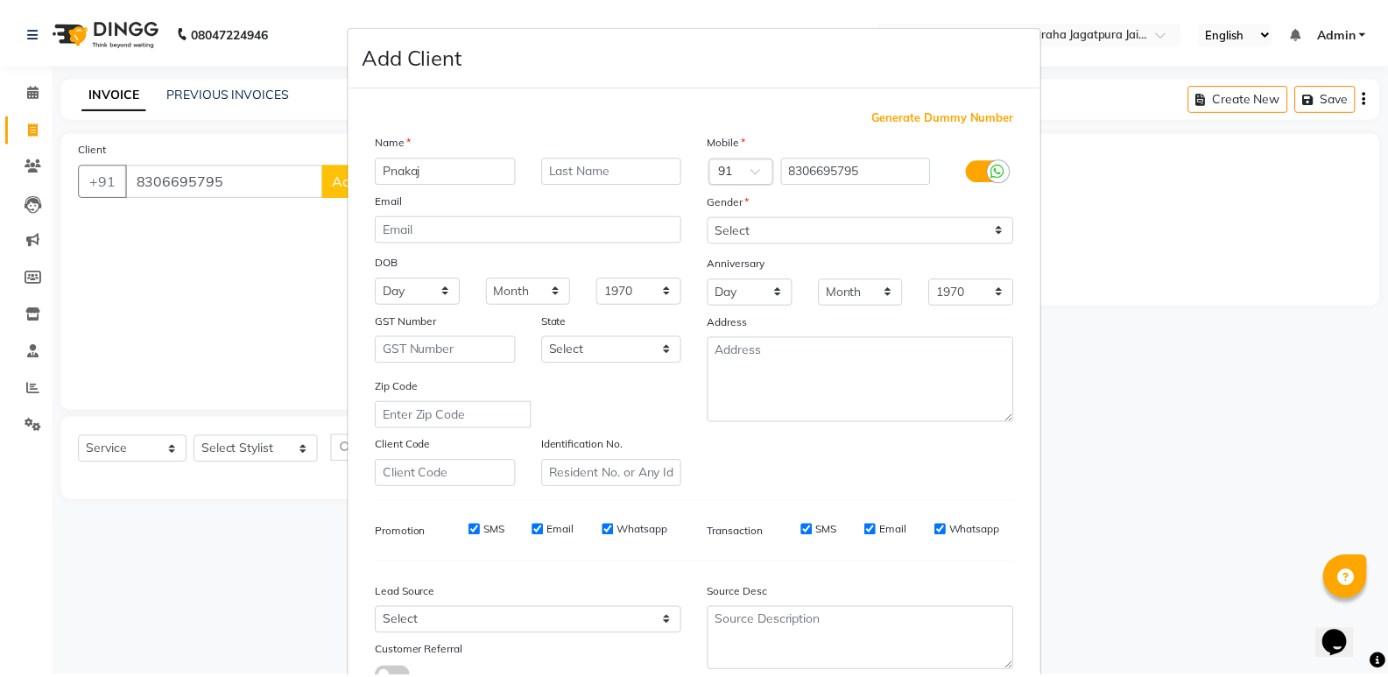
scroll to position [131, 0]
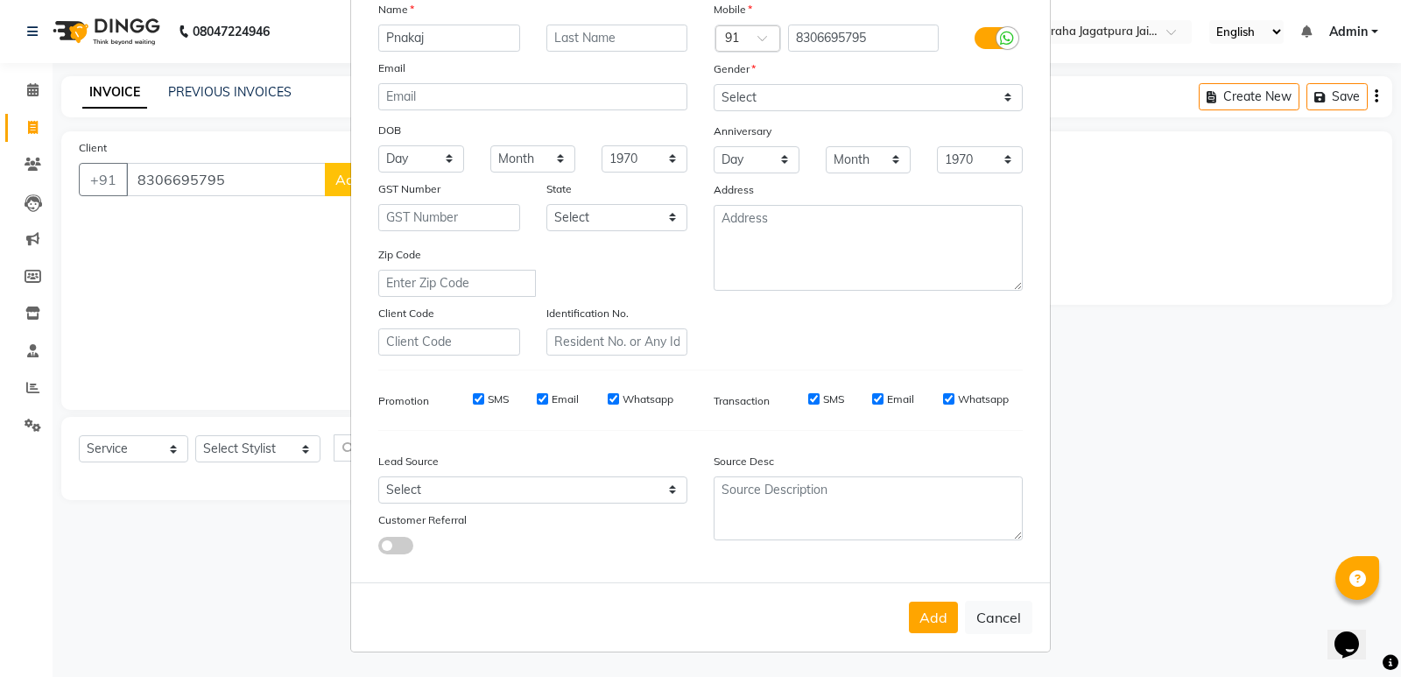
click at [920, 624] on button "Add" at bounding box center [933, 618] width 49 height 32
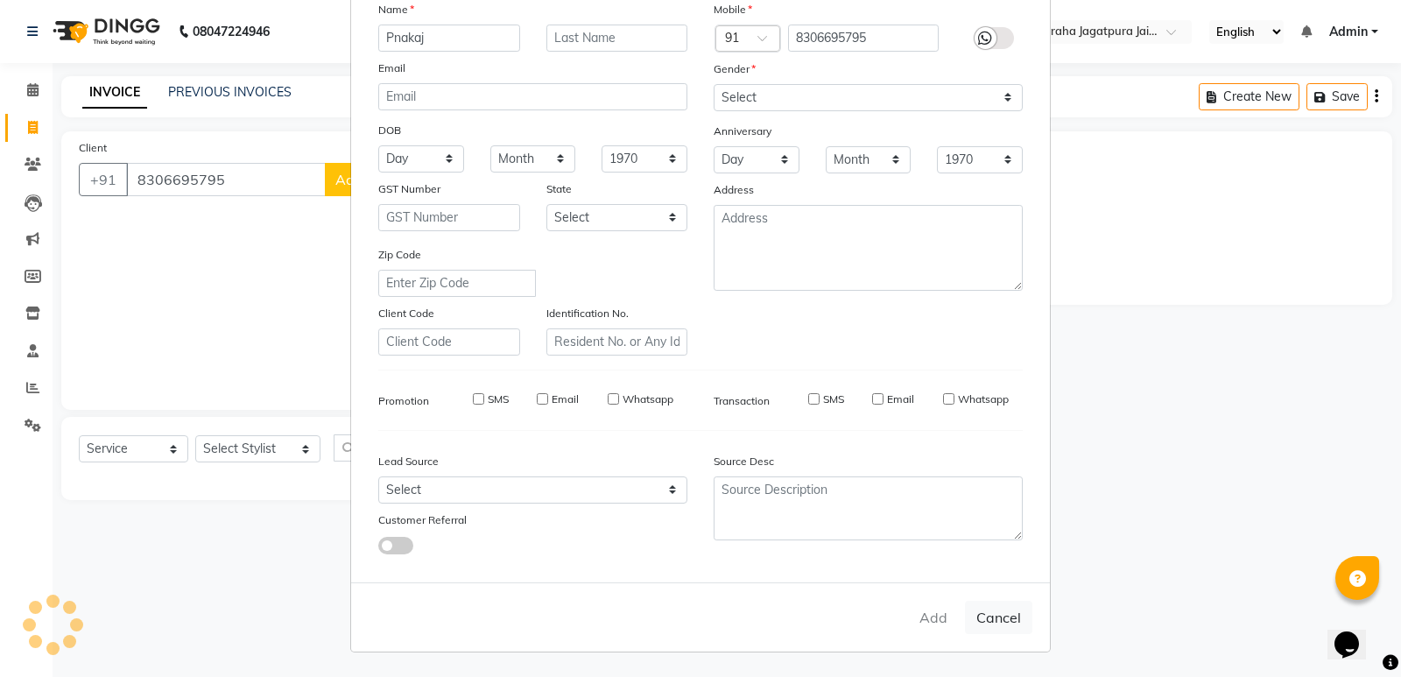
select select
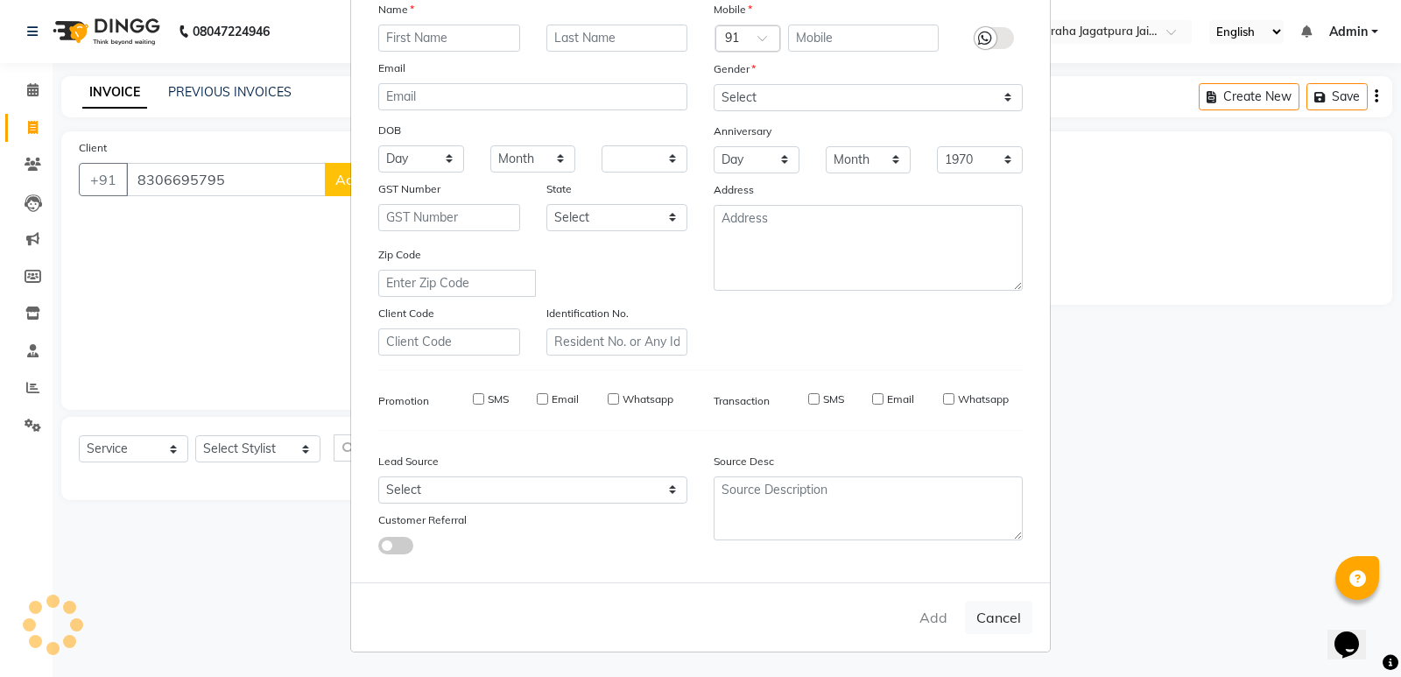
select select
checkbox input "false"
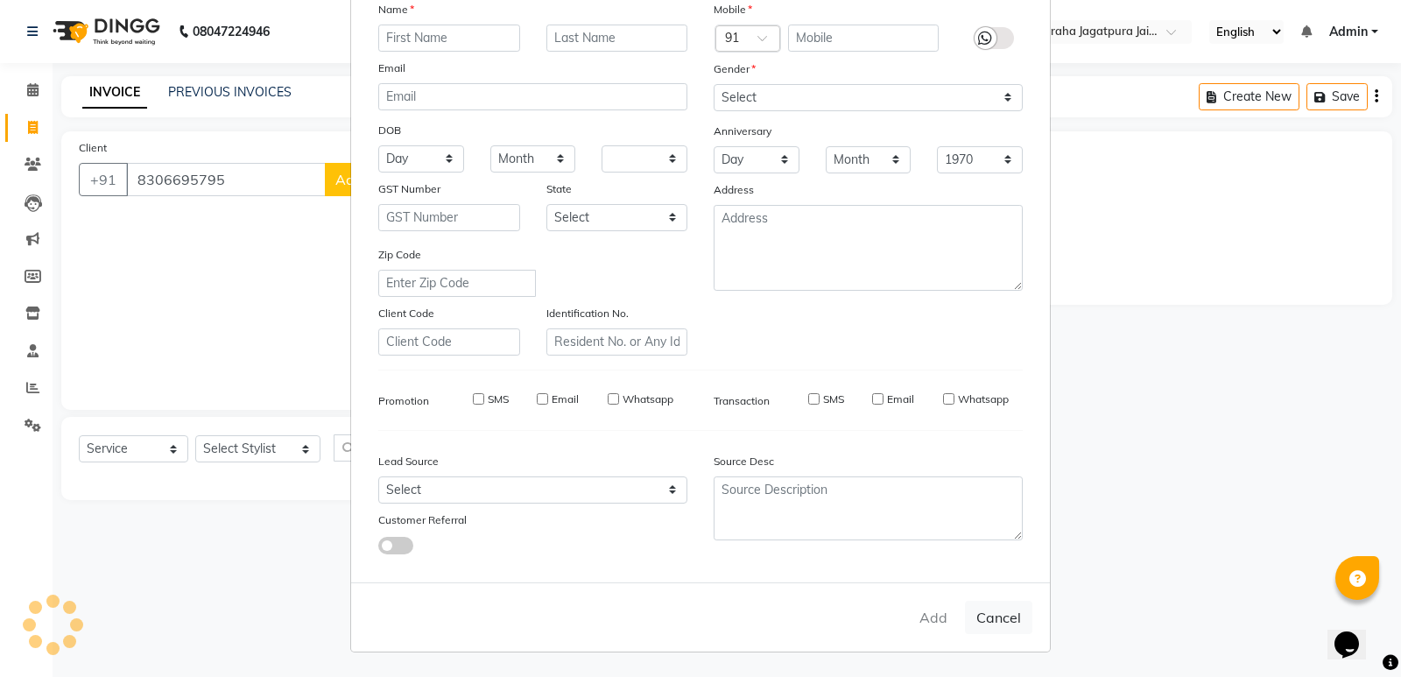
checkbox input "false"
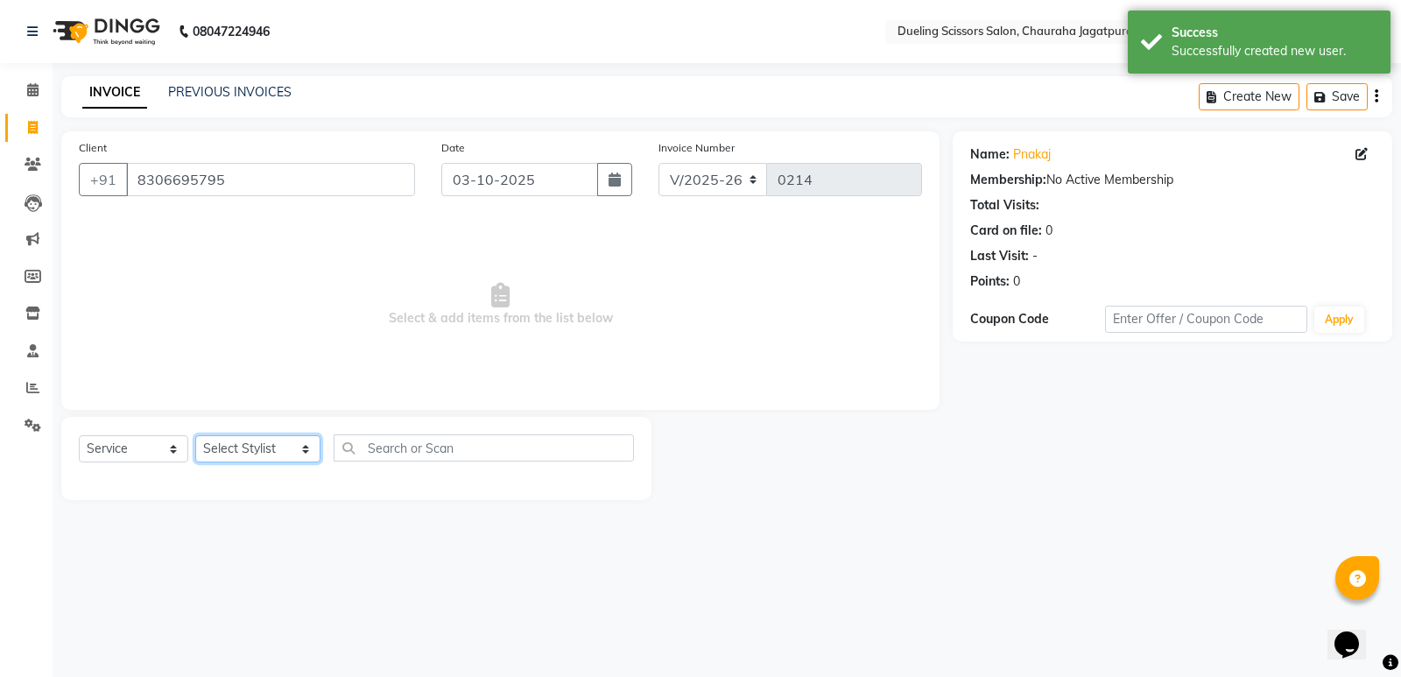
click at [282, 444] on select "Select Stylist [PERSON_NAME] [PERSON_NAME] [PERSON_NAME] [PERSON_NAME] [PERSON_…" at bounding box center [257, 448] width 125 height 27
select select "89783"
click at [195, 435] on select "Select Stylist [PERSON_NAME] [PERSON_NAME] [PERSON_NAME] [PERSON_NAME] [PERSON_…" at bounding box center [257, 448] width 125 height 27
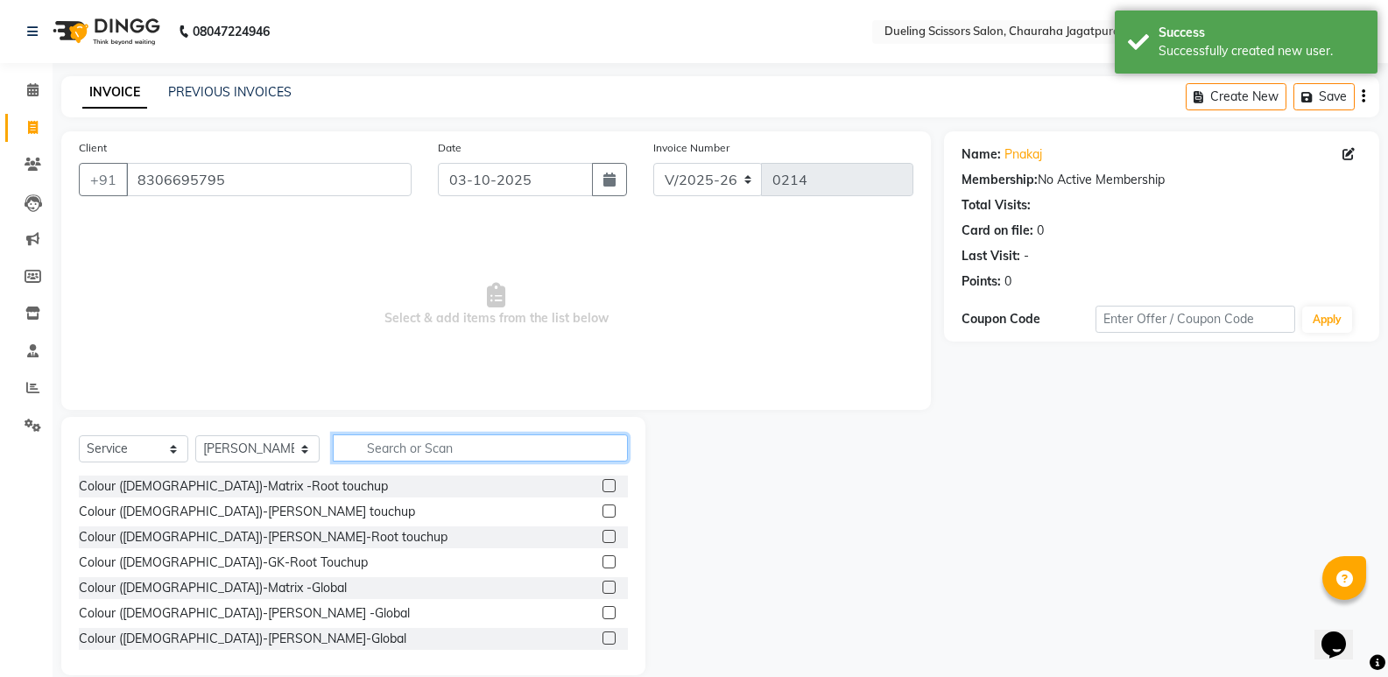
click at [427, 452] on input "text" at bounding box center [480, 447] width 295 height 27
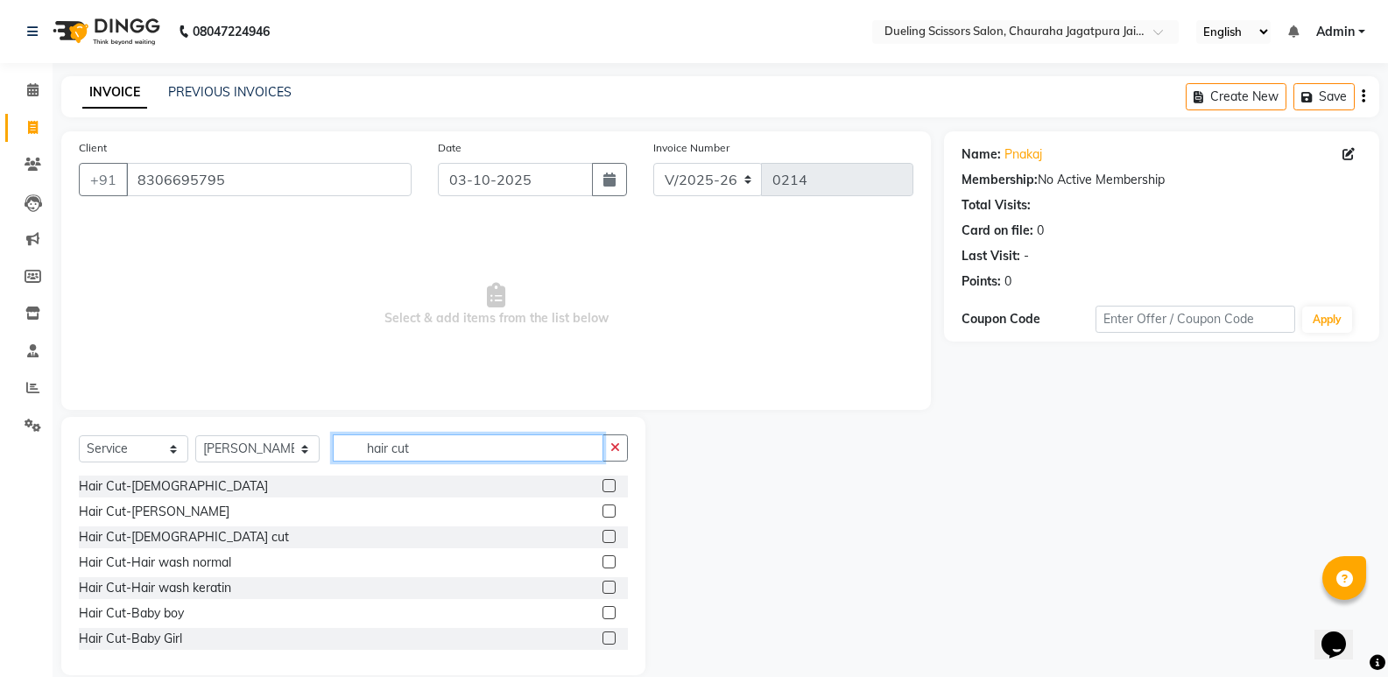
type input "hair cut"
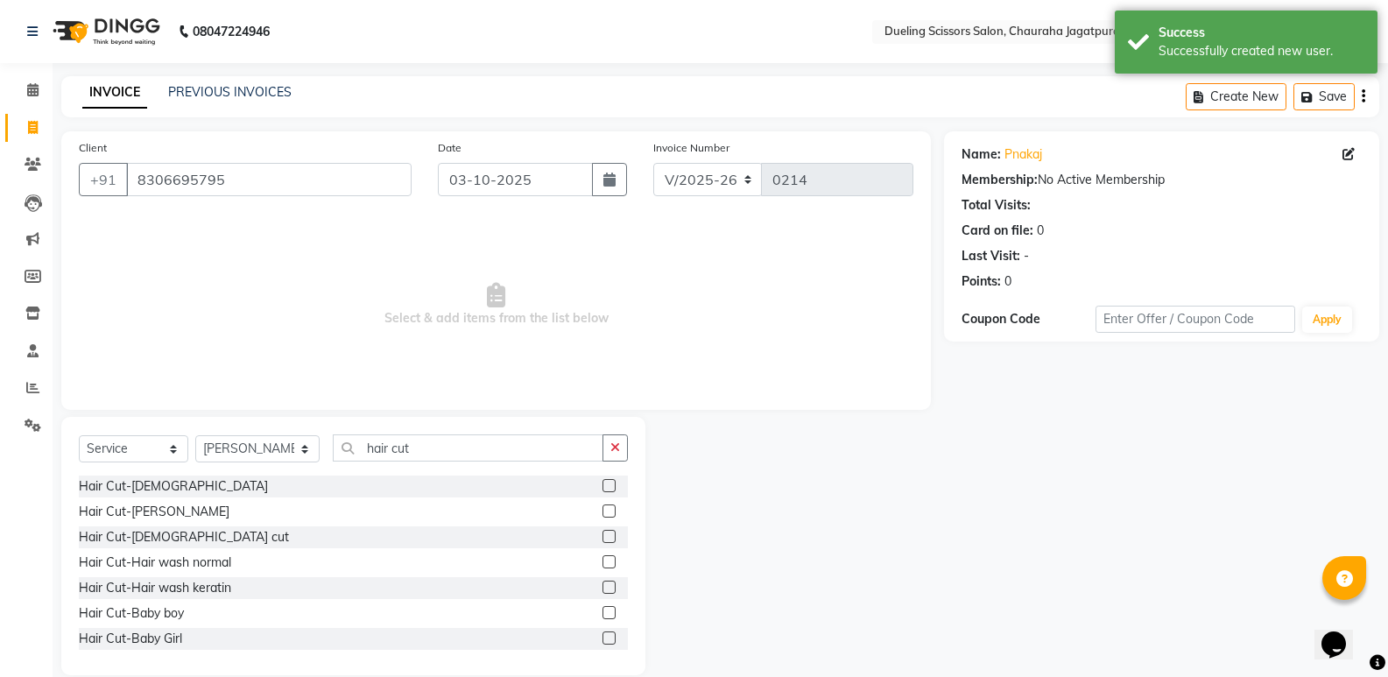
click at [603, 514] on label at bounding box center [609, 510] width 13 height 13
click at [603, 514] on input "checkbox" at bounding box center [608, 511] width 11 height 11
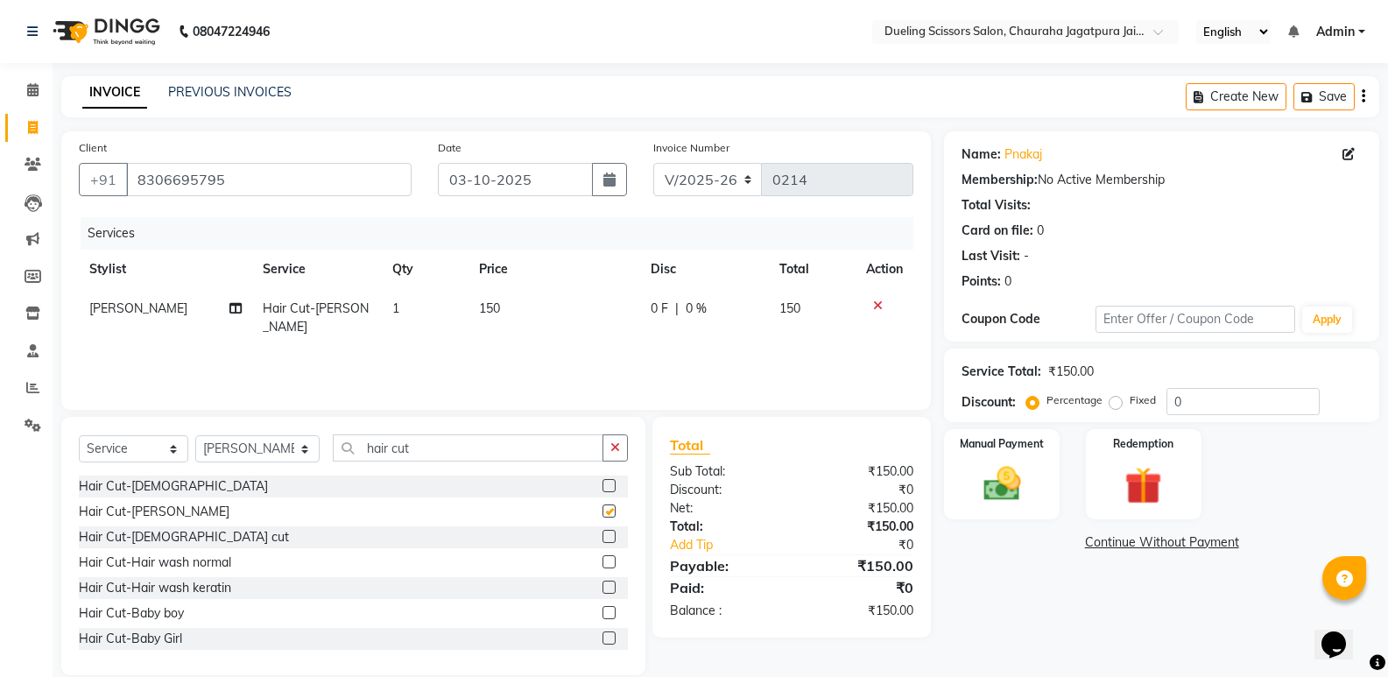
checkbox input "false"
click at [1011, 468] on img at bounding box center [1001, 484] width 62 height 45
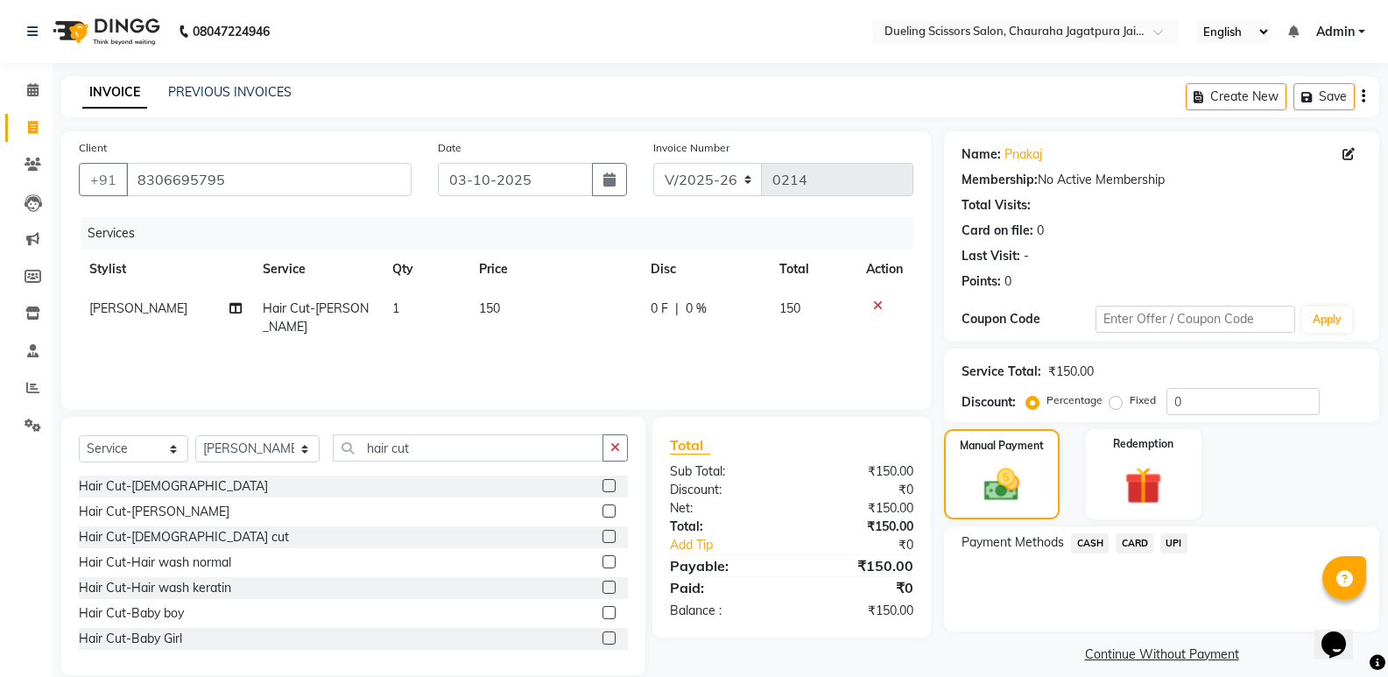
click at [1184, 548] on span "UPI" at bounding box center [1173, 543] width 27 height 20
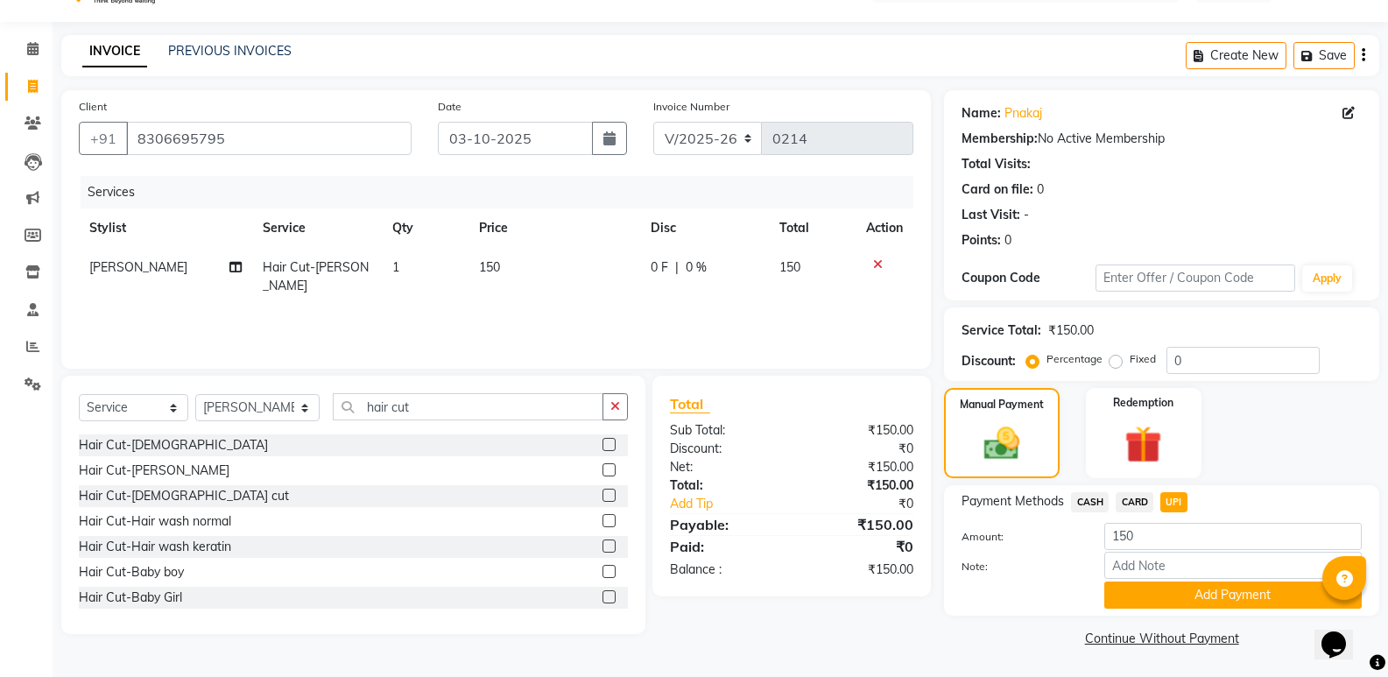
scroll to position [42, 0]
click at [1209, 594] on button "Add Payment" at bounding box center [1232, 594] width 257 height 27
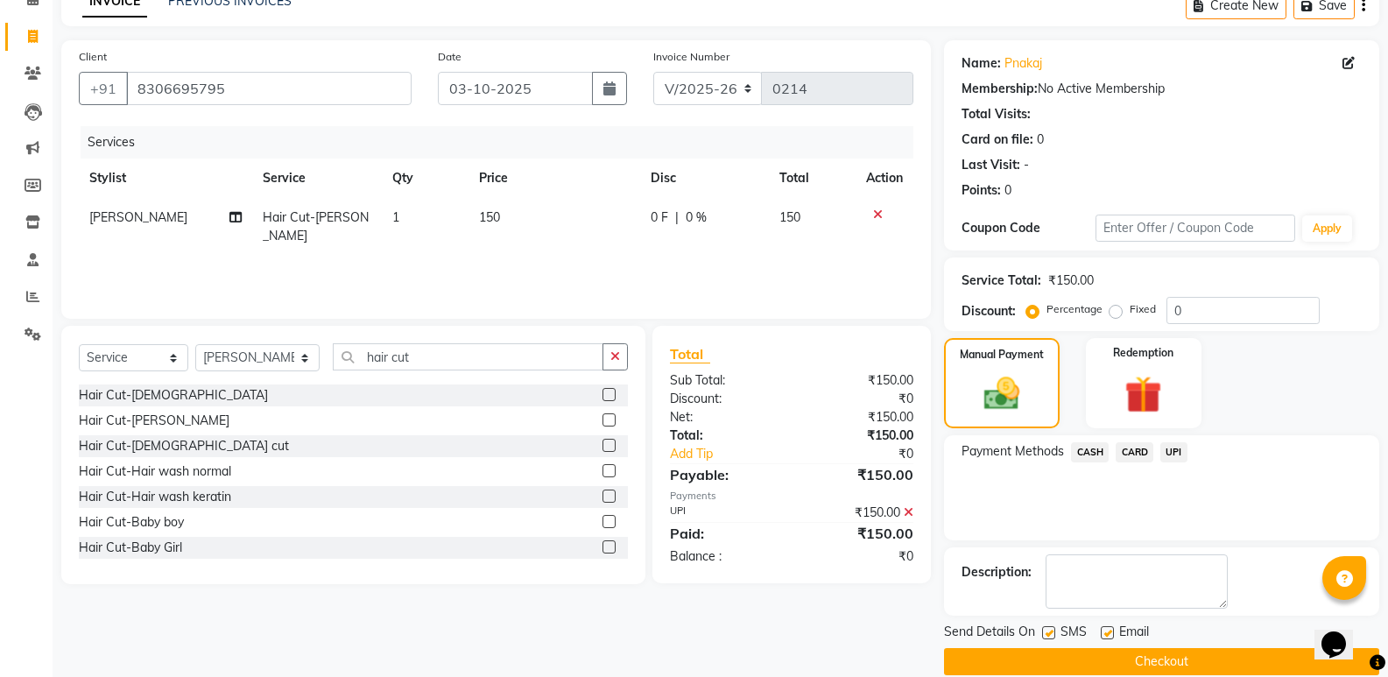
scroll to position [116, 0]
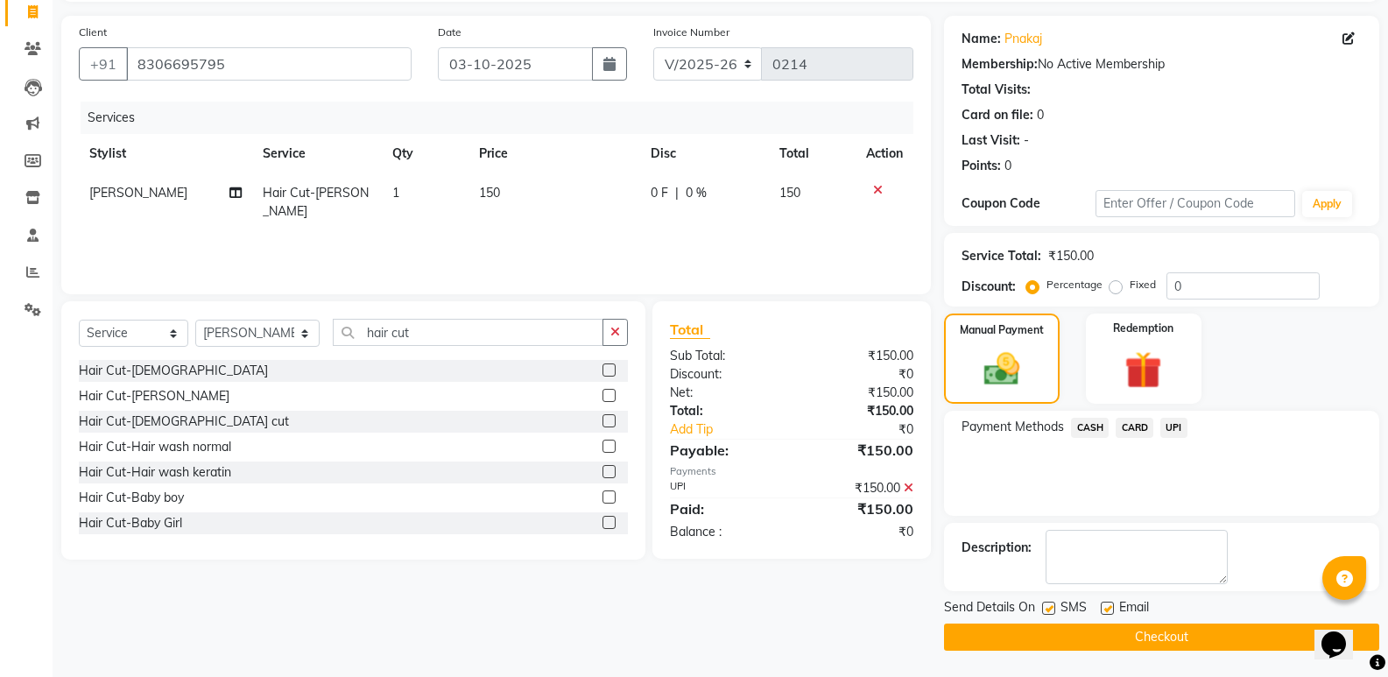
click at [1175, 638] on button "Checkout" at bounding box center [1161, 637] width 435 height 27
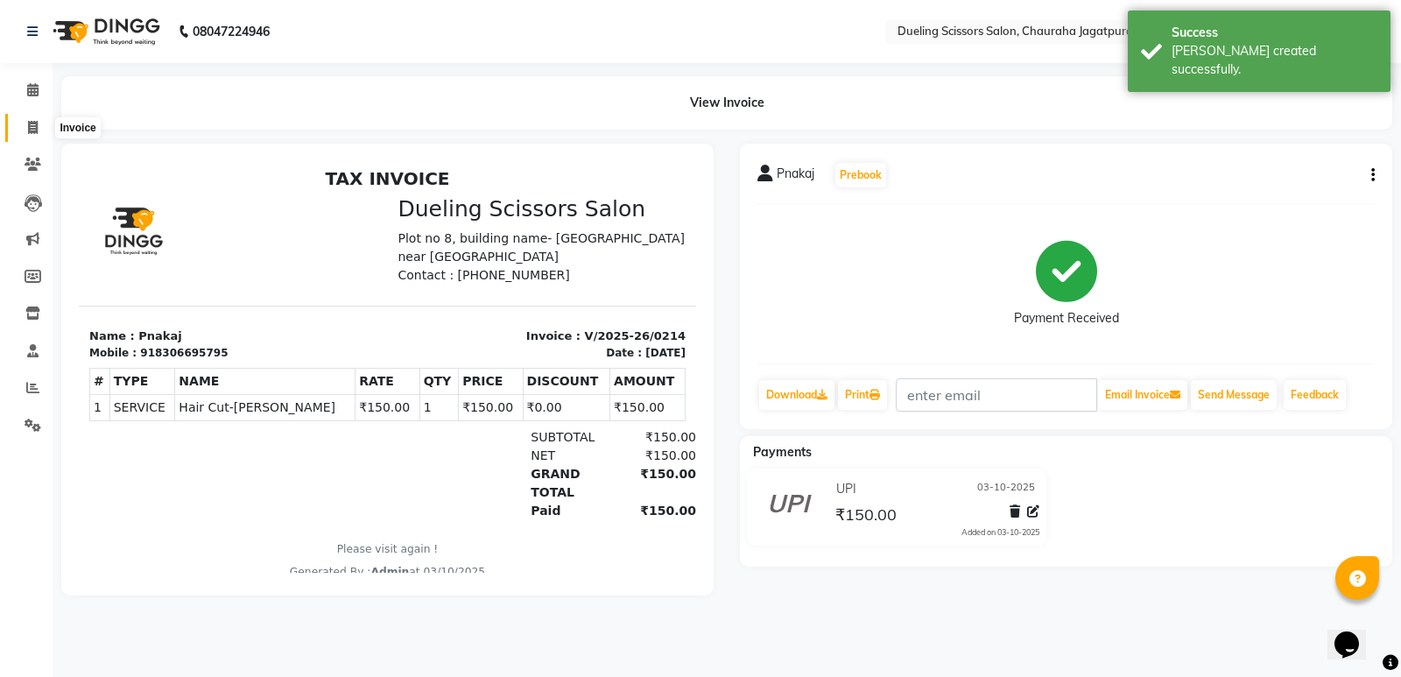
click at [33, 121] on icon at bounding box center [33, 127] width 10 height 13
select select "service"
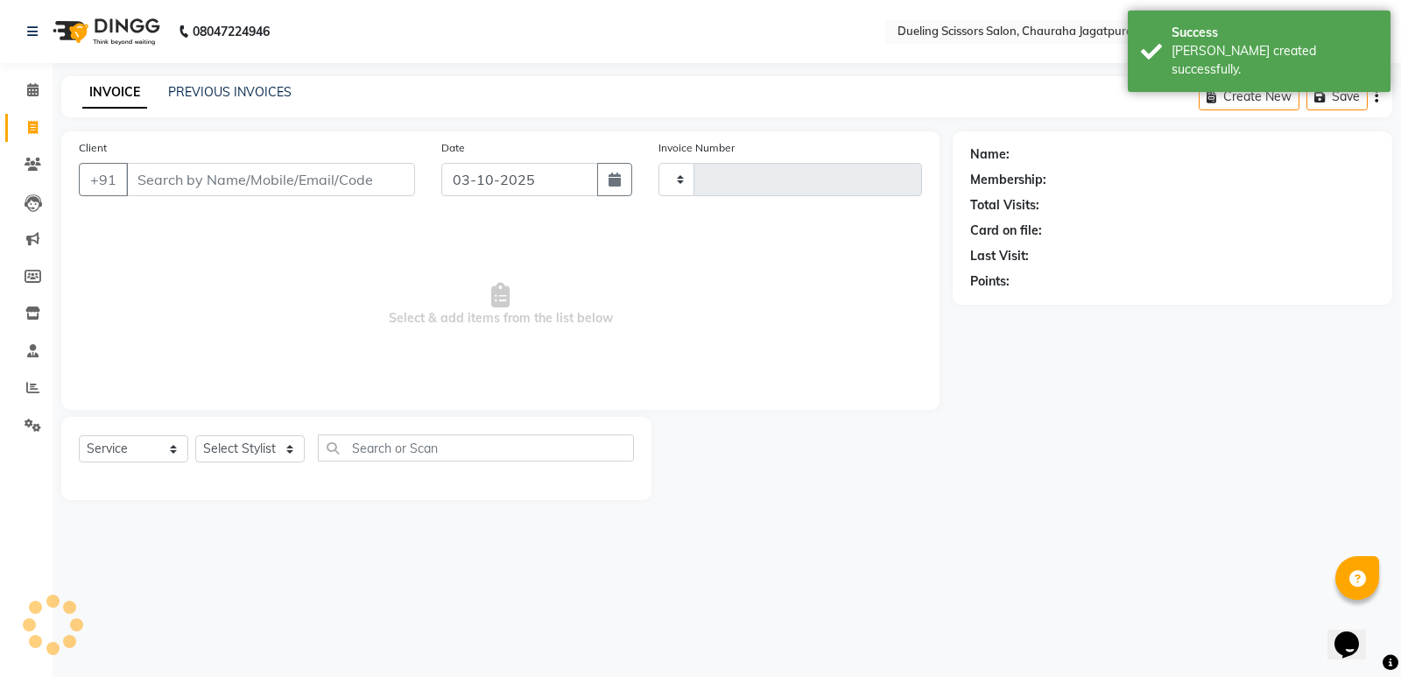
type input "0215"
select select "6993"
